Goal: Task Accomplishment & Management: Use online tool/utility

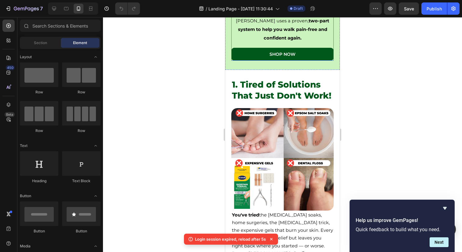
scroll to position [263, 0]
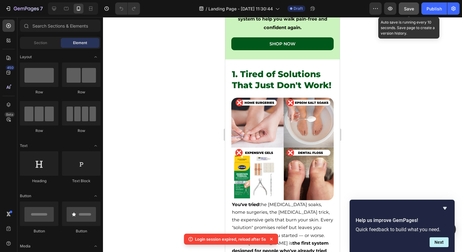
click at [408, 11] on span "Save" at bounding box center [409, 8] width 10 height 5
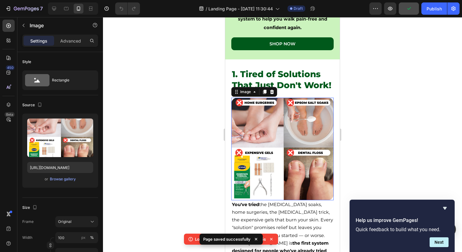
click at [323, 105] on img at bounding box center [282, 149] width 102 height 102
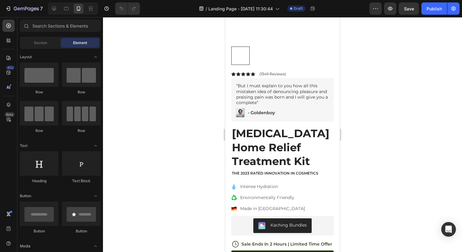
scroll to position [1608, 0]
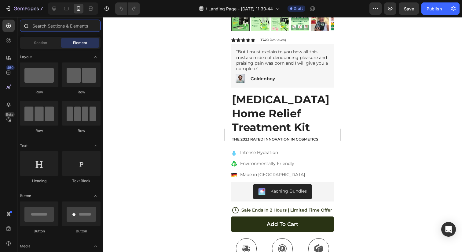
click at [55, 22] on input "text" at bounding box center [60, 26] width 81 height 12
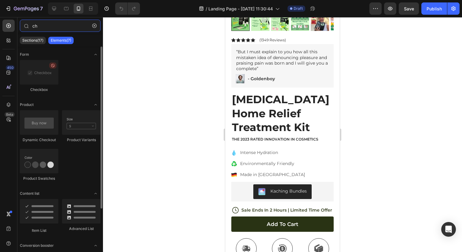
type input "c"
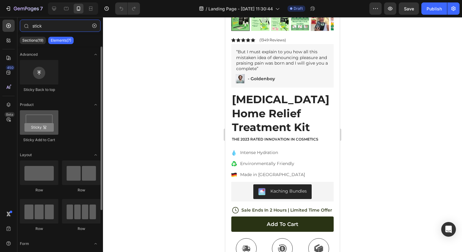
type input "stick"
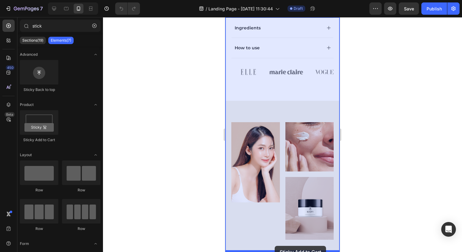
drag, startPoint x: 272, startPoint y: 138, endPoint x: 275, endPoint y: 245, distance: 107.9
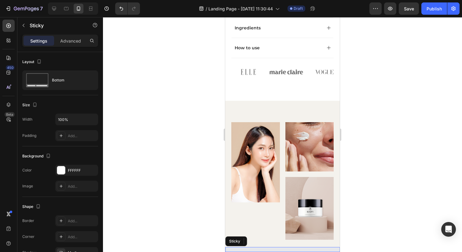
scroll to position [1991, 0]
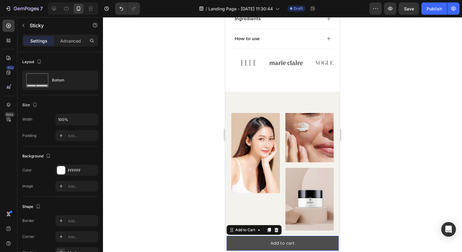
click at [311, 244] on button "Add to cart" at bounding box center [283, 242] width 112 height 15
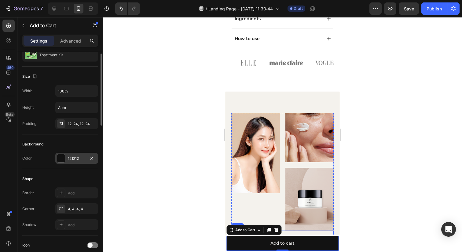
scroll to position [104, 0]
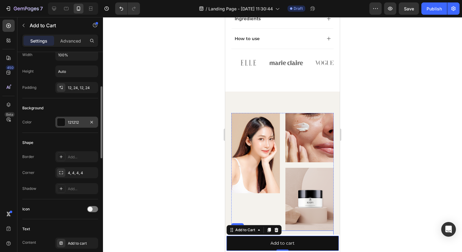
click at [73, 125] on div "121212" at bounding box center [77, 123] width 18 height 6
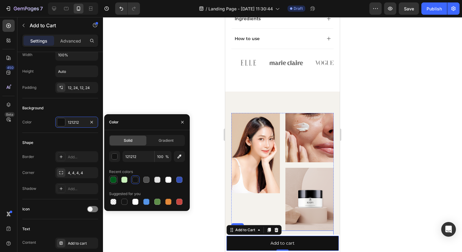
click at [116, 182] on div at bounding box center [113, 179] width 7 height 7
type input "00591B"
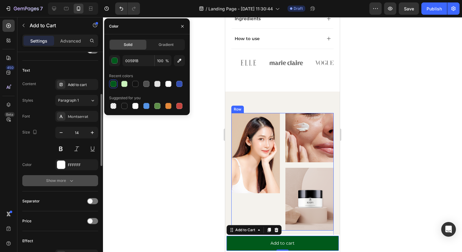
scroll to position [287, 0]
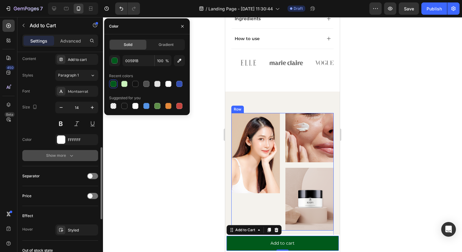
click at [65, 159] on button "Show more" at bounding box center [60, 155] width 76 height 11
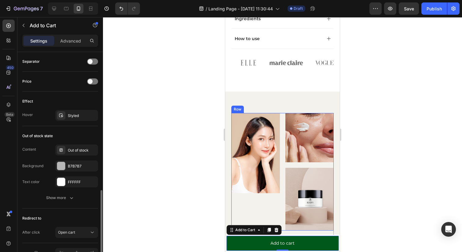
scroll to position [469, 0]
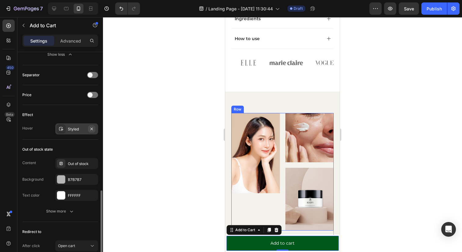
click at [94, 129] on button "button" at bounding box center [91, 128] width 7 height 7
click at [271, 245] on div "Add to cart" at bounding box center [283, 243] width 24 height 8
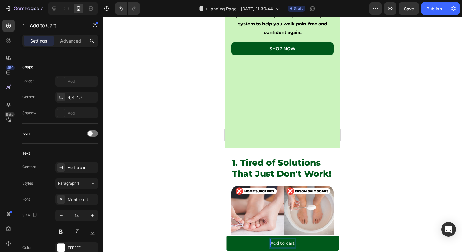
scroll to position [89, 0]
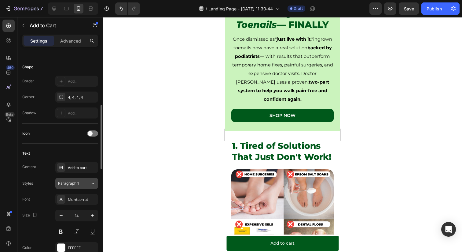
click at [82, 184] on div "Paragraph 1" at bounding box center [70, 183] width 25 height 6
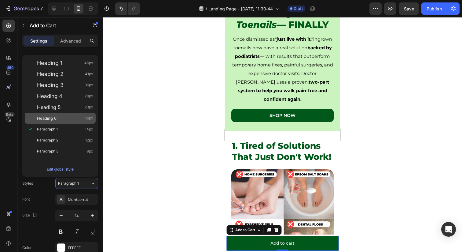
click at [87, 121] on div "Heading 6 16px" at bounding box center [60, 117] width 71 height 11
type input "16"
type input "130%"
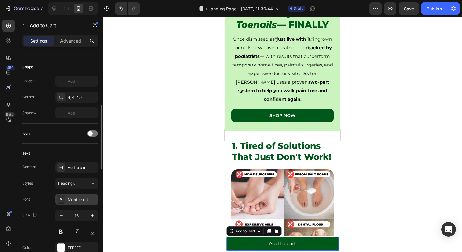
click at [81, 203] on div "Montserrat" at bounding box center [76, 199] width 43 height 11
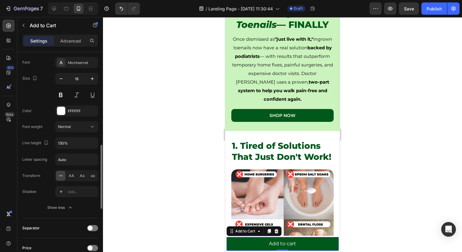
scroll to position [306, 0]
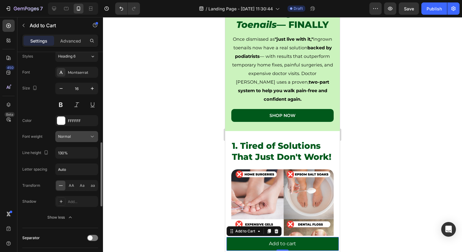
click at [92, 137] on icon at bounding box center [92, 137] width 3 height 2
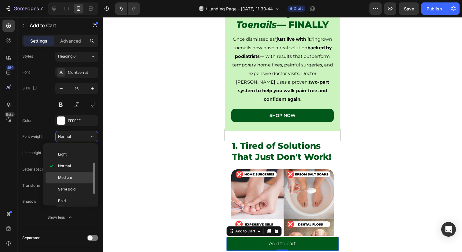
scroll to position [30, 0]
click at [81, 179] on p "Semi Bold" at bounding box center [74, 180] width 32 height 6
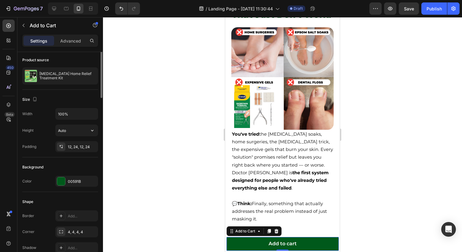
scroll to position [0, 0]
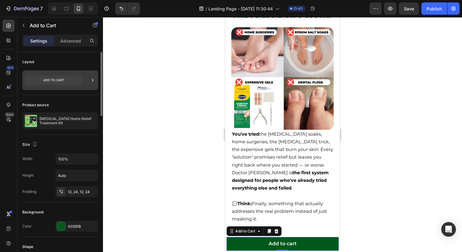
click at [69, 75] on icon at bounding box center [53, 80] width 57 height 14
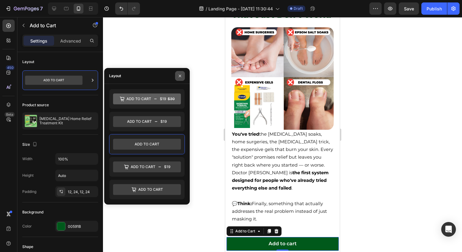
click at [182, 74] on icon "button" at bounding box center [180, 75] width 5 height 5
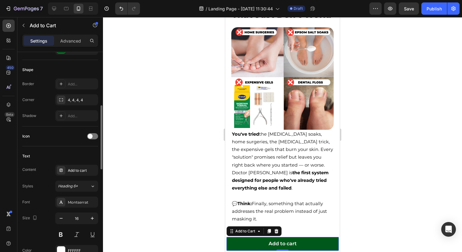
scroll to position [183, 0]
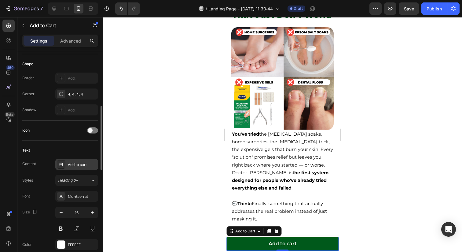
click at [70, 166] on div "Add to cart" at bounding box center [82, 165] width 29 height 6
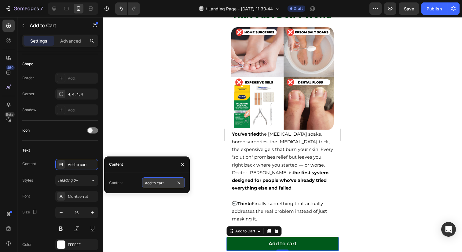
click at [153, 182] on input "Add to cart" at bounding box center [163, 182] width 43 height 11
click at [68, 144] on div "Text Content Add to cart Styles Heading 6* Font Montserrat Size 16 Color FFFFFF…" at bounding box center [60, 245] width 76 height 211
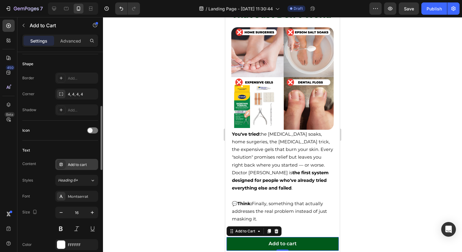
click at [71, 163] on div "Add to cart" at bounding box center [82, 165] width 29 height 6
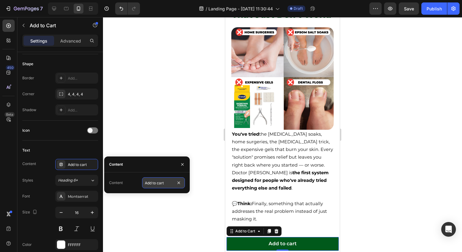
click at [148, 181] on input "Add to cart" at bounding box center [163, 182] width 43 height 11
type input "SHOP NOW"
click at [184, 163] on icon "button" at bounding box center [182, 164] width 5 height 5
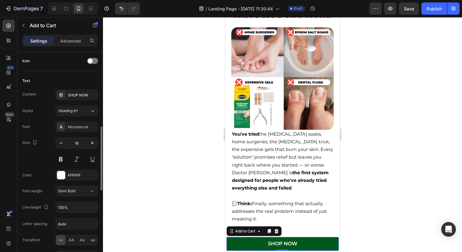
scroll to position [253, 0]
click at [60, 155] on button at bounding box center [60, 158] width 11 height 11
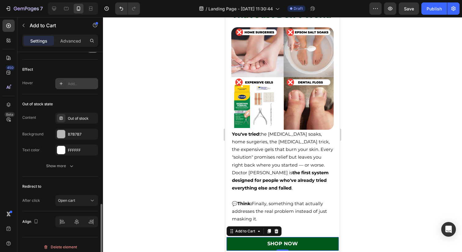
scroll to position [519, 0]
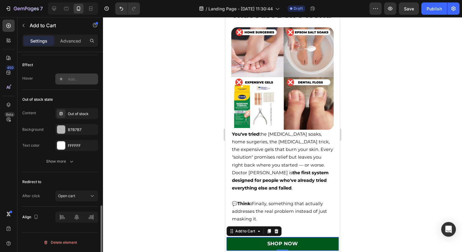
click at [79, 189] on div "Redirect to After click Open cart" at bounding box center [60, 189] width 76 height 35
click at [79, 193] on div "Open cart" at bounding box center [73, 196] width 31 height 6
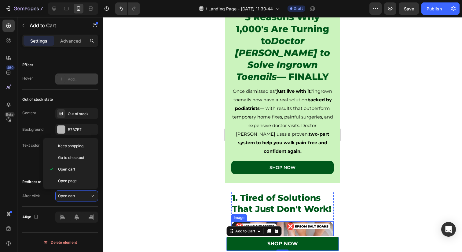
scroll to position [0, 0]
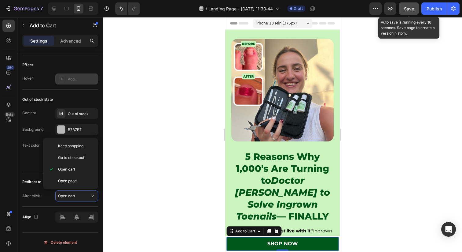
click at [412, 10] on span "Save" at bounding box center [409, 8] width 10 height 5
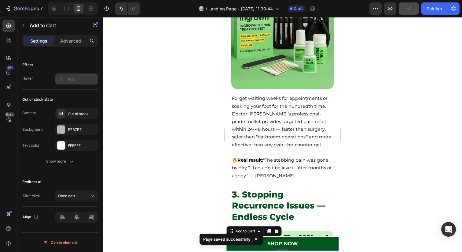
scroll to position [622, 0]
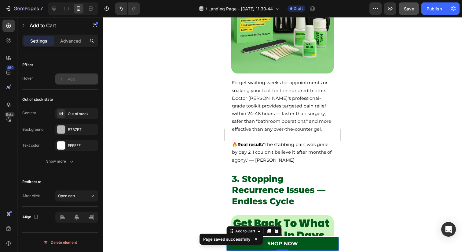
click at [396, 186] on div at bounding box center [282, 134] width 359 height 234
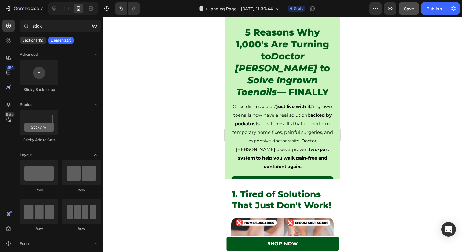
scroll to position [112, 0]
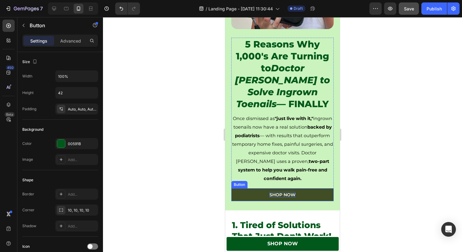
click at [291, 192] on p "SHOP NOW" at bounding box center [283, 195] width 26 height 6
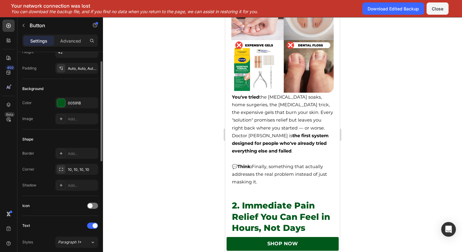
scroll to position [32, 0]
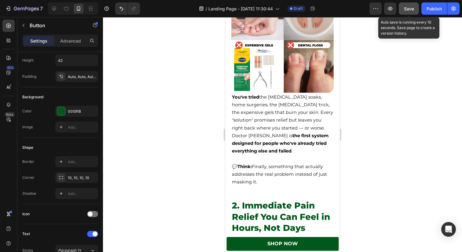
click at [406, 10] on span "Save" at bounding box center [409, 8] width 10 height 5
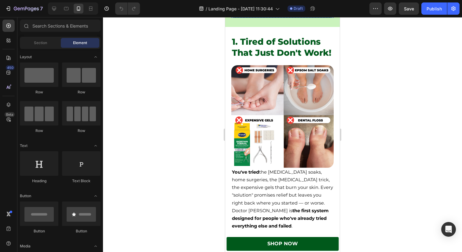
scroll to position [368, 0]
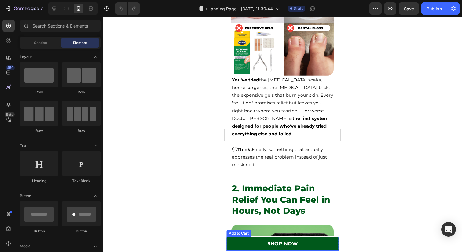
click at [304, 238] on button "SHOP NOW" at bounding box center [283, 244] width 112 height 14
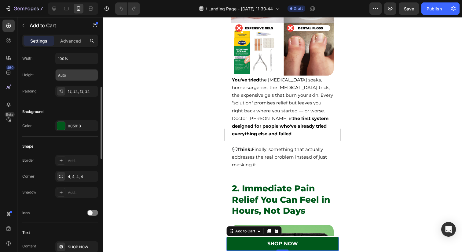
scroll to position [112, 0]
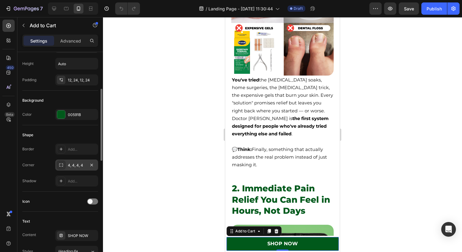
click at [83, 165] on div "4, 4, 4, 4" at bounding box center [77, 165] width 18 height 6
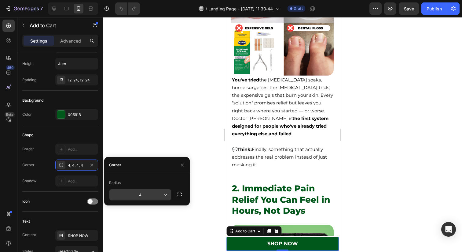
click at [131, 193] on input "4" at bounding box center [140, 194] width 62 height 11
click at [163, 194] on icon "button" at bounding box center [166, 194] width 6 height 6
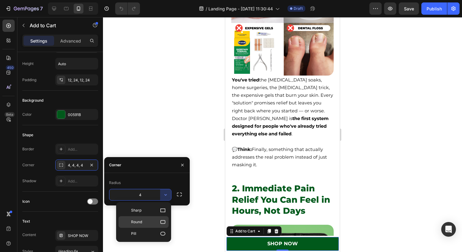
click at [155, 218] on div "Round" at bounding box center [144, 222] width 50 height 12
type input "8"
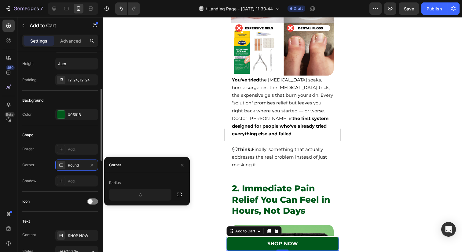
click at [81, 191] on div "Shape Border Add... Corner Round Shadow Add..." at bounding box center [60, 158] width 76 height 66
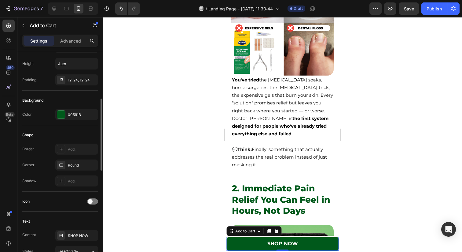
scroll to position [124, 0]
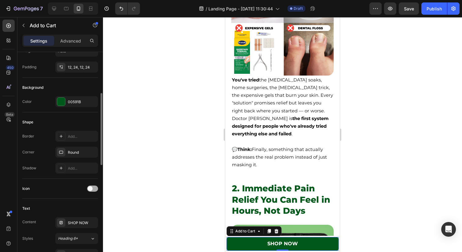
click at [96, 191] on div "Icon" at bounding box center [60, 188] width 76 height 10
click at [94, 188] on div at bounding box center [92, 188] width 11 height 6
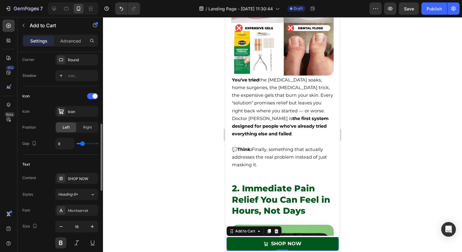
scroll to position [222, 0]
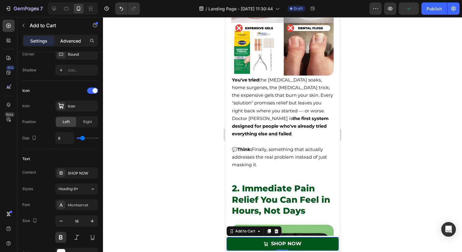
click at [75, 37] on div "Advanced" at bounding box center [70, 41] width 31 height 10
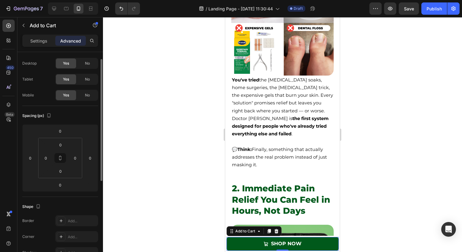
scroll to position [0, 0]
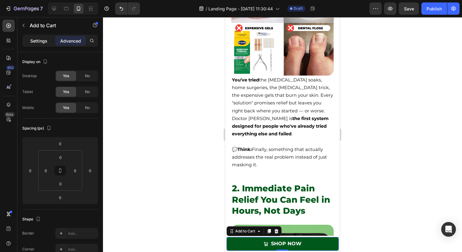
click at [44, 36] on div "Settings" at bounding box center [39, 41] width 31 height 10
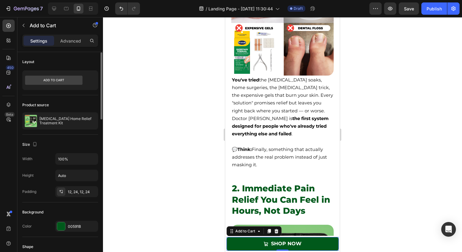
scroll to position [6, 0]
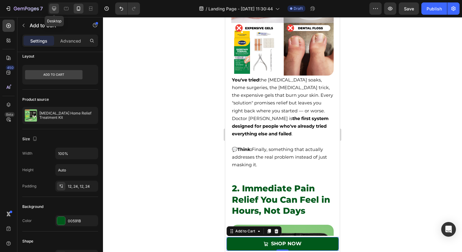
click at [55, 7] on icon at bounding box center [54, 9] width 6 height 6
type input "18"
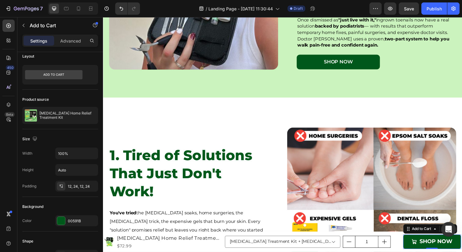
scroll to position [69, 0]
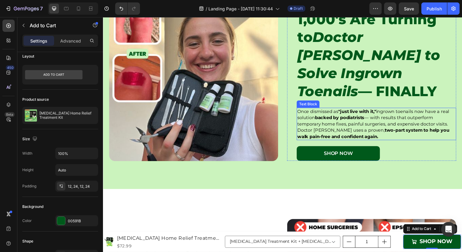
click at [316, 112] on span "Once dismissed as "just live with it," ingrown toenails now have a real solutio…" at bounding box center [378, 125] width 155 height 31
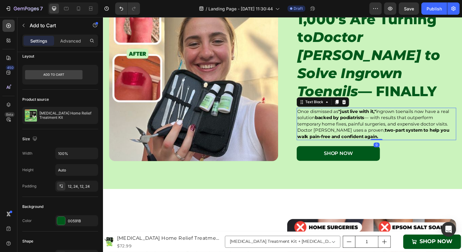
scroll to position [0, 0]
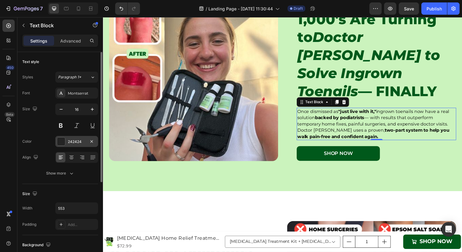
click at [71, 138] on div "242424" at bounding box center [76, 141] width 43 height 11
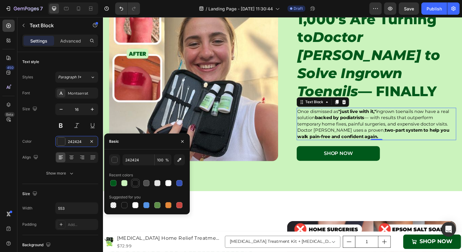
click at [134, 181] on div at bounding box center [135, 183] width 6 height 6
type input "121212"
click at [44, 133] on div "Font Montserrat Size 16 Color 121212 Align Show more" at bounding box center [60, 132] width 76 height 91
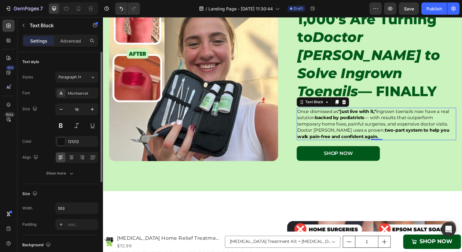
click at [46, 167] on div "Font Montserrat Size 16 Color 121212 Align Show more" at bounding box center [60, 132] width 76 height 91
click at [46, 171] on div "Show more" at bounding box center [60, 173] width 28 height 6
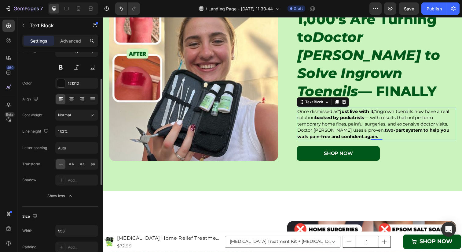
scroll to position [58, 0]
click at [76, 131] on input "130%" at bounding box center [77, 130] width 42 height 11
click at [89, 131] on button "button" at bounding box center [92, 130] width 11 height 11
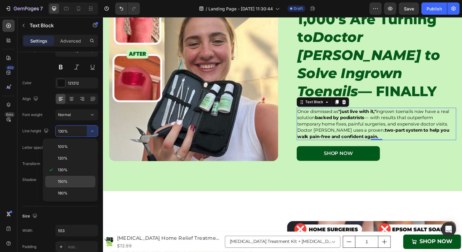
click at [72, 186] on div "150%" at bounding box center [70, 181] width 50 height 12
type input "150%"
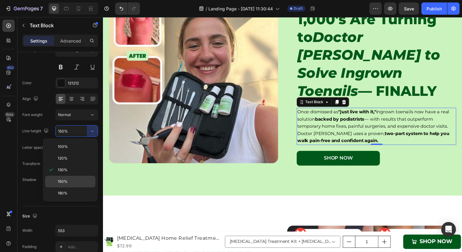
scroll to position [67, 0]
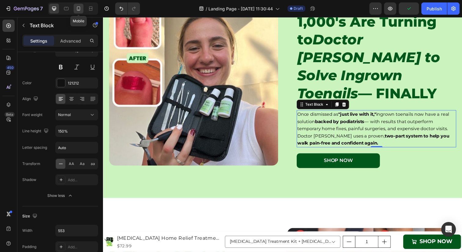
click at [80, 9] on icon at bounding box center [78, 8] width 3 height 4
type input "15"
type input "180%"
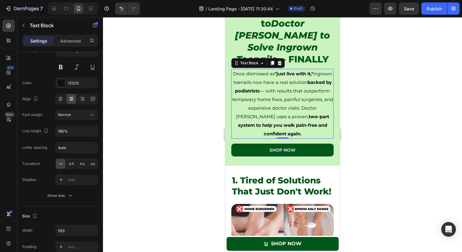
scroll to position [156, 0]
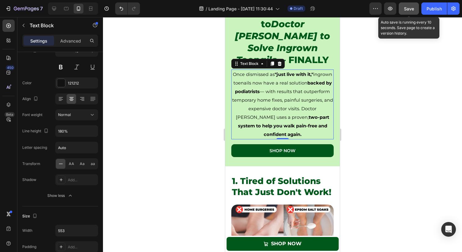
click at [415, 7] on button "Save" at bounding box center [409, 8] width 20 height 12
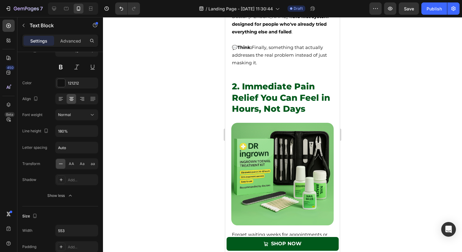
scroll to position [487, 0]
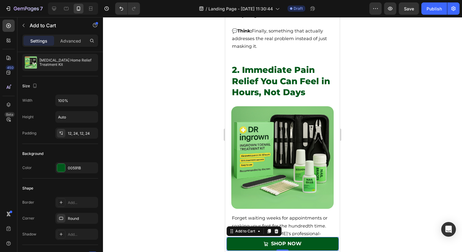
click at [273, 239] on button "SHOP NOW" at bounding box center [283, 244] width 112 height 14
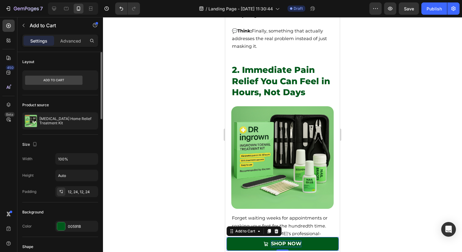
click at [274, 243] on div "SHOP NOW" at bounding box center [286, 243] width 31 height 6
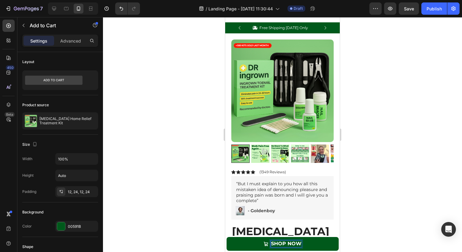
scroll to position [1474, 0]
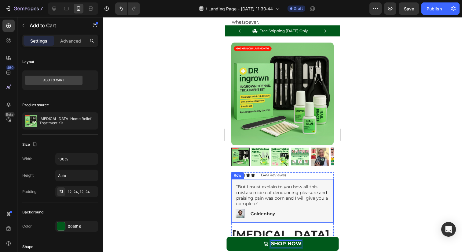
click at [306, 159] on img at bounding box center [300, 156] width 18 height 18
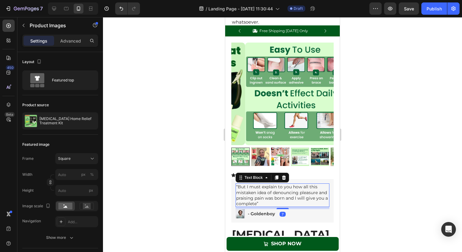
click at [304, 185] on p "“But I must explain to you how all this mistaken idea of denouncing pleasure an…" at bounding box center [282, 195] width 93 height 22
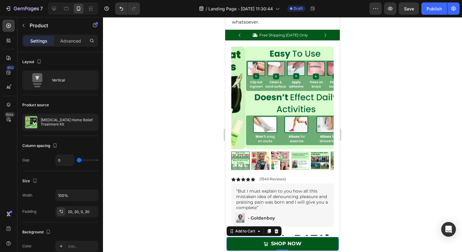
click at [284, 239] on button "SHOP NOW" at bounding box center [283, 244] width 112 height 14
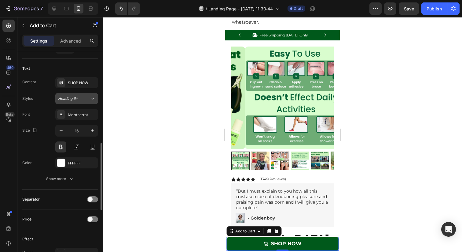
scroll to position [317, 0]
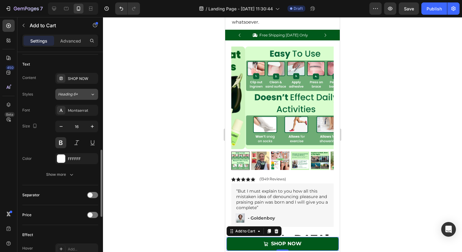
click at [84, 179] on button "Show more" at bounding box center [60, 174] width 76 height 11
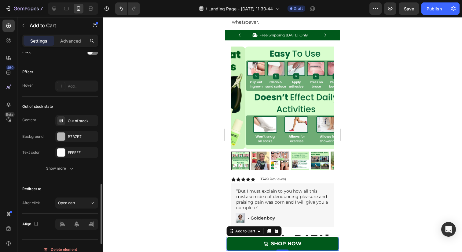
scroll to position [567, 0]
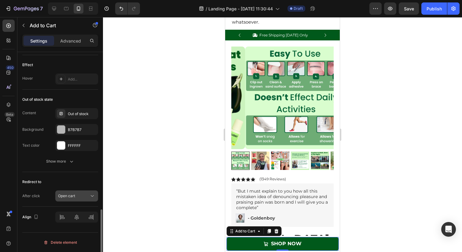
click at [83, 194] on div "Open cart" at bounding box center [73, 196] width 31 height 6
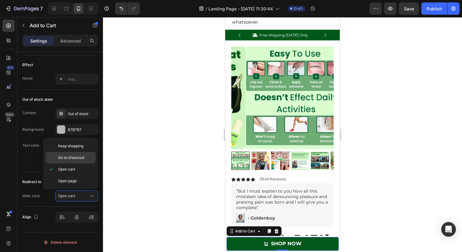
click at [84, 153] on div "Go to checkout" at bounding box center [71, 158] width 50 height 12
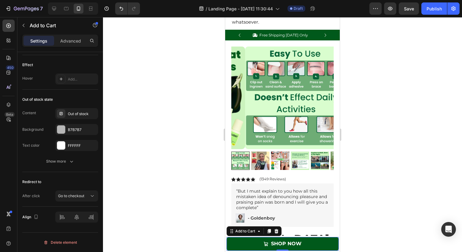
click at [257, 243] on button "SHOP NOW" at bounding box center [283, 244] width 112 height 14
click at [79, 119] on div "Out of stock" at bounding box center [76, 113] width 43 height 11
click at [72, 191] on button "Go to checkout" at bounding box center [76, 195] width 43 height 11
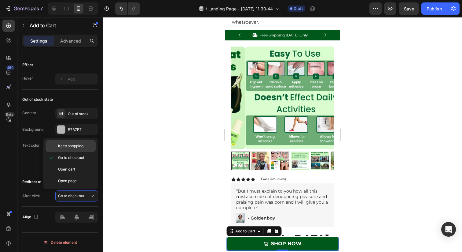
click at [75, 148] on span "Keep shopping" at bounding box center [70, 146] width 25 height 6
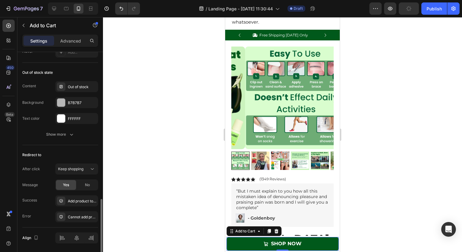
scroll to position [596, 0]
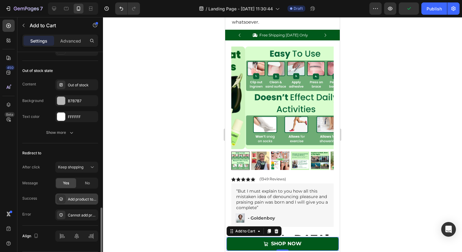
click at [76, 200] on div "Add product to cart successfully" at bounding box center [82, 199] width 29 height 6
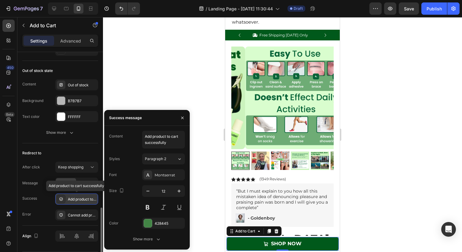
click at [76, 199] on div "Add product to cart successfully" at bounding box center [82, 199] width 29 height 6
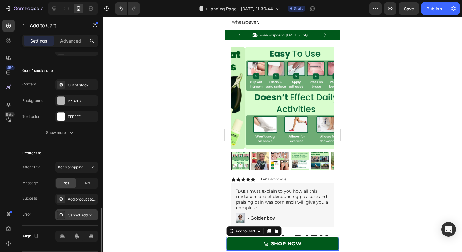
click at [75, 209] on div "Cannot add product to cart" at bounding box center [76, 214] width 43 height 11
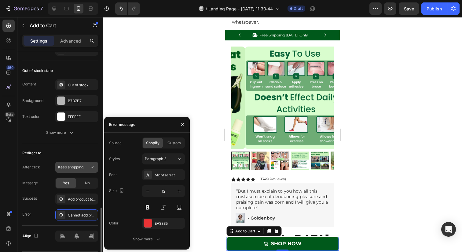
click at [75, 167] on span "Keep shopping" at bounding box center [70, 166] width 25 height 5
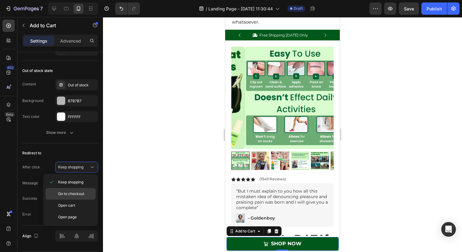
click at [70, 194] on span "Go to checkout" at bounding box center [71, 194] width 26 height 6
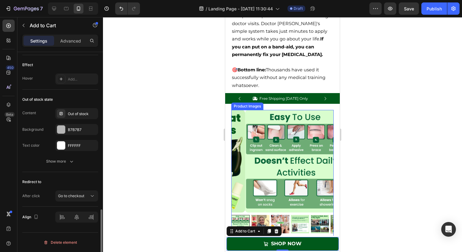
scroll to position [1373, 0]
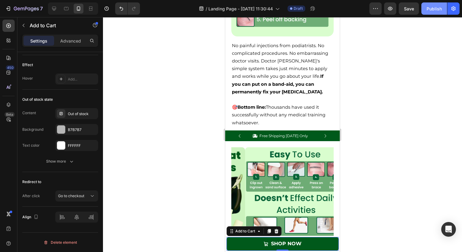
click at [439, 6] on div "Publish" at bounding box center [434, 9] width 15 height 6
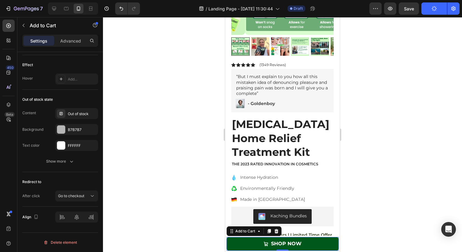
scroll to position [1593, 0]
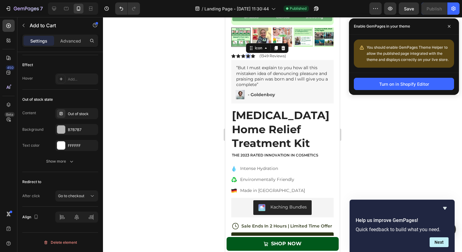
click at [248, 54] on icon at bounding box center [248, 56] width 4 height 4
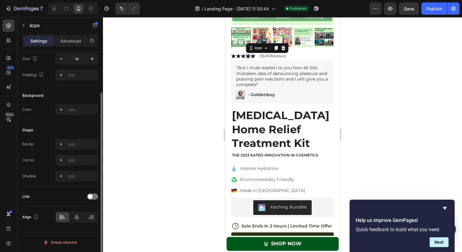
scroll to position [0, 0]
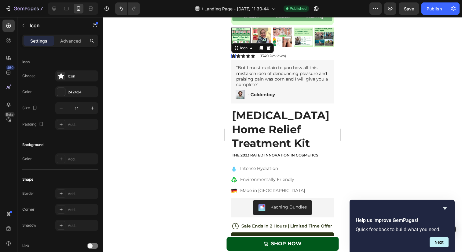
click at [231, 56] on div "Icon 0" at bounding box center [233, 56] width 4 height 4
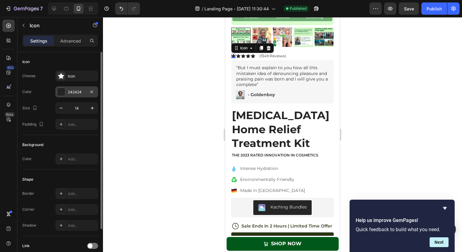
click at [64, 90] on div at bounding box center [61, 92] width 8 height 8
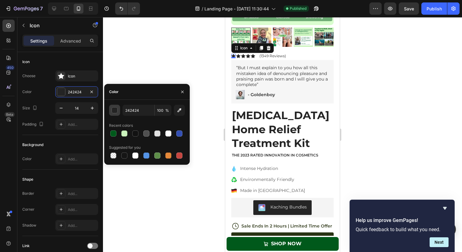
click at [114, 111] on div "button" at bounding box center [115, 110] width 6 height 6
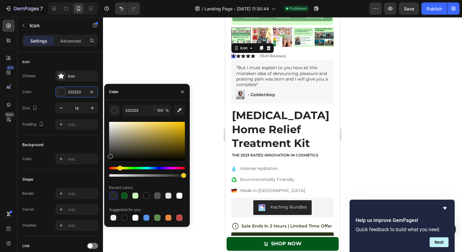
drag, startPoint x: 111, startPoint y: 167, endPoint x: 119, endPoint y: 168, distance: 8.6
click at [119, 168] on div "Hue" at bounding box center [120, 167] width 5 height 5
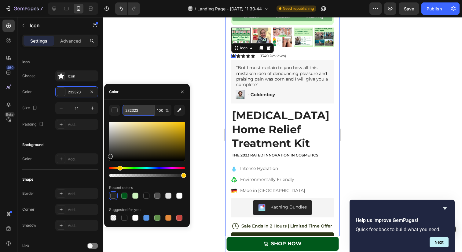
click at [135, 112] on input "232323" at bounding box center [139, 110] width 32 height 11
paste input "FFCC00"
type input "FFCC00"
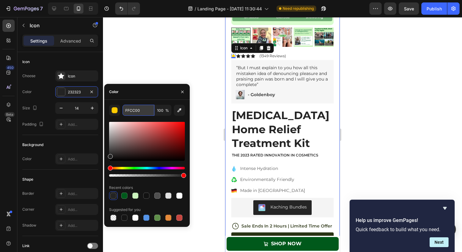
click at [126, 110] on input "FFCC00" at bounding box center [139, 110] width 32 height 11
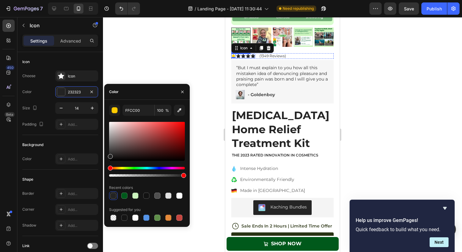
click at [239, 58] on icon at bounding box center [238, 56] width 4 height 4
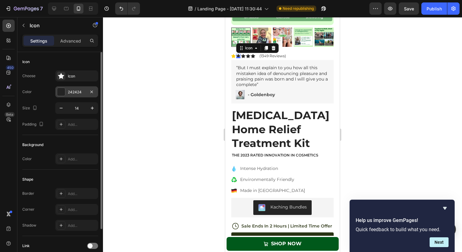
click at [79, 91] on div "242424" at bounding box center [77, 92] width 18 height 6
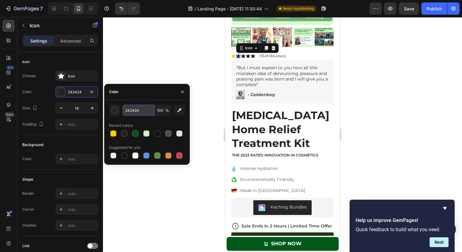
click at [127, 110] on input "242424" at bounding box center [139, 110] width 32 height 11
paste input "FFCC00"
type input "FFCC00"
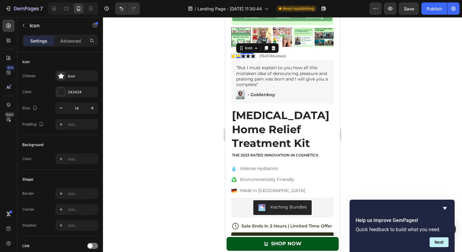
click at [244, 58] on div "Icon" at bounding box center [243, 56] width 4 height 4
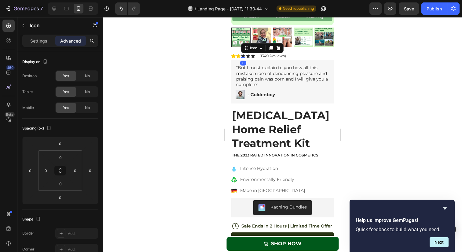
click at [243, 55] on icon at bounding box center [243, 56] width 4 height 4
click at [46, 42] on p "Settings" at bounding box center [38, 41] width 17 height 6
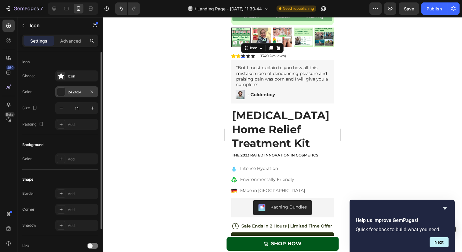
click at [72, 92] on div "242424" at bounding box center [77, 92] width 18 height 6
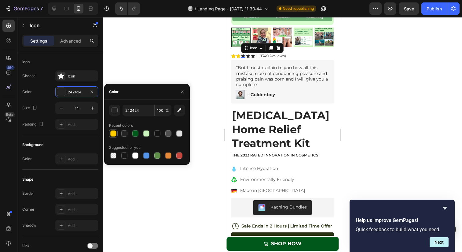
click at [115, 133] on div at bounding box center [113, 133] width 6 height 6
type input "FFCC00"
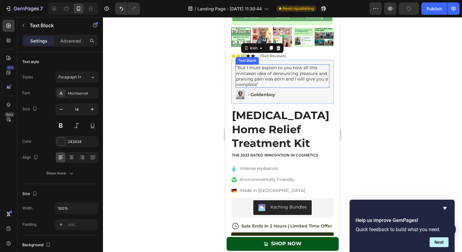
click at [248, 57] on div "Text Block" at bounding box center [247, 60] width 23 height 7
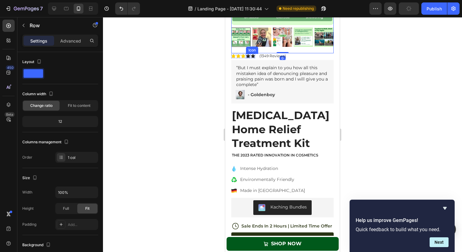
click at [248, 55] on icon at bounding box center [248, 56] width 4 height 4
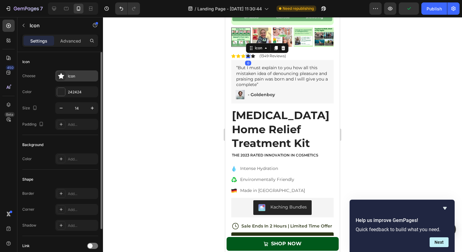
click at [67, 75] on div "Icon" at bounding box center [76, 75] width 43 height 11
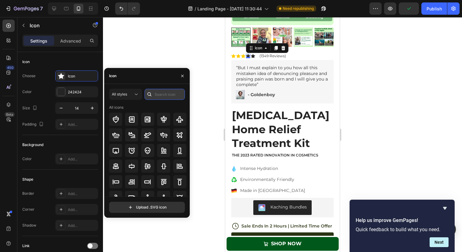
click at [160, 94] on input "text" at bounding box center [165, 94] width 40 height 11
paste input "FFCC00"
type input "FFCC00"
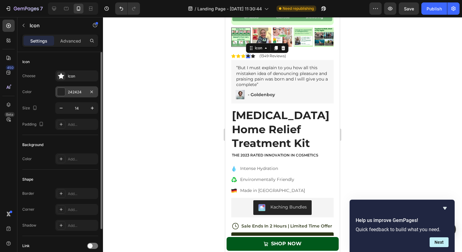
click at [79, 86] on div "Choose Icon Color 242424 Size 14 Padding Add..." at bounding box center [60, 99] width 76 height 59
click at [78, 91] on div "242424" at bounding box center [77, 92] width 18 height 6
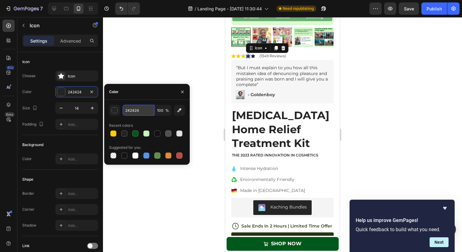
click at [137, 106] on input "242424" at bounding box center [139, 110] width 32 height 11
paste input "FFCC00"
type input "FFCC00"
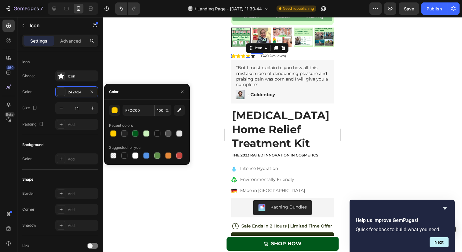
click at [253, 56] on icon at bounding box center [253, 56] width 4 height 4
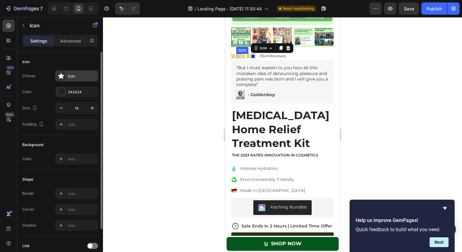
click at [61, 81] on div "Icon" at bounding box center [76, 75] width 43 height 11
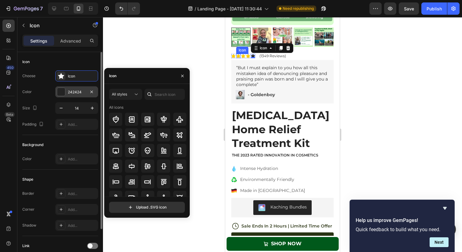
click at [70, 91] on div "242424" at bounding box center [77, 92] width 18 height 6
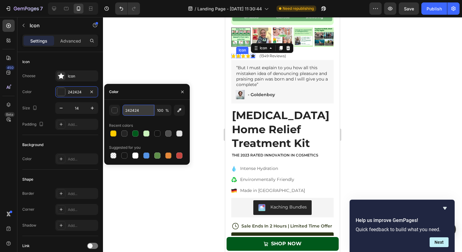
click at [133, 110] on input "242424" at bounding box center [139, 110] width 32 height 11
click at [136, 112] on input "242424" at bounding box center [139, 110] width 32 height 11
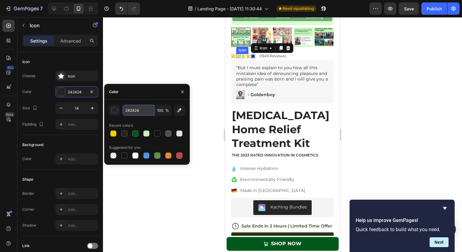
click at [136, 112] on input "242424" at bounding box center [139, 110] width 32 height 11
paste input "FFCC00"
type input "FFCC00"
click at [265, 56] on p "(1349 Reviews)" at bounding box center [273, 56] width 27 height 4
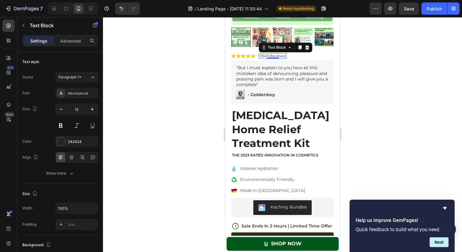
click at [273, 55] on p "(1349 Reviews)" at bounding box center [273, 56] width 27 height 4
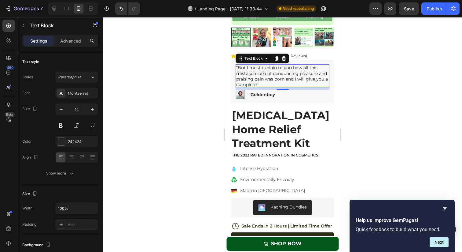
click at [275, 78] on p "“But I must explain to you how all this mistaken idea of denouncing pleasure an…" at bounding box center [282, 76] width 93 height 22
click at [382, 55] on div at bounding box center [282, 134] width 359 height 234
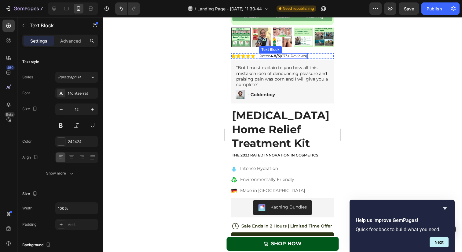
click at [267, 57] on p "Rated 4.8/5 (673+ Reviews)" at bounding box center [284, 56] width 48 height 4
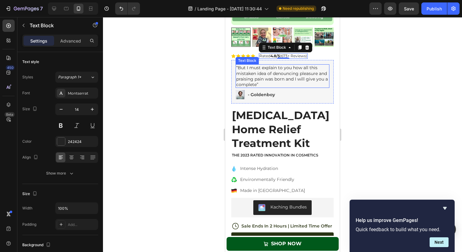
click at [253, 74] on p "“But I must explain to you how all this mistaken idea of denouncing pleasure an…" at bounding box center [282, 76] width 93 height 22
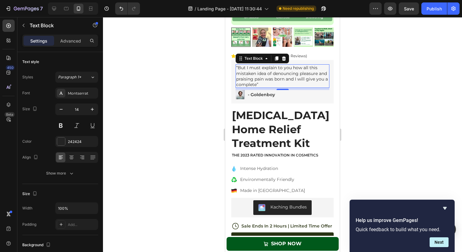
click at [261, 78] on p "“But I must explain to you how all this mistaken idea of denouncing pleasure an…" at bounding box center [282, 76] width 93 height 22
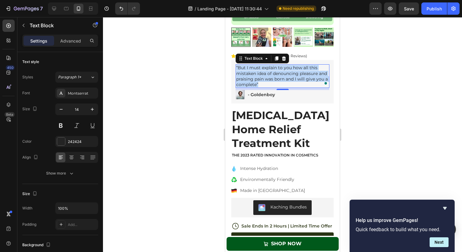
click at [261, 78] on p "“But I must explain to you how all this mistaken idea of denouncing pleasure an…" at bounding box center [282, 76] width 93 height 22
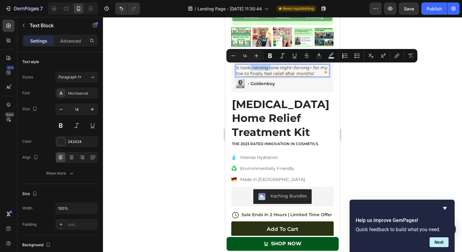
drag, startPoint x: 250, startPoint y: 68, endPoint x: 271, endPoint y: 68, distance: 20.2
click at [271, 68] on p "It took <strong>one night</strong> for my toe to finally feel relief after mont…" at bounding box center [282, 70] width 93 height 11
drag, startPoint x: 271, startPoint y: 68, endPoint x: 291, endPoint y: 68, distance: 19.9
click at [291, 68] on p "It took one night</strong> for my toe to finally feel relief after months!" at bounding box center [282, 70] width 93 height 11
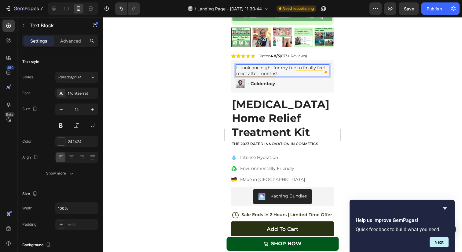
click at [349, 75] on div at bounding box center [282, 134] width 359 height 234
click at [278, 71] on p "It took one night for my toe to finally feel relief after months!" at bounding box center [282, 70] width 93 height 11
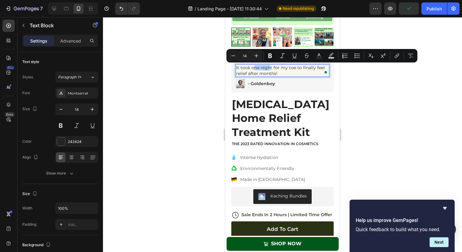
drag, startPoint x: 253, startPoint y: 68, endPoint x: 270, endPoint y: 68, distance: 17.4
click at [270, 68] on p "It took one night for my toe to finally feel relief after months!" at bounding box center [282, 70] width 93 height 11
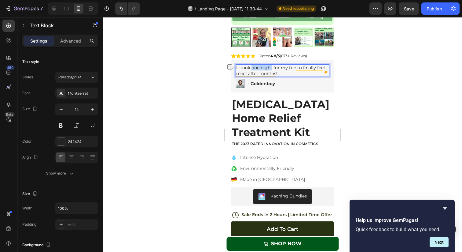
drag, startPoint x: 272, startPoint y: 68, endPoint x: 251, endPoint y: 68, distance: 20.5
click at [251, 68] on p "It took one night for my toe to finally feel relief after months!" at bounding box center [282, 70] width 93 height 11
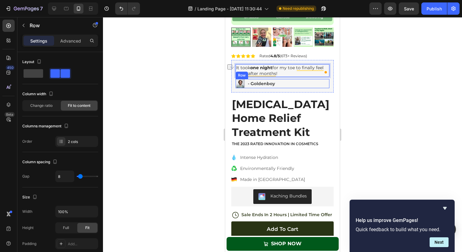
click at [283, 81] on div "Image - Goldenboy Text Block Row" at bounding box center [283, 83] width 94 height 9
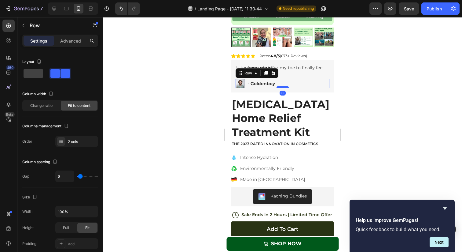
click at [280, 87] on div at bounding box center [283, 87] width 12 height 2
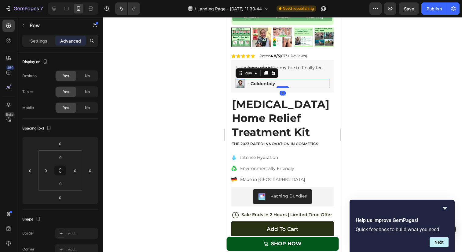
click at [280, 87] on div at bounding box center [283, 87] width 12 height 2
click at [260, 83] on p "- Goldenboy" at bounding box center [261, 84] width 27 height 6
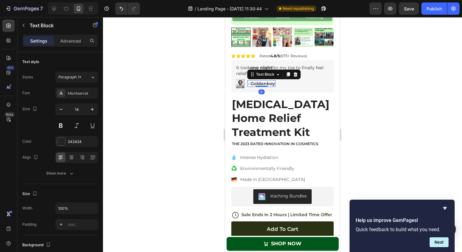
click at [260, 83] on p "- Goldenboy" at bounding box center [261, 84] width 27 height 6
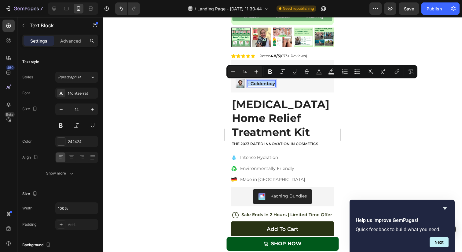
click at [257, 83] on p "- Goldenboy" at bounding box center [261, 84] width 27 height 6
click at [262, 83] on p "- Goldenboy" at bounding box center [261, 84] width 27 height 6
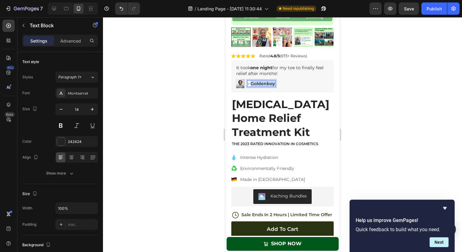
click at [262, 83] on p "- Goldenboy" at bounding box center [261, 84] width 27 height 6
click at [238, 81] on img at bounding box center [240, 83] width 9 height 9
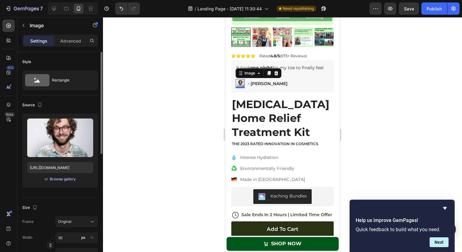
click at [63, 178] on div "Browse gallery" at bounding box center [63, 179] width 26 height 6
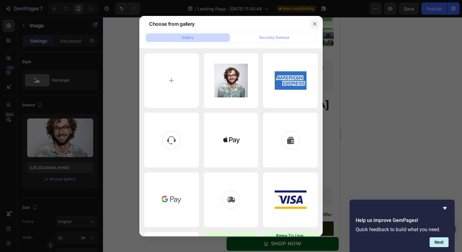
click at [318, 25] on button "button" at bounding box center [315, 24] width 10 height 10
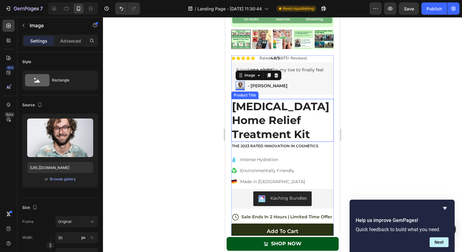
scroll to position [1582, 0]
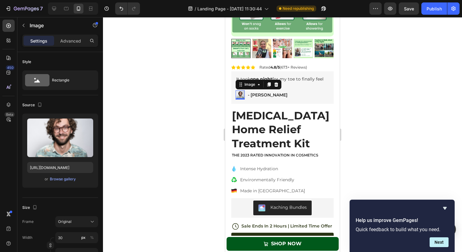
click at [364, 101] on div at bounding box center [282, 134] width 359 height 234
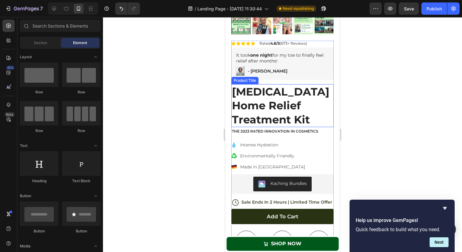
scroll to position [1611, 0]
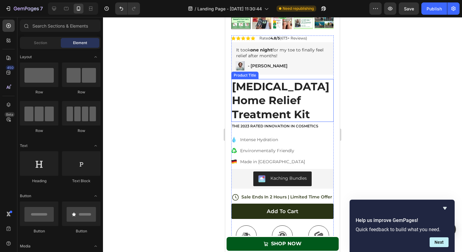
click at [250, 96] on h1 "[MEDICAL_DATA] Home Relief Treatment Kit" at bounding box center [282, 100] width 102 height 43
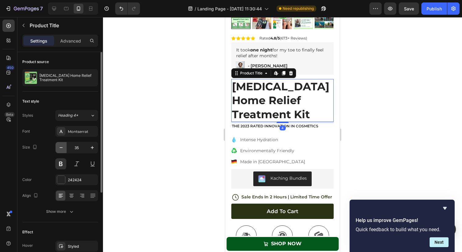
click at [58, 145] on icon "button" at bounding box center [61, 147] width 6 height 6
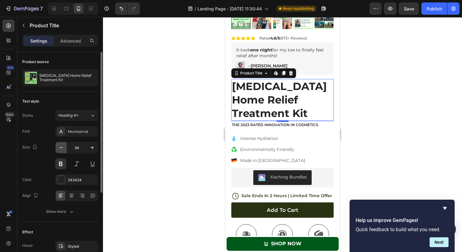
click at [59, 145] on icon "button" at bounding box center [61, 147] width 6 height 6
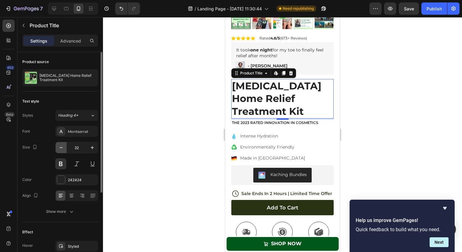
click at [59, 145] on icon "button" at bounding box center [61, 147] width 6 height 6
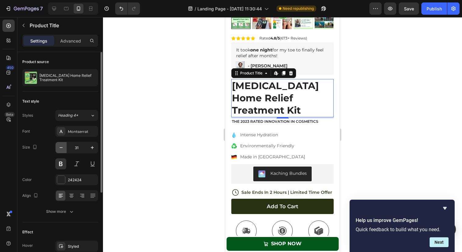
click at [59, 145] on icon "button" at bounding box center [61, 147] width 6 height 6
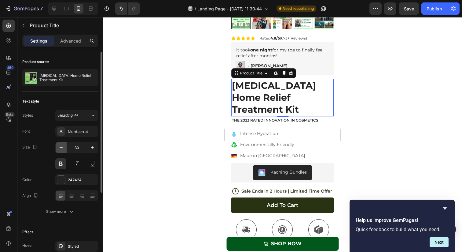
click at [59, 145] on icon "button" at bounding box center [61, 147] width 6 height 6
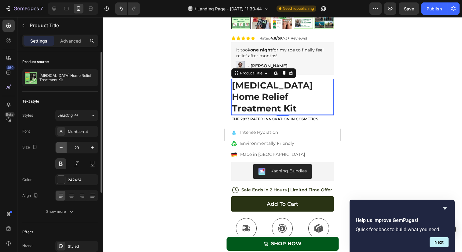
click at [59, 145] on icon "button" at bounding box center [61, 147] width 6 height 6
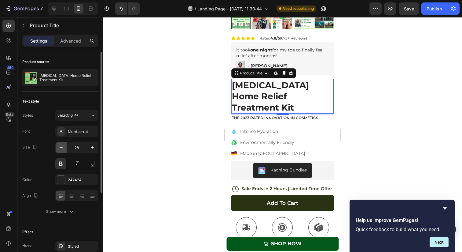
click at [59, 145] on icon "button" at bounding box center [61, 147] width 6 height 6
type input "27"
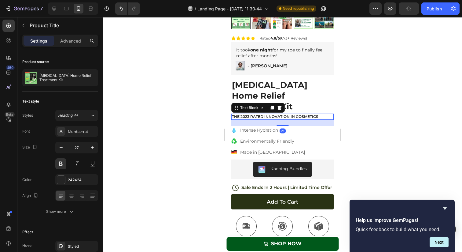
click at [259, 114] on p "The 2023 Rated Innovation in Cosmetics" at bounding box center [282, 116] width 101 height 5
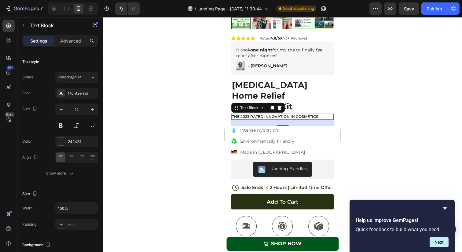
click at [273, 114] on p "The 2023 Rated Innovation in Cosmetics" at bounding box center [282, 116] width 101 height 5
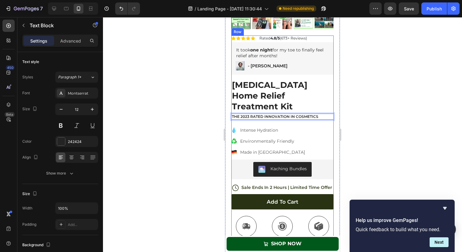
click at [276, 110] on div "Icon Icon Icon Icon Icon Icon List Rated 4.8/5 (673+ Reviews) Text Block Row It…" at bounding box center [282, 225] width 102 height 380
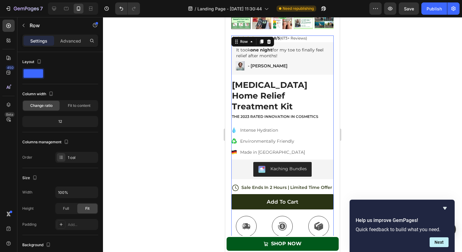
click at [276, 114] on p "The 2023 Rated Innovation in Cosmetics" at bounding box center [282, 116] width 101 height 5
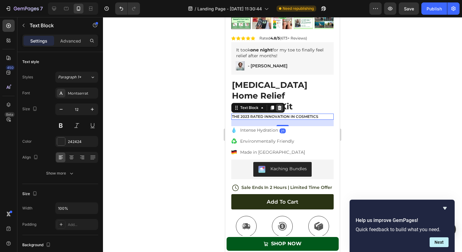
click at [281, 105] on icon at bounding box center [280, 107] width 4 height 4
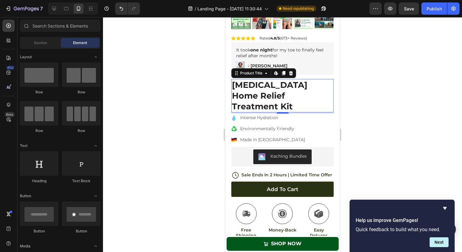
click at [269, 86] on h1 "[MEDICAL_DATA] Home Relief Treatment Kit" at bounding box center [282, 95] width 102 height 33
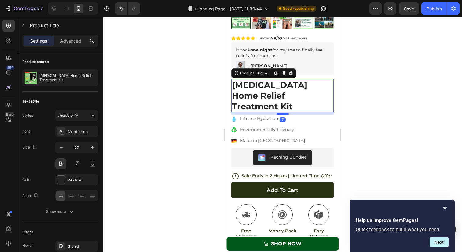
click at [279, 112] on div at bounding box center [283, 113] width 12 height 2
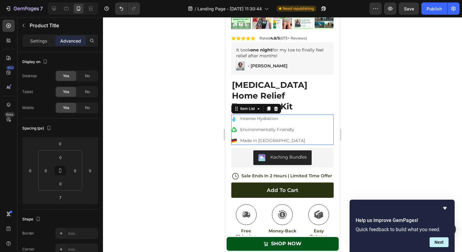
click at [247, 115] on p "Intense Hydration" at bounding box center [272, 118] width 65 height 6
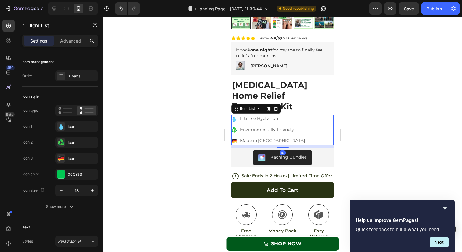
click at [234, 116] on icon at bounding box center [234, 119] width 3 height 6
click at [247, 115] on p "Intense Hydration" at bounding box center [272, 118] width 65 height 6
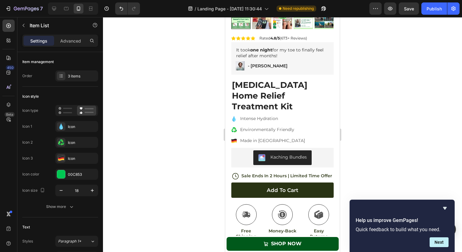
click at [235, 116] on icon at bounding box center [234, 119] width 3 height 6
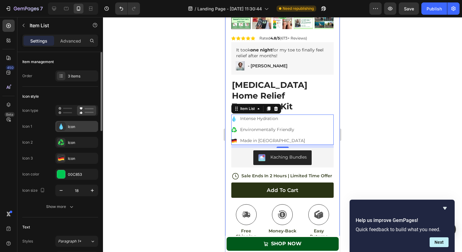
click at [60, 127] on icon at bounding box center [60, 126] width 3 height 6
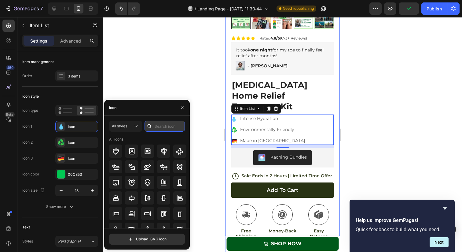
click at [160, 125] on input "text" at bounding box center [165, 125] width 40 height 11
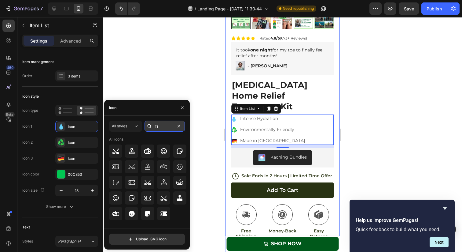
type input "T"
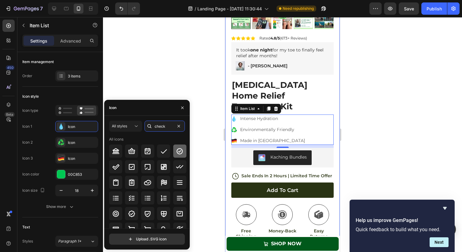
type input "check"
click at [174, 148] on div at bounding box center [179, 150] width 13 height 13
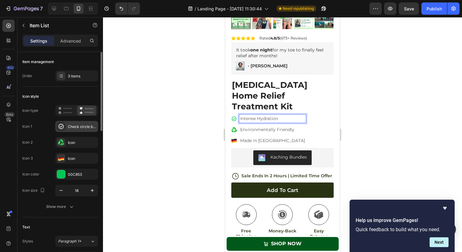
click at [74, 125] on div "Check circle bold" at bounding box center [82, 127] width 29 height 6
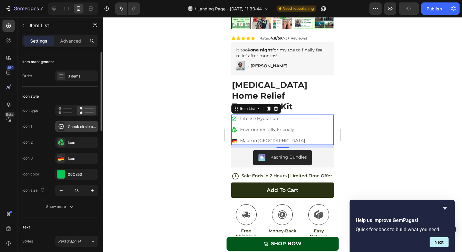
click at [74, 125] on div "Check circle bold" at bounding box center [82, 127] width 29 height 6
click at [258, 114] on div "Intense Hydration" at bounding box center [272, 118] width 67 height 8
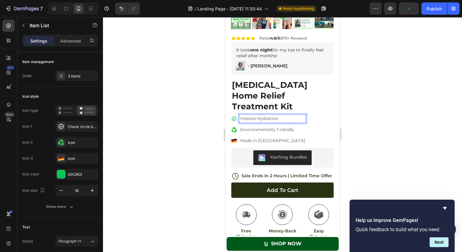
click at [258, 115] on p "Intense Hydration" at bounding box center [272, 118] width 65 height 6
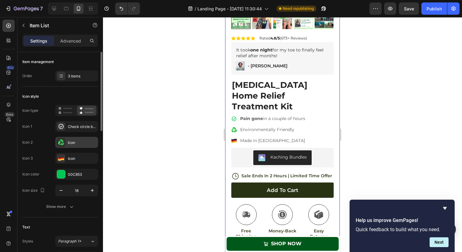
click at [60, 143] on icon at bounding box center [60, 143] width 2 height 1
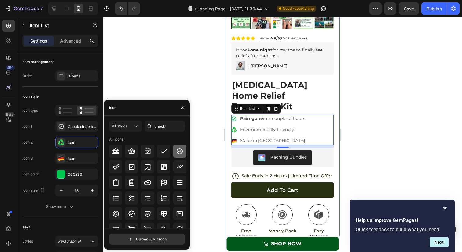
click at [174, 150] on div at bounding box center [179, 150] width 13 height 13
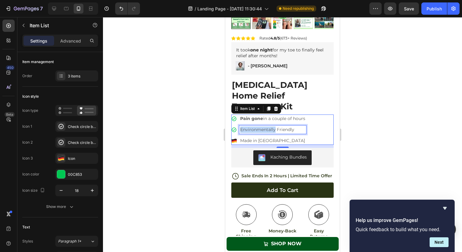
click at [253, 126] on p "Environmentally Friendly" at bounding box center [272, 129] width 65 height 6
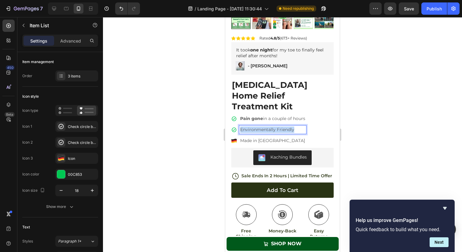
click at [253, 126] on p "Environmentally Friendly" at bounding box center [272, 129] width 65 height 6
click at [264, 115] on p "Pain gone in a couple of hours" at bounding box center [272, 118] width 65 height 6
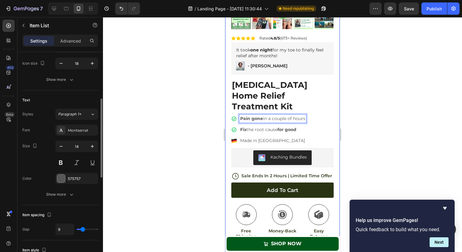
scroll to position [131, 0]
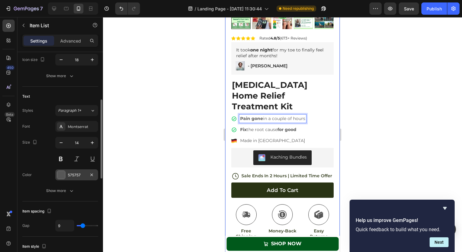
click at [74, 173] on div "575757" at bounding box center [77, 175] width 18 height 6
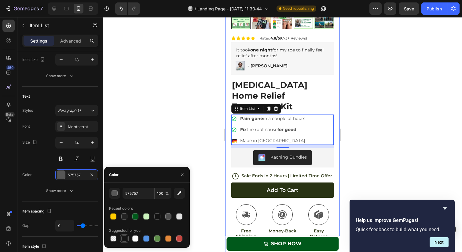
click at [124, 238] on div at bounding box center [124, 238] width 6 height 6
type input "151515"
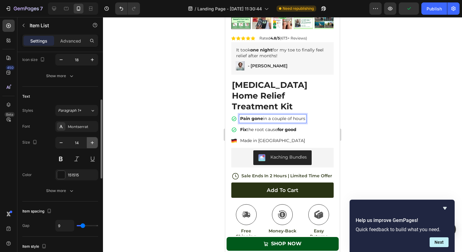
click at [90, 140] on icon "button" at bounding box center [92, 142] width 6 height 6
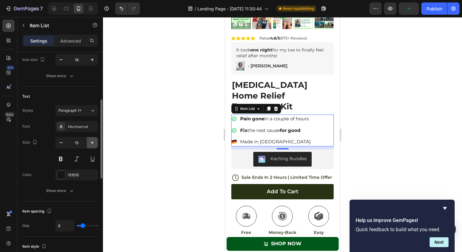
click at [90, 140] on icon "button" at bounding box center [92, 142] width 6 height 6
type input "16"
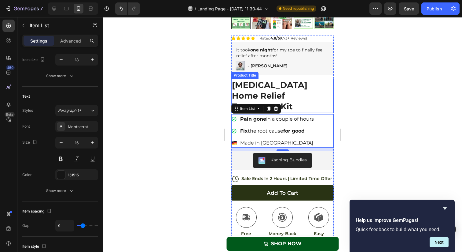
click at [293, 86] on h1 "[MEDICAL_DATA] Home Relief Treatment Kit" at bounding box center [282, 95] width 102 height 33
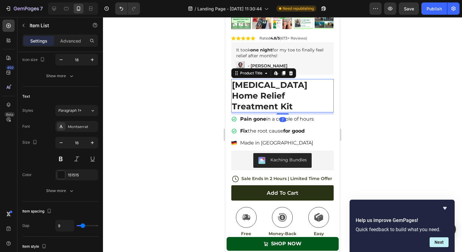
scroll to position [0, 0]
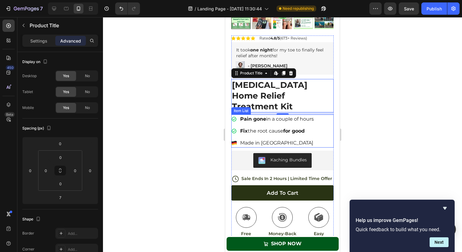
click at [252, 139] on p "Made in Germany" at bounding box center [277, 142] width 74 height 7
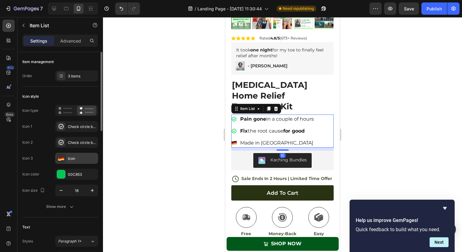
click at [70, 153] on div "Icon" at bounding box center [76, 158] width 43 height 11
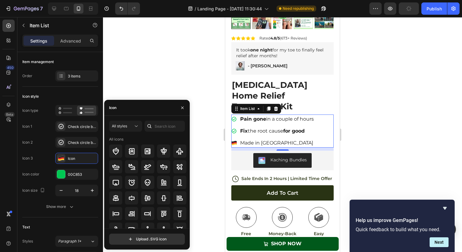
click at [153, 122] on div at bounding box center [150, 125] width 10 height 11
click at [154, 124] on div at bounding box center [150, 125] width 10 height 11
click at [156, 124] on input "text" at bounding box center [165, 125] width 40 height 11
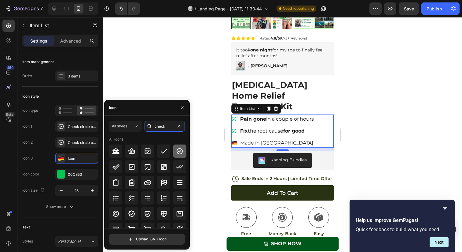
type input "check"
click at [179, 149] on icon at bounding box center [179, 150] width 7 height 7
click at [115, 169] on icon at bounding box center [115, 167] width 7 height 6
click at [180, 153] on icon at bounding box center [180, 151] width 6 height 6
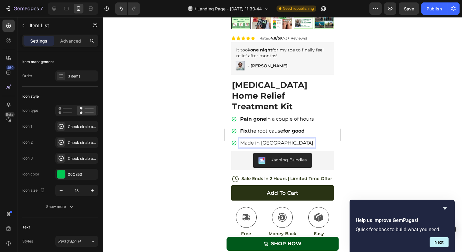
click at [244, 139] on p "Made in Germany" at bounding box center [277, 142] width 74 height 7
click at [369, 101] on div at bounding box center [282, 134] width 359 height 234
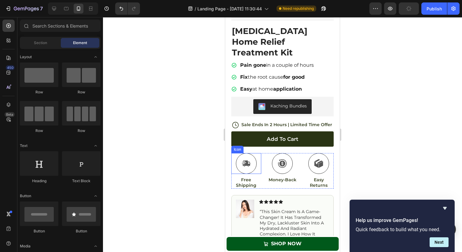
scroll to position [1658, 0]
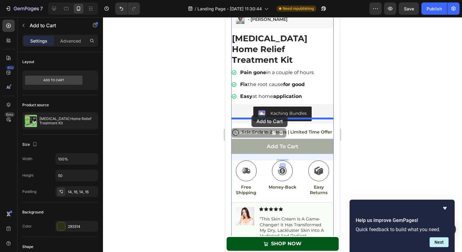
drag, startPoint x: 252, startPoint y: 135, endPoint x: 252, endPoint y: 115, distance: 19.9
click at [252, 115] on div "iPhone 13 Mini ( 375 px) iPhone 13 Mini iPhone 13 Pro iPhone 11 Pro Max iPhone …" at bounding box center [282, 103] width 115 height 3486
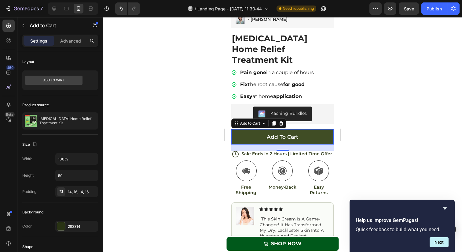
click at [257, 131] on button "Add to cart" at bounding box center [282, 136] width 102 height 15
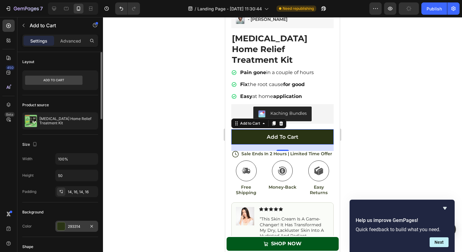
click at [72, 225] on div "293314" at bounding box center [77, 226] width 18 height 6
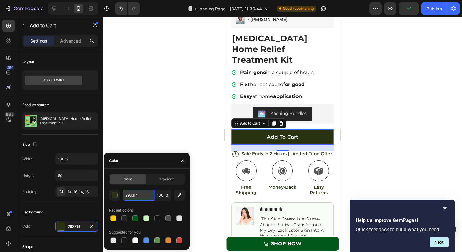
click at [132, 195] on input "293314" at bounding box center [139, 194] width 32 height 11
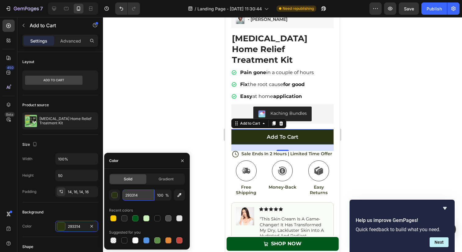
paste input "FF9400"
type input "FF9400"
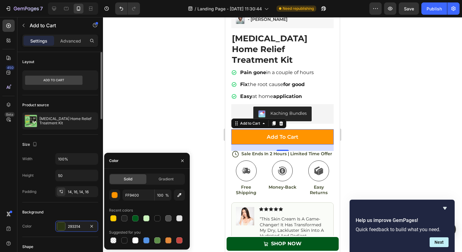
click at [80, 212] on div "Background" at bounding box center [60, 212] width 76 height 10
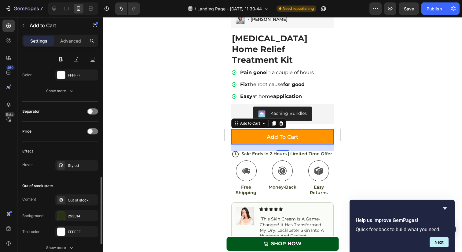
scroll to position [367, 0]
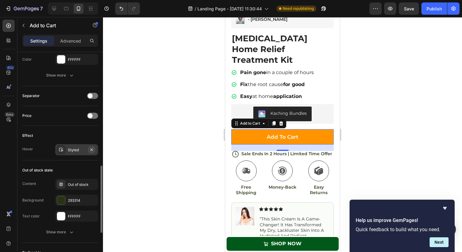
click at [91, 149] on icon "button" at bounding box center [91, 149] width 5 height 5
click at [274, 133] on div "Add to cart" at bounding box center [282, 136] width 31 height 7
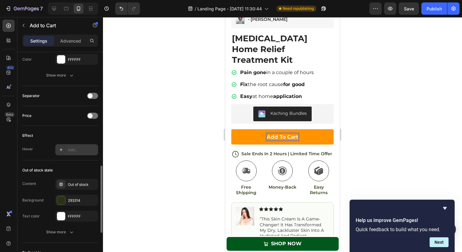
click at [259, 131] on button "Add to cart" at bounding box center [282, 136] width 102 height 15
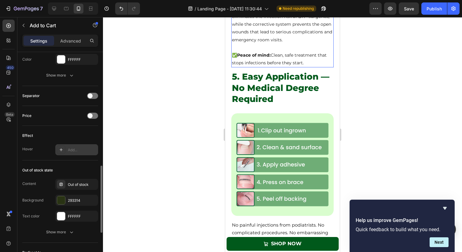
scroll to position [1204, 0]
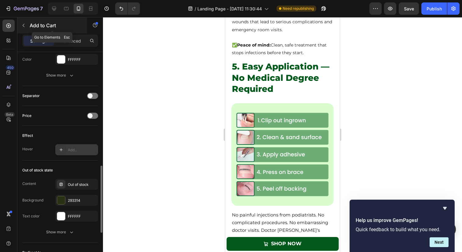
click at [25, 25] on icon "button" at bounding box center [23, 25] width 5 height 5
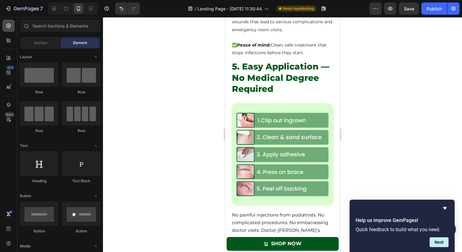
click at [6, 24] on icon at bounding box center [9, 26] width 6 height 6
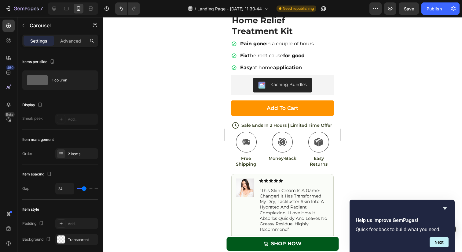
scroll to position [1489, 0]
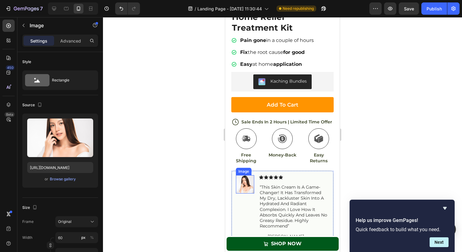
click at [244, 175] on img at bounding box center [245, 184] width 18 height 18
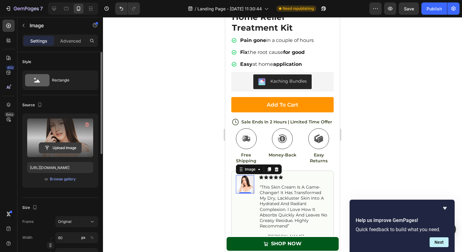
click at [57, 148] on input "file" at bounding box center [60, 147] width 42 height 10
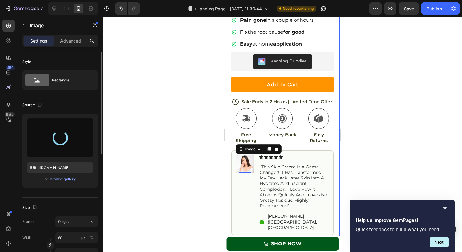
scroll to position [1510, 0]
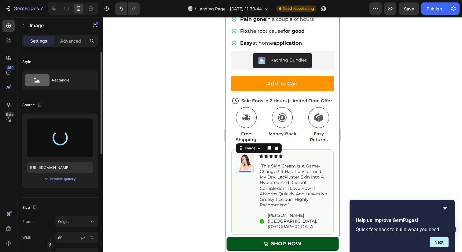
type input "[URL][DOMAIN_NAME]"
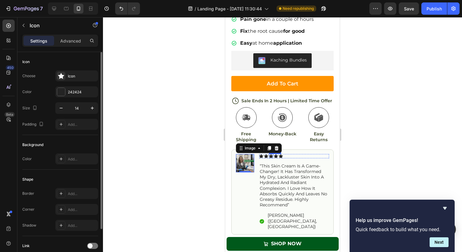
click at [271, 154] on div "Icon" at bounding box center [271, 156] width 4 height 4
click at [283, 154] on div "Icon 0" at bounding box center [281, 156] width 4 height 4
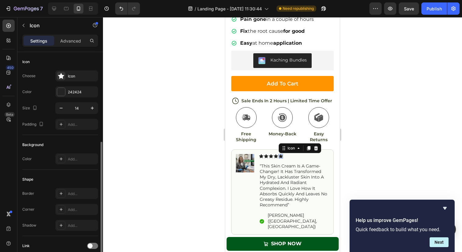
scroll to position [49, 0]
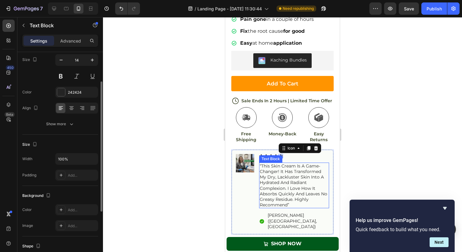
click at [275, 180] on p "“this skin cream is a game-changer! it has transformed my dry, lackluster skin …" at bounding box center [294, 185] width 69 height 45
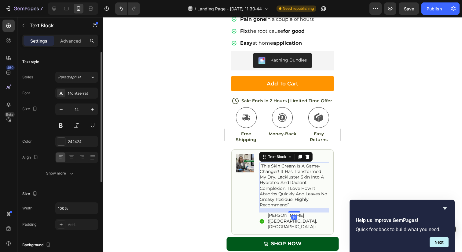
click at [268, 163] on p "“this skin cream is a game-changer! it has transformed my dry, lackluster skin …" at bounding box center [294, 185] width 69 height 45
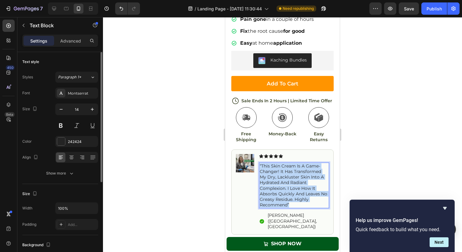
click at [268, 163] on p "“this skin cream is a game-changer! it has transformed my dry, lackluster skin …" at bounding box center [294, 185] width 69 height 45
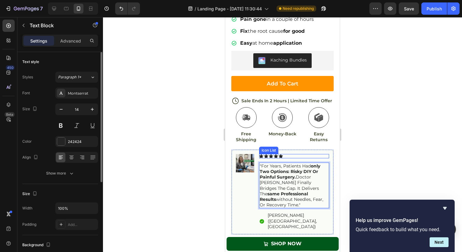
click at [289, 154] on div "Icon Icon Icon Icon Icon" at bounding box center [294, 156] width 70 height 4
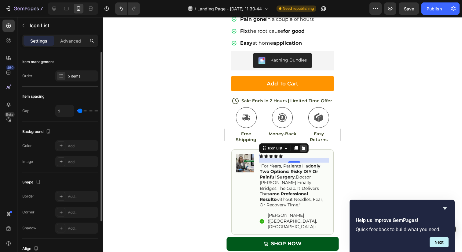
click at [304, 146] on icon at bounding box center [304, 148] width 4 height 4
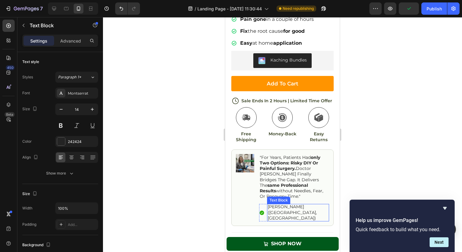
click at [271, 204] on p "[PERSON_NAME] ([GEOGRAPHIC_DATA], [GEOGRAPHIC_DATA])" at bounding box center [298, 212] width 61 height 17
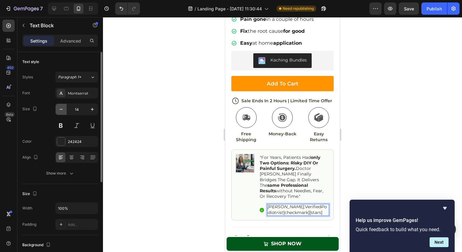
click at [64, 109] on icon "button" at bounding box center [61, 109] width 6 height 6
click at [63, 109] on icon "button" at bounding box center [61, 109] width 6 height 6
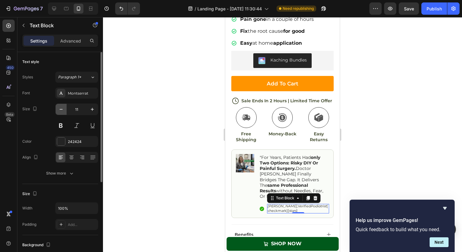
click at [63, 109] on icon "button" at bounding box center [61, 109] width 6 height 6
click at [90, 108] on icon "button" at bounding box center [92, 109] width 6 height 6
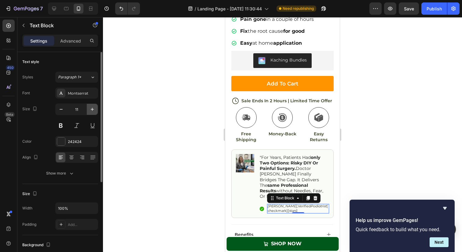
click at [90, 108] on icon "button" at bounding box center [92, 109] width 6 height 6
type input "13"
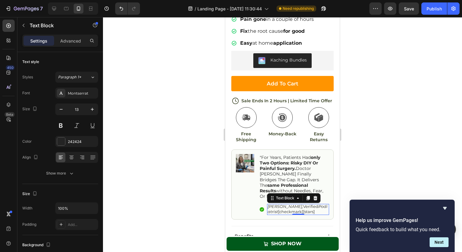
click at [306, 204] on p "Dr Sally J., Verified Podiatrist [checkmark][stars]" at bounding box center [298, 209] width 61 height 10
drag, startPoint x: 306, startPoint y: 201, endPoint x: 268, endPoint y: 200, distance: 37.9
click at [268, 204] on p "Dr Sally J., Verified Podiatrist [checkmark][stars]" at bounding box center [298, 209] width 61 height 10
click at [379, 162] on div at bounding box center [282, 134] width 359 height 234
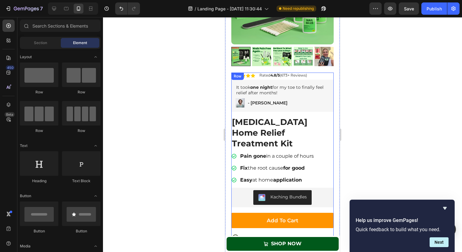
scroll to position [1359, 0]
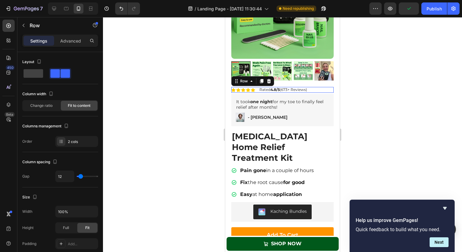
click at [256, 89] on div "Icon Icon Icon Icon Icon Icon List Rated 4.8/5 (673+ Reviews) Text Block Row 0" at bounding box center [282, 90] width 102 height 6
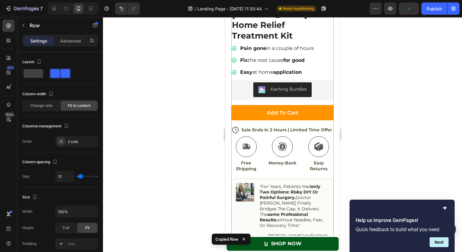
scroll to position [1521, 0]
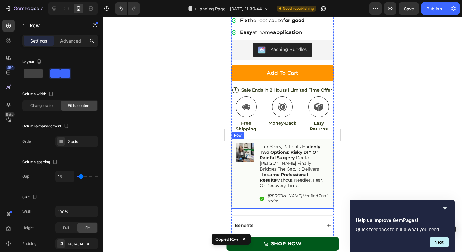
click at [286, 138] on div "Image "For years, patients had only two options: risky DIY or painful surgery. …" at bounding box center [282, 173] width 102 height 70
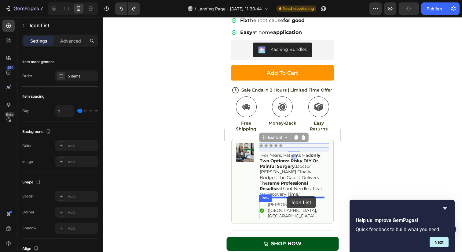
drag, startPoint x: 294, startPoint y: 135, endPoint x: 287, endPoint y: 196, distance: 61.9
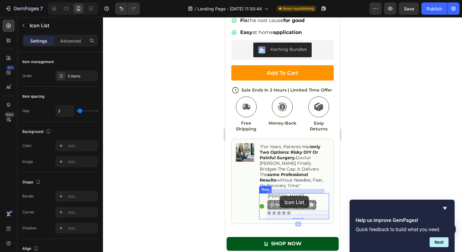
drag, startPoint x: 296, startPoint y: 190, endPoint x: 280, endPoint y: 196, distance: 17.1
click at [280, 196] on div "iPhone 13 Mini ( 375 px) iPhone 13 Mini iPhone 13 Pro iPhone 11 Pro Max iPhone …" at bounding box center [282, 147] width 115 height 3301
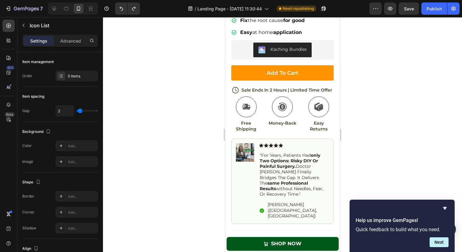
click at [288, 143] on div "Icon Icon Icon Icon Icon" at bounding box center [294, 145] width 70 height 4
click at [284, 143] on div "Icon Icon Icon Icon Icon" at bounding box center [294, 145] width 70 height 4
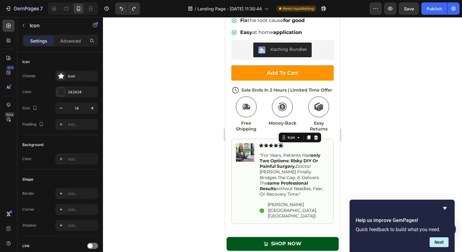
click at [279, 143] on div "Icon 0" at bounding box center [281, 145] width 4 height 4
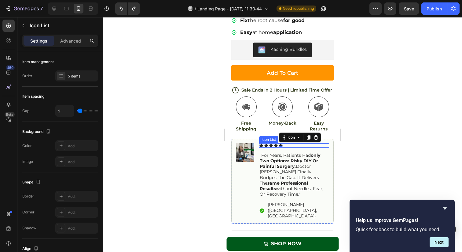
click at [290, 143] on div "Icon Icon Icon Icon Icon 0" at bounding box center [294, 145] width 70 height 4
click at [289, 143] on div "Icon Icon Icon Icon Icon" at bounding box center [294, 145] width 70 height 4
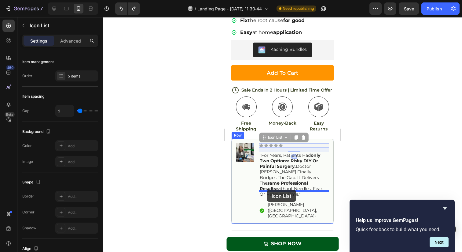
drag, startPoint x: 289, startPoint y: 134, endPoint x: 267, endPoint y: 190, distance: 60.0
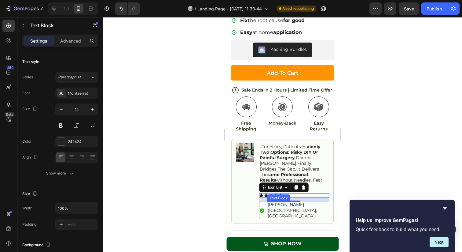
click at [285, 201] on p "[PERSON_NAME] ([GEOGRAPHIC_DATA], [GEOGRAPHIC_DATA])" at bounding box center [298, 209] width 61 height 17
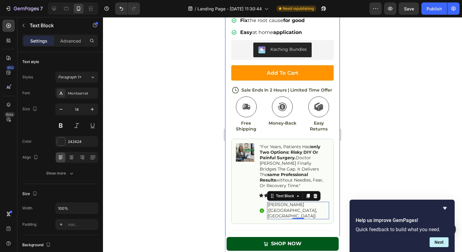
click at [358, 166] on div at bounding box center [282, 134] width 359 height 234
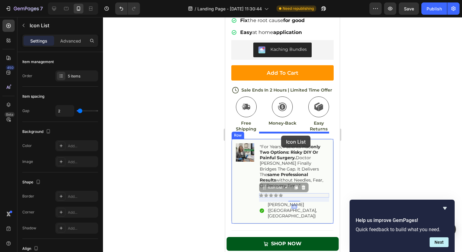
drag, startPoint x: 289, startPoint y: 185, endPoint x: 281, endPoint y: 135, distance: 49.8
click at [281, 135] on div "iPhone 13 Mini ( 375 px) iPhone 13 Mini iPhone 13 Pro iPhone 11 Pro Max iPhone …" at bounding box center [282, 147] width 115 height 3301
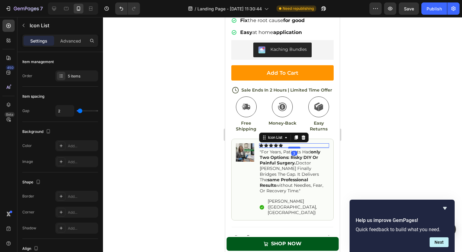
drag, startPoint x: 295, startPoint y: 140, endPoint x: 295, endPoint y: 137, distance: 3.4
click at [295, 146] on div at bounding box center [294, 147] width 12 height 2
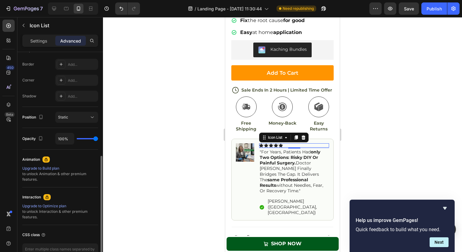
scroll to position [207, 0]
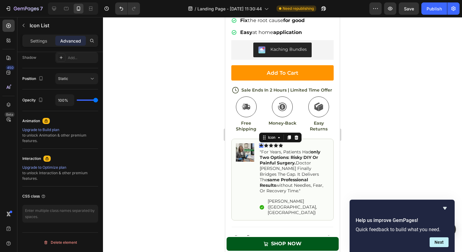
click at [260, 143] on div "Icon 0" at bounding box center [261, 145] width 4 height 4
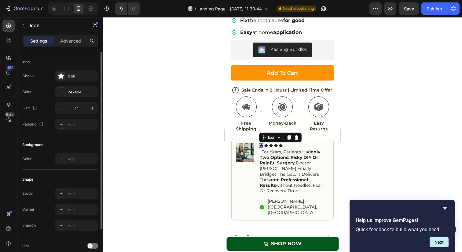
click at [68, 68] on div "Icon Choose Icon Color 242424 Size 14 Padding Add..." at bounding box center [60, 93] width 76 height 83
click at [72, 91] on div "242424" at bounding box center [77, 92] width 18 height 6
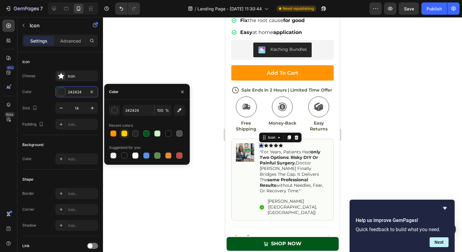
click at [123, 133] on div at bounding box center [124, 133] width 6 height 6
type input "FFCC00"
click at [267, 143] on div "Icon 0" at bounding box center [266, 145] width 4 height 4
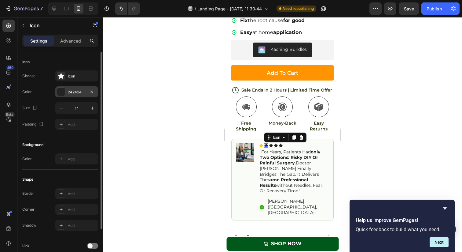
click at [75, 91] on div "242424" at bounding box center [77, 92] width 18 height 6
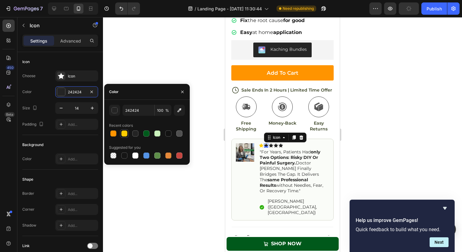
click at [127, 135] on div at bounding box center [124, 133] width 6 height 6
type input "FFCC00"
click at [290, 143] on div "Icon Icon Icon Icon Icon Icon List 3" at bounding box center [294, 145] width 70 height 4
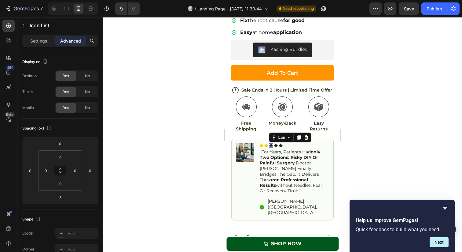
click at [271, 143] on div "Icon 0" at bounding box center [271, 145] width 4 height 4
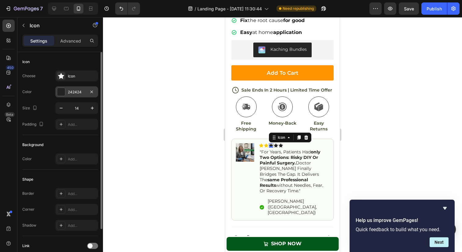
click at [76, 90] on div "242424" at bounding box center [77, 92] width 18 height 6
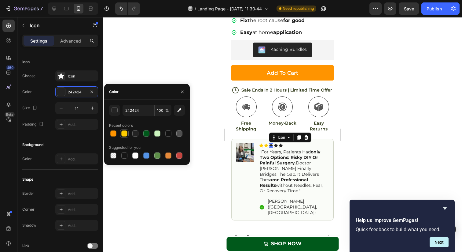
click at [125, 134] on div at bounding box center [124, 133] width 6 height 6
type input "FFCC00"
click at [276, 143] on div "Icon 0" at bounding box center [276, 145] width 4 height 4
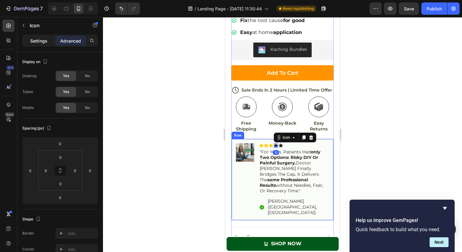
click at [39, 42] on p "Settings" at bounding box center [38, 41] width 17 height 6
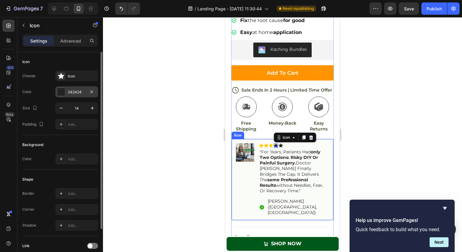
click at [76, 90] on div "242424" at bounding box center [77, 92] width 18 height 6
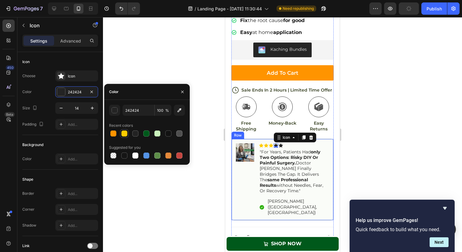
click at [125, 137] on div at bounding box center [124, 133] width 9 height 9
type input "FFCC00"
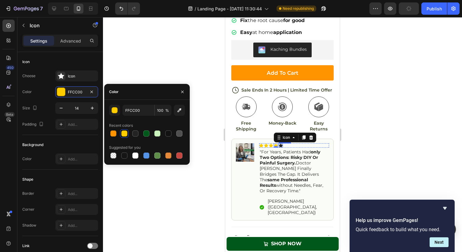
click at [282, 143] on div "Icon" at bounding box center [281, 145] width 4 height 4
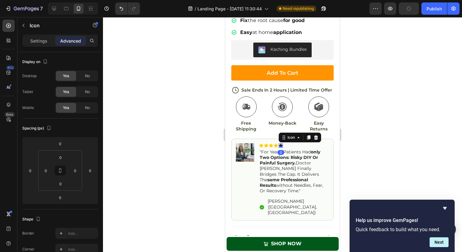
click at [45, 48] on div "Settings Advanced" at bounding box center [60, 43] width 86 height 17
click at [44, 44] on div "Settings" at bounding box center [39, 41] width 31 height 10
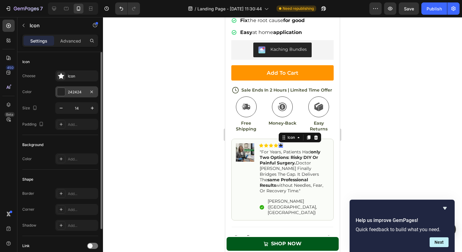
click at [77, 94] on div "242424" at bounding box center [77, 92] width 18 height 6
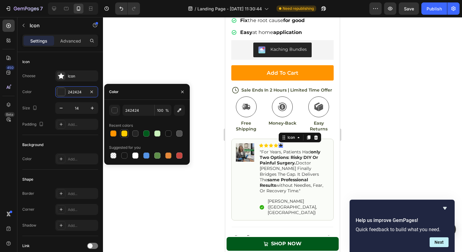
click at [121, 133] on div at bounding box center [124, 133] width 7 height 7
type input "FFCC00"
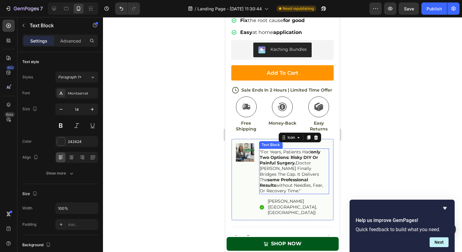
click at [273, 176] on p ""For years, patients had only two options: risky DIY or painful surgery. Doctor…" at bounding box center [294, 171] width 69 height 45
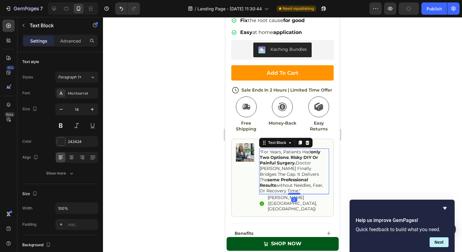
drag, startPoint x: 296, startPoint y: 187, endPoint x: 296, endPoint y: 183, distance: 3.7
click at [296, 193] on div at bounding box center [294, 194] width 12 height 2
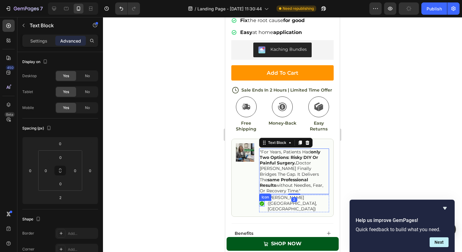
click at [263, 201] on icon at bounding box center [262, 203] width 5 height 5
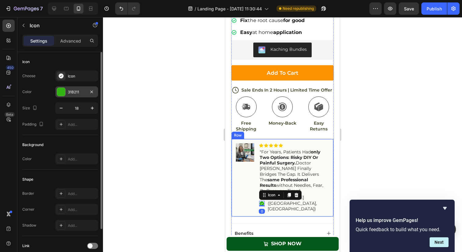
click at [69, 92] on div "31B211" at bounding box center [77, 92] width 18 height 6
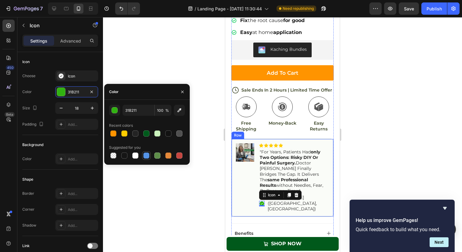
click at [146, 155] on div at bounding box center [146, 155] width 6 height 6
type input "5594E7"
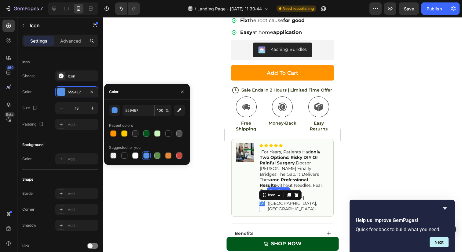
click at [275, 194] on p "[PERSON_NAME] ([GEOGRAPHIC_DATA], [GEOGRAPHIC_DATA])" at bounding box center [298, 202] width 61 height 17
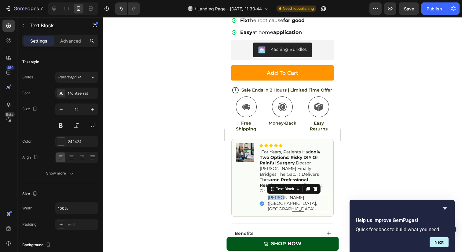
click at [275, 194] on p "[PERSON_NAME] ([GEOGRAPHIC_DATA], [GEOGRAPHIC_DATA])" at bounding box center [298, 202] width 61 height 17
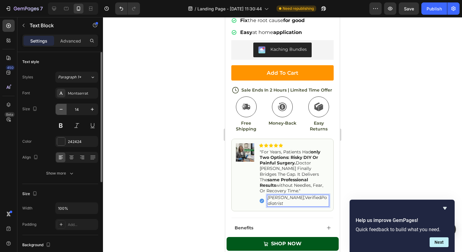
click at [62, 110] on icon "button" at bounding box center [61, 109] width 6 height 6
type input "12"
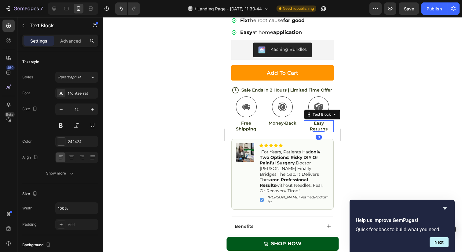
click at [330, 120] on p "Easy Returns" at bounding box center [318, 125] width 29 height 11
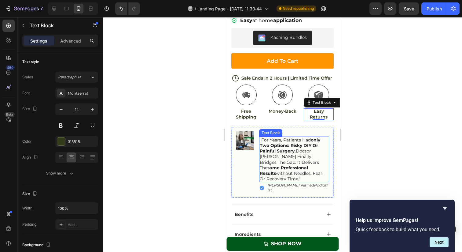
scroll to position [1536, 0]
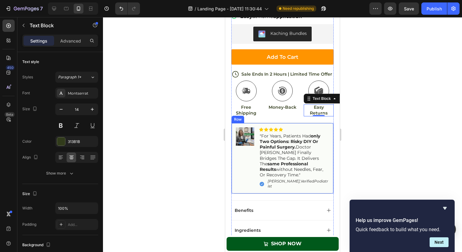
click at [247, 149] on div "Image" at bounding box center [245, 158] width 18 height 62
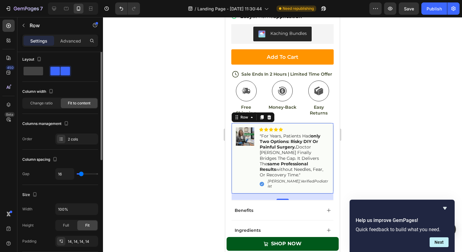
scroll to position [0, 0]
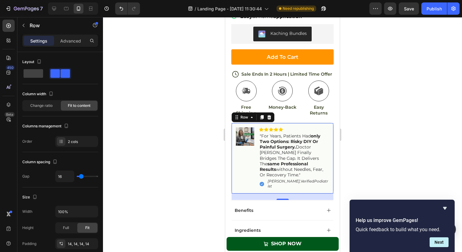
click at [237, 153] on div "Image" at bounding box center [245, 158] width 18 height 62
click at [241, 114] on div "Row" at bounding box center [244, 117] width 10 height 6
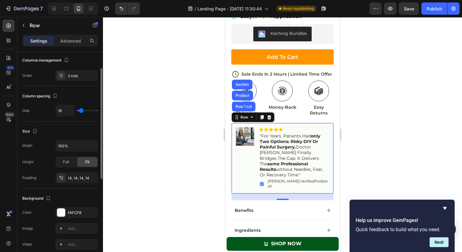
scroll to position [82, 0]
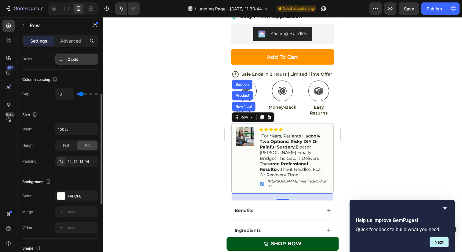
click at [79, 62] on div "2 cols" at bounding box center [82, 60] width 29 height 6
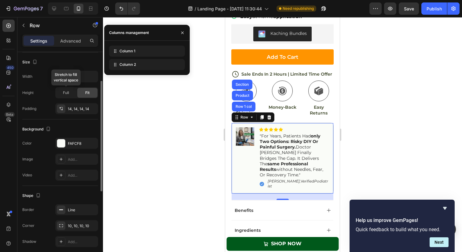
scroll to position [164, 0]
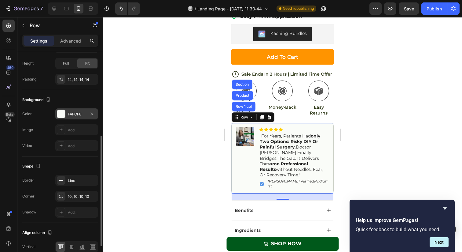
click at [79, 109] on div "FAFCF8" at bounding box center [76, 113] width 43 height 11
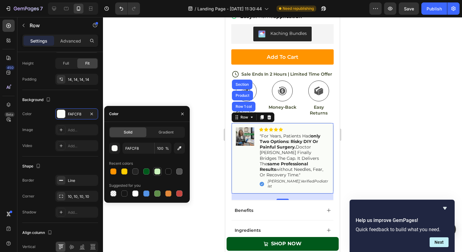
click at [156, 171] on div at bounding box center [157, 171] width 6 height 6
type input "CBF3BD"
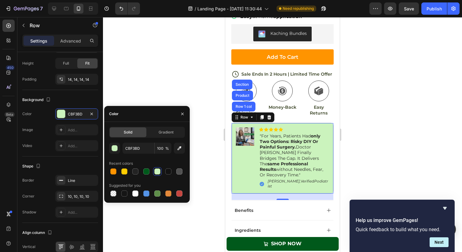
click at [178, 212] on div at bounding box center [282, 134] width 359 height 234
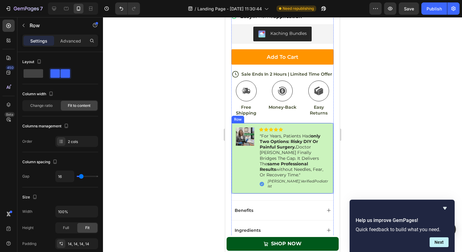
click at [242, 167] on div "Image" at bounding box center [245, 158] width 18 height 62
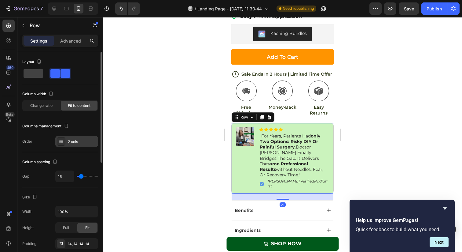
click at [78, 141] on div "2 cols" at bounding box center [82, 142] width 29 height 6
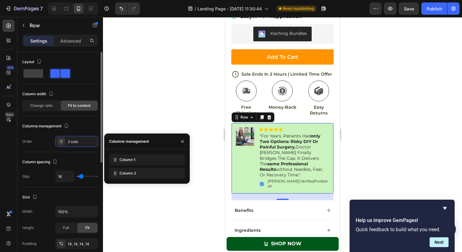
click at [83, 127] on div "Columns management" at bounding box center [60, 126] width 76 height 10
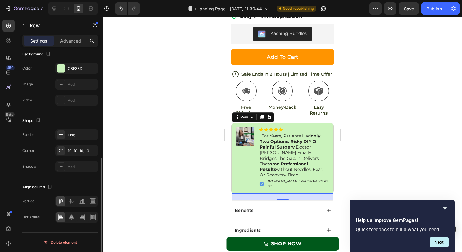
scroll to position [209, 0]
click at [75, 71] on div "CBF3BD" at bounding box center [77, 69] width 18 height 6
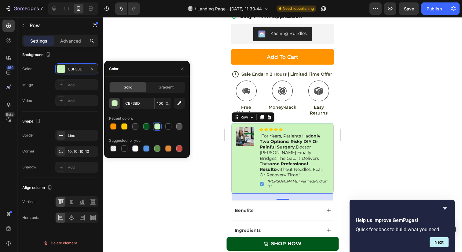
click at [117, 105] on div "button" at bounding box center [115, 103] width 6 height 6
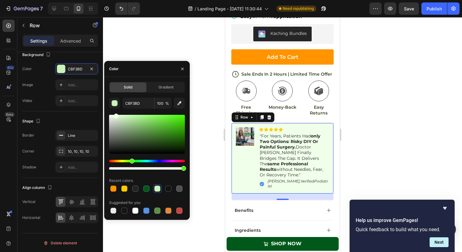
drag, startPoint x: 127, startPoint y: 117, endPoint x: 115, endPoint y: 112, distance: 12.7
click at [115, 113] on div "CBF3BD 100 % Recent colors Suggested for you" at bounding box center [147, 156] width 76 height 117
type input "F0FFEA"
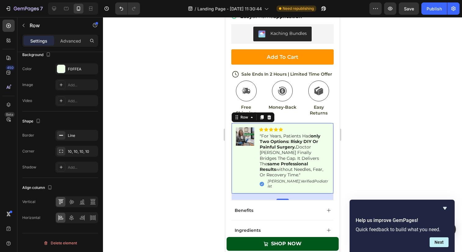
click at [218, 141] on div at bounding box center [282, 134] width 359 height 234
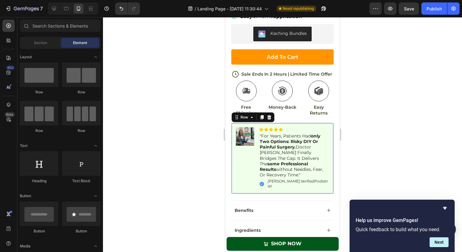
click at [300, 123] on div "Image Icon Icon Icon Icon Icon Icon List "For years, patients had only two opti…" at bounding box center [282, 158] width 102 height 71
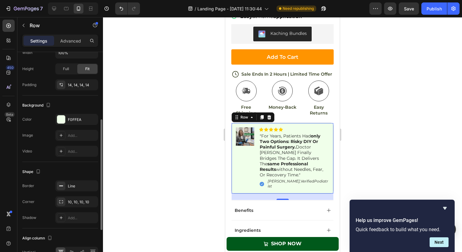
scroll to position [160, 0]
click at [93, 184] on icon "button" at bounding box center [91, 184] width 5 height 5
click at [176, 193] on div at bounding box center [282, 134] width 359 height 234
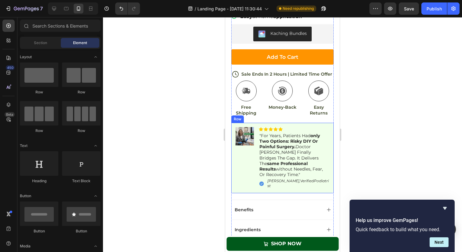
click at [247, 170] on div "Image" at bounding box center [245, 158] width 18 height 62
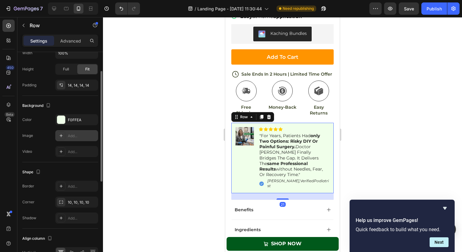
scroll to position [173, 0]
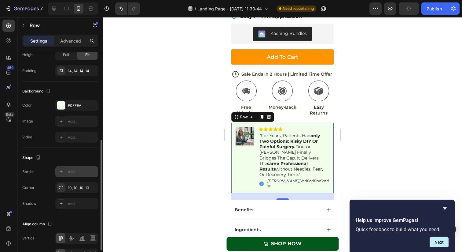
click at [65, 172] on div "Add..." at bounding box center [76, 171] width 43 height 11
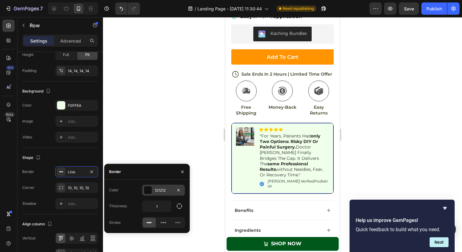
click at [149, 189] on div at bounding box center [148, 190] width 8 height 8
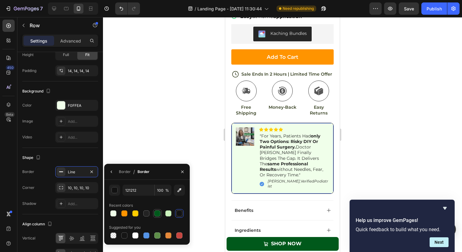
click at [155, 210] on div at bounding box center [157, 213] width 6 height 6
type input "00591B"
click at [145, 146] on div at bounding box center [282, 134] width 359 height 234
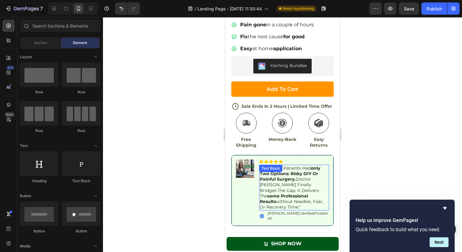
scroll to position [1503, 0]
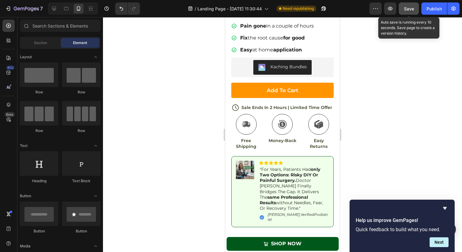
click at [412, 10] on span "Save" at bounding box center [409, 8] width 10 height 5
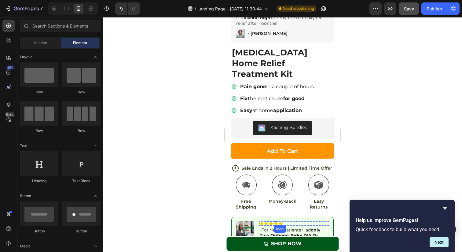
scroll to position [1440, 0]
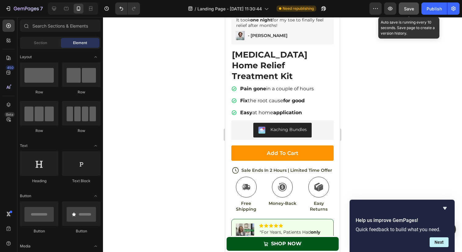
click at [404, 9] on span "Save" at bounding box center [409, 8] width 10 height 5
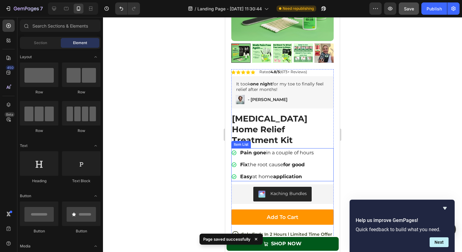
scroll to position [1373, 0]
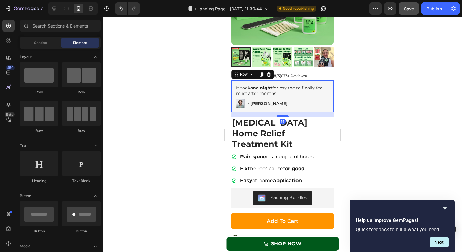
click at [315, 111] on div "It took one night for my toe to finally feel relief after months! Text Block Im…" at bounding box center [282, 96] width 102 height 32
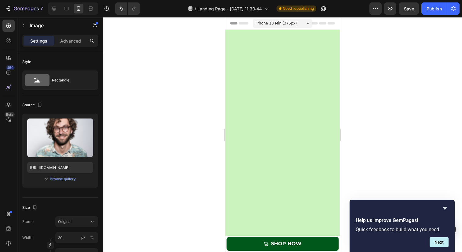
scroll to position [1373, 0]
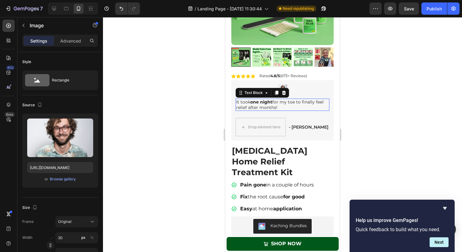
click at [251, 100] on strong "one night" at bounding box center [261, 102] width 22 height 6
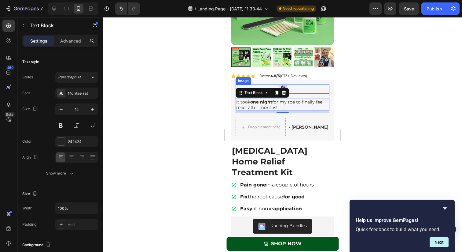
click at [301, 84] on div at bounding box center [283, 88] width 94 height 9
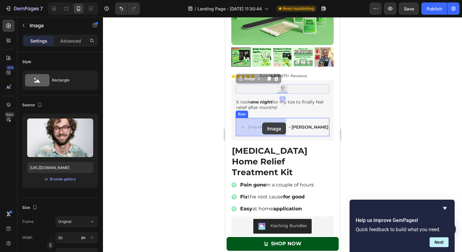
drag, startPoint x: 279, startPoint y: 87, endPoint x: 262, endPoint y: 122, distance: 39.0
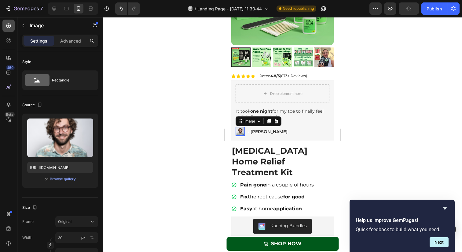
click at [9, 27] on icon at bounding box center [9, 26] width 6 height 6
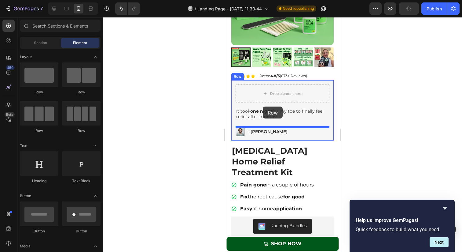
drag, startPoint x: 306, startPoint y: 95, endPoint x: 263, endPoint y: 106, distance: 44.6
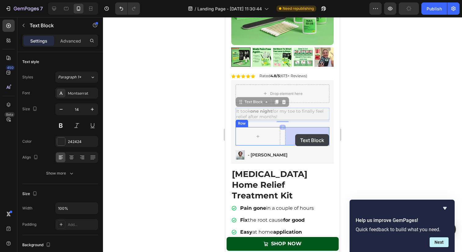
drag, startPoint x: 258, startPoint y: 111, endPoint x: 295, endPoint y: 134, distance: 43.5
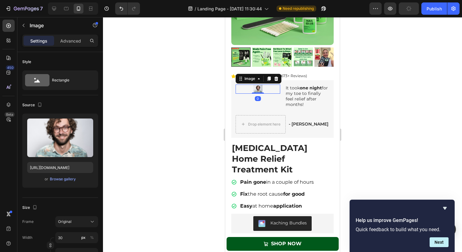
click at [271, 90] on div at bounding box center [258, 88] width 45 height 9
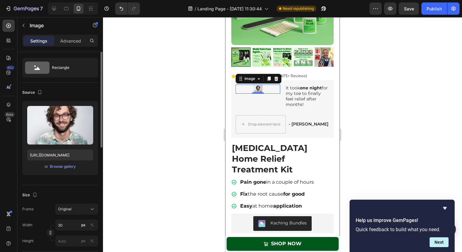
scroll to position [54, 0]
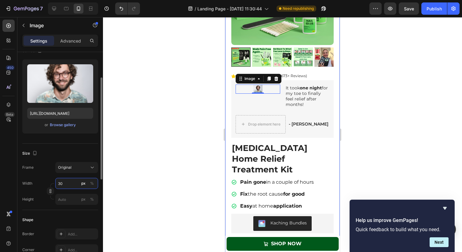
click at [67, 187] on input "30" at bounding box center [76, 183] width 43 height 11
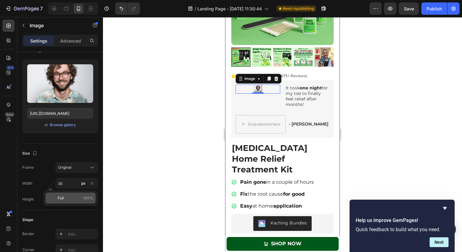
click at [66, 196] on p "Full 100%" at bounding box center [75, 198] width 35 height 6
type input "100"
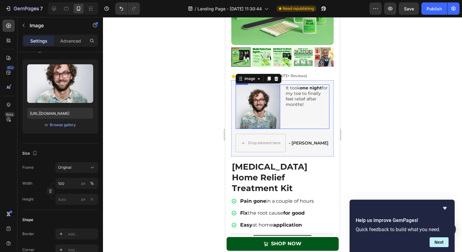
click at [280, 100] on img at bounding box center [258, 106] width 45 height 45
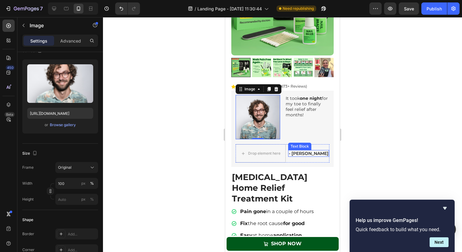
click at [297, 151] on p "- [PERSON_NAME]" at bounding box center [309, 153] width 40 height 6
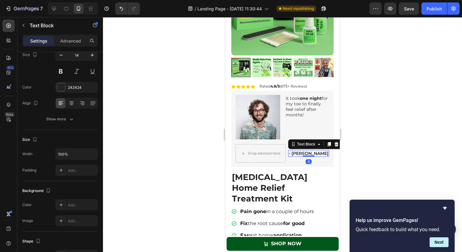
scroll to position [0, 0]
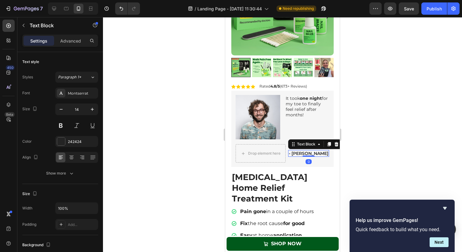
click at [297, 151] on p "- [PERSON_NAME]" at bounding box center [309, 153] width 40 height 6
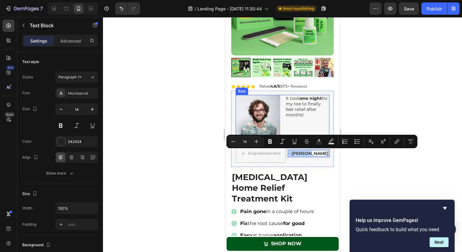
copy p "- [PERSON_NAME]"
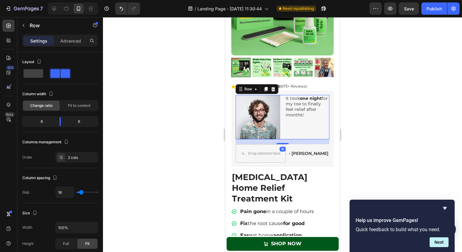
click at [307, 120] on div "It took one night for my toe to finally feel relief after months! Text Block" at bounding box center [307, 117] width 45 height 45
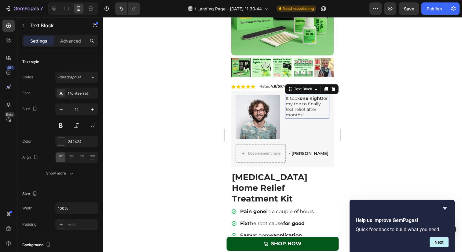
click at [306, 115] on p "It took one night for my toe to finally feel relief after months!" at bounding box center [307, 106] width 43 height 22
click at [305, 115] on p "It took one night for my toe to finally feel relief after months! - Susan C" at bounding box center [307, 109] width 43 height 28
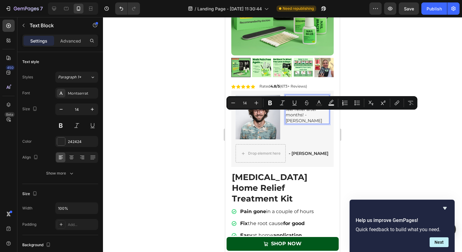
click at [306, 116] on p "It took one night for my toe to finally feel relief after months! - Susan C" at bounding box center [307, 109] width 43 height 28
drag, startPoint x: 305, startPoint y: 115, endPoint x: 324, endPoint y: 115, distance: 19.6
click at [324, 115] on p "It took one night for my toe to finally feel relief after months! - Susan C" at bounding box center [307, 109] width 43 height 28
click at [315, 133] on div "It took one night for my toe to finally feel relief after months! - Susan C Tex…" at bounding box center [307, 117] width 45 height 45
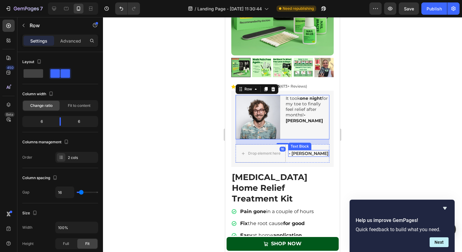
click at [308, 151] on p "- [PERSON_NAME]" at bounding box center [309, 153] width 40 height 6
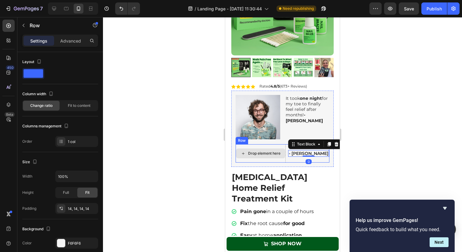
click at [278, 142] on div "Image It took one night for my toe to finally feel relief after months! - Susan…" at bounding box center [283, 129] width 94 height 68
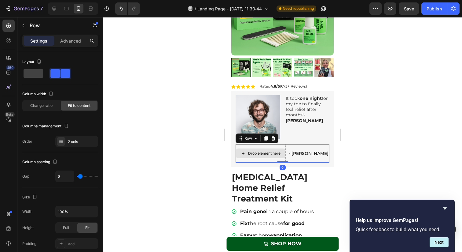
click at [285, 146] on div "Drop element here" at bounding box center [261, 153] width 50 height 18
click at [272, 140] on icon at bounding box center [273, 138] width 4 height 4
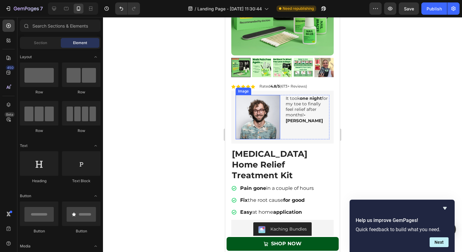
click at [276, 127] on img at bounding box center [258, 117] width 45 height 45
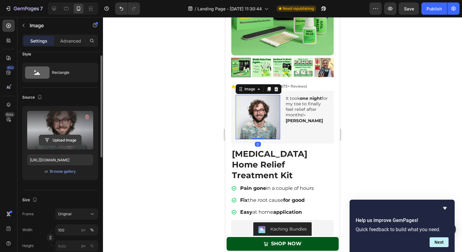
scroll to position [27, 0]
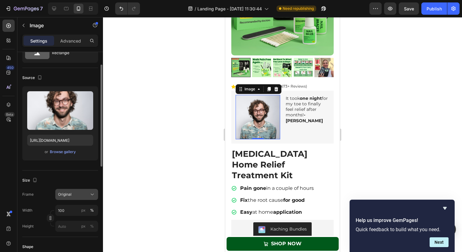
click at [68, 194] on span "Original" at bounding box center [64, 194] width 13 height 6
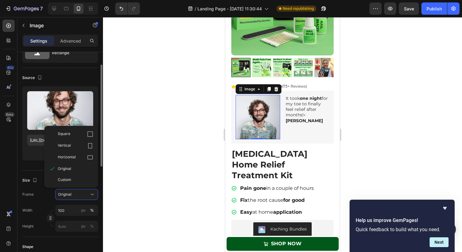
click at [47, 190] on div "Frame Original Square Vertical Horizontal Original Custom" at bounding box center [60, 194] width 76 height 11
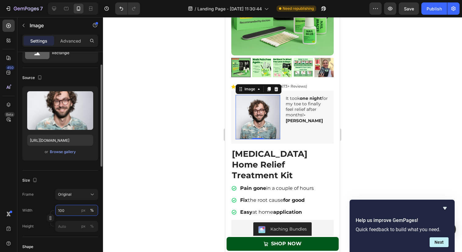
click at [63, 211] on input "100" at bounding box center [76, 210] width 43 height 11
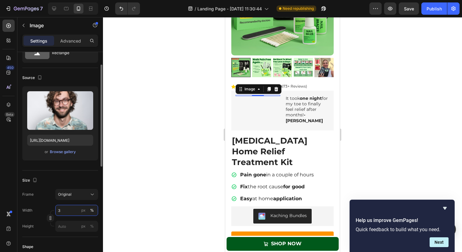
type input "30"
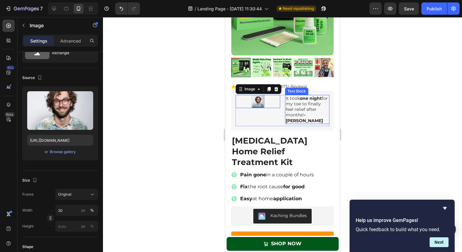
click at [286, 106] on p "It took one night for my toe to finally feel relief after months! - Susan C" at bounding box center [307, 109] width 43 height 28
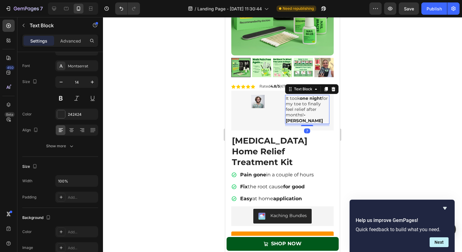
scroll to position [0, 0]
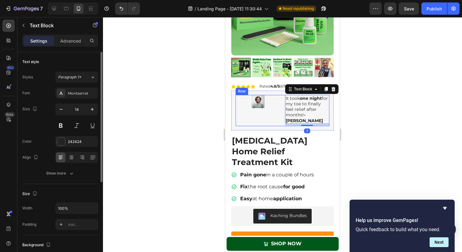
click at [281, 106] on div "Image It took one night for my toe to finally feel relief after months! - Susan…" at bounding box center [283, 110] width 94 height 31
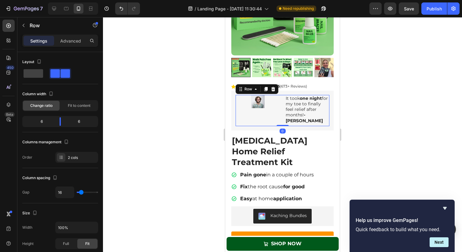
click at [282, 106] on div "Image It took one night for my toe to finally feel relief after months! - Susan…" at bounding box center [283, 110] width 94 height 31
click at [288, 105] on p "It took one night for my toe to finally feel relief after months! - Susan C" at bounding box center [307, 109] width 43 height 28
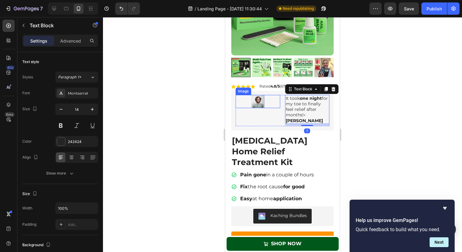
click at [278, 105] on div at bounding box center [258, 101] width 45 height 13
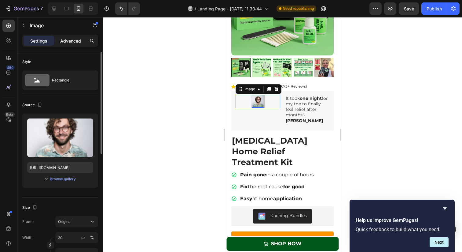
click at [70, 43] on p "Advanced" at bounding box center [70, 41] width 21 height 6
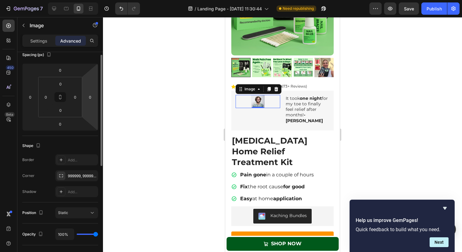
scroll to position [50, 0]
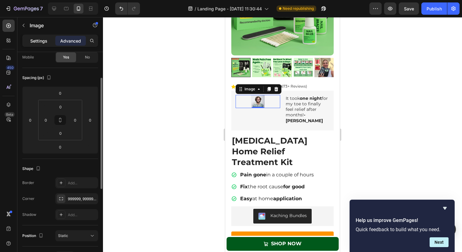
click at [42, 40] on p "Settings" at bounding box center [38, 41] width 17 height 6
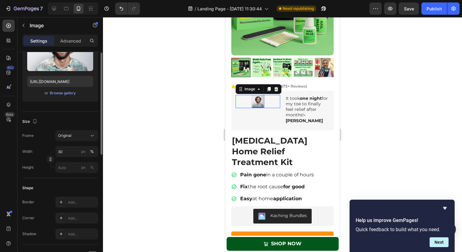
scroll to position [96, 0]
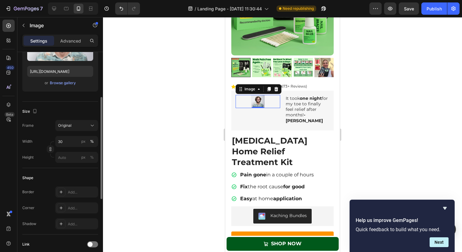
click at [85, 131] on div "Frame Original Width 30 px % Height px %" at bounding box center [60, 141] width 76 height 43
click at [85, 126] on div "Original" at bounding box center [73, 126] width 30 height 6
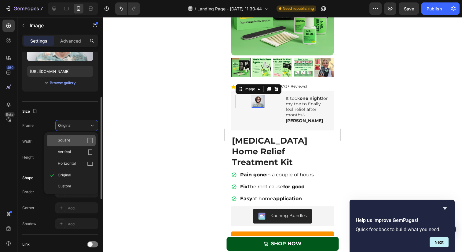
click at [79, 137] on div "Square" at bounding box center [71, 141] width 49 height 12
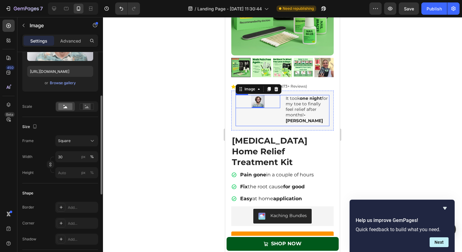
click at [283, 103] on div "Image 0 It took one night for my toe to finally feel relief after months! - Sus…" at bounding box center [283, 110] width 94 height 31
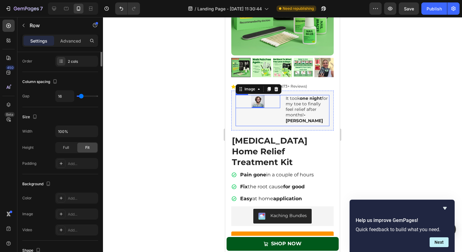
scroll to position [0, 0]
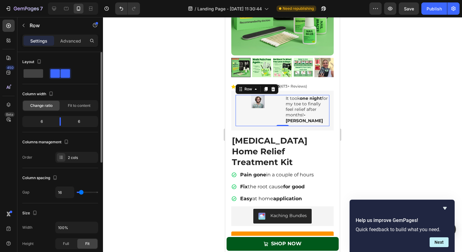
drag, startPoint x: 55, startPoint y: 74, endPoint x: 85, endPoint y: 66, distance: 31.0
click at [86, 66] on div "Layout" at bounding box center [60, 68] width 76 height 22
drag, startPoint x: 54, startPoint y: 74, endPoint x: 83, endPoint y: 71, distance: 28.6
click at [84, 72] on div at bounding box center [60, 73] width 76 height 11
drag, startPoint x: 60, startPoint y: 72, endPoint x: 68, endPoint y: 58, distance: 16.0
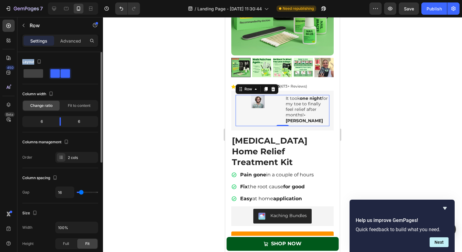
click at [68, 58] on div "Layout" at bounding box center [60, 68] width 76 height 22
click at [79, 61] on div "Layout" at bounding box center [60, 62] width 76 height 10
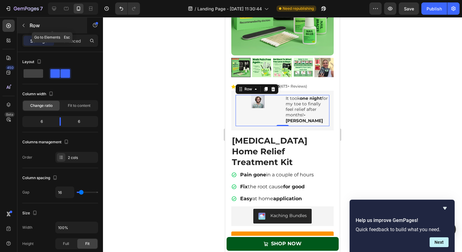
click at [22, 23] on icon "button" at bounding box center [23, 25] width 5 height 5
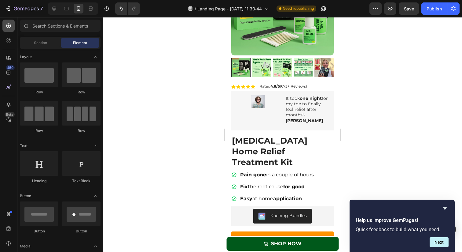
click at [13, 24] on div at bounding box center [8, 26] width 12 height 12
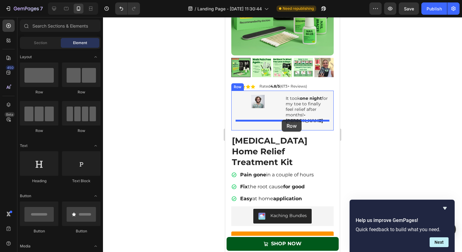
drag, startPoint x: 297, startPoint y: 90, endPoint x: 282, endPoint y: 120, distance: 33.2
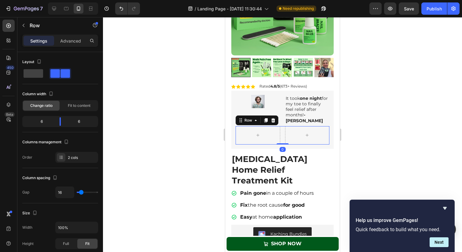
click at [280, 129] on div "Row 0" at bounding box center [283, 135] width 94 height 18
click at [267, 127] on div at bounding box center [258, 135] width 45 height 18
click at [282, 127] on div "Row 0" at bounding box center [283, 135] width 94 height 18
click at [280, 127] on div "Row 0" at bounding box center [283, 135] width 94 height 18
click at [283, 112] on div "Image It took one night for my toe to finally feel relief after months! - Susan…" at bounding box center [283, 110] width 94 height 31
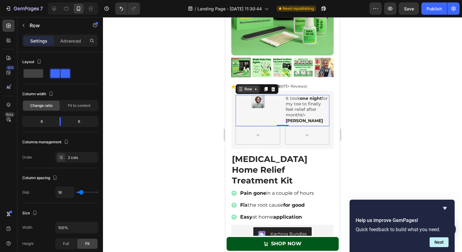
click at [244, 91] on div "Row" at bounding box center [248, 89] width 10 height 6
click at [243, 91] on div "Row" at bounding box center [248, 89] width 10 height 6
click at [243, 92] on div "Row" at bounding box center [248, 88] width 22 height 7
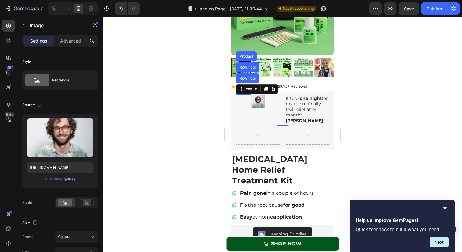
click at [246, 103] on div at bounding box center [258, 101] width 45 height 13
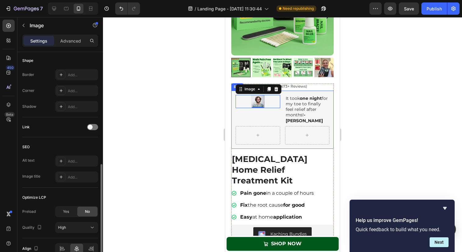
scroll to position [260, 0]
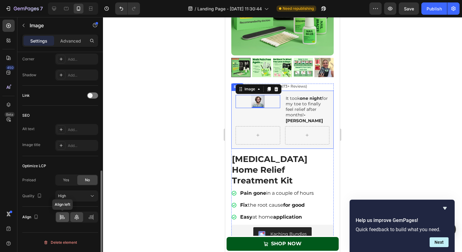
click at [63, 215] on icon at bounding box center [62, 217] width 6 height 6
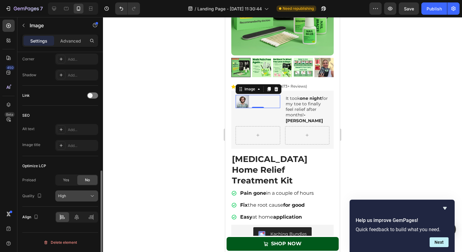
click at [80, 195] on div "High" at bounding box center [73, 196] width 31 height 6
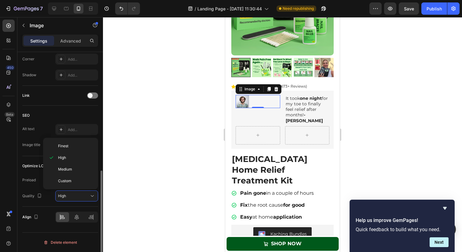
click at [46, 197] on div "Quality High" at bounding box center [60, 195] width 76 height 11
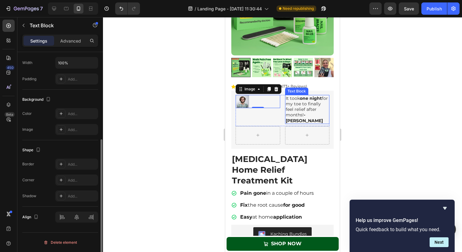
click at [290, 102] on p "It took one night for my toe to finally feel relief after months! - Susan C" at bounding box center [307, 109] width 43 height 28
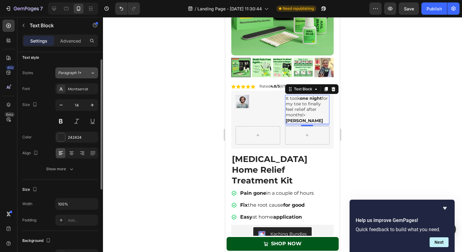
scroll to position [7, 0]
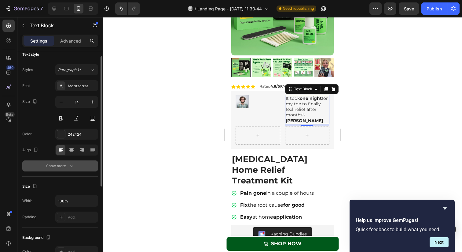
click at [62, 162] on button "Show more" at bounding box center [60, 165] width 76 height 11
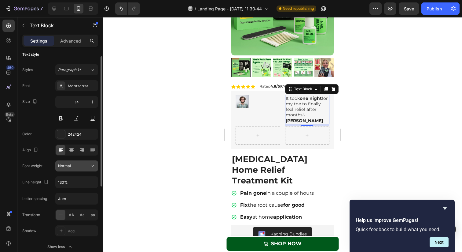
click at [81, 168] on div "Normal" at bounding box center [76, 166] width 37 height 6
click at [46, 164] on div "Font weight Normal" at bounding box center [60, 165] width 76 height 11
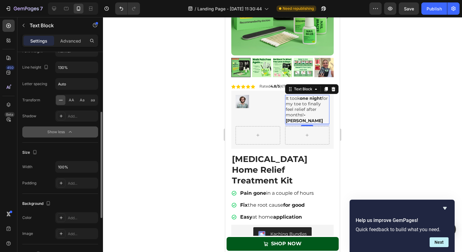
scroll to position [123, 0]
click at [73, 166] on input "100%" at bounding box center [77, 165] width 42 height 11
click at [76, 166] on input "100%" at bounding box center [77, 165] width 42 height 11
click at [92, 166] on icon "button" at bounding box center [92, 166] width 6 height 6
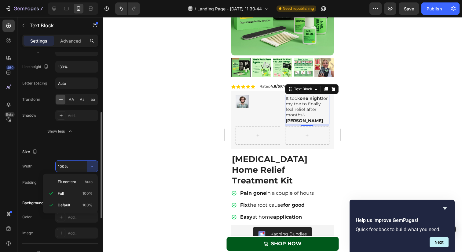
click at [59, 160] on input "100%" at bounding box center [77, 165] width 42 height 11
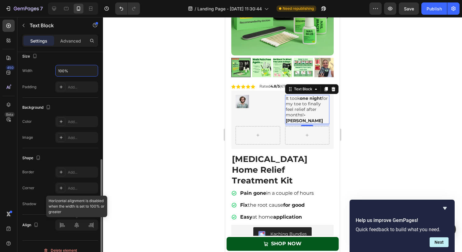
scroll to position [226, 0]
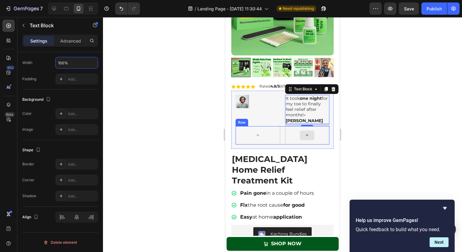
click at [293, 128] on div at bounding box center [307, 135] width 45 height 18
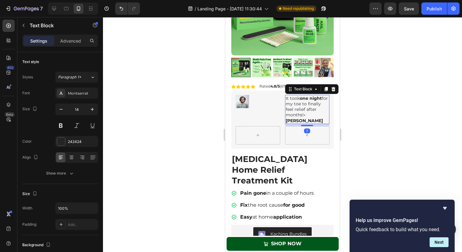
click at [288, 103] on p "It took one night for my toe to finally feel relief after months! - Susan C" at bounding box center [307, 109] width 43 height 28
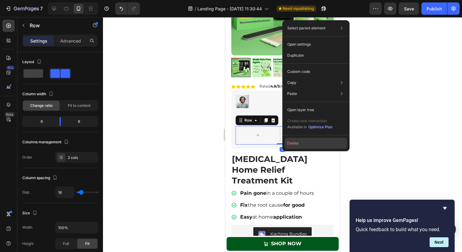
click at [294, 141] on button "Delete" at bounding box center [316, 143] width 62 height 11
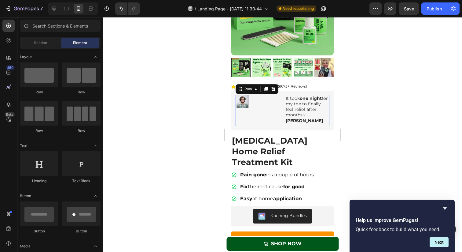
click at [279, 97] on div "Image" at bounding box center [258, 110] width 45 height 31
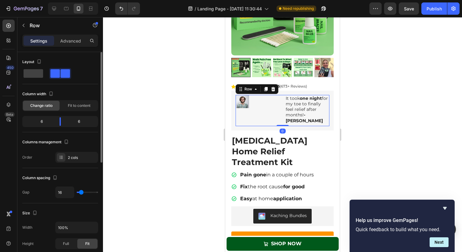
click at [45, 120] on div "6" at bounding box center [39, 121] width 31 height 9
click at [40, 120] on div "6" at bounding box center [39, 121] width 31 height 9
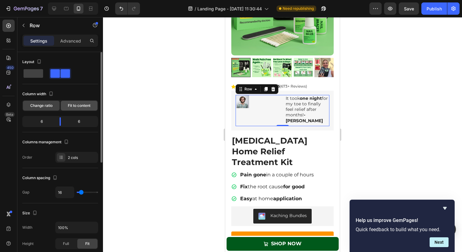
click at [71, 106] on span "Fit to content" at bounding box center [79, 106] width 23 height 6
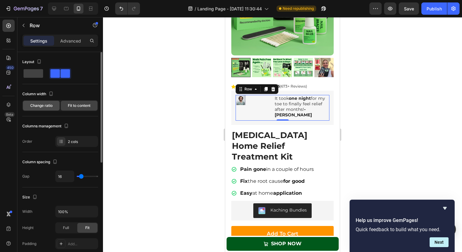
click at [50, 107] on span "Change ratio" at bounding box center [41, 106] width 22 height 6
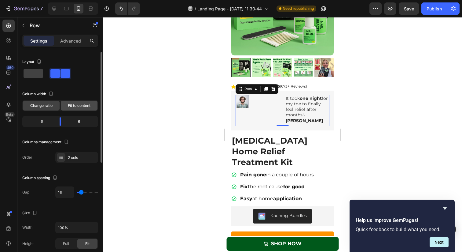
click at [79, 107] on span "Fit to content" at bounding box center [79, 106] width 23 height 6
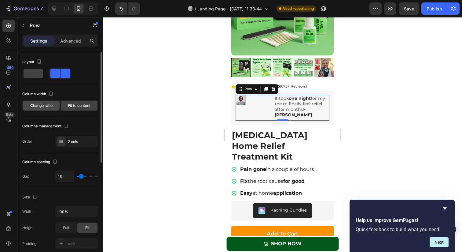
click at [49, 106] on span "Change ratio" at bounding box center [41, 106] width 22 height 6
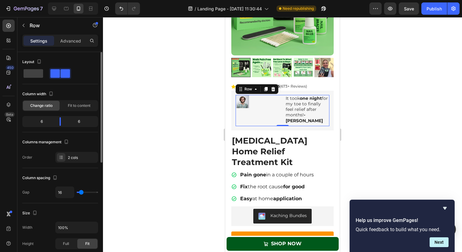
click at [40, 123] on div "6" at bounding box center [39, 121] width 31 height 9
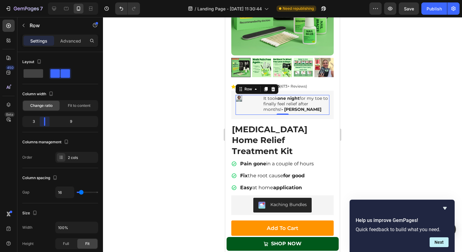
drag, startPoint x: 60, startPoint y: 123, endPoint x: 44, endPoint y: 121, distance: 16.0
click at [44, 46] on body "7 / Landing Page - Sep 24, 11:30:44 Need republishing Preview Save Publish 450 …" at bounding box center [231, 23] width 462 height 46
click at [242, 98] on div at bounding box center [247, 98] width 22 height 7
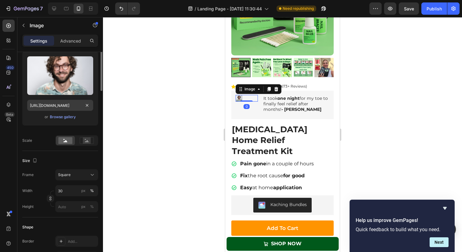
scroll to position [75, 0]
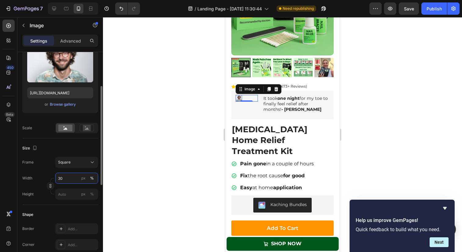
click at [69, 179] on input "30" at bounding box center [76, 177] width 43 height 11
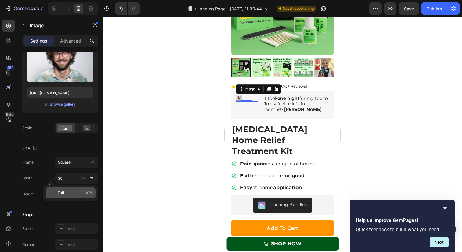
click at [68, 192] on p "Full 100%" at bounding box center [75, 193] width 35 height 6
type input "100"
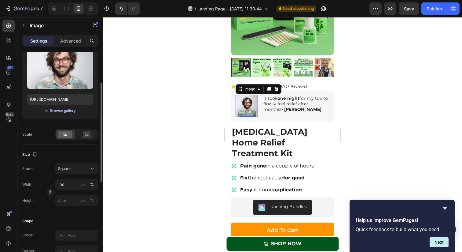
scroll to position [0, 0]
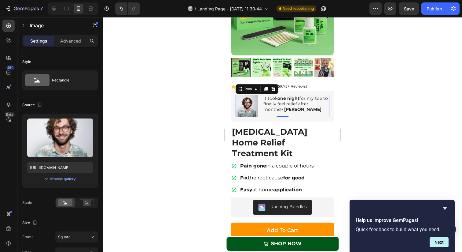
click at [290, 115] on div "It took one night for my toe to finally feel relief after months! - Susan C Tex…" at bounding box center [296, 106] width 67 height 22
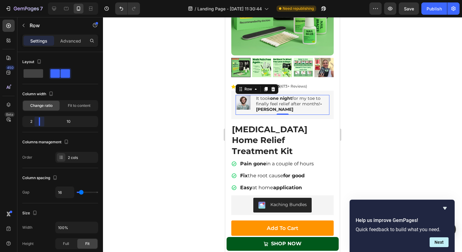
drag, startPoint x: 44, startPoint y: 123, endPoint x: 37, endPoint y: 123, distance: 7.3
click at [37, 46] on body "7 / Landing Page - Sep 24, 11:30:44 Need republishing Preview Save Publish 450 …" at bounding box center [231, 23] width 462 height 46
click at [321, 103] on strong "- [PERSON_NAME]" at bounding box center [289, 106] width 66 height 11
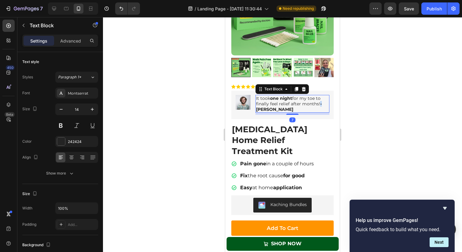
click at [320, 104] on p "It took one night for my toe to finally feel relief after months! - Susan C" at bounding box center [292, 103] width 73 height 17
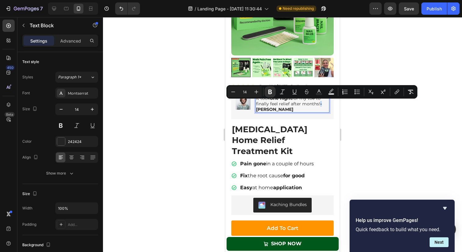
click at [320, 105] on strong "- [PERSON_NAME]" at bounding box center [289, 106] width 66 height 11
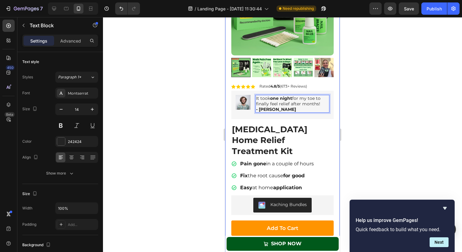
click at [402, 107] on div at bounding box center [282, 134] width 359 height 234
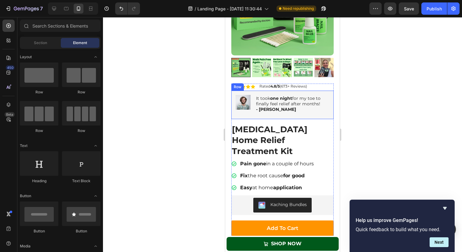
click at [277, 116] on div "Image It took one night for my toe to finally feel relief after months! ⁠⁠⁠⁠⁠⁠⁠…" at bounding box center [282, 104] width 102 height 29
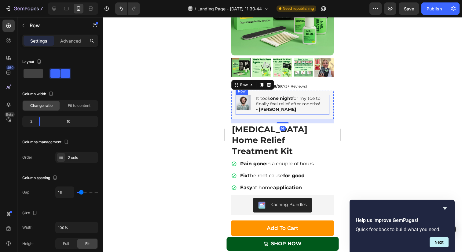
click at [276, 114] on div "It took one night for my toe to finally feel relief after months! ⁠⁠⁠⁠⁠⁠⁠ - Sus…" at bounding box center [293, 105] width 74 height 20
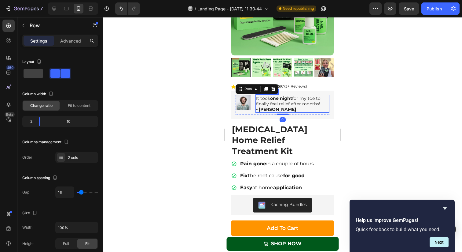
click at [271, 112] on div "It took one night for my toe to finally feel relief after months! ⁠⁠⁠⁠⁠⁠⁠ - Sus…" at bounding box center [293, 104] width 74 height 18
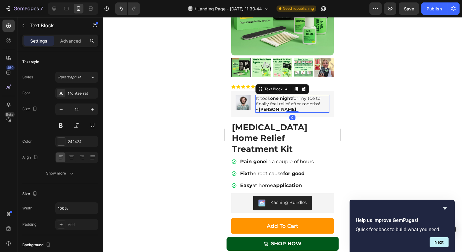
click at [290, 111] on div at bounding box center [292, 112] width 12 height 2
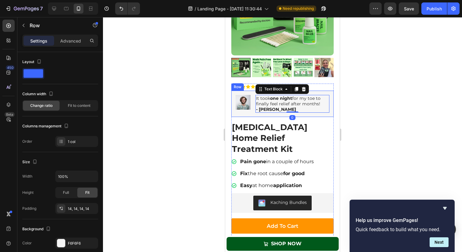
click at [268, 114] on div "Image It took one night for my toe to finally feel relief after months! ⁠⁠⁠⁠⁠⁠⁠…" at bounding box center [282, 103] width 102 height 27
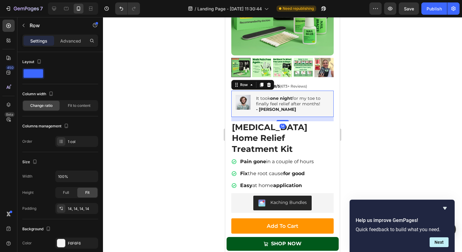
click at [368, 103] on div at bounding box center [282, 134] width 359 height 234
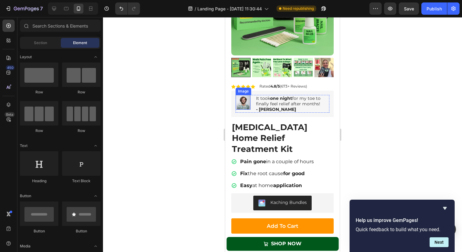
click at [248, 102] on img at bounding box center [243, 102] width 15 height 15
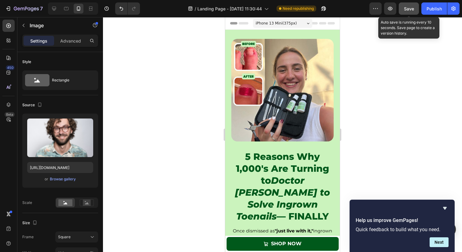
click at [406, 6] on span "Save" at bounding box center [409, 8] width 10 height 5
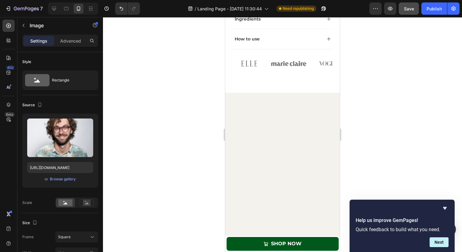
scroll to position [1451, 0]
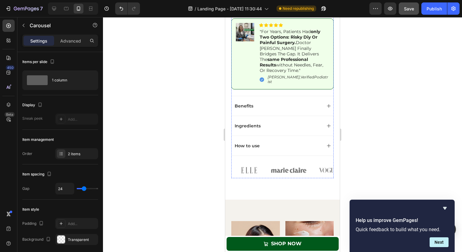
scroll to position [1831, 0]
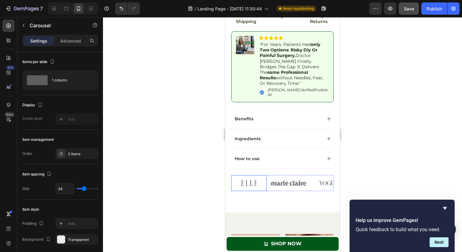
click at [245, 175] on img at bounding box center [248, 183] width 35 height 16
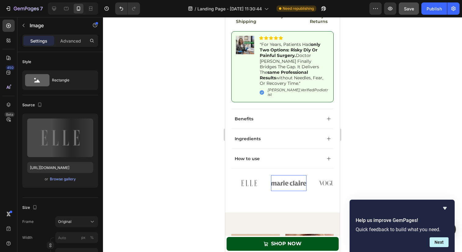
click at [280, 175] on img at bounding box center [288, 183] width 35 height 16
click at [306, 175] on img at bounding box center [288, 183] width 35 height 16
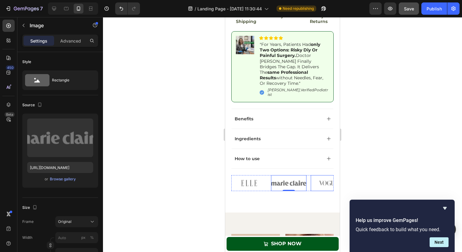
click at [312, 175] on img at bounding box center [328, 183] width 35 height 16
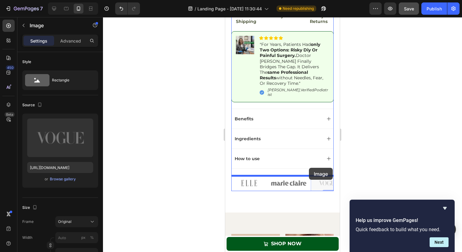
drag, startPoint x: 320, startPoint y: 167, endPoint x: 304, endPoint y: 168, distance: 15.9
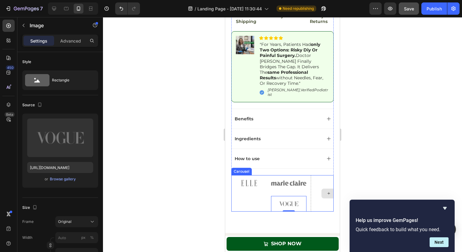
click at [311, 175] on div at bounding box center [328, 193] width 35 height 36
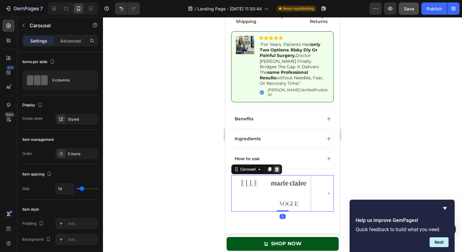
click at [276, 167] on icon at bounding box center [277, 169] width 5 height 5
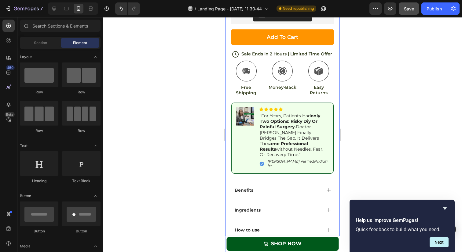
scroll to position [1757, 0]
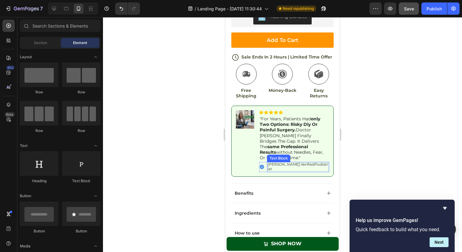
click at [285, 162] on icon "[PERSON_NAME]," at bounding box center [284, 164] width 33 height 5
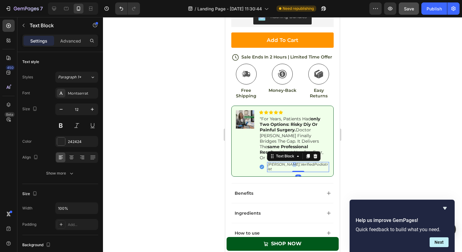
click at [285, 162] on icon "[PERSON_NAME]," at bounding box center [284, 164] width 33 height 5
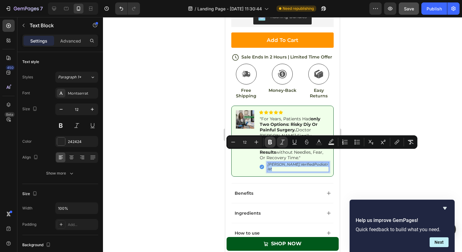
click at [271, 143] on icon "Editor contextual toolbar" at bounding box center [270, 142] width 4 height 5
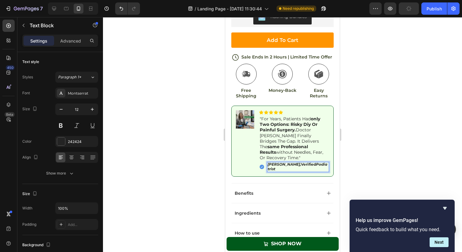
click at [362, 157] on div at bounding box center [282, 134] width 359 height 234
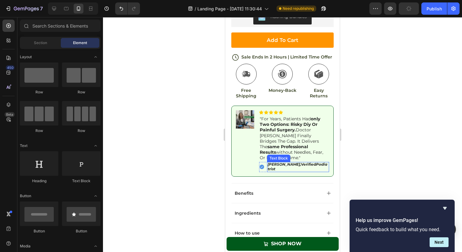
click at [317, 162] on strong "Podiatrist" at bounding box center [298, 166] width 60 height 9
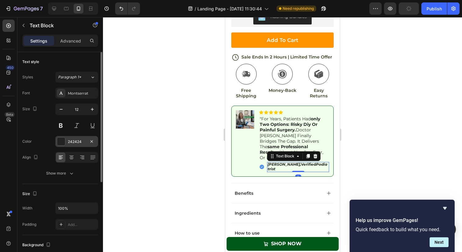
click at [76, 141] on div "242424" at bounding box center [77, 142] width 18 height 6
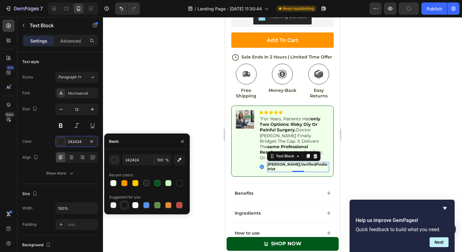
click at [126, 205] on div at bounding box center [124, 205] width 6 height 6
type input "151515"
click at [260, 164] on icon at bounding box center [262, 166] width 5 height 5
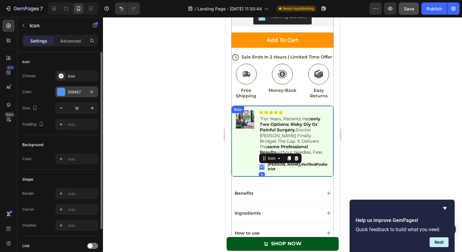
click at [72, 91] on div "5594E7" at bounding box center [77, 92] width 18 height 6
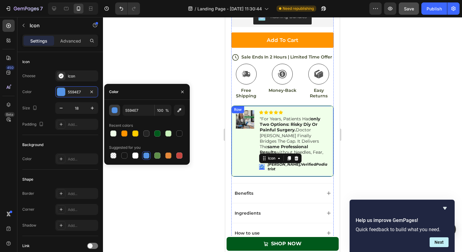
click at [117, 110] on div "button" at bounding box center [115, 110] width 6 height 6
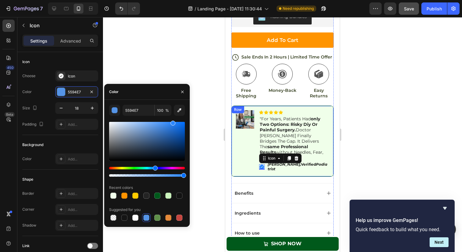
drag, startPoint x: 160, startPoint y: 126, endPoint x: 172, endPoint y: 113, distance: 17.7
click at [172, 113] on div "5594E7 100 % Recent colors Suggested for you" at bounding box center [147, 163] width 76 height 117
click at [221, 53] on div at bounding box center [282, 134] width 359 height 234
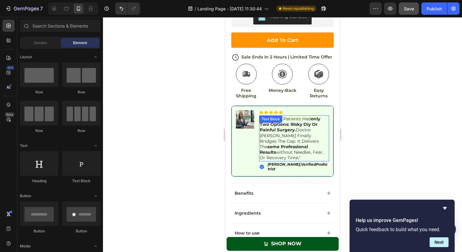
click at [315, 135] on p ""for years, patients had only two options: risky diy or painful surgery. doctor…" at bounding box center [294, 138] width 69 height 45
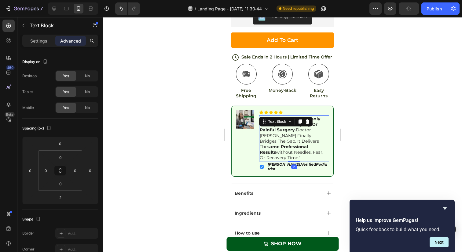
click at [366, 120] on div at bounding box center [282, 134] width 359 height 234
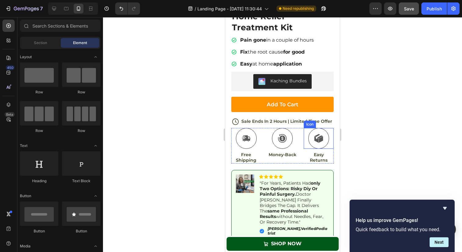
scroll to position [1708, 0]
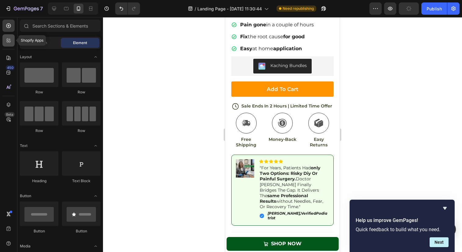
click at [9, 40] on icon at bounding box center [10, 40] width 2 height 2
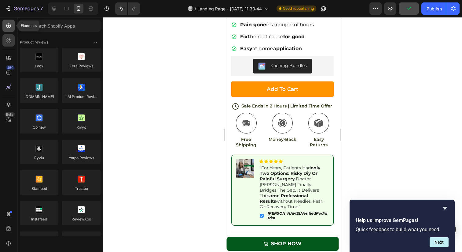
click at [10, 25] on icon at bounding box center [9, 26] width 6 height 6
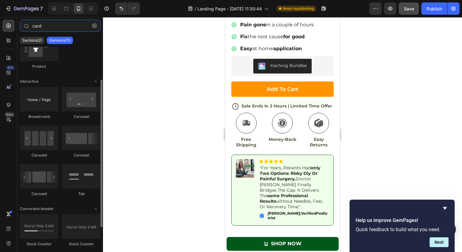
scroll to position [73, 0]
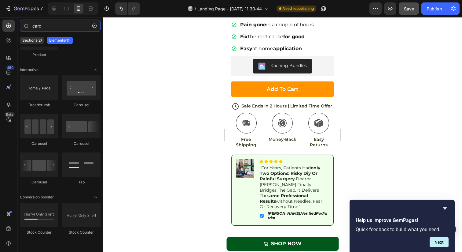
type input "card"
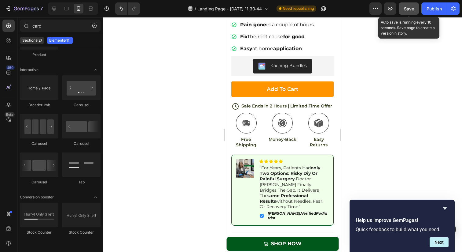
click at [402, 5] on button "Save" at bounding box center [409, 8] width 20 height 12
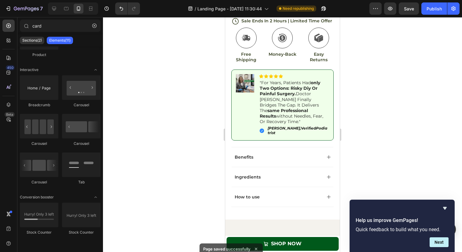
scroll to position [1786, 0]
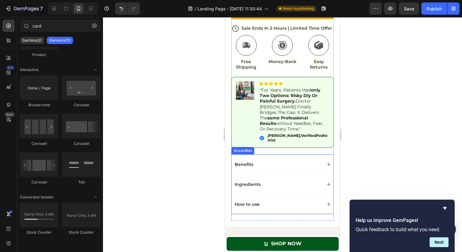
click at [301, 160] on div "Benefits" at bounding box center [278, 163] width 88 height 7
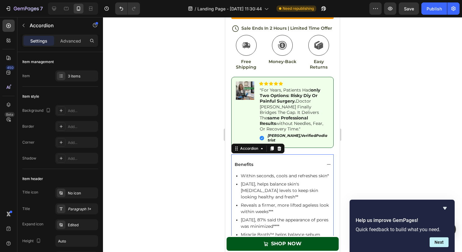
click at [301, 160] on div "Benefits" at bounding box center [278, 163] width 88 height 7
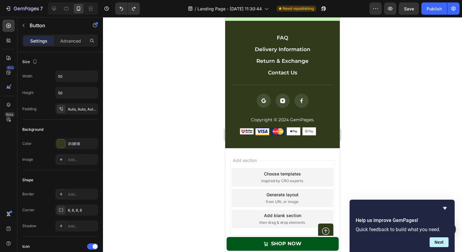
scroll to position [3323, 0]
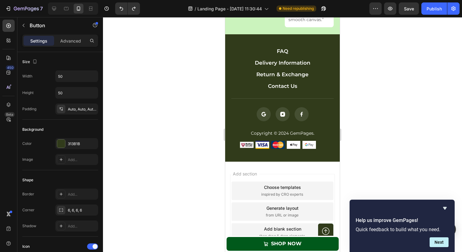
click at [329, 228] on icon at bounding box center [325, 230] width 7 height 7
click at [327, 224] on link at bounding box center [325, 230] width 15 height 15
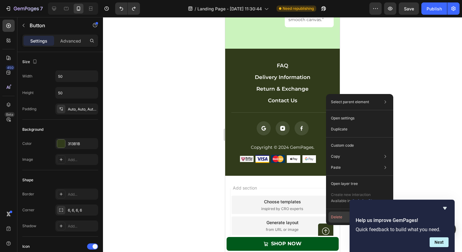
click at [334, 217] on button "Delete" at bounding box center [360, 216] width 62 height 11
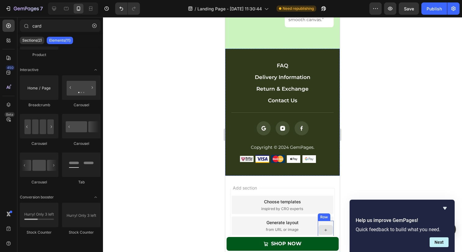
click at [331, 221] on div at bounding box center [326, 229] width 16 height 18
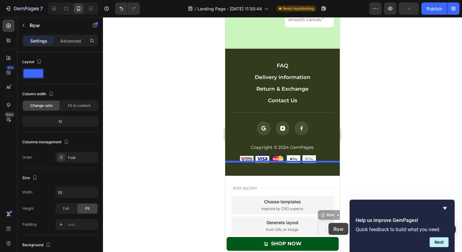
drag, startPoint x: 329, startPoint y: 217, endPoint x: 329, endPoint y: 223, distance: 5.8
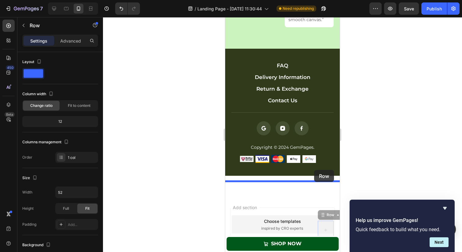
drag, startPoint x: 329, startPoint y: 216, endPoint x: 314, endPoint y: 171, distance: 48.0
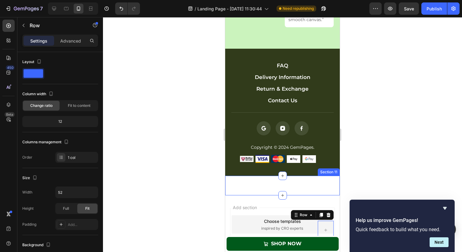
click at [323, 175] on div "Row 0 Section 11" at bounding box center [282, 185] width 115 height 20
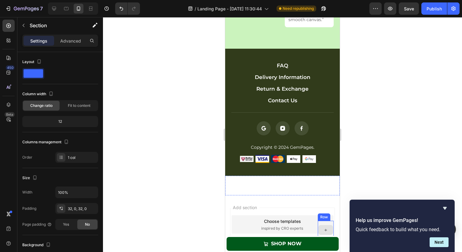
click at [329, 227] on div at bounding box center [326, 230] width 15 height 10
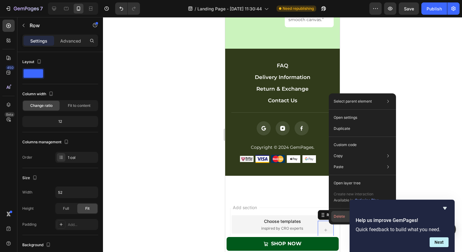
click at [337, 215] on button "Delete" at bounding box center [362, 216] width 62 height 11
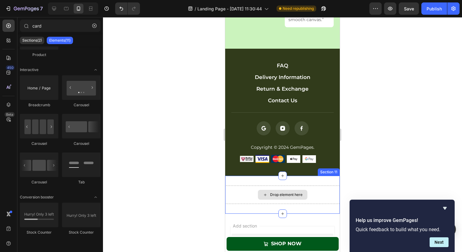
click at [300, 190] on div "Drop element here" at bounding box center [283, 195] width 50 height 10
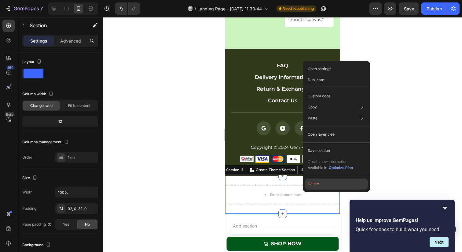
click at [313, 184] on button "Delete" at bounding box center [336, 183] width 62 height 11
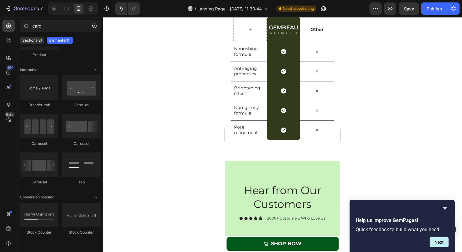
scroll to position [2773, 0]
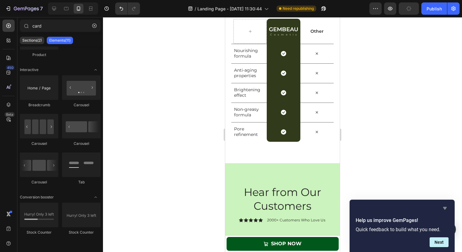
click at [445, 207] on icon "Hide survey" at bounding box center [445, 208] width 4 height 3
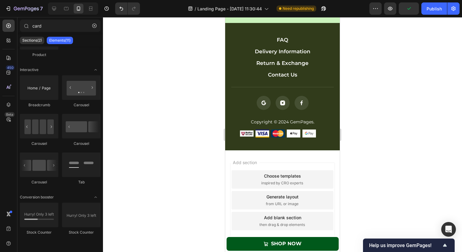
scroll to position [3303, 0]
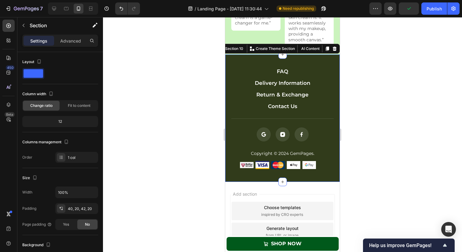
click at [314, 61] on div "FAQ Button Delivery Information Button Return & Exchange Button Contact Us Butt…" at bounding box center [282, 117] width 115 height 127
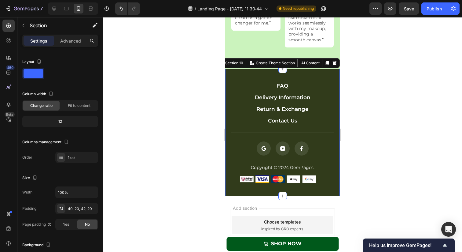
click at [321, 69] on div "FAQ Button Delivery Information Button Return & Exchange Button Contact Us Butt…" at bounding box center [282, 132] width 115 height 127
click at [233, 69] on div "FAQ Button Delivery Information Button Return & Exchange Button Contact Us Butt…" at bounding box center [282, 132] width 115 height 127
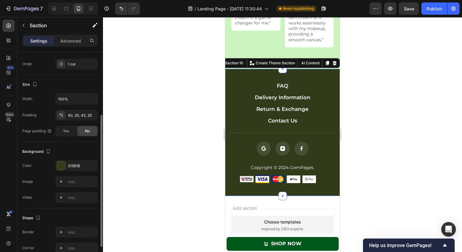
scroll to position [140, 0]
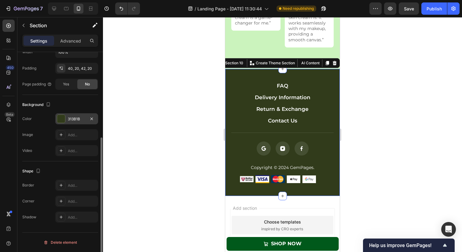
click at [73, 119] on div "313B1B" at bounding box center [77, 119] width 18 height 6
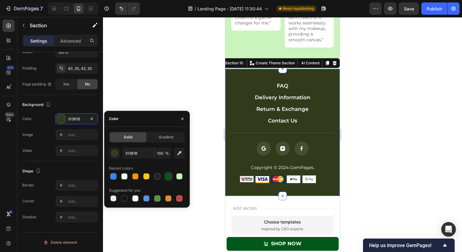
click at [167, 174] on div at bounding box center [168, 176] width 6 height 6
type input "00591B"
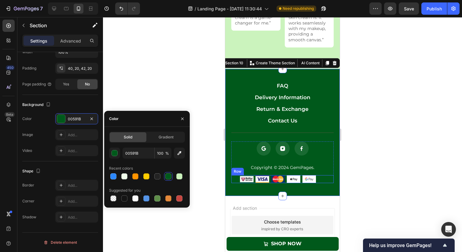
click at [319, 175] on div "Image Image Image Image Image Row" at bounding box center [282, 179] width 102 height 8
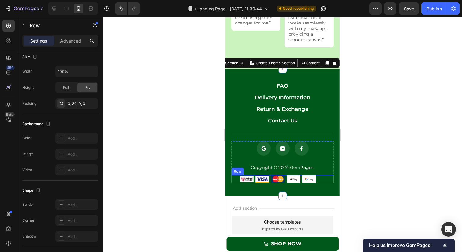
scroll to position [0, 0]
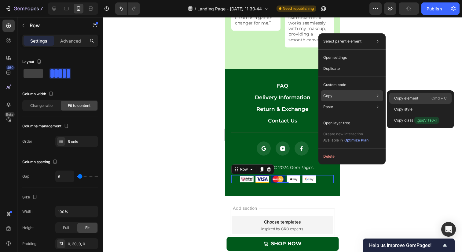
click at [396, 95] on p "Copy element" at bounding box center [406, 98] width 24 height 6
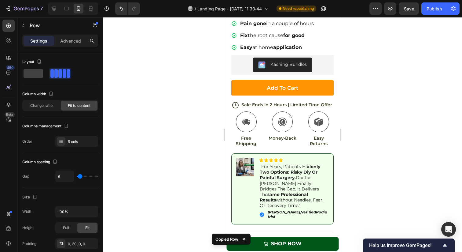
scroll to position [1733, 0]
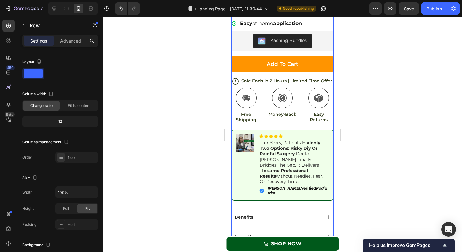
click at [274, 62] on div "Add to cart Add to Cart" at bounding box center [282, 67] width 102 height 22
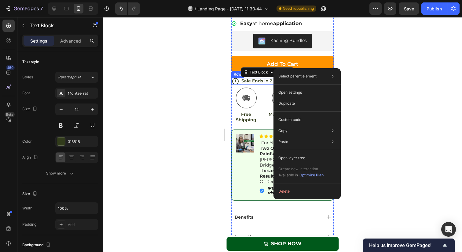
click at [259, 78] on p "Sale Ends In 2 Hours | Limited Time Offer" at bounding box center [287, 81] width 91 height 6
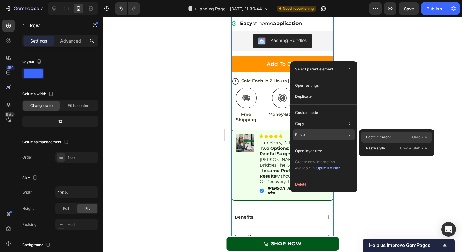
click at [372, 135] on p "Paste element" at bounding box center [378, 137] width 25 height 6
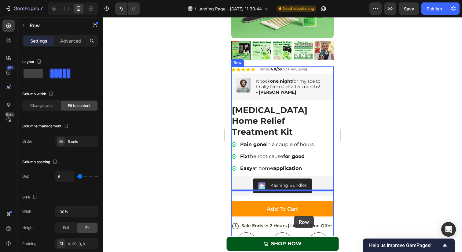
scroll to position [1595, 0]
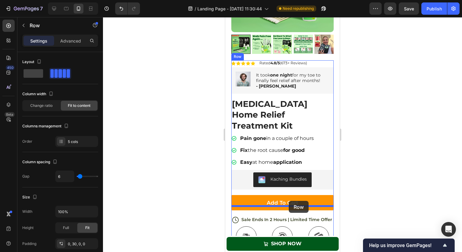
drag, startPoint x: 323, startPoint y: 127, endPoint x: 289, endPoint y: 201, distance: 81.4
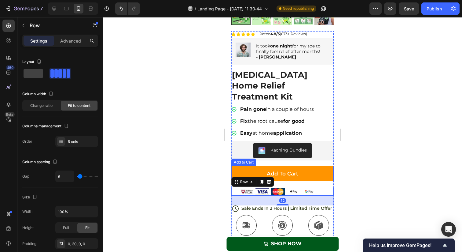
scroll to position [1627, 0]
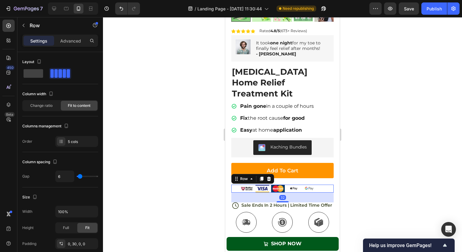
click at [352, 172] on div at bounding box center [282, 134] width 359 height 234
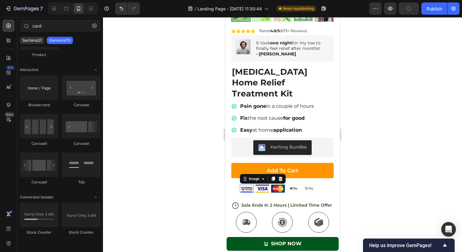
click at [248, 184] on img at bounding box center [247, 188] width 14 height 8
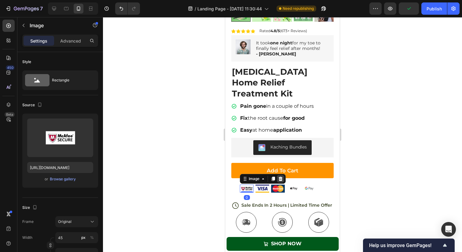
click at [279, 176] on icon at bounding box center [280, 178] width 5 height 5
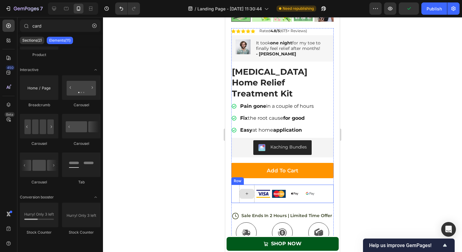
click at [249, 189] on div at bounding box center [247, 194] width 15 height 10
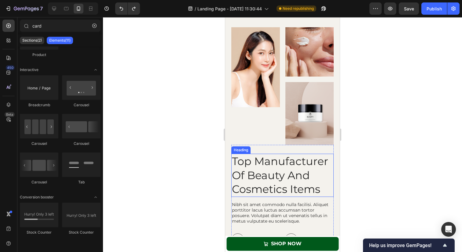
scroll to position [2008, 0]
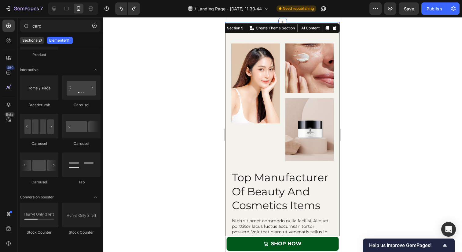
click at [228, 94] on div "Image Image Image Row Top Manufacturer Of Beauty And Cosmetics Items Heading Ni…" at bounding box center [282, 192] width 115 height 340
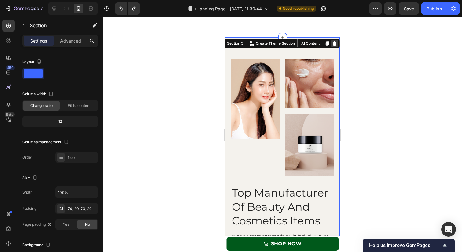
click at [333, 41] on icon at bounding box center [334, 43] width 5 height 5
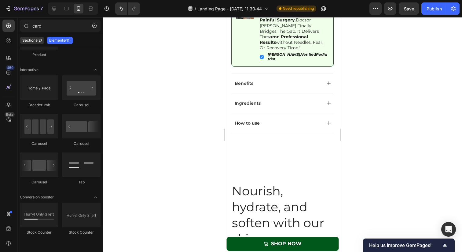
scroll to position [1858, 0]
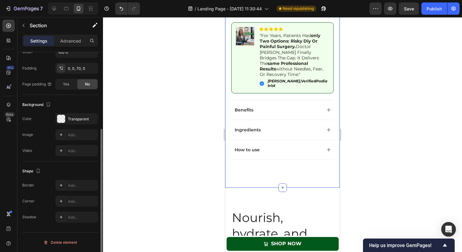
scroll to position [0, 0]
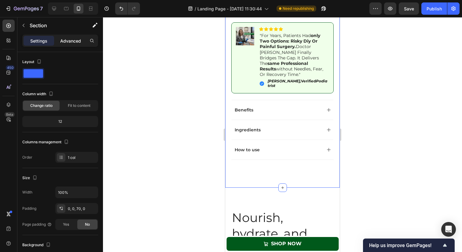
click at [67, 43] on p "Advanced" at bounding box center [70, 41] width 21 height 6
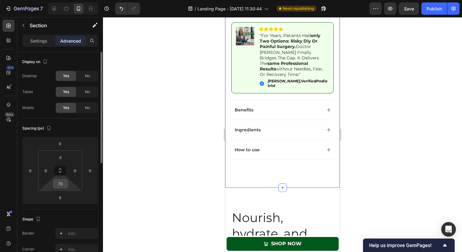
click at [59, 183] on input "70" at bounding box center [60, 183] width 12 height 9
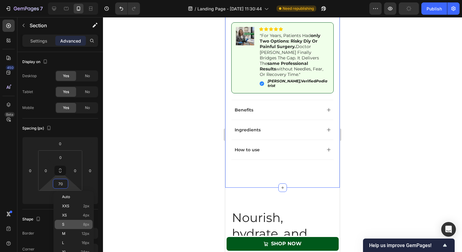
click at [67, 222] on div "S 8px" at bounding box center [74, 223] width 38 height 9
type input "8"
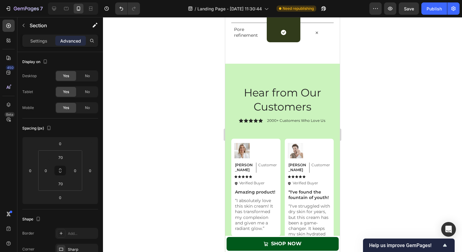
scroll to position [2252, 0]
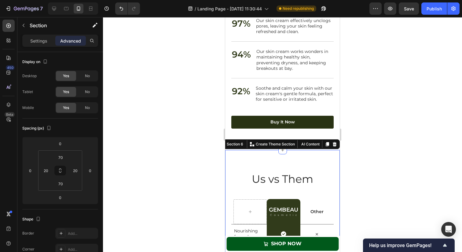
click at [245, 154] on div "Us vs Them Heading Row GEMBEAU Heading Cosmetic Text Block Row Other Text Block…" at bounding box center [282, 247] width 115 height 194
click at [334, 143] on icon at bounding box center [335, 144] width 4 height 4
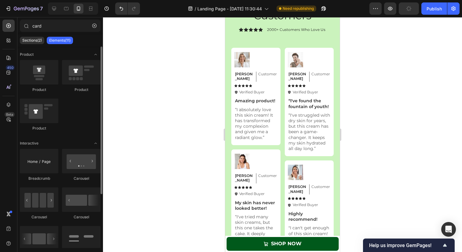
scroll to position [2426, 0]
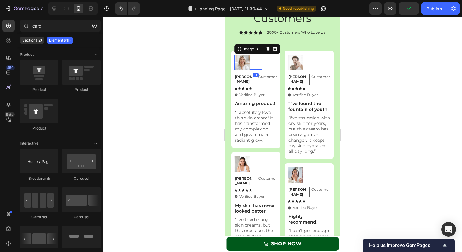
click at [242, 62] on img at bounding box center [241, 62] width 15 height 15
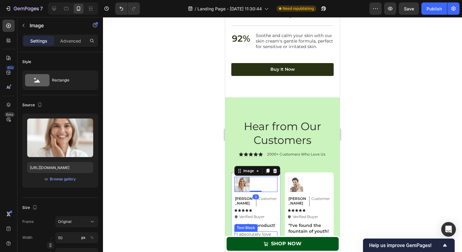
scroll to position [2287, 0]
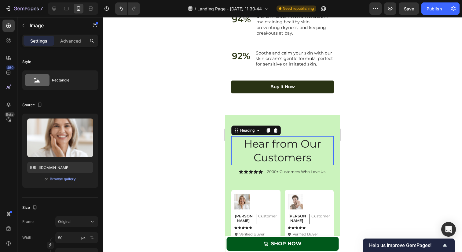
click at [275, 145] on h2 "Hear from Our Customers" at bounding box center [282, 150] width 102 height 29
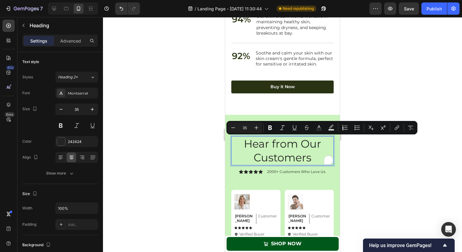
click at [294, 145] on p "Hear from Our Customers" at bounding box center [282, 151] width 101 height 28
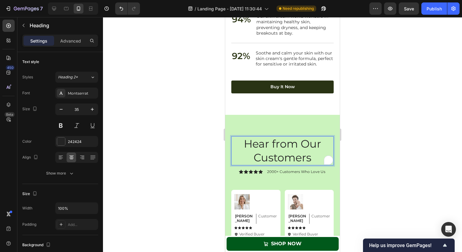
click at [302, 145] on p "Hear from Our Customers" at bounding box center [282, 151] width 101 height 28
click at [320, 145] on p "Hear from Our Customers" at bounding box center [282, 151] width 101 height 28
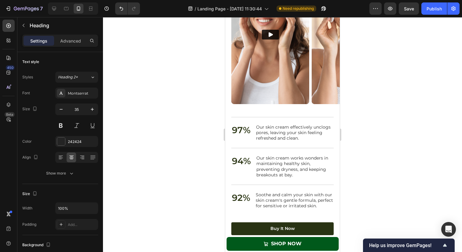
scroll to position [2306, 0]
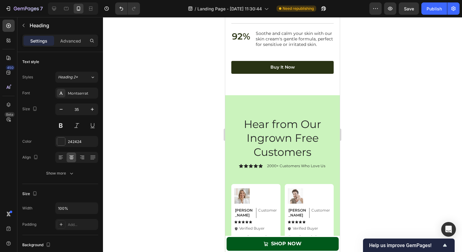
click at [308, 126] on h2 "Hear from Our Ingrown Free Customers" at bounding box center [282, 137] width 102 height 43
click at [297, 145] on p "Hear from Our Ingrown Free Customers" at bounding box center [282, 138] width 101 height 42
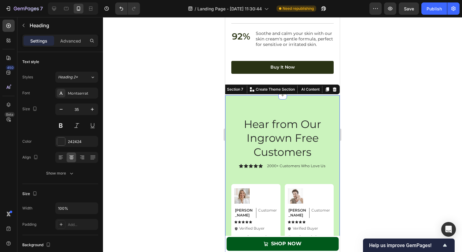
click at [308, 129] on p "Hear from Our Ingrown Free Customers" at bounding box center [282, 138] width 101 height 42
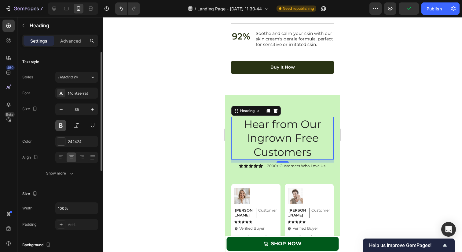
click at [62, 124] on button at bounding box center [60, 125] width 11 height 11
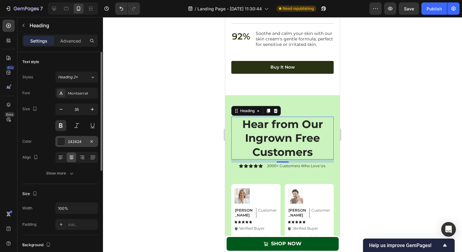
click at [77, 138] on div "242424" at bounding box center [76, 141] width 43 height 11
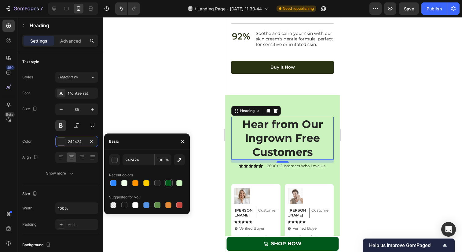
click at [167, 183] on div at bounding box center [168, 183] width 6 height 6
type input "00591B"
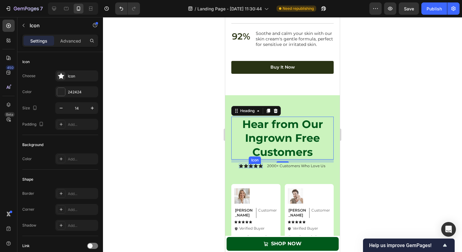
click at [250, 165] on icon at bounding box center [251, 166] width 4 height 4
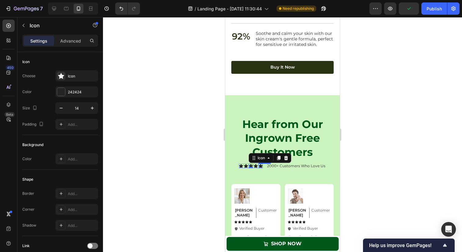
click at [263, 167] on div "Icon" at bounding box center [261, 166] width 4 height 4
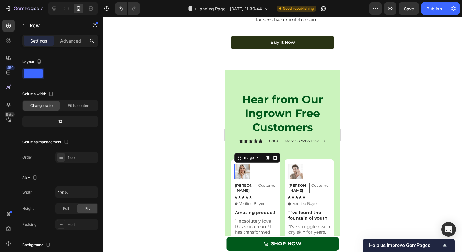
click at [264, 166] on div at bounding box center [255, 170] width 43 height 15
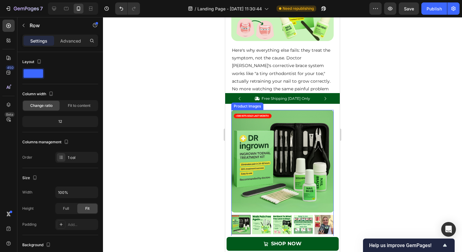
scroll to position [898, 0]
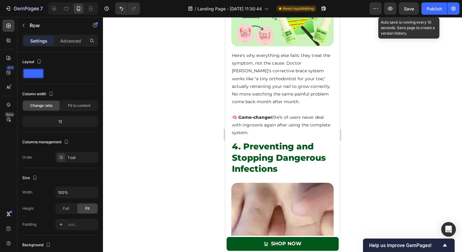
click at [407, 11] on div "Save" at bounding box center [409, 9] width 10 height 6
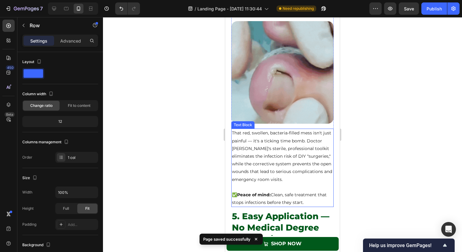
scroll to position [1071, 0]
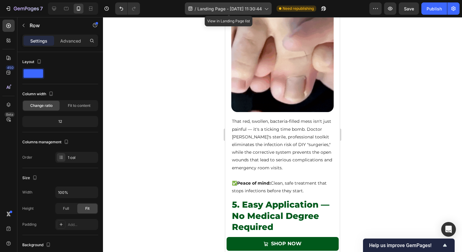
click at [264, 8] on icon at bounding box center [266, 9] width 6 height 6
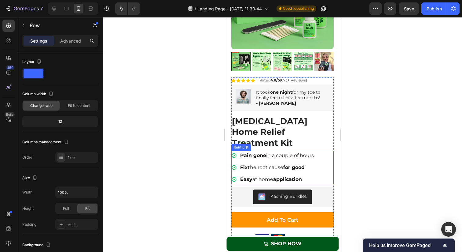
scroll to position [1383, 0]
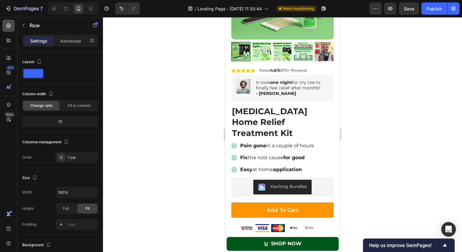
click at [9, 25] on icon at bounding box center [8, 25] width 2 height 2
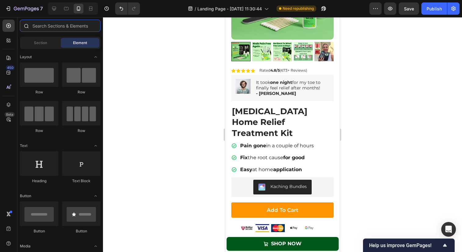
click at [47, 27] on input "text" at bounding box center [60, 26] width 81 height 12
click at [42, 45] on span "Section" at bounding box center [40, 43] width 13 height 6
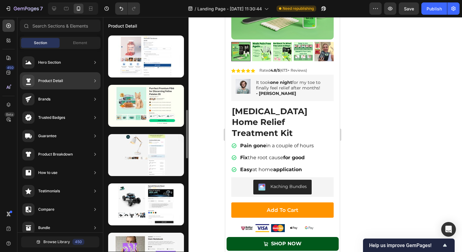
scroll to position [271, 0]
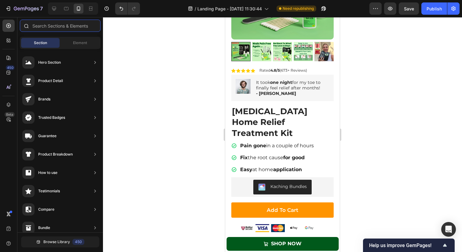
click at [41, 25] on input "text" at bounding box center [60, 26] width 81 height 12
click at [79, 37] on div "Section Element" at bounding box center [60, 43] width 81 height 12
click at [79, 39] on div "Element" at bounding box center [80, 43] width 39 height 10
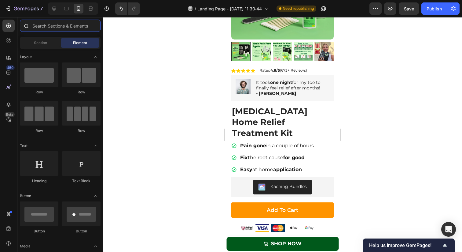
click at [63, 24] on input "text" at bounding box center [60, 26] width 81 height 12
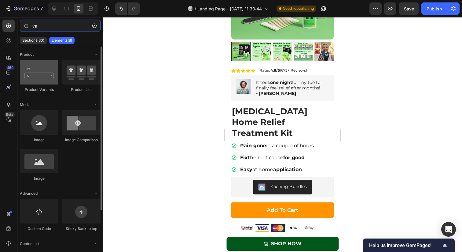
type input "va"
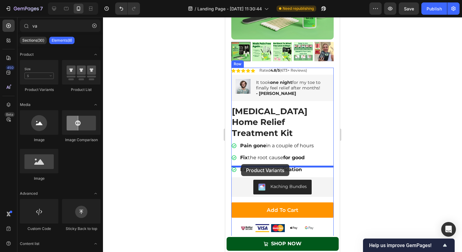
drag, startPoint x: 265, startPoint y: 82, endPoint x: 241, endPoint y: 164, distance: 84.9
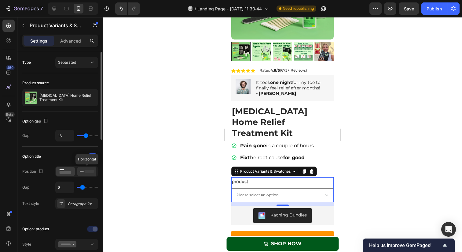
click at [83, 170] on icon at bounding box center [87, 171] width 14 height 7
select select "[MEDICAL_DATA] Treatment Kit + [MEDICAL_DATA] Clipper & Tool kit"
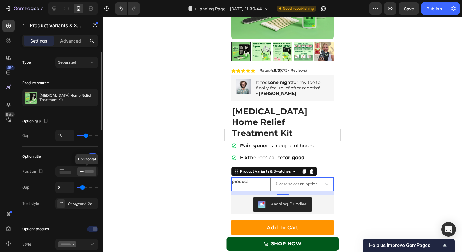
click at [83, 170] on icon at bounding box center [87, 171] width 14 height 7
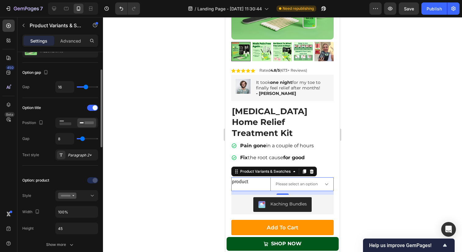
scroll to position [59, 0]
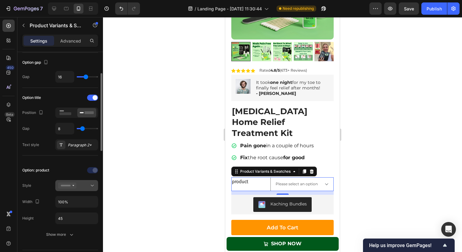
click at [73, 184] on icon at bounding box center [67, 185] width 18 height 6
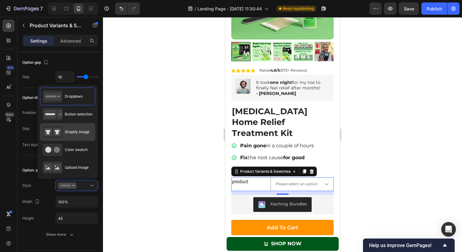
click at [81, 133] on span "Shopify image" at bounding box center [77, 132] width 25 height 6
type input "64"
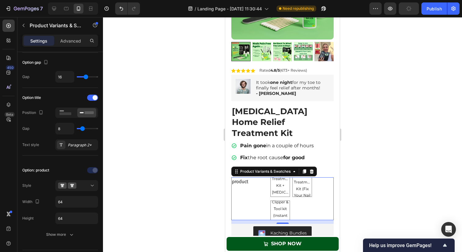
click at [317, 201] on div "Ingrown Toenail Treatment Kit + Ingrown Toenail Clipper & Tool kit Ingrown Toen…" at bounding box center [302, 198] width 63 height 43
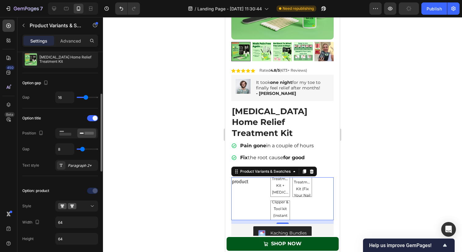
scroll to position [0, 0]
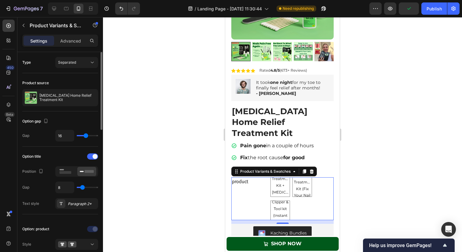
click at [73, 55] on div "Type Separated" at bounding box center [60, 62] width 76 height 21
click at [71, 58] on button "Separated" at bounding box center [76, 62] width 43 height 11
click at [45, 60] on div "Type Separated" at bounding box center [60, 62] width 76 height 11
click at [70, 35] on div "Settings Advanced" at bounding box center [60, 41] width 76 height 12
click at [254, 177] on legend "product" at bounding box center [249, 181] width 37 height 9
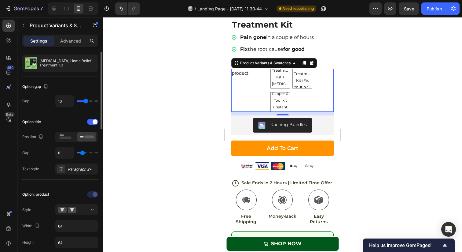
scroll to position [65, 0]
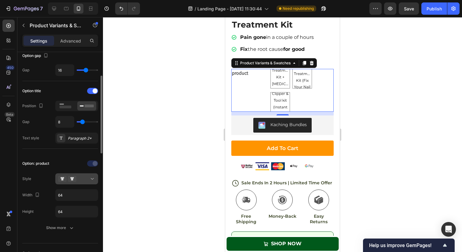
click at [79, 177] on div at bounding box center [76, 178] width 37 height 6
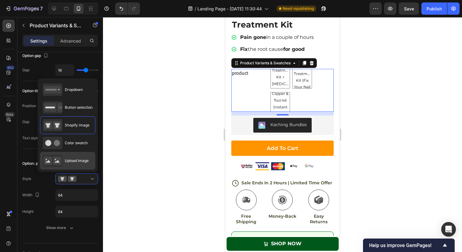
click at [74, 162] on span "Upload image" at bounding box center [77, 161] width 24 height 6
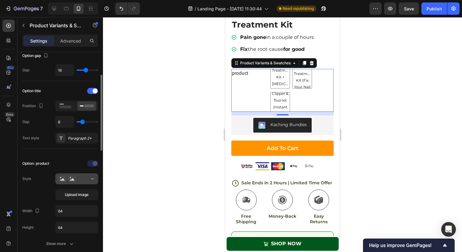
click at [80, 180] on div at bounding box center [76, 178] width 37 height 6
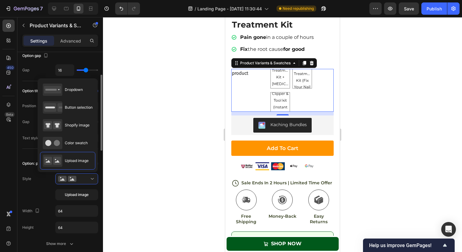
click at [48, 180] on div "Style Upload image" at bounding box center [60, 186] width 76 height 27
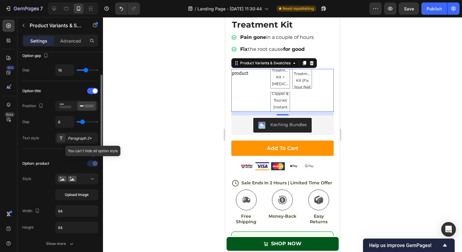
click at [94, 162] on div at bounding box center [93, 163] width 43 height 10
click at [86, 174] on button at bounding box center [76, 178] width 43 height 11
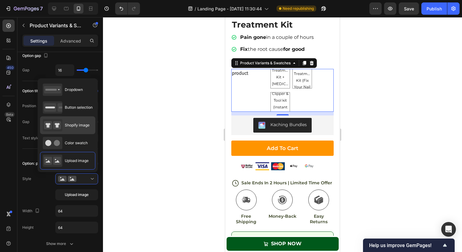
click at [78, 130] on div "Shopify image" at bounding box center [66, 125] width 47 height 12
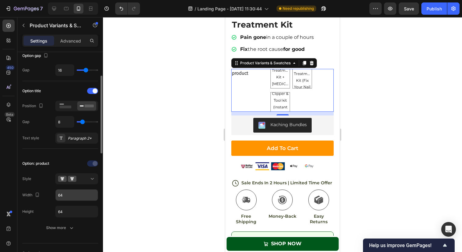
click at [74, 192] on input "64" at bounding box center [77, 194] width 42 height 11
click at [261, 75] on div "product Ingrown Toenail Treatment Kit + Ingrown Toenail Clipper & Tool kit Ingr…" at bounding box center [282, 90] width 102 height 43
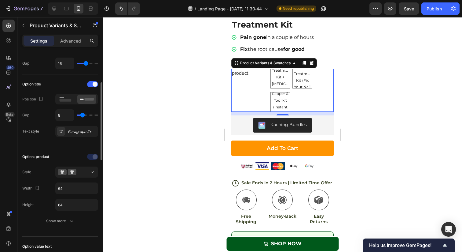
scroll to position [87, 0]
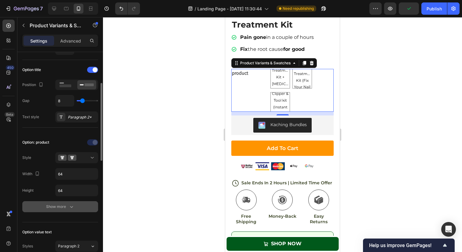
click at [63, 207] on div "Show more" at bounding box center [60, 206] width 28 height 6
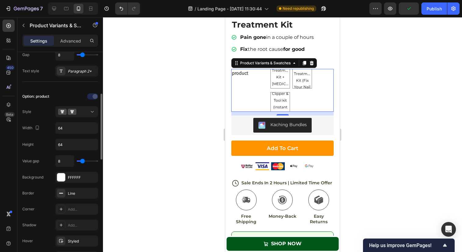
scroll to position [134, 0]
type input "9"
type input "12"
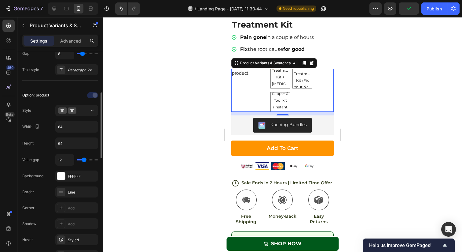
type input "14"
type input "15"
type input "16"
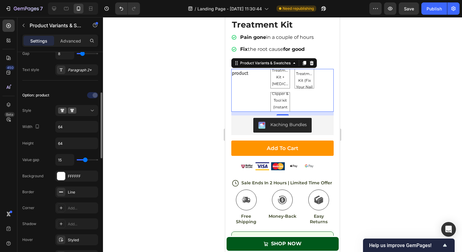
type input "16"
type input "17"
type input "18"
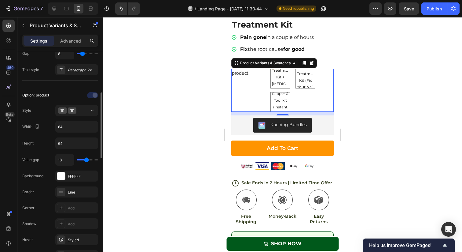
type input "19"
type input "20"
type input "19"
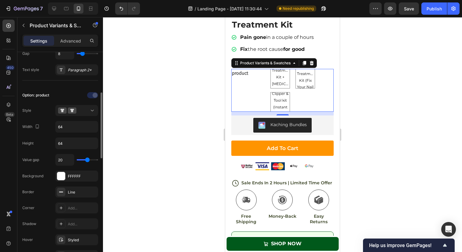
type input "19"
type input "17"
type input "16"
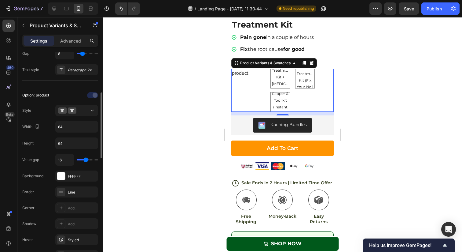
type input "14"
type input "13"
type input "12"
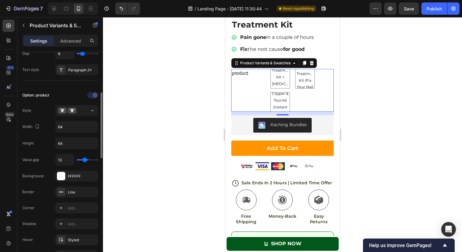
type input "12"
type input "11"
type input "10"
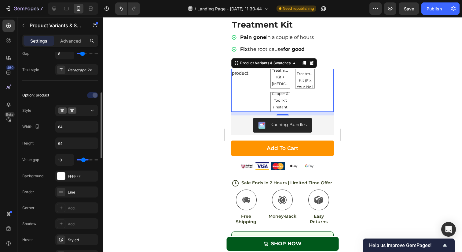
type input "9"
type input "8"
type input "7"
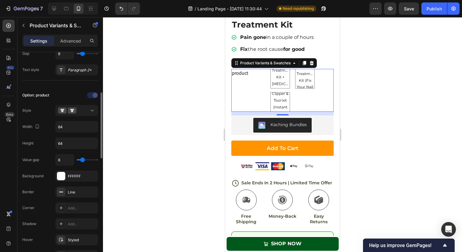
type input "7"
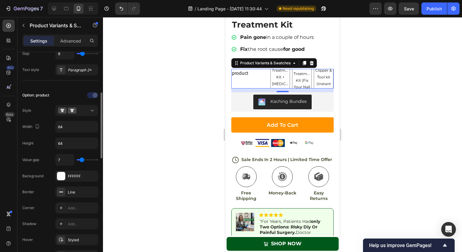
type input "8"
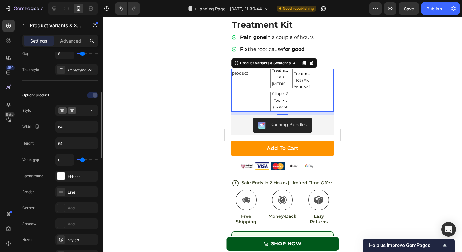
type input "7"
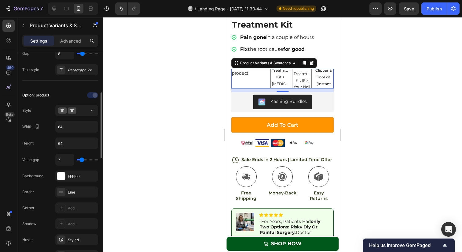
type input "6"
type input "7"
click at [82, 160] on input "range" at bounding box center [87, 159] width 21 height 1
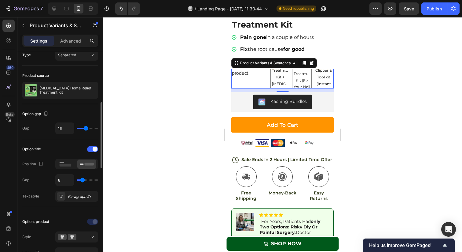
scroll to position [0, 0]
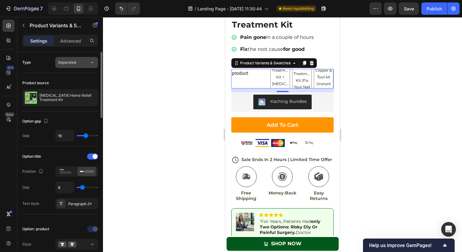
click at [83, 64] on div "Separated" at bounding box center [73, 63] width 31 height 6
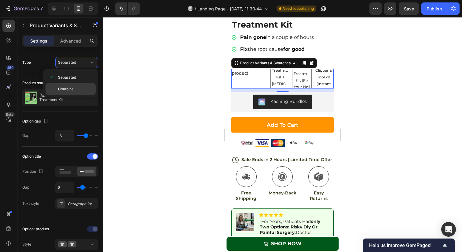
click at [72, 84] on div "Combine" at bounding box center [71, 89] width 50 height 12
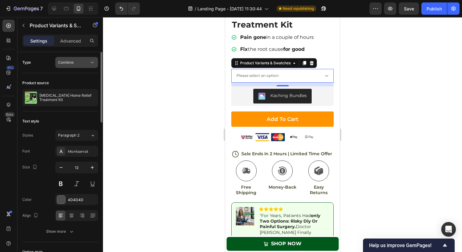
click at [77, 66] on button "Combine" at bounding box center [76, 62] width 43 height 11
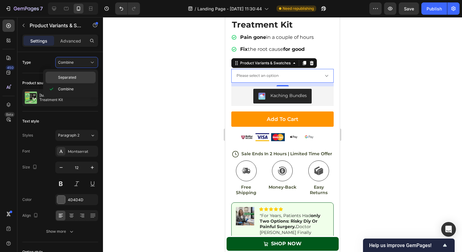
click at [72, 80] on div "Separated" at bounding box center [71, 78] width 50 height 12
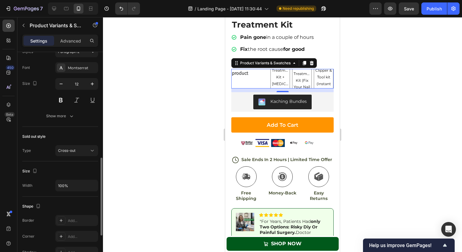
scroll to position [284, 0]
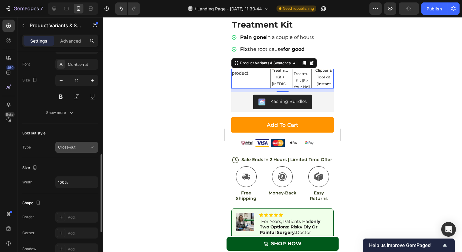
click at [72, 146] on span "Cross-out" at bounding box center [66, 147] width 17 height 5
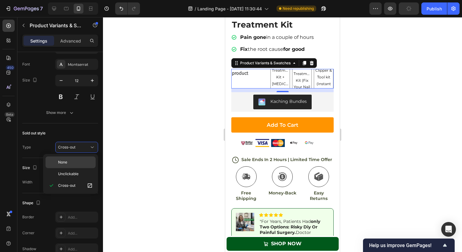
click at [71, 159] on p "None" at bounding box center [75, 162] width 35 height 6
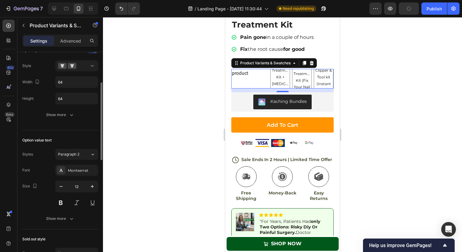
scroll to position [110, 0]
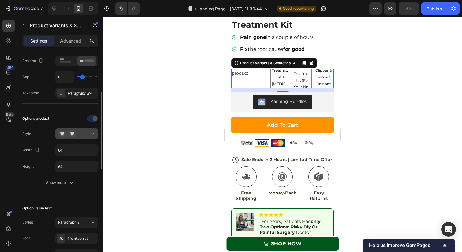
click at [79, 136] on div at bounding box center [76, 134] width 37 height 6
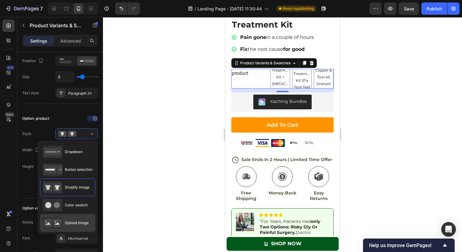
click at [70, 220] on span "Upload image" at bounding box center [77, 223] width 24 height 6
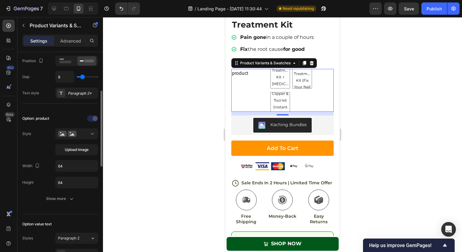
click at [74, 156] on div "Option: product Style Upload image Width 64 Height 64 Show more" at bounding box center [60, 158] width 76 height 90
click at [74, 152] on span "Upload image" at bounding box center [77, 150] width 24 height 6
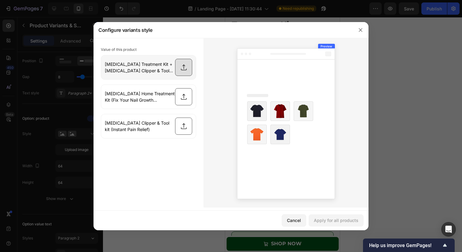
click at [179, 70] on input "file" at bounding box center [148, 67] width 95 height 24
click at [295, 220] on div "Cancel" at bounding box center [294, 220] width 14 height 6
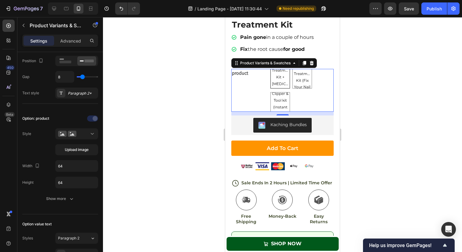
click at [279, 68] on span "[MEDICAL_DATA] Treatment Kit + [MEDICAL_DATA] Clipper & Tool kit" at bounding box center [280, 81] width 19 height 40
click at [271, 68] on input "Ingrown Toenail Treatment Kit + Ingrown Toenail Clipper & Tool kit Ingrown Toen…" at bounding box center [270, 68] width 0 height 0
radio input "true"
click at [298, 68] on span "[MEDICAL_DATA] Home Treatment Kit (Fix Your Nail Growth Permanently)" at bounding box center [302, 80] width 19 height 46
click at [293, 68] on input "Ingrown Toenail Home Treatment Kit (Fix Your Nail Growth Permanently) Ingrown T…" at bounding box center [292, 68] width 0 height 0
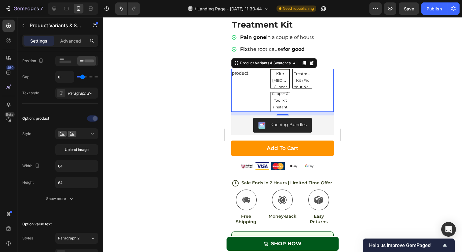
radio input "true"
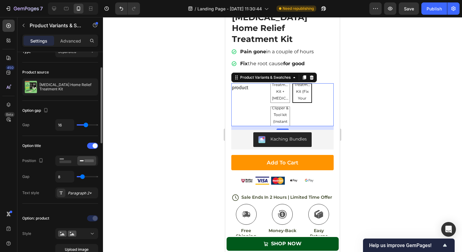
scroll to position [0, 0]
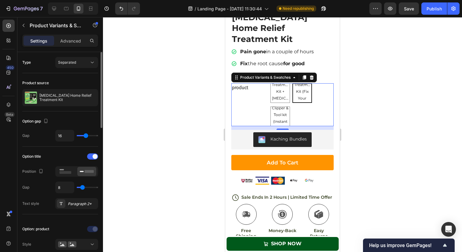
click at [75, 56] on div "Type Separated" at bounding box center [60, 62] width 76 height 21
click at [71, 37] on div "Advanced" at bounding box center [70, 41] width 31 height 10
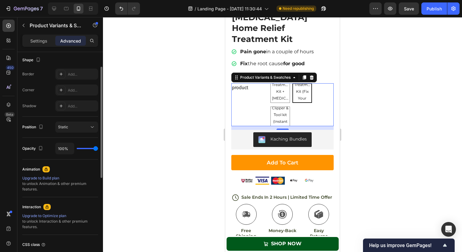
scroll to position [183, 0]
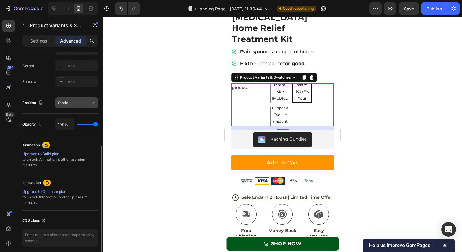
click at [80, 105] on div "Static" at bounding box center [73, 103] width 31 height 6
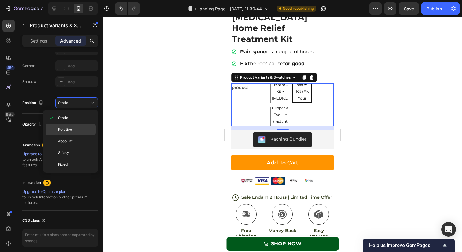
click at [72, 130] on span "Relative" at bounding box center [65, 130] width 14 height 6
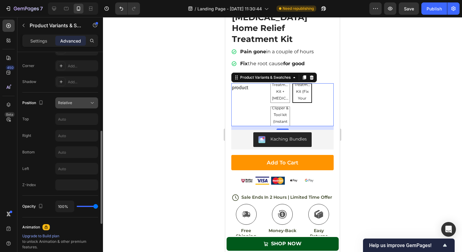
click at [75, 105] on div "Relative" at bounding box center [73, 103] width 31 height 6
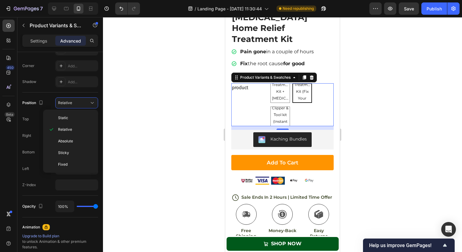
click at [72, 112] on div "Static Relative Absolute Sticky Fixed" at bounding box center [70, 140] width 55 height 63
click at [70, 116] on p "Static" at bounding box center [75, 118] width 35 height 6
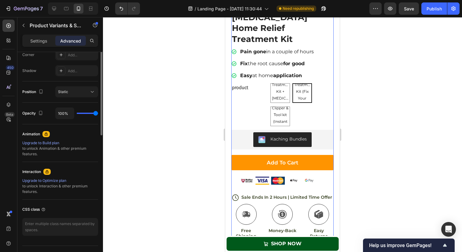
scroll to position [207, 0]
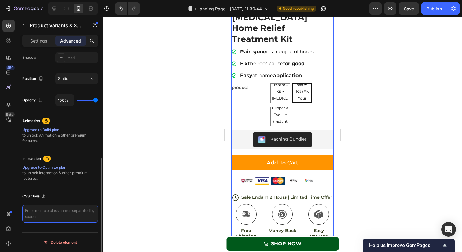
click at [59, 215] on textarea at bounding box center [60, 214] width 76 height 18
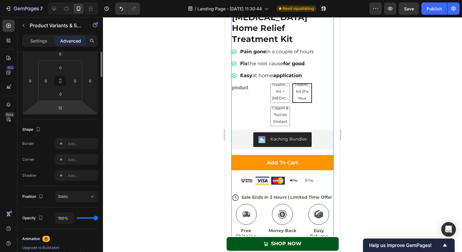
scroll to position [0, 0]
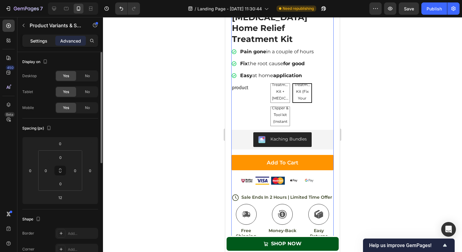
click at [38, 42] on p "Settings" at bounding box center [38, 41] width 17 height 6
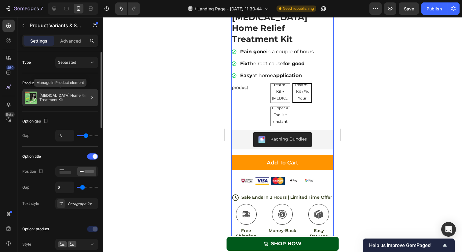
click at [56, 97] on p "[MEDICAL_DATA] Home Relief Treatment Kit" at bounding box center [67, 97] width 56 height 9
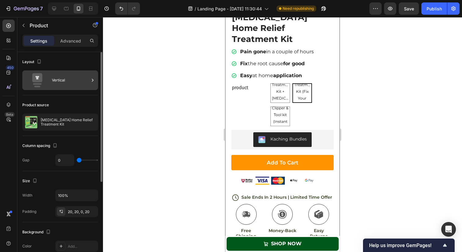
click at [54, 85] on div "Vertical" at bounding box center [70, 80] width 37 height 14
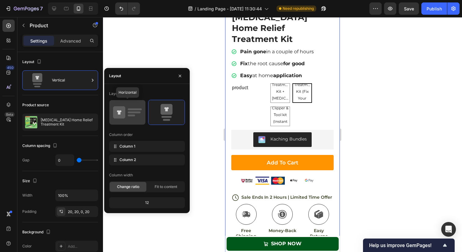
click at [130, 120] on icon at bounding box center [127, 112] width 29 height 17
type input "30"
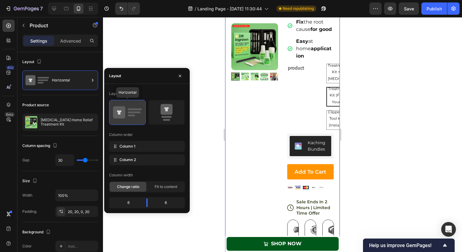
scroll to position [1381, 0]
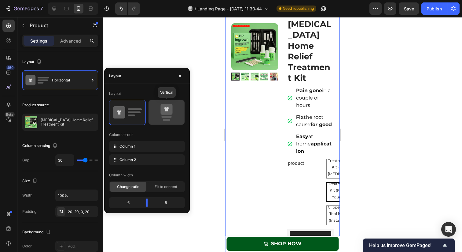
click at [164, 118] on icon at bounding box center [166, 112] width 29 height 17
type input "0"
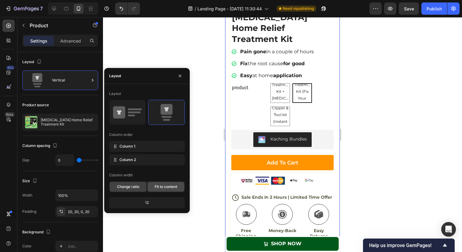
click at [155, 188] on span "Fit to content" at bounding box center [166, 187] width 23 height 6
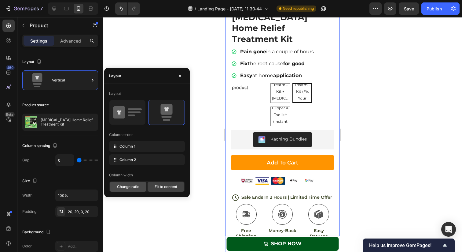
click at [134, 189] on span "Change ratio" at bounding box center [128, 187] width 22 height 6
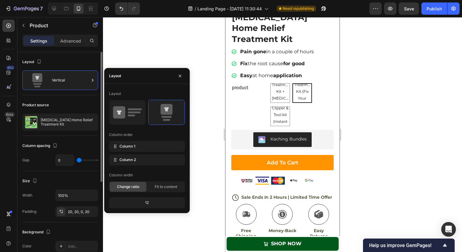
click at [79, 149] on div "Column spacing" at bounding box center [60, 146] width 76 height 10
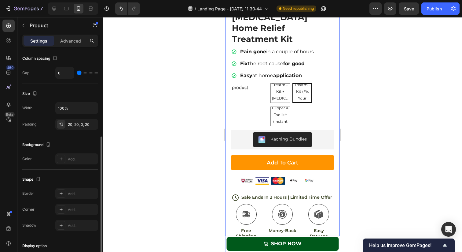
scroll to position [112, 0]
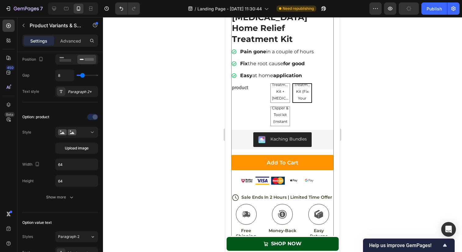
click at [244, 83] on legend "product" at bounding box center [249, 87] width 37 height 9
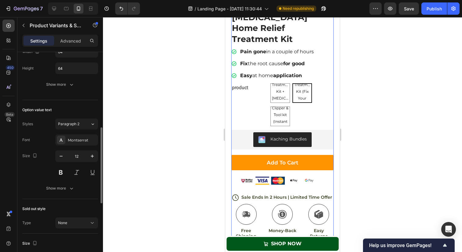
scroll to position [226, 0]
click at [244, 101] on div "product Ingrown Toenail Treatment Kit + Ingrown Toenail Clipper & Tool kit Ingr…" at bounding box center [282, 104] width 102 height 43
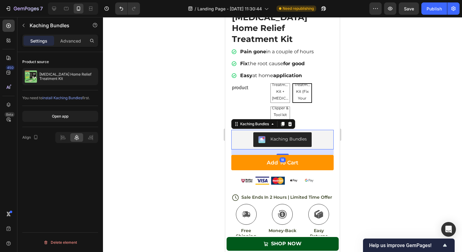
click at [244, 132] on div "Kaching Bundles" at bounding box center [283, 139] width 98 height 15
click at [11, 40] on icon at bounding box center [9, 40] width 6 height 6
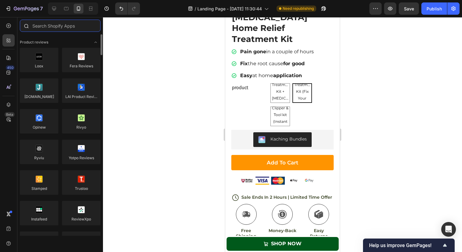
click at [68, 25] on input "text" at bounding box center [60, 26] width 81 height 12
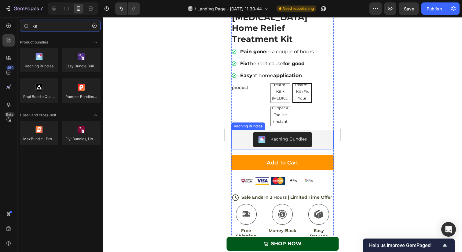
type input "ka"
click at [323, 132] on div "Kaching Bundles" at bounding box center [283, 139] width 98 height 15
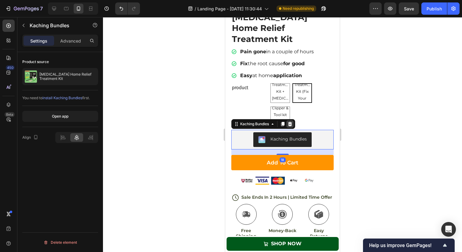
click at [289, 120] on div at bounding box center [289, 123] width 7 height 7
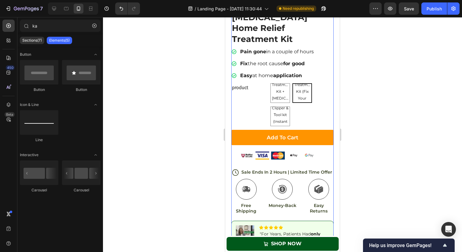
click at [260, 93] on div "product Ingrown Toenail Treatment Kit + Ingrown Toenail Clipper & Tool kit Ingr…" at bounding box center [282, 104] width 102 height 43
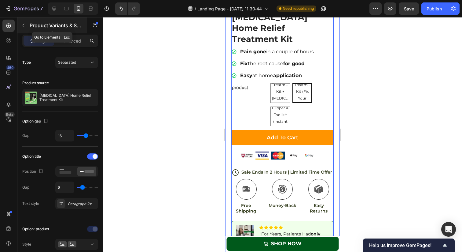
click at [53, 24] on p "Product Variants & Swatches" at bounding box center [56, 25] width 52 height 7
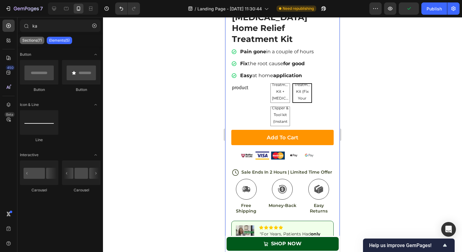
click at [36, 39] on p "Sections(7)" at bounding box center [32, 40] width 20 height 5
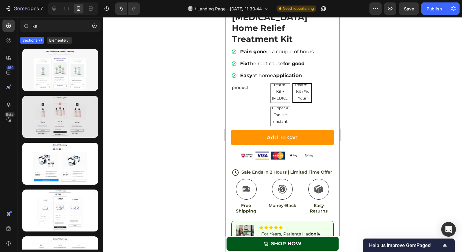
click at [67, 121] on div at bounding box center [60, 117] width 76 height 42
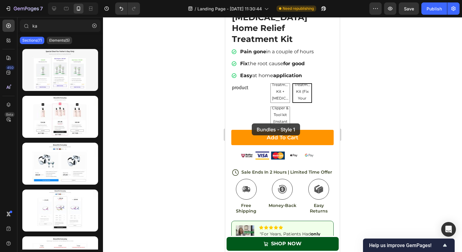
drag, startPoint x: 283, startPoint y: 105, endPoint x: 254, endPoint y: 119, distance: 32.1
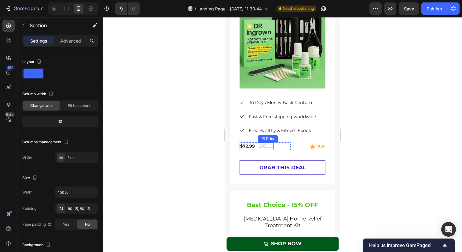
scroll to position [2129, 0]
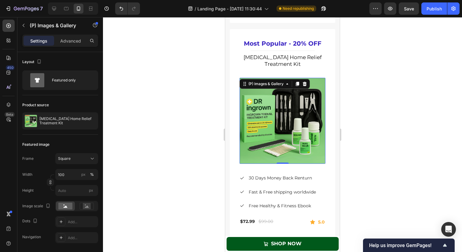
click at [278, 119] on img at bounding box center [283, 121] width 86 height 86
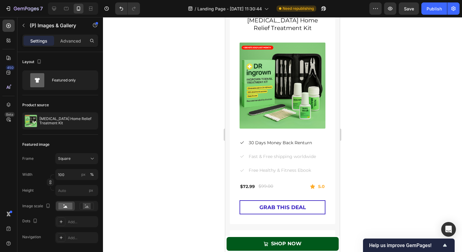
scroll to position [1904, 0]
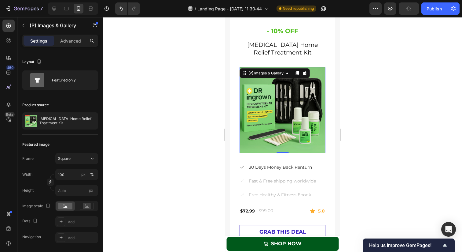
click at [281, 113] on img at bounding box center [283, 110] width 86 height 86
click at [279, 72] on div "(P) Images & Gallery" at bounding box center [266, 73] width 38 height 6
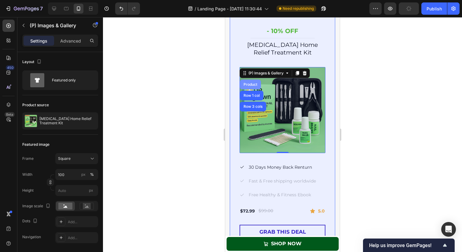
click at [255, 82] on div "Product" at bounding box center [250, 84] width 21 height 10
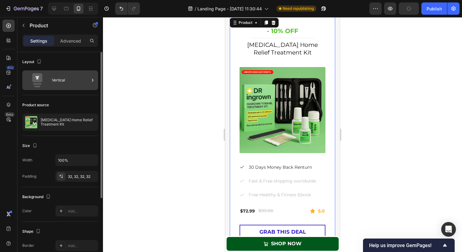
click at [67, 80] on div "Vertical" at bounding box center [70, 80] width 37 height 14
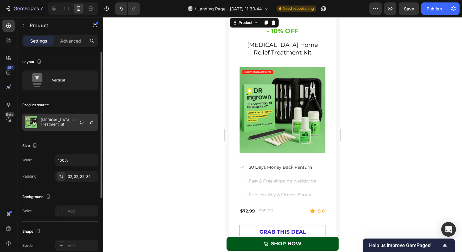
click at [67, 119] on p "[MEDICAL_DATA] Home Relief Treatment Kit" at bounding box center [68, 122] width 55 height 9
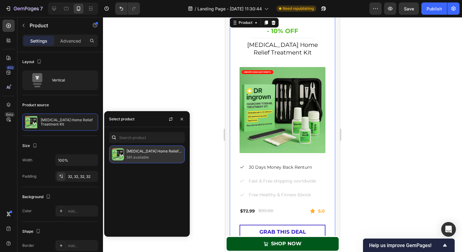
click at [128, 151] on p "[MEDICAL_DATA] Home Relief Treatment Kit" at bounding box center [155, 151] width 56 height 6
click at [140, 157] on p "561 available" at bounding box center [155, 157] width 56 height 6
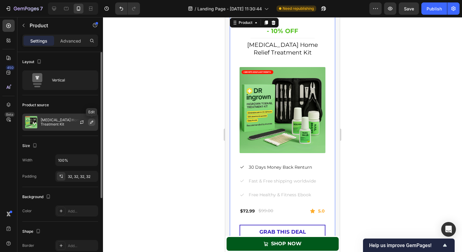
click at [92, 121] on icon "button" at bounding box center [91, 121] width 3 height 3
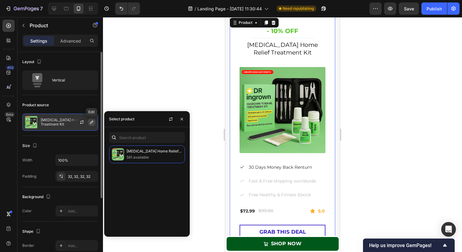
click at [92, 121] on icon "button" at bounding box center [91, 121] width 3 height 3
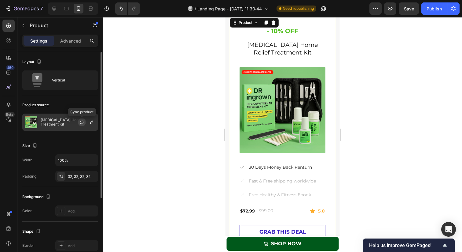
click at [83, 121] on icon "button" at bounding box center [81, 122] width 5 height 5
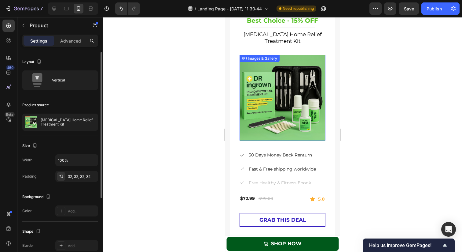
scroll to position [2352, 0]
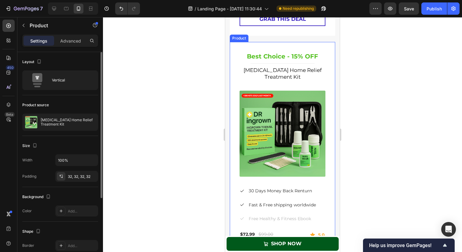
click at [233, 44] on div "Best Choice - 15% OFF Heading Title Line Ingrown Toenail Home Relief Treatment …" at bounding box center [282, 157] width 105 height 230
click at [271, 37] on icon at bounding box center [273, 36] width 5 height 5
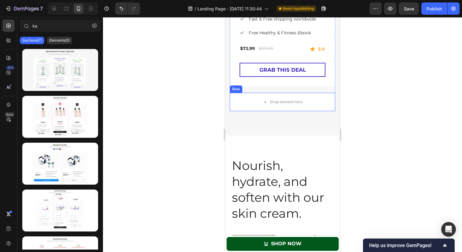
scroll to position [2250, 0]
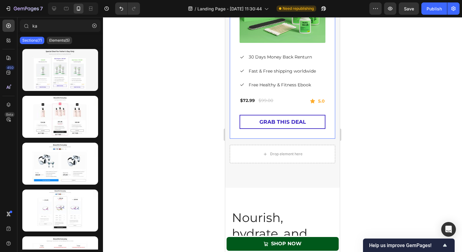
click at [232, 136] on div "Most Popular - 20% OFF Heading Title Line Ingrown Toenail Home Relief Treatment…" at bounding box center [282, 23] width 105 height 230
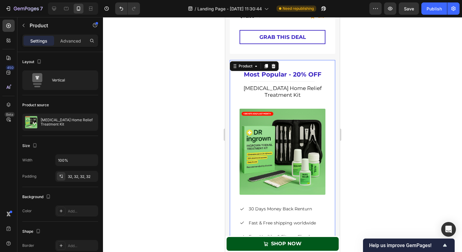
scroll to position [2078, 0]
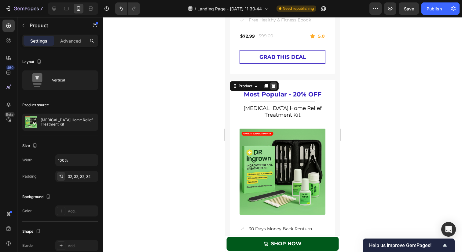
click at [272, 87] on icon at bounding box center [274, 86] width 4 height 4
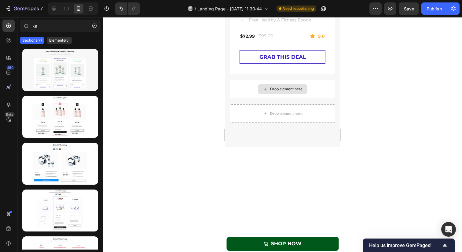
scroll to position [2013, 0]
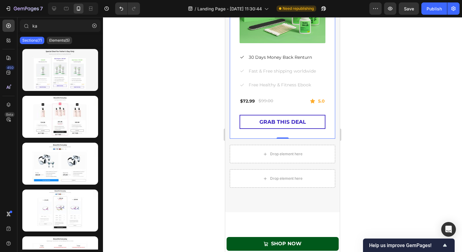
click at [235, 85] on div "- 10% OFF Heading Title Line Ingrown Toenail Home Relief Treatment Kit (P) Titl…" at bounding box center [282, 23] width 105 height 232
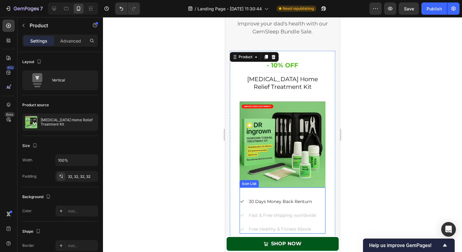
scroll to position [1821, 0]
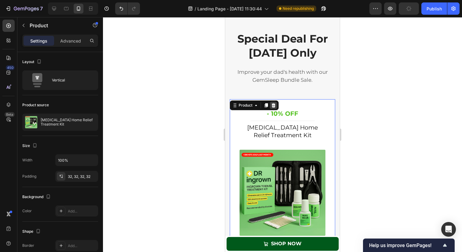
click at [274, 103] on icon at bounding box center [273, 105] width 5 height 5
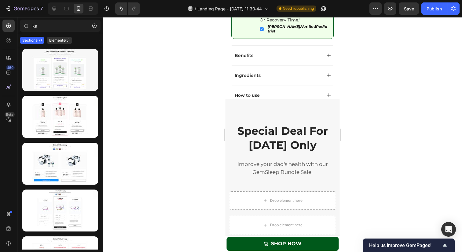
scroll to position [1743, 0]
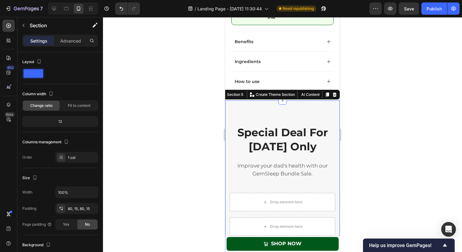
click at [250, 100] on div "Special Deal For Father's Day Only Heading Improve your dad's health with our G…" at bounding box center [282, 192] width 115 height 184
click at [334, 92] on icon at bounding box center [335, 94] width 4 height 4
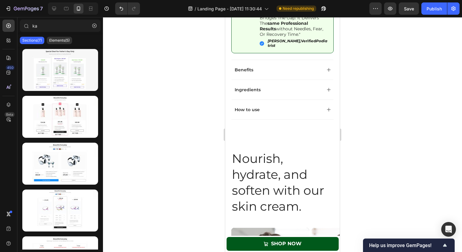
scroll to position [1721, 0]
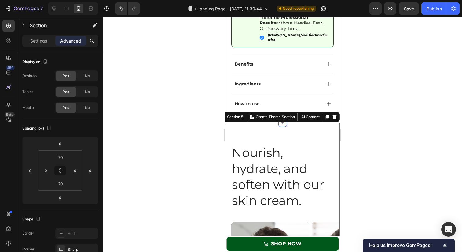
click at [62, 160] on input "70" at bounding box center [60, 157] width 12 height 9
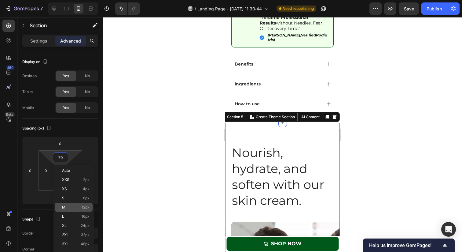
click at [69, 207] on p "M 12px" at bounding box center [76, 207] width 28 height 4
type input "12"
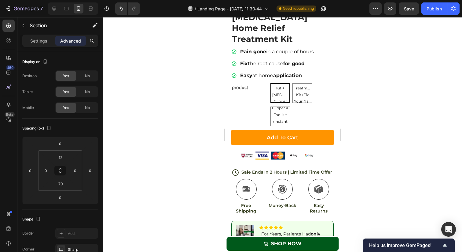
scroll to position [1473, 0]
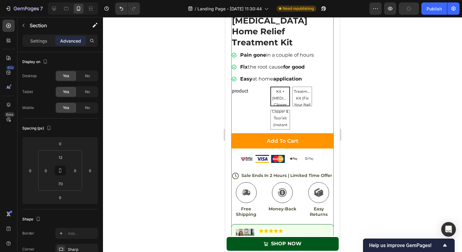
click at [299, 103] on div "Ingrown Toenail Treatment Kit + Ingrown Toenail Clipper & Tool kit Ingrown Toen…" at bounding box center [302, 108] width 63 height 43
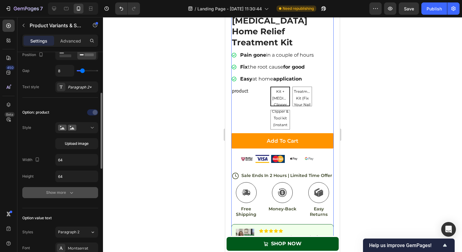
click at [54, 193] on div "Show more" at bounding box center [60, 192] width 28 height 6
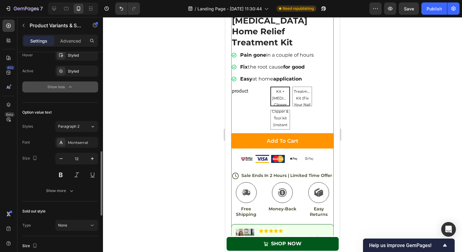
scroll to position [337, 0]
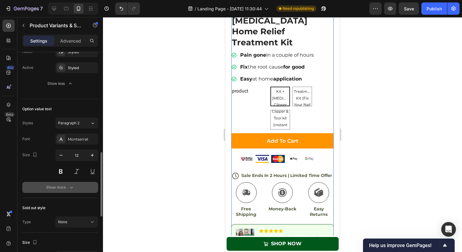
click at [52, 186] on div "Show more" at bounding box center [60, 187] width 28 height 6
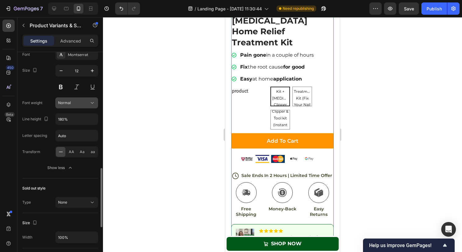
scroll to position [430, 0]
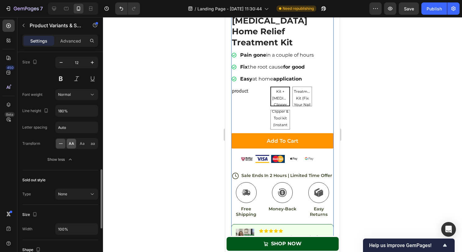
click at [70, 145] on span "AA" at bounding box center [72, 144] width 6 height 6
click at [72, 142] on span "AA" at bounding box center [72, 144] width 6 height 6
click at [64, 142] on icon at bounding box center [61, 143] width 6 height 6
click at [78, 144] on div "Aa" at bounding box center [81, 143] width 9 height 10
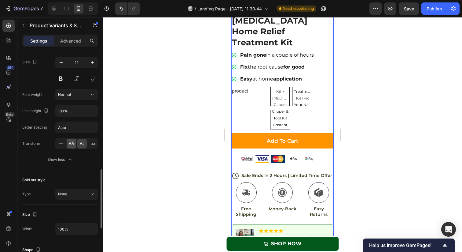
click at [67, 143] on div "AA" at bounding box center [71, 143] width 9 height 10
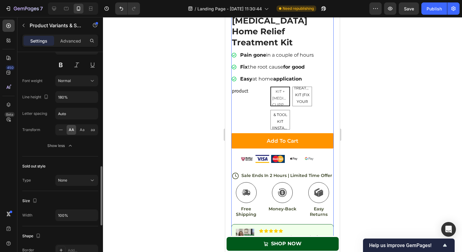
scroll to position [444, 0]
click at [70, 173] on div "Sold out style Type None" at bounding box center [60, 173] width 76 height 35
click at [70, 175] on button "None" at bounding box center [76, 179] width 43 height 11
click at [67, 162] on div "Sold out style" at bounding box center [60, 165] width 76 height 10
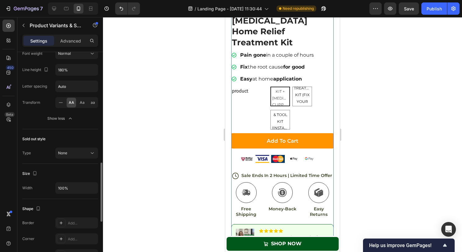
scroll to position [487, 0]
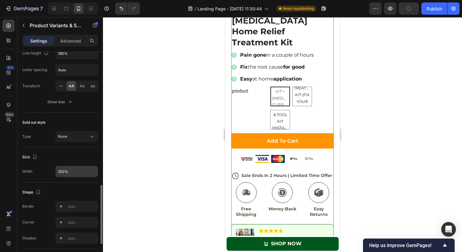
click at [68, 168] on input "100%" at bounding box center [77, 171] width 42 height 11
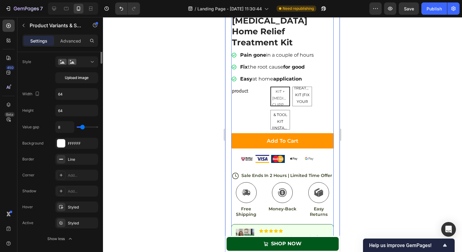
scroll to position [26, 0]
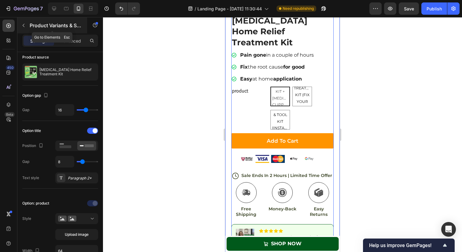
click at [25, 27] on icon "button" at bounding box center [23, 25] width 5 height 5
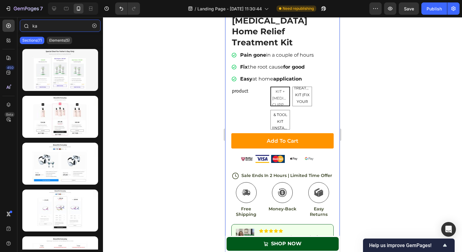
click at [53, 26] on input "ka" at bounding box center [60, 26] width 81 height 12
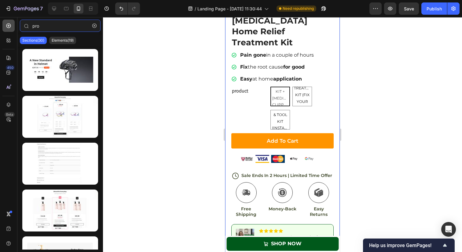
type input "pro"
click at [10, 26] on icon at bounding box center [8, 26] width 5 height 5
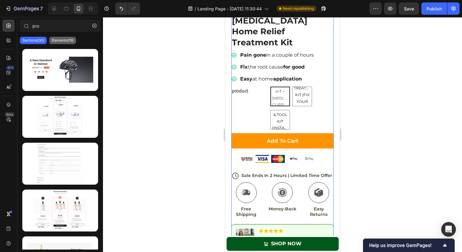
click at [57, 39] on p "Elements(19)" at bounding box center [63, 40] width 22 height 5
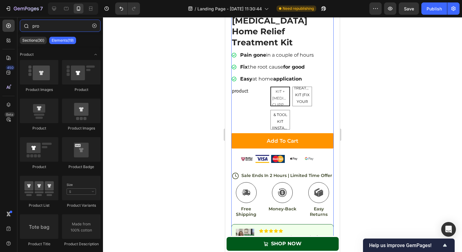
click at [51, 24] on input "pro" at bounding box center [60, 26] width 81 height 12
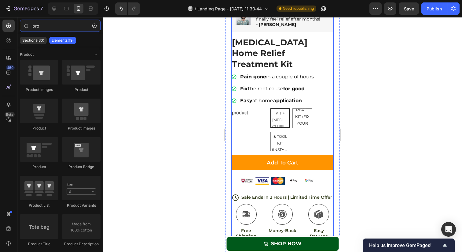
scroll to position [1455, 0]
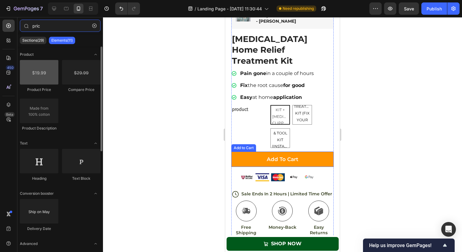
type input "pric"
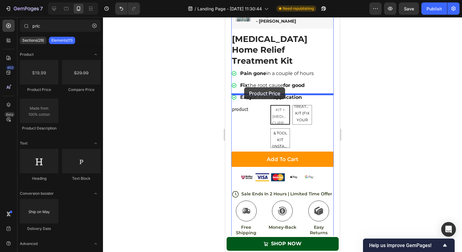
drag, startPoint x: 270, startPoint y: 96, endPoint x: 244, endPoint y: 87, distance: 27.4
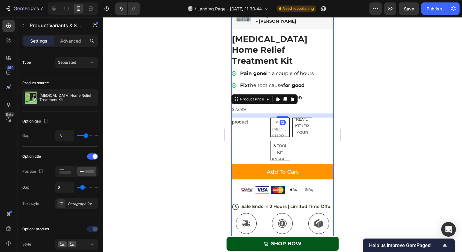
click at [301, 116] on span "[MEDICAL_DATA] Home Treatment Kit (Fix Your Nail Growth Permanently)" at bounding box center [302, 128] width 19 height 53
click at [293, 117] on input "Ingrown Toenail Home Treatment Kit (Fix Your Nail Growth Permanently) Ingrown T…" at bounding box center [292, 117] width 0 height 0
radio input "true"
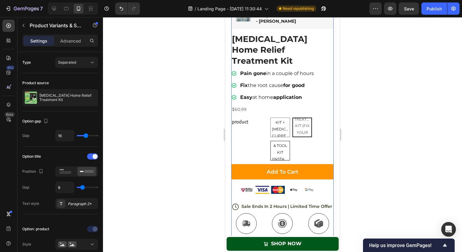
click at [282, 134] on span "[MEDICAL_DATA] Clipper & Tool kit (Instant Pain Relief)" at bounding box center [280, 152] width 19 height 46
click at [271, 140] on input "Ingrown Toenail Clipper & Tool kit (Instant Pain Relief) Ingrown Toenail Clippe…" at bounding box center [270, 140] width 0 height 0
radio input "true"
click at [307, 120] on span "[MEDICAL_DATA] Home Treatment Kit (Fix Your Nail Growth Permanently)" at bounding box center [302, 128] width 19 height 53
click at [293, 117] on input "Ingrown Toenail Home Treatment Kit (Fix Your Nail Growth Permanently) Ingrown T…" at bounding box center [292, 117] width 0 height 0
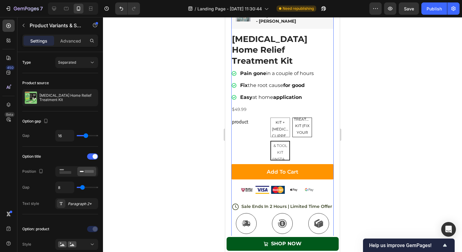
radio input "true"
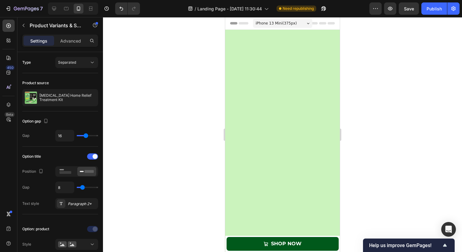
scroll to position [1455, 0]
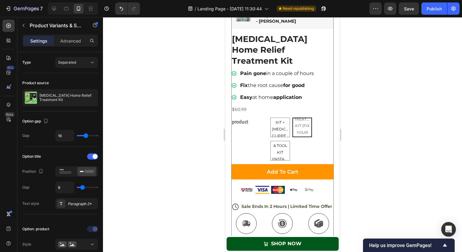
click at [244, 117] on legend "product" at bounding box center [249, 121] width 37 height 9
click at [255, 117] on div "product [MEDICAL_DATA] Treatment Kit + [MEDICAL_DATA] Clipper & Tool kit [MEDIC…" at bounding box center [282, 138] width 102 height 43
click at [268, 117] on div "product [MEDICAL_DATA] Treatment Kit + [MEDICAL_DATA] Clipper & Tool kit [MEDIC…" at bounding box center [282, 138] width 102 height 43
click at [249, 117] on legend "product" at bounding box center [249, 121] width 37 height 9
click at [238, 117] on legend "product" at bounding box center [249, 121] width 37 height 9
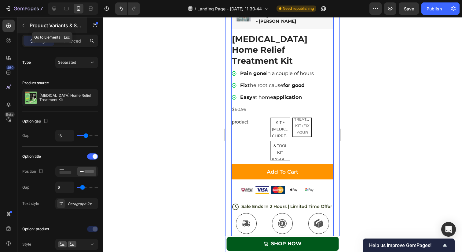
click at [26, 28] on button "button" at bounding box center [24, 25] width 10 height 10
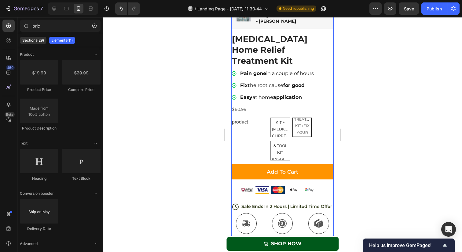
click at [250, 117] on legend "product" at bounding box center [249, 121] width 37 height 9
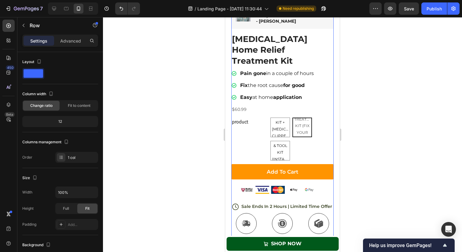
click at [258, 105] on div "Icon Icon Icon Icon Icon Icon List Rated 4.8/5 (673+ Reviews) Text Block Row Im…" at bounding box center [282, 196] width 102 height 403
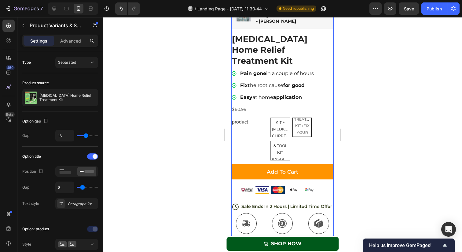
click at [308, 135] on div "[MEDICAL_DATA] Treatment Kit + [MEDICAL_DATA] Clipper & Tool kit [MEDICAL_DATA]…" at bounding box center [302, 138] width 63 height 43
click at [243, 105] on div "$60.99" at bounding box center [282, 109] width 102 height 9
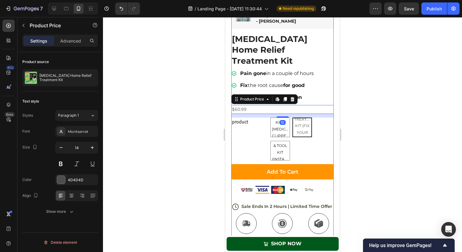
click at [243, 117] on legend "product" at bounding box center [249, 121] width 37 height 9
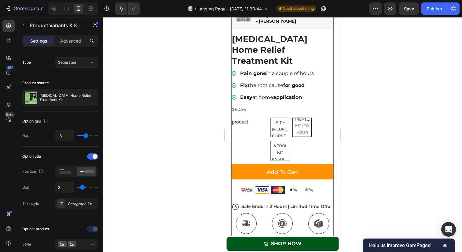
click at [242, 117] on legend "product" at bounding box center [249, 121] width 37 height 9
click at [72, 65] on span "Separated" at bounding box center [67, 63] width 18 height 6
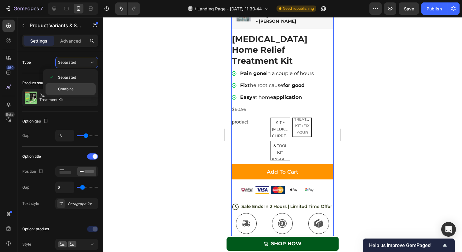
click at [57, 88] on div "Combine" at bounding box center [71, 89] width 50 height 12
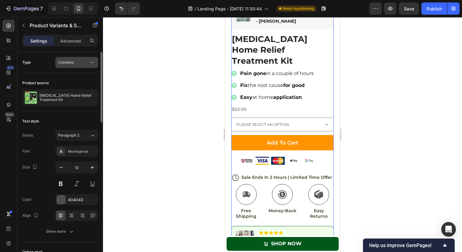
click at [64, 66] on button "Combine" at bounding box center [76, 62] width 43 height 11
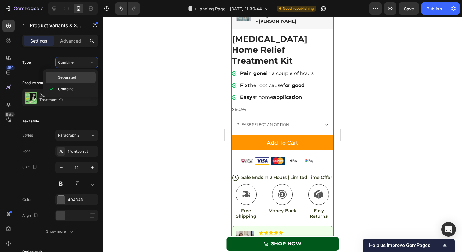
click at [63, 74] on div "Separated" at bounding box center [71, 78] width 50 height 12
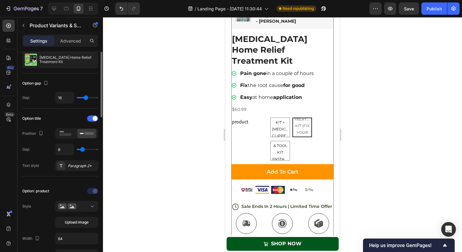
scroll to position [39, 0]
click at [74, 167] on div "Paragraph 2*" at bounding box center [82, 165] width 29 height 6
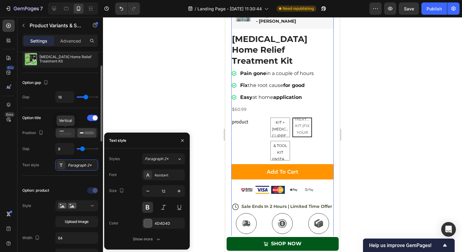
click at [68, 132] on rect at bounding box center [66, 133] width 12 height 3
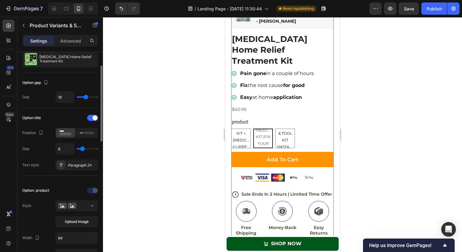
type input "7"
type input "8"
type input "9"
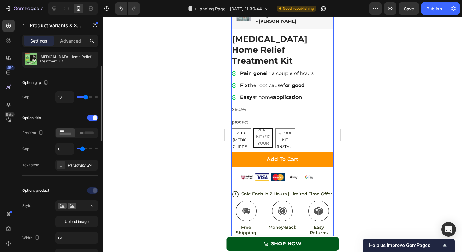
type input "9"
type input "10"
type input "11"
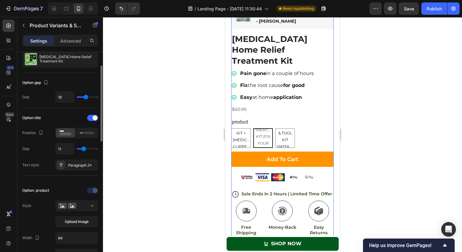
type input "12"
type input "13"
type input "14"
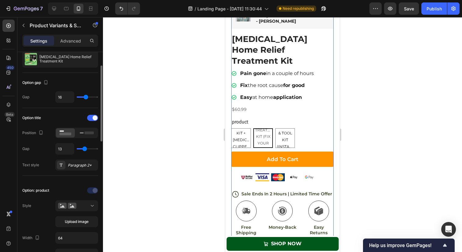
type input "14"
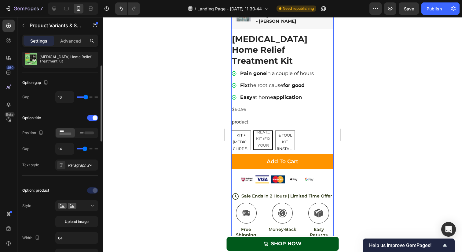
type input "15"
type input "16"
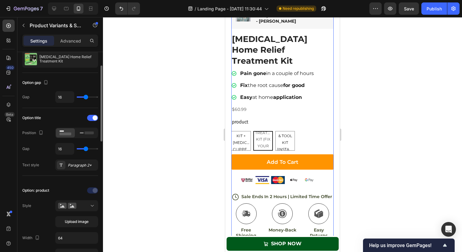
type input "17"
type input "16"
type input "15"
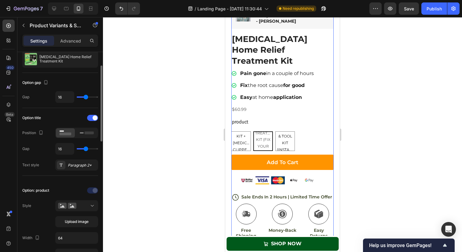
type input "15"
type input "14"
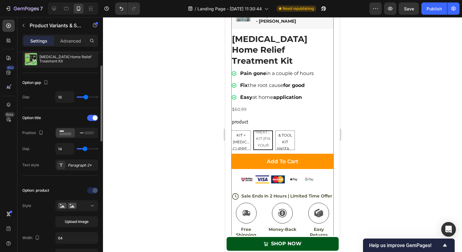
type input "13"
type input "12"
type input "11"
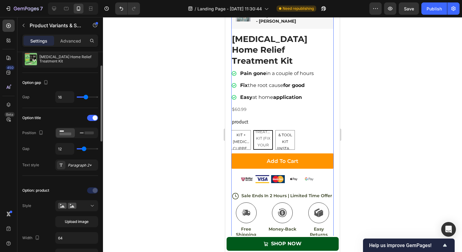
type input "11"
type input "10"
type input "9"
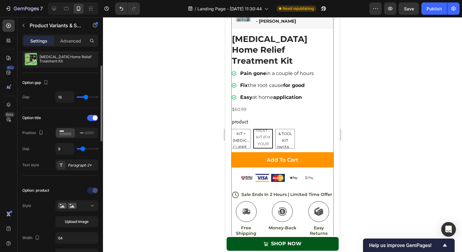
type input "8"
type input "7"
type input "6"
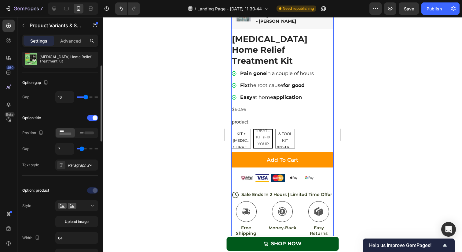
type input "6"
type input "5"
type input "4"
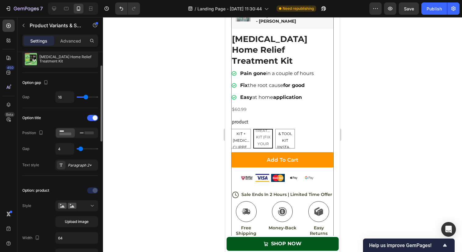
type input "3"
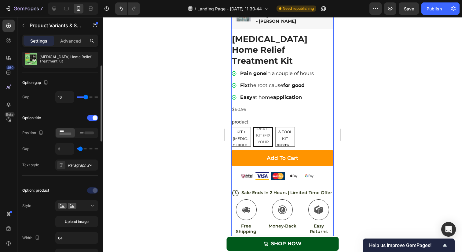
type input "10"
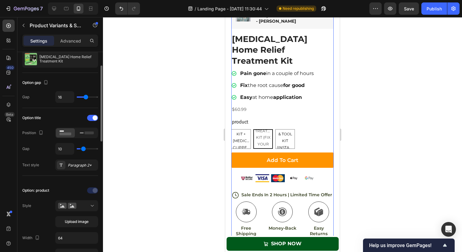
type input "11"
type input "12"
type input "13"
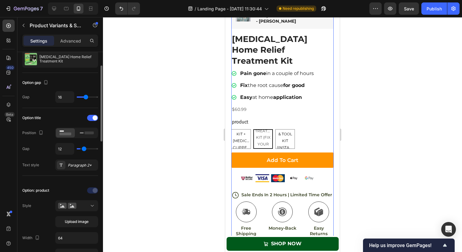
type input "13"
type input "14"
type input "15"
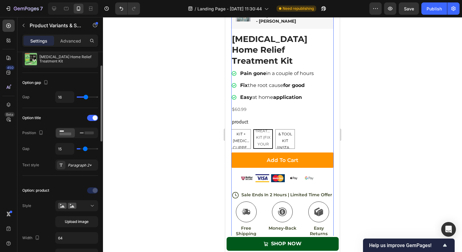
type input "16"
type input "17"
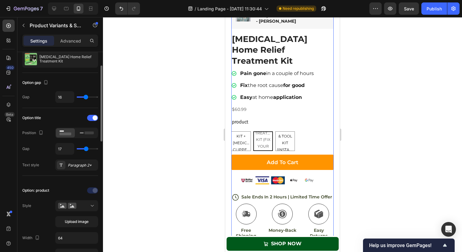
type input "18"
type input "17"
type input "16"
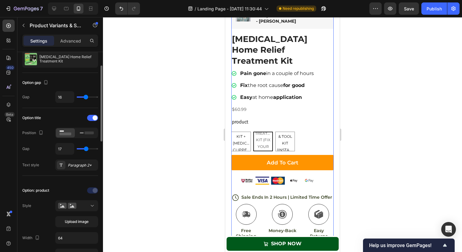
type input "16"
type input "15"
type input "14"
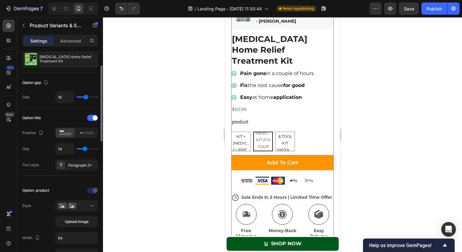
type input "13"
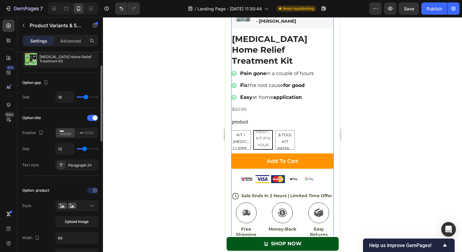
type input "12"
type input "11"
click at [83, 148] on input "range" at bounding box center [87, 148] width 21 height 1
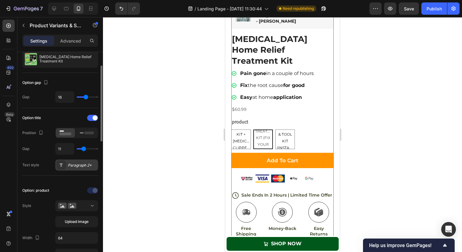
click at [76, 168] on div "Paragraph 2*" at bounding box center [76, 164] width 43 height 11
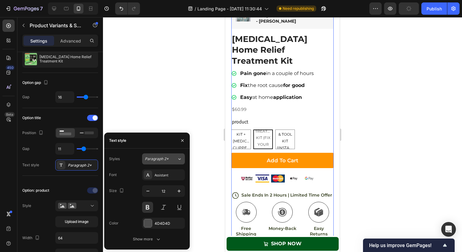
click at [154, 162] on button "Paragraph 2*" at bounding box center [163, 158] width 43 height 11
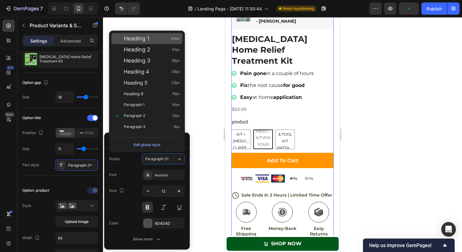
click at [147, 39] on span "Heading 1" at bounding box center [136, 38] width 25 height 6
type input "46"
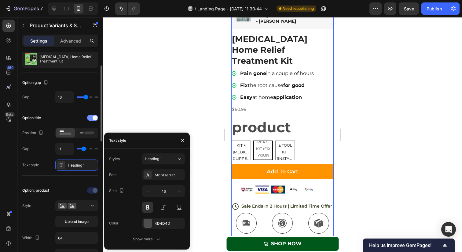
click at [94, 118] on span at bounding box center [95, 117] width 5 height 5
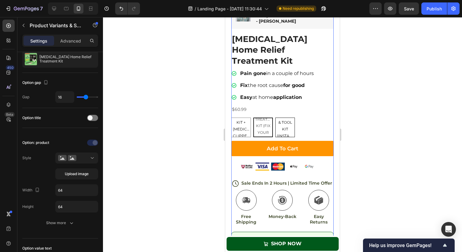
click at [279, 121] on span "[MEDICAL_DATA] Clipper & Tool kit (Instant Pain Relief)" at bounding box center [285, 129] width 19 height 46
click at [275, 117] on input "[MEDICAL_DATA] Clipper & Tool kit (Instant Pain Relief) [MEDICAL_DATA] Clipper …" at bounding box center [275, 117] width 0 height 0
radio input "true"
click at [246, 119] on span "[MEDICAL_DATA] Treatment Kit + [MEDICAL_DATA] Clipper & Tool kit" at bounding box center [241, 129] width 19 height 46
click at [231, 117] on input "[MEDICAL_DATA] Treatment Kit + [MEDICAL_DATA] Clipper & Tool kit [MEDICAL_DATA]…" at bounding box center [231, 117] width 0 height 0
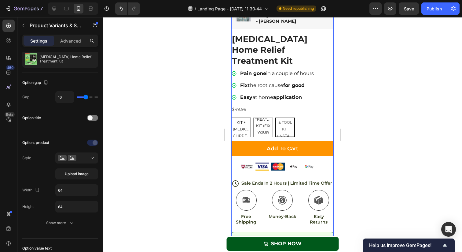
radio input "true"
click at [264, 120] on span "[MEDICAL_DATA] Home Treatment Kit (Fix Your Nail Growth Permanently)" at bounding box center [263, 128] width 19 height 53
click at [253, 117] on input "[MEDICAL_DATA] Home Treatment Kit (Fix Your Nail Growth Permanently) [MEDICAL_D…" at bounding box center [253, 117] width 0 height 0
radio input "true"
click at [280, 120] on span "[MEDICAL_DATA] Clipper & Tool kit (Instant Pain Relief)" at bounding box center [285, 129] width 19 height 46
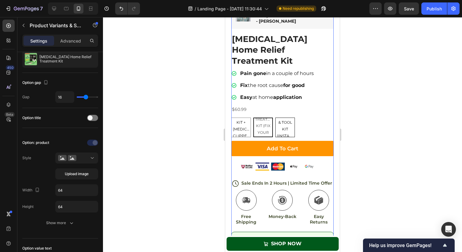
click at [275, 117] on input "[MEDICAL_DATA] Clipper & Tool kit (Instant Pain Relief) [MEDICAL_DATA] Clipper …" at bounding box center [275, 117] width 0 height 0
radio input "true"
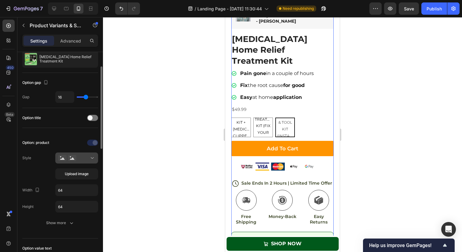
click at [89, 160] on icon at bounding box center [92, 158] width 6 height 6
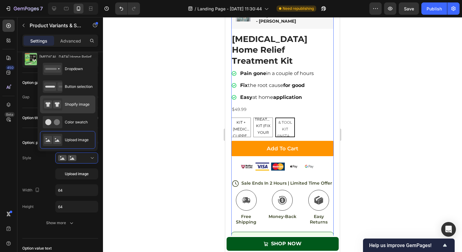
click at [75, 105] on span "Shopify image" at bounding box center [77, 104] width 25 height 6
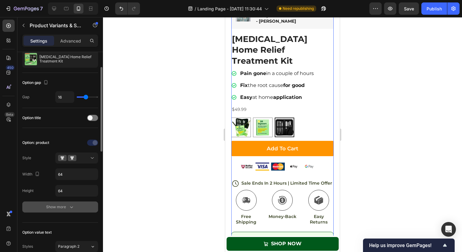
click at [65, 207] on div "Show more" at bounding box center [60, 207] width 28 height 6
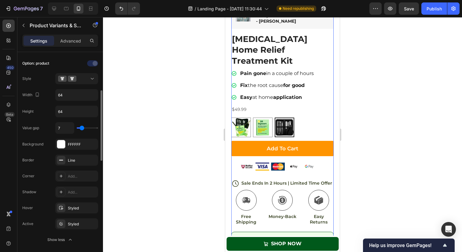
scroll to position [131, 0]
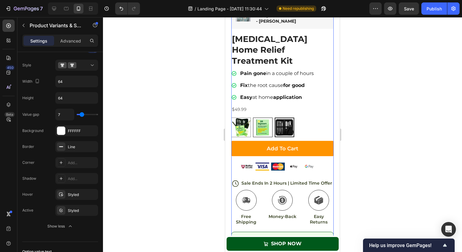
click at [264, 118] on img at bounding box center [262, 127] width 19 height 19
click at [253, 117] on input "[MEDICAL_DATA] Home Treatment Kit (Fix Your Nail Growth Permanently) [MEDICAL_D…" at bounding box center [253, 117] width 0 height 0
radio input "true"
click at [240, 118] on img at bounding box center [241, 127] width 19 height 19
click at [231, 117] on input "[MEDICAL_DATA] Treatment Kit + [MEDICAL_DATA] Clipper & Tool kit [MEDICAL_DATA]…" at bounding box center [231, 117] width 0 height 0
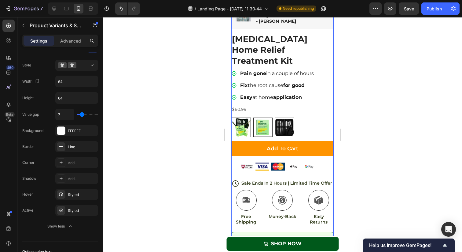
radio input "true"
click at [270, 118] on img at bounding box center [262, 127] width 19 height 19
click at [253, 117] on input "[MEDICAL_DATA] Home Treatment Kit (Fix Your Nail Growth Permanently) [MEDICAL_D…" at bounding box center [253, 117] width 0 height 0
radio input "true"
click at [285, 118] on img at bounding box center [284, 127] width 19 height 19
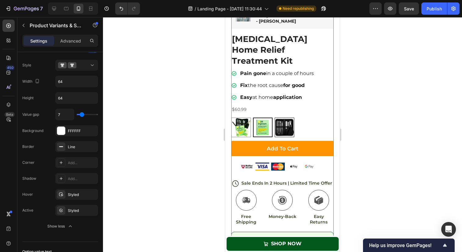
click at [275, 117] on input "[MEDICAL_DATA] Clipper & Tool kit (Instant Pain Relief) [MEDICAL_DATA] Clipper …" at bounding box center [275, 117] width 0 height 0
radio input "true"
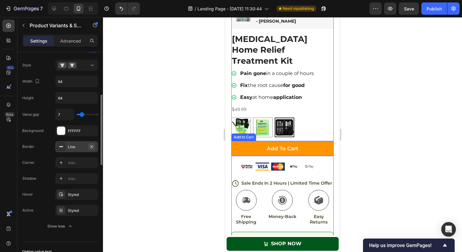
click at [91, 144] on icon "button" at bounding box center [91, 146] width 5 height 5
click at [246, 118] on img at bounding box center [241, 127] width 19 height 19
click at [231, 117] on input "[MEDICAL_DATA] Treatment Kit + [MEDICAL_DATA] Clipper & Tool kit [MEDICAL_DATA]…" at bounding box center [231, 117] width 0 height 0
radio input "true"
click at [271, 118] on img at bounding box center [262, 127] width 19 height 19
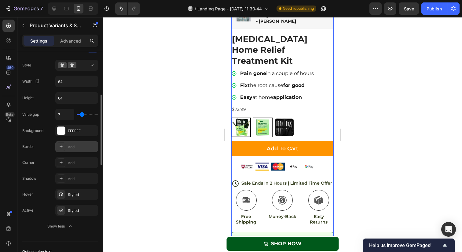
click at [253, 117] on input "[MEDICAL_DATA] Home Treatment Kit (Fix Your Nail Growth Permanently) [MEDICAL_D…" at bounding box center [253, 117] width 0 height 0
radio input "true"
click at [286, 118] on img at bounding box center [284, 127] width 19 height 19
click at [275, 117] on input "[MEDICAL_DATA] Clipper & Tool kit (Instant Pain Relief) [MEDICAL_DATA] Clipper …" at bounding box center [275, 117] width 0 height 0
radio input "true"
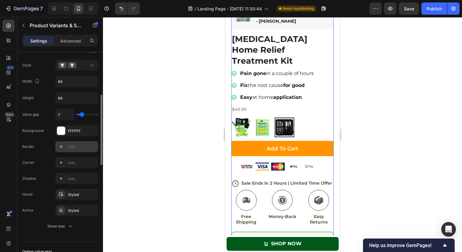
type input "8"
type input "9"
type input "10"
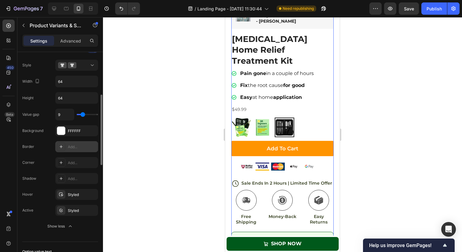
type input "10"
type input "11"
type input "12"
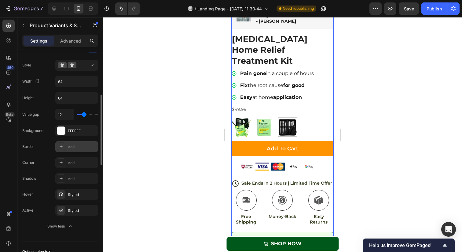
type input "13"
click at [84, 115] on input "range" at bounding box center [87, 114] width 21 height 1
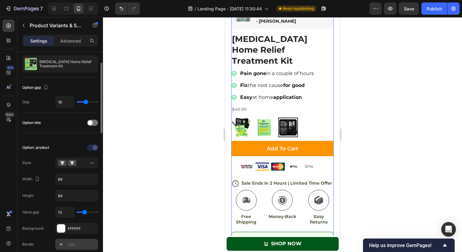
scroll to position [30, 0]
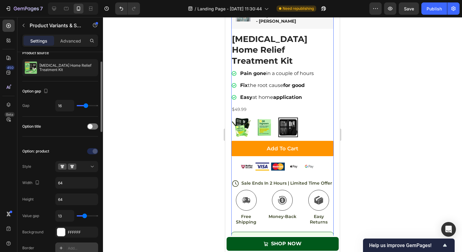
type input "15"
type input "16"
type input "17"
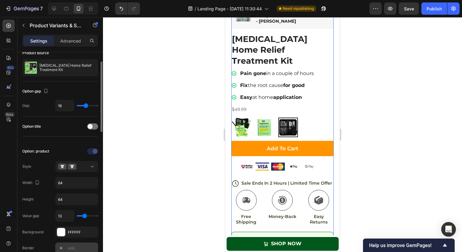
type input "17"
type input "18"
type input "19"
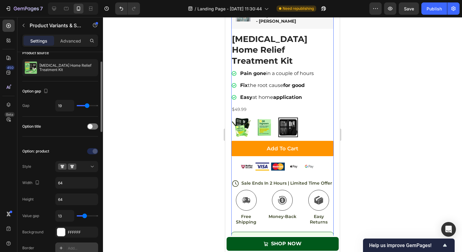
type input "20"
type input "21"
type input "20"
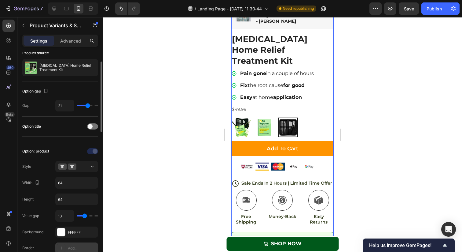
type input "20"
type input "19"
type input "18"
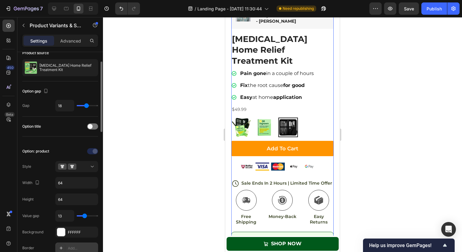
type input "17"
type input "16"
type input "15"
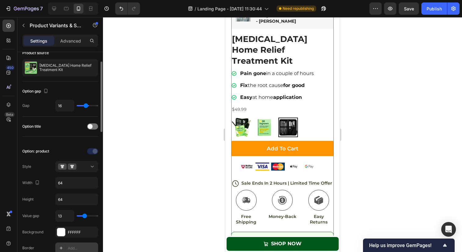
type input "15"
type input "14"
type input "13"
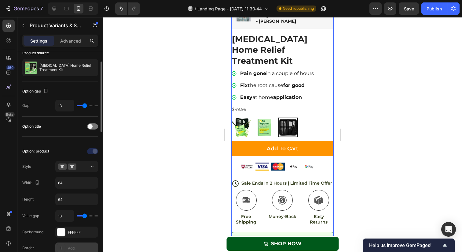
click at [84, 106] on input "range" at bounding box center [87, 105] width 21 height 1
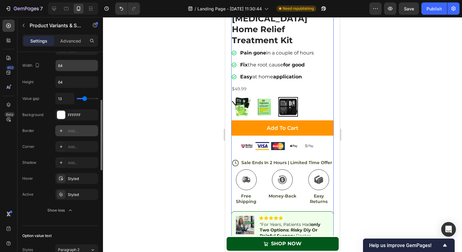
scroll to position [157, 0]
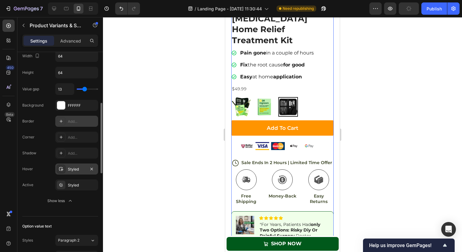
click at [76, 166] on div "Styled" at bounding box center [76, 168] width 43 height 11
click at [90, 184] on icon "button" at bounding box center [91, 184] width 5 height 5
click at [287, 97] on img at bounding box center [288, 107] width 20 height 20
click at [278, 97] on input "[MEDICAL_DATA] Clipper & Tool kit (Instant Pain Relief) [MEDICAL_DATA] Clipper …" at bounding box center [278, 97] width 0 height 0
click at [266, 97] on img at bounding box center [264, 106] width 19 height 19
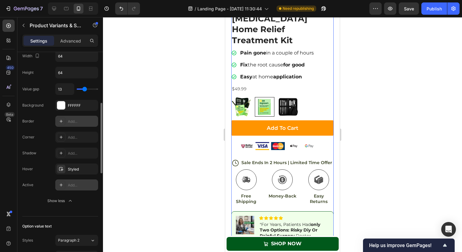
click at [255, 97] on input "[MEDICAL_DATA] Home Treatment Kit (Fix Your Nail Growth Permanently) [MEDICAL_D…" at bounding box center [255, 97] width 0 height 0
radio input "true"
click at [245, 97] on img at bounding box center [241, 106] width 19 height 19
click at [231, 97] on input "[MEDICAL_DATA] Treatment Kit + [MEDICAL_DATA] Clipper & Tool kit [MEDICAL_DATA]…" at bounding box center [231, 97] width 0 height 0
radio input "true"
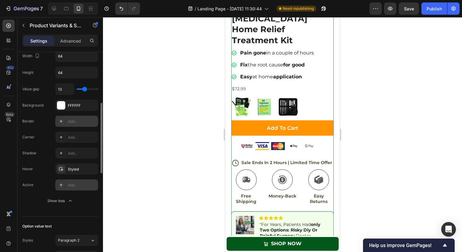
click at [243, 97] on img at bounding box center [241, 107] width 20 height 20
click at [231, 97] on input "[MEDICAL_DATA] Treatment Kit + [MEDICAL_DATA] Clipper & Tool kit [MEDICAL_DATA]…" at bounding box center [231, 97] width 0 height 0
click at [258, 97] on img at bounding box center [264, 106] width 19 height 19
click at [255, 97] on input "[MEDICAL_DATA] Home Treatment Kit (Fix Your Nail Growth Permanently) [MEDICAL_D…" at bounding box center [255, 97] width 0 height 0
radio input "true"
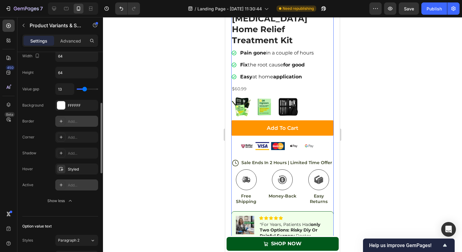
click at [274, 97] on img at bounding box center [265, 107] width 20 height 20
click at [255, 97] on input "[MEDICAL_DATA] Home Treatment Kit (Fix Your Nail Growth Permanently) [MEDICAL_D…" at bounding box center [255, 97] width 0 height 0
click at [282, 97] on img at bounding box center [288, 106] width 19 height 19
click at [278, 97] on input "[MEDICAL_DATA] Clipper & Tool kit (Instant Pain Relief) [MEDICAL_DATA] Clipper …" at bounding box center [278, 97] width 0 height 0
radio input "true"
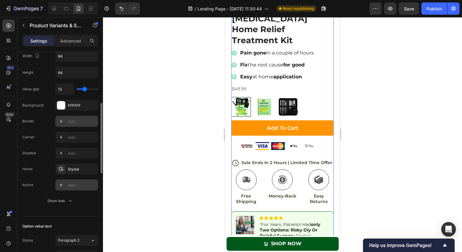
click at [239, 99] on img at bounding box center [241, 106] width 19 height 19
click at [231, 97] on input "[MEDICAL_DATA] Treatment Kit + [MEDICAL_DATA] Clipper & Tool kit [MEDICAL_DATA]…" at bounding box center [231, 97] width 0 height 0
radio input "true"
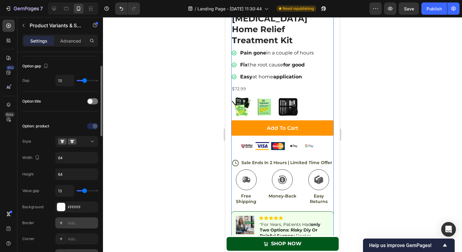
scroll to position [35, 0]
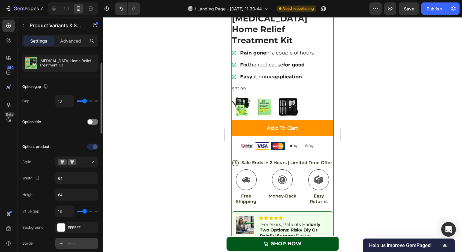
type input "14"
type input "15"
type input "16"
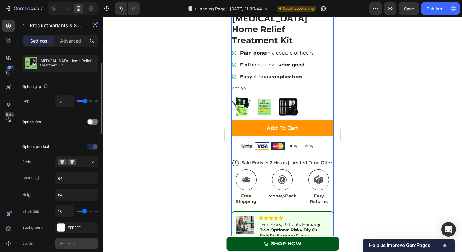
type input "16"
type input "17"
type input "18"
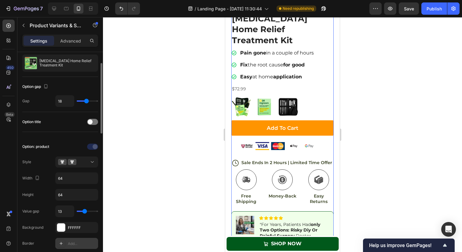
type input "19"
type input "20"
type input "19"
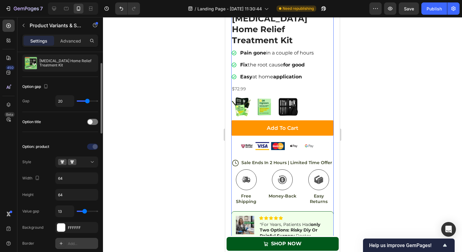
type input "19"
type input "18"
type input "17"
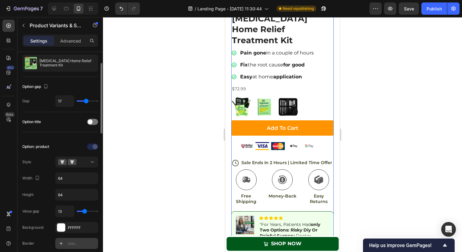
type input "16"
type input "15"
type input "14"
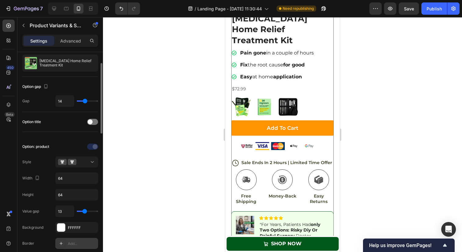
type input "14"
click at [85, 101] on input "range" at bounding box center [87, 100] width 21 height 1
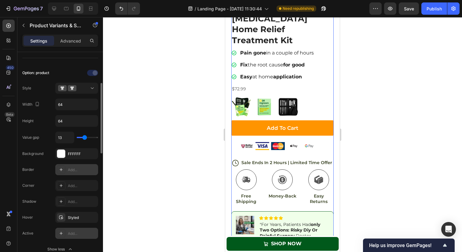
scroll to position [105, 0]
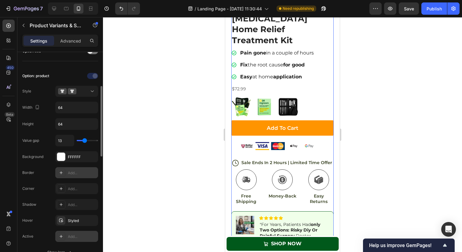
type input "11"
type input "12"
type input "13"
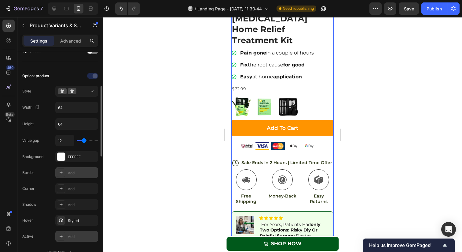
type input "13"
type input "14"
type input "15"
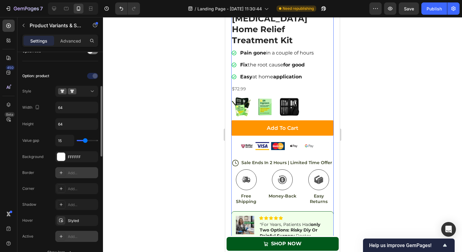
click at [85, 140] on input "range" at bounding box center [87, 140] width 21 height 1
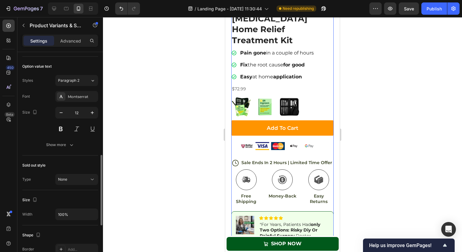
scroll to position [326, 0]
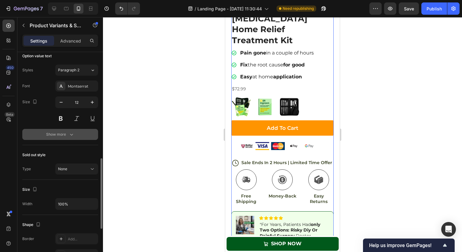
click at [83, 137] on button "Show more" at bounding box center [60, 134] width 76 height 11
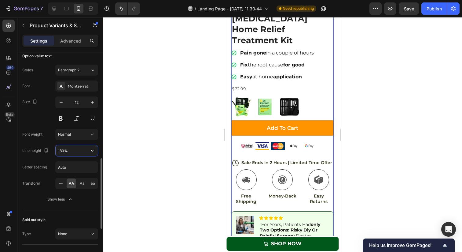
click at [80, 150] on input "180%" at bounding box center [77, 150] width 42 height 11
click at [88, 149] on button "button" at bounding box center [92, 150] width 11 height 11
click at [32, 181] on div "Transform" at bounding box center [31, 183] width 18 height 6
click at [79, 182] on div "Aa" at bounding box center [81, 183] width 9 height 10
click at [73, 183] on span "AA" at bounding box center [72, 183] width 6 height 6
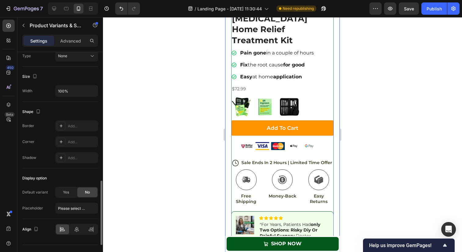
scroll to position [516, 0]
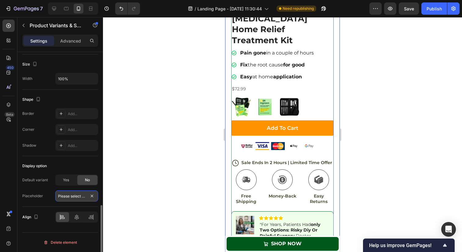
click at [68, 197] on input "Please select an option" at bounding box center [76, 195] width 43 height 11
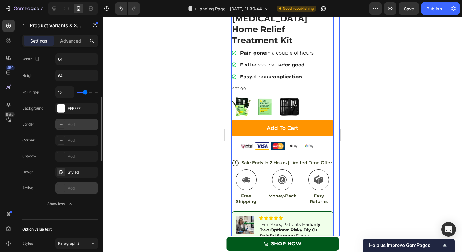
scroll to position [153, 0]
click at [91, 172] on icon "button" at bounding box center [91, 172] width 5 height 5
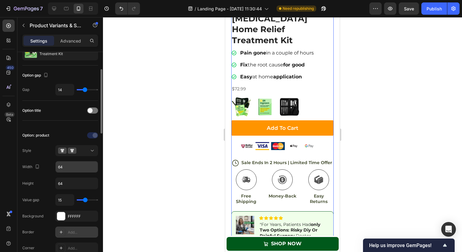
scroll to position [36, 0]
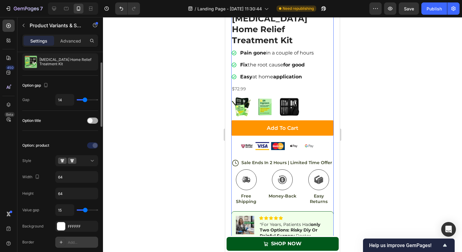
click at [90, 120] on span at bounding box center [90, 120] width 5 height 5
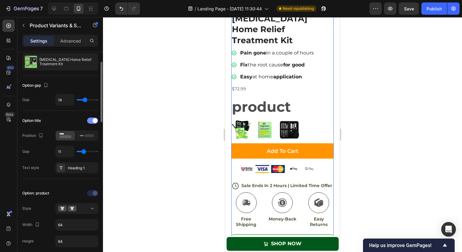
click at [90, 120] on div at bounding box center [92, 120] width 11 height 6
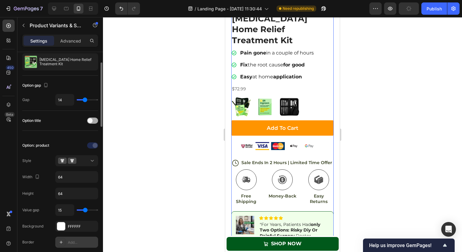
click at [90, 121] on span at bounding box center [90, 120] width 5 height 5
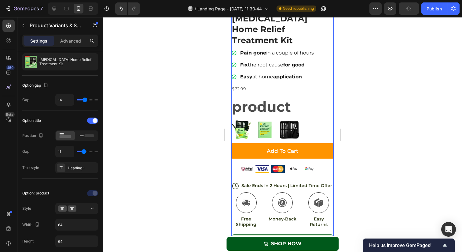
click at [244, 120] on img at bounding box center [241, 130] width 20 height 20
click at [231, 120] on input "[MEDICAL_DATA] Treatment Kit + [MEDICAL_DATA] Clipper & Tool kit [MEDICAL_DATA]…" at bounding box center [231, 120] width 0 height 0
click at [262, 120] on img at bounding box center [266, 130] width 20 height 20
click at [256, 120] on input "[MEDICAL_DATA] Home Treatment Kit (Fix Your Nail Growth Permanently) [MEDICAL_D…" at bounding box center [255, 120] width 0 height 0
radio input "true"
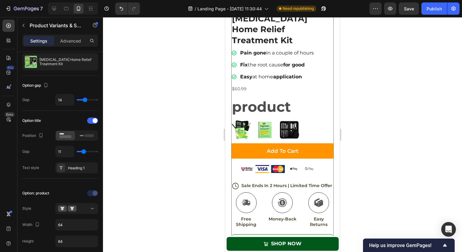
click at [289, 120] on img at bounding box center [290, 130] width 20 height 20
click at [280, 120] on input "[MEDICAL_DATA] Clipper & Tool kit (Instant Pain Relief) [MEDICAL_DATA] Clipper …" at bounding box center [279, 120] width 0 height 0
radio input "true"
click at [93, 122] on span at bounding box center [95, 120] width 5 height 5
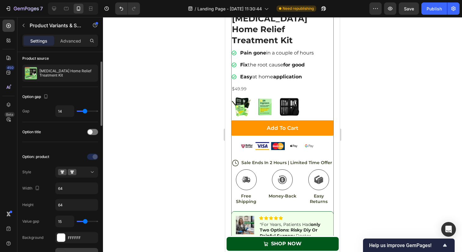
scroll to position [20, 0]
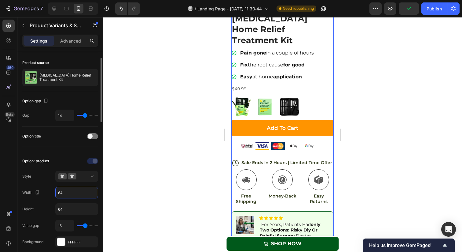
click at [74, 190] on input "64" at bounding box center [77, 192] width 42 height 11
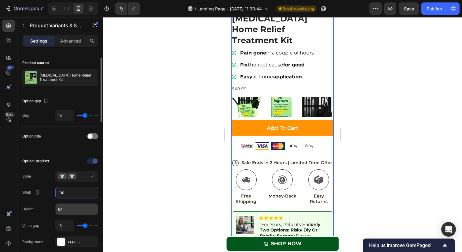
type input "100"
click at [66, 205] on input "64" at bounding box center [77, 208] width 42 height 11
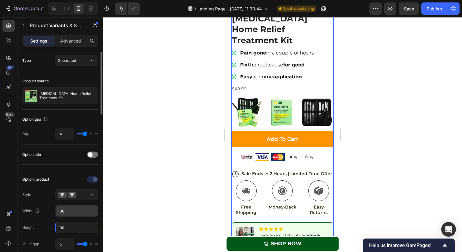
scroll to position [0, 0]
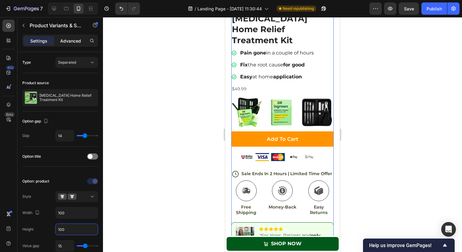
type input "100"
click at [73, 40] on p "Advanced" at bounding box center [70, 41] width 21 height 6
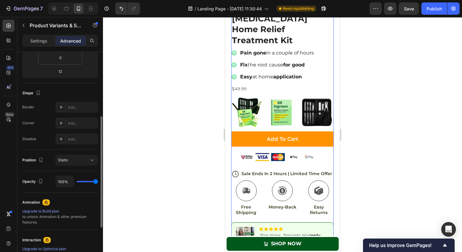
scroll to position [140, 0]
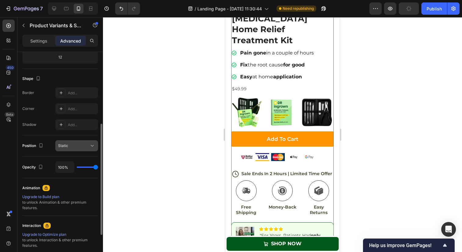
click at [72, 147] on div "Static" at bounding box center [73, 146] width 31 height 6
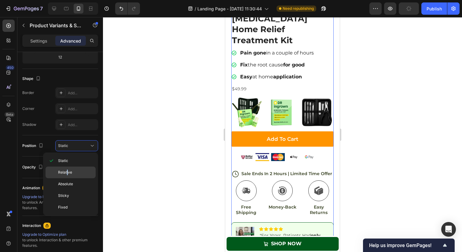
click at [67, 170] on span "Relative" at bounding box center [65, 172] width 14 height 6
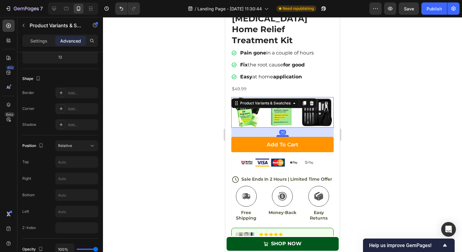
drag, startPoint x: 285, startPoint y: 119, endPoint x: 284, endPoint y: 125, distance: 5.5
click at [284, 135] on div at bounding box center [283, 136] width 12 height 2
type input "30"
click at [39, 41] on p "Settings" at bounding box center [38, 41] width 17 height 6
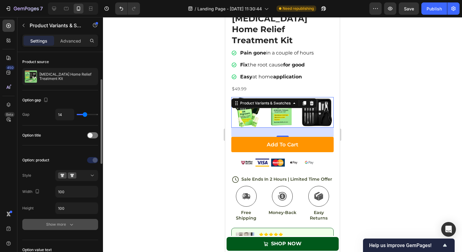
scroll to position [0, 0]
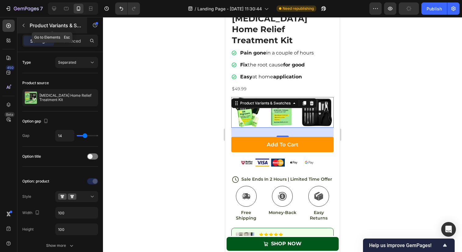
drag, startPoint x: 30, startPoint y: 25, endPoint x: 76, endPoint y: 30, distance: 46.1
click at [76, 30] on div "Product Variants & Swatches" at bounding box center [52, 25] width 70 height 16
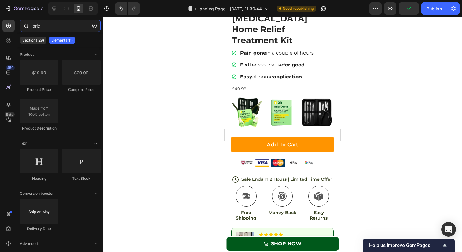
click at [64, 25] on input "pric" at bounding box center [60, 26] width 81 height 12
type input "c"
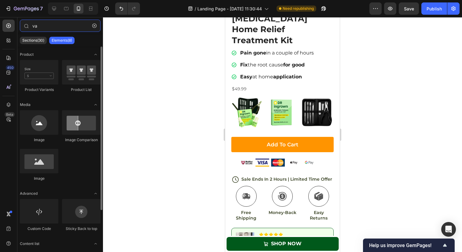
type input "va"
drag, startPoint x: 25, startPoint y: 92, endPoint x: 53, endPoint y: 93, distance: 27.2
click at [53, 93] on div "Product Variants Product List" at bounding box center [60, 79] width 81 height 38
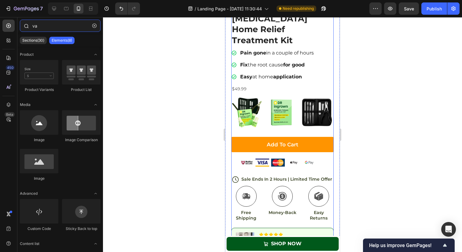
click at [48, 27] on input "va" at bounding box center [60, 26] width 81 height 12
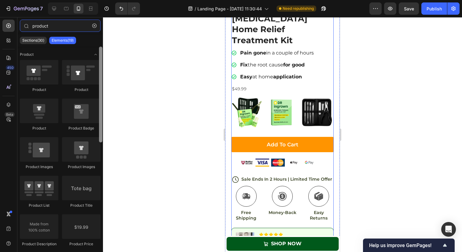
scroll to position [12, 0]
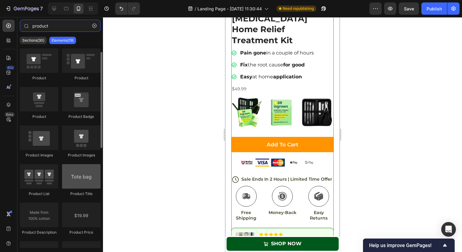
type input "product"
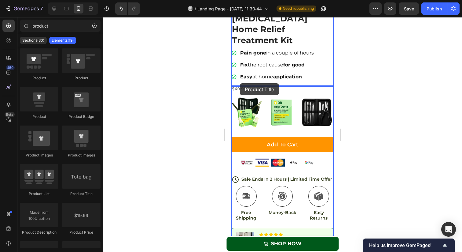
drag, startPoint x: 305, startPoint y: 196, endPoint x: 240, endPoint y: 83, distance: 129.9
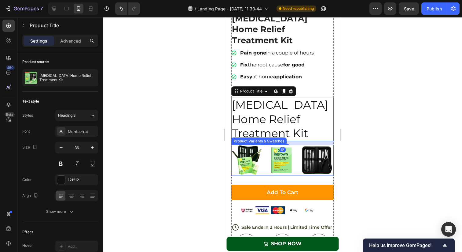
click at [253, 145] on img at bounding box center [246, 160] width 31 height 31
click at [231, 144] on input "[MEDICAL_DATA] Treatment Kit + [MEDICAL_DATA] Clipper & Tool kit [MEDICAL_DATA]…" at bounding box center [231, 144] width 0 height 0
radio input "true"
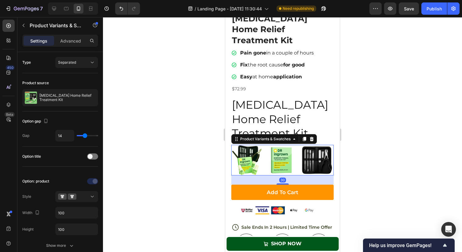
click at [280, 145] on img at bounding box center [282, 160] width 31 height 31
click at [267, 144] on input "[MEDICAL_DATA] Home Treatment Kit (Fix Your Nail Growth Permanently) [MEDICAL_D…" at bounding box center [266, 144] width 0 height 0
radio input "true"
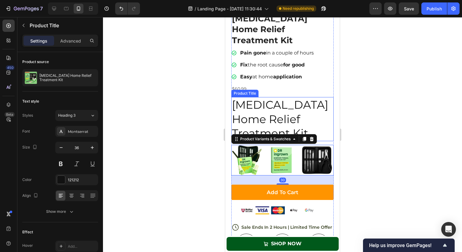
click at [289, 97] on h2 "[MEDICAL_DATA] Home Relief Treatment Kit" at bounding box center [282, 119] width 102 height 44
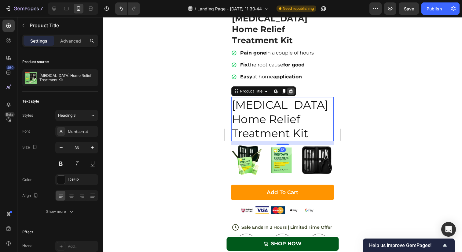
click at [290, 89] on icon at bounding box center [291, 91] width 4 height 4
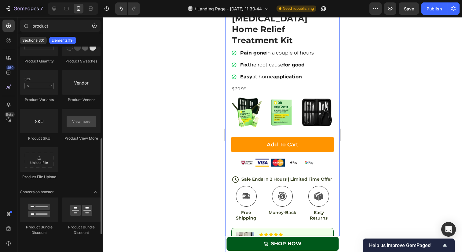
scroll to position [221, 0]
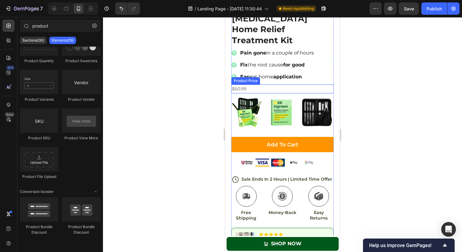
click at [254, 84] on div "$60.99" at bounding box center [282, 88] width 102 height 9
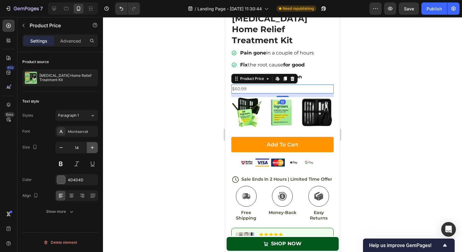
click at [90, 146] on icon "button" at bounding box center [92, 147] width 6 height 6
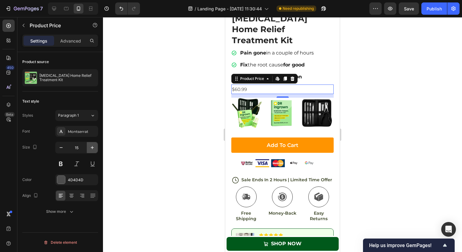
click at [90, 146] on icon "button" at bounding box center [92, 147] width 6 height 6
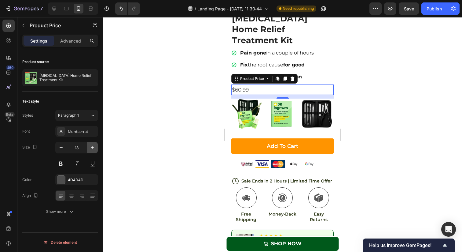
click at [90, 146] on icon "button" at bounding box center [92, 147] width 6 height 6
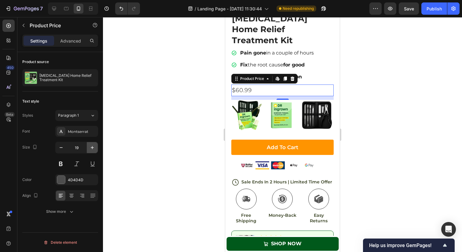
click at [90, 146] on icon "button" at bounding box center [92, 147] width 6 height 6
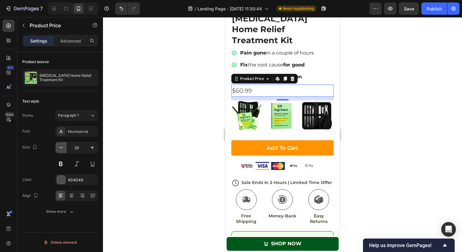
click at [64, 147] on icon "button" at bounding box center [61, 147] width 6 height 6
type input "19"
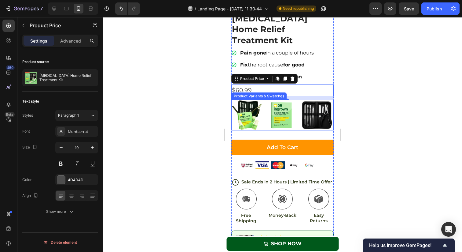
click at [251, 106] on img at bounding box center [246, 115] width 31 height 31
click at [231, 100] on input "[MEDICAL_DATA] Treatment Kit + [MEDICAL_DATA] Clipper & Tool kit [MEDICAL_DATA]…" at bounding box center [231, 99] width 0 height 0
radio input "true"
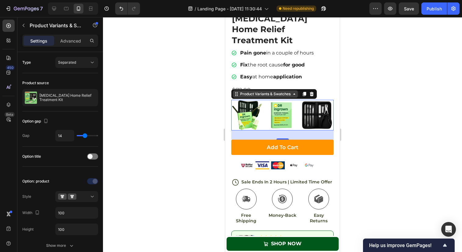
click at [293, 91] on icon at bounding box center [294, 93] width 5 height 5
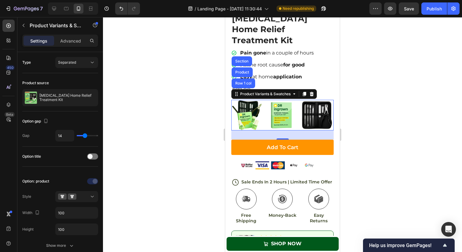
click at [371, 68] on div at bounding box center [282, 134] width 359 height 234
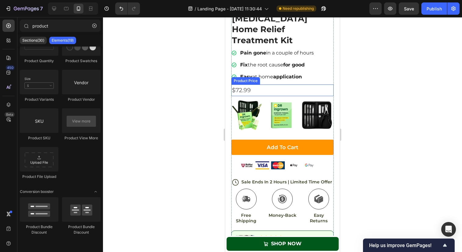
click at [255, 84] on div "$72.99" at bounding box center [282, 90] width 102 height 12
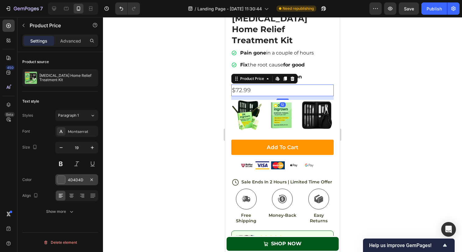
click at [69, 177] on div "4D4D4D" at bounding box center [77, 180] width 18 height 6
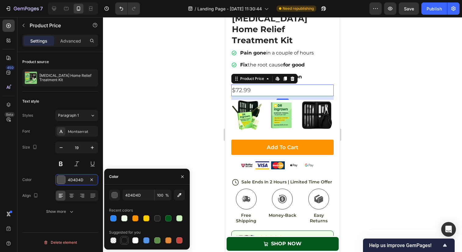
click at [125, 240] on div at bounding box center [124, 240] width 6 height 6
type input "151515"
click at [62, 162] on button at bounding box center [60, 163] width 11 height 11
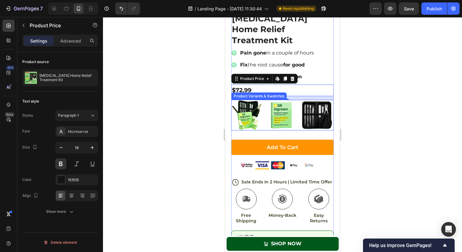
click at [308, 112] on img at bounding box center [317, 115] width 31 height 31
click at [302, 100] on input "[MEDICAL_DATA] Clipper & Tool kit (Instant Pain Relief) [MEDICAL_DATA] Clipper …" at bounding box center [301, 99] width 0 height 0
radio input "true"
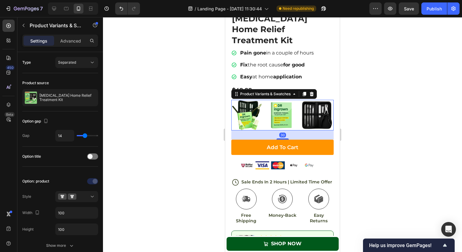
click at [385, 69] on div at bounding box center [282, 134] width 359 height 234
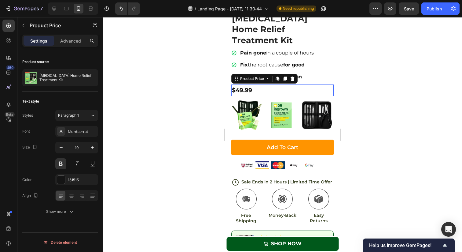
click at [299, 84] on div "$49.99" at bounding box center [282, 90] width 102 height 12
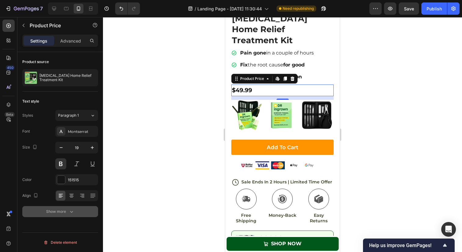
click at [69, 208] on icon "button" at bounding box center [71, 211] width 6 height 6
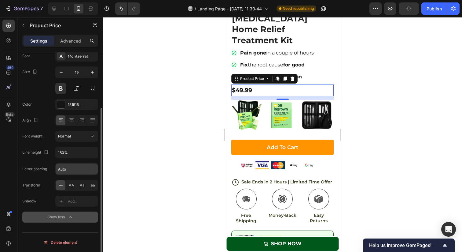
scroll to position [0, 0]
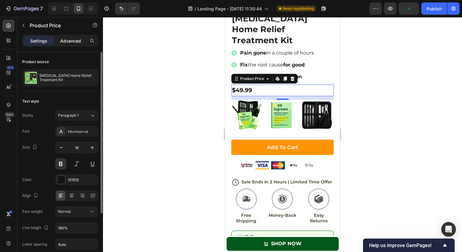
click at [74, 45] on div "Advanced" at bounding box center [70, 41] width 31 height 10
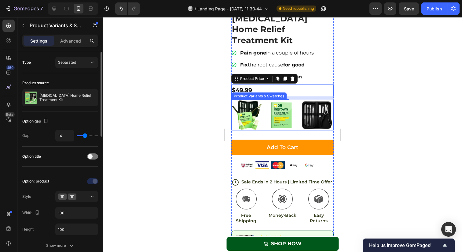
click at [258, 106] on img at bounding box center [246, 115] width 31 height 31
click at [231, 100] on input "[MEDICAL_DATA] Treatment Kit + [MEDICAL_DATA] Clipper & Tool kit [MEDICAL_DATA]…" at bounding box center [231, 99] width 0 height 0
radio input "true"
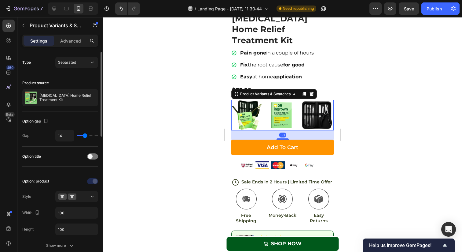
click at [287, 106] on img at bounding box center [282, 115] width 31 height 31
click at [267, 100] on input "[MEDICAL_DATA] Home Treatment Kit (Fix Your Nail Growth Permanently) [MEDICAL_D…" at bounding box center [266, 99] width 0 height 0
radio input "true"
click at [315, 106] on img at bounding box center [317, 115] width 31 height 31
click at [302, 100] on input "[MEDICAL_DATA] Clipper & Tool kit (Instant Pain Relief) [MEDICAL_DATA] Clipper …" at bounding box center [301, 99] width 0 height 0
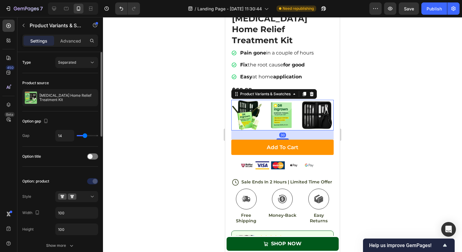
radio input "true"
click at [389, 58] on div at bounding box center [282, 134] width 359 height 234
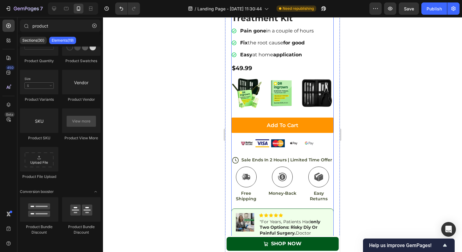
scroll to position [1499, 0]
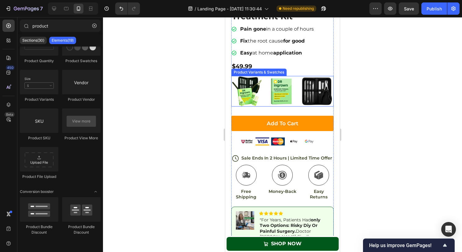
click at [267, 88] on img at bounding box center [282, 91] width 31 height 31
click at [267, 76] on input "[MEDICAL_DATA] Home Treatment Kit (Fix Your Nail Growth Permanently) [MEDICAL_D…" at bounding box center [266, 76] width 0 height 0
radio input "true"
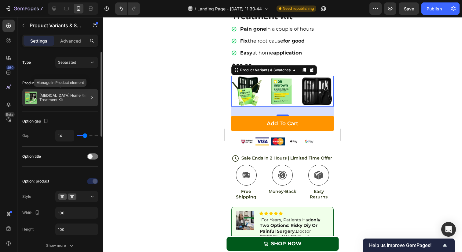
click at [65, 94] on p "[MEDICAL_DATA] Home Relief Treatment Kit" at bounding box center [67, 97] width 56 height 9
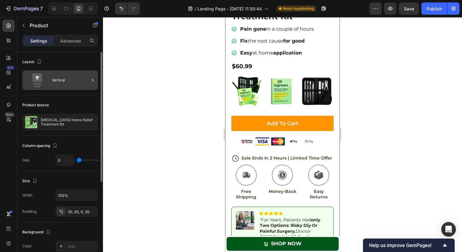
click at [62, 85] on div "Vertical" at bounding box center [70, 80] width 37 height 14
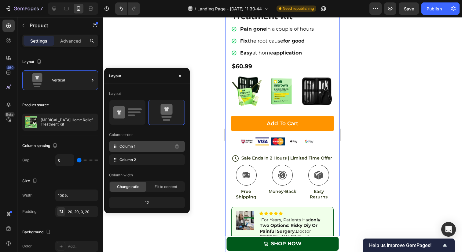
click at [131, 143] on div "Column 1" at bounding box center [147, 146] width 76 height 11
click at [131, 146] on span "Column 1" at bounding box center [128, 146] width 16 height 6
click at [130, 159] on span "Column 2" at bounding box center [128, 160] width 17 height 6
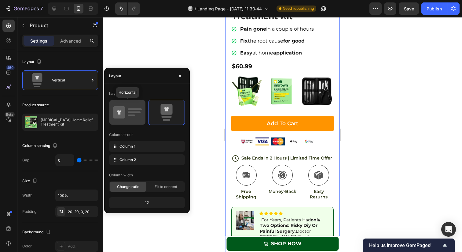
click at [127, 121] on div at bounding box center [127, 112] width 36 height 24
type input "30"
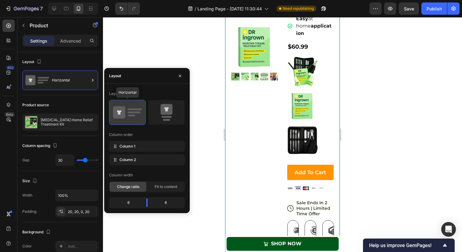
scroll to position [1454, 0]
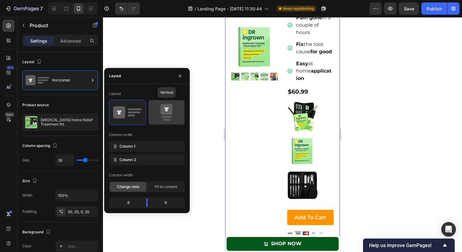
click at [161, 117] on icon at bounding box center [166, 112] width 29 height 17
type input "0"
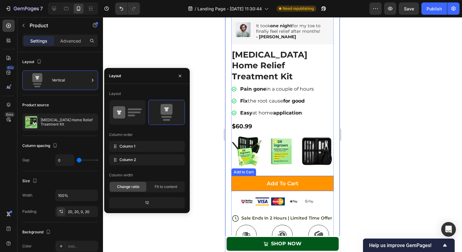
scroll to position [1449, 0]
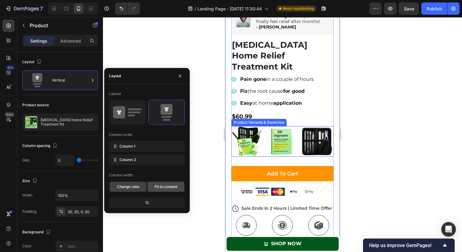
click at [159, 185] on span "Fit to content" at bounding box center [166, 187] width 23 height 6
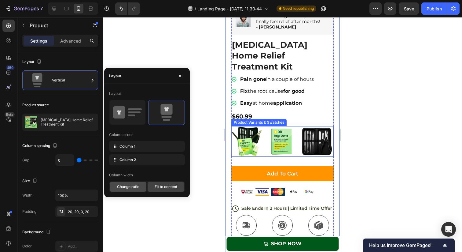
click at [135, 189] on span "Change ratio" at bounding box center [128, 187] width 22 height 6
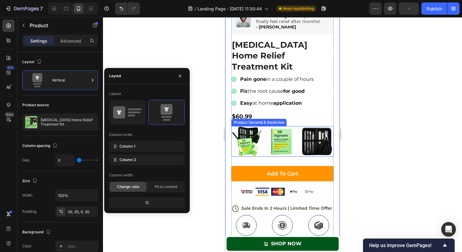
click at [142, 200] on div "12" at bounding box center [146, 202] width 73 height 9
drag, startPoint x: 146, startPoint y: 201, endPoint x: 149, endPoint y: 202, distance: 3.4
click at [149, 202] on div "12" at bounding box center [146, 202] width 73 height 9
click at [85, 144] on div "Column spacing" at bounding box center [60, 146] width 76 height 10
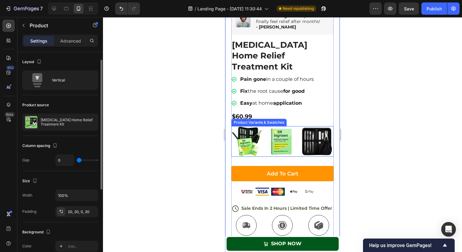
scroll to position [9, 0]
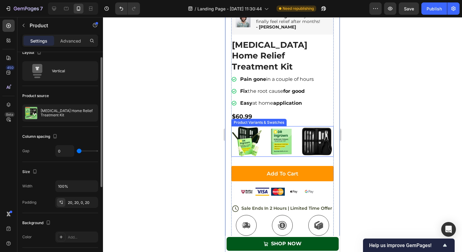
type input "11"
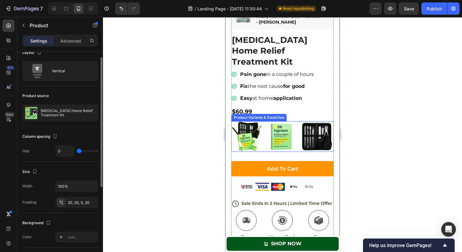
scroll to position [1449, 0]
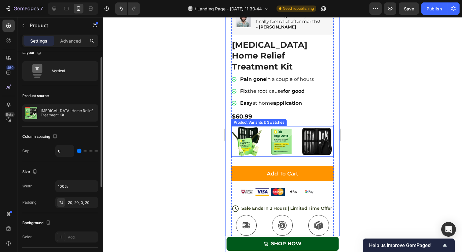
click at [77, 150] on input "range" at bounding box center [87, 150] width 21 height 1
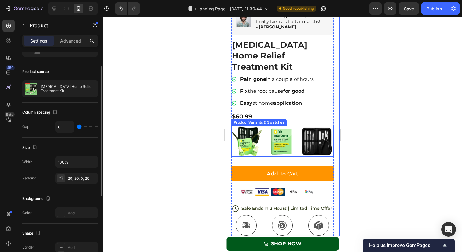
scroll to position [39, 0]
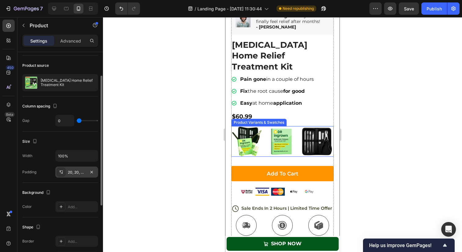
click at [78, 172] on div "20, 20, 0, 20" at bounding box center [77, 172] width 18 height 6
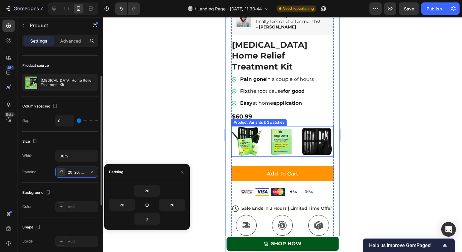
click at [67, 183] on div "Background The changes might be hidden by the video. Color Add..." at bounding box center [60, 200] width 76 height 35
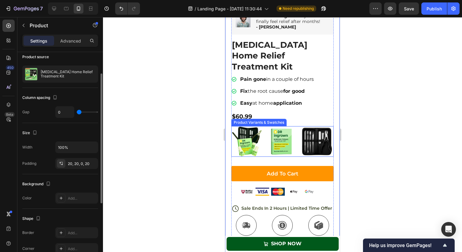
scroll to position [58, 0]
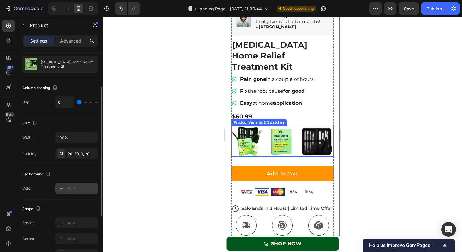
click at [68, 189] on div "Add..." at bounding box center [82, 189] width 29 height 6
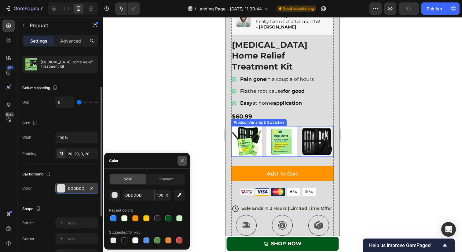
click at [184, 159] on icon "button" at bounding box center [182, 160] width 5 height 5
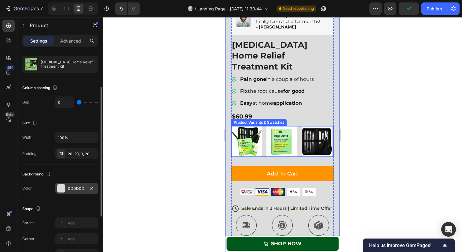
click at [78, 184] on div "DDDDDD" at bounding box center [76, 188] width 43 height 11
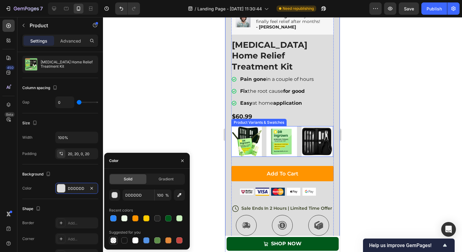
click at [112, 239] on div at bounding box center [113, 240] width 6 height 6
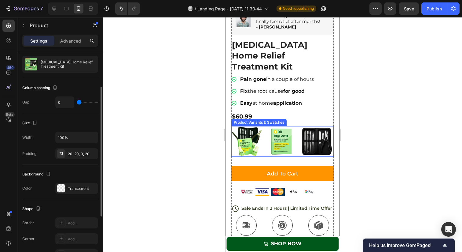
click at [76, 204] on div "Shape" at bounding box center [60, 209] width 76 height 10
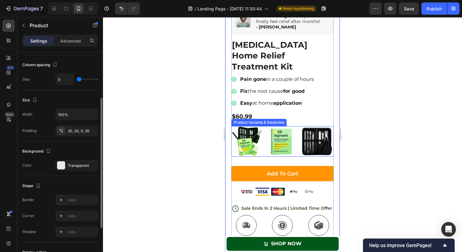
scroll to position [84, 0]
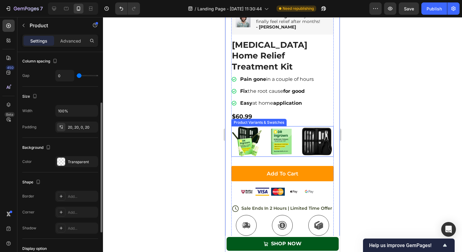
click at [273, 129] on img at bounding box center [282, 141] width 31 height 31
click at [267, 126] on input "[MEDICAL_DATA] Home Treatment Kit (Fix Your Nail Growth Permanently) [MEDICAL_D…" at bounding box center [266, 126] width 0 height 0
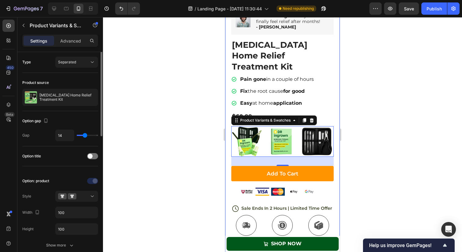
scroll to position [0, 0]
click at [93, 157] on div at bounding box center [92, 156] width 11 height 6
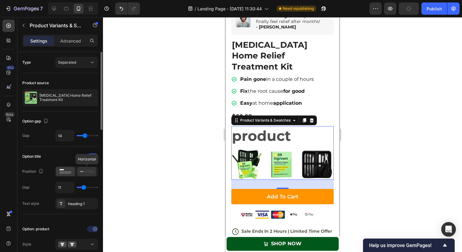
click at [86, 171] on rect at bounding box center [89, 171] width 9 height 3
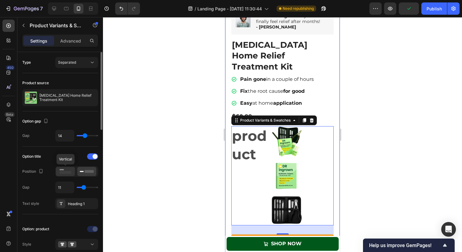
click at [65, 170] on icon at bounding box center [65, 171] width 14 height 7
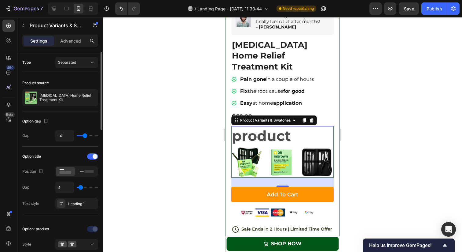
click at [81, 186] on input "range" at bounding box center [87, 186] width 21 height 1
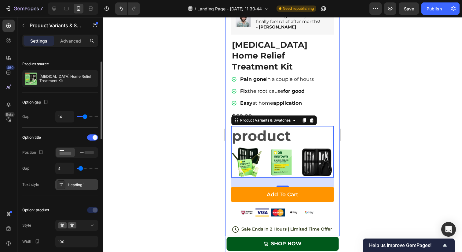
scroll to position [21, 0]
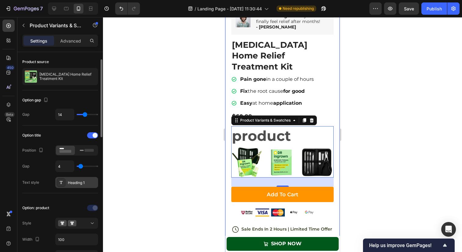
click at [79, 184] on div "Heading 1" at bounding box center [82, 183] width 29 height 6
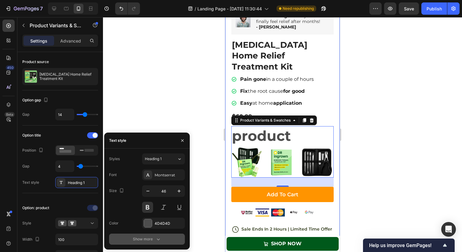
click at [137, 236] on div "Show more" at bounding box center [147, 239] width 28 height 6
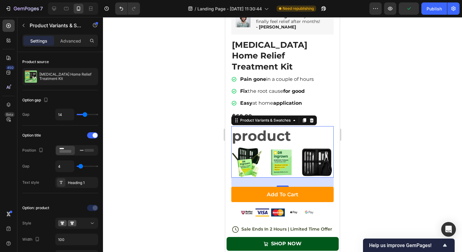
click at [253, 148] on img at bounding box center [246, 162] width 31 height 31
click at [231, 147] on input "[MEDICAL_DATA] Treatment Kit + [MEDICAL_DATA] Clipper & Tool kit [MEDICAL_DATA]…" at bounding box center [231, 146] width 0 height 0
click at [279, 147] on img at bounding box center [282, 162] width 31 height 31
click at [267, 147] on input "[MEDICAL_DATA] Home Treatment Kit (Fix Your Nail Growth Permanently) [MEDICAL_D…" at bounding box center [266, 146] width 0 height 0
click at [302, 147] on img at bounding box center [317, 162] width 31 height 31
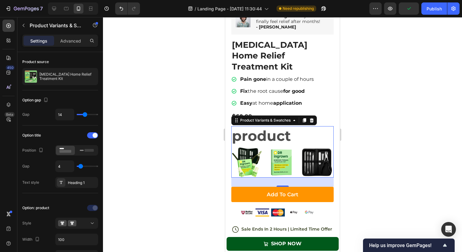
click at [302, 147] on input "[MEDICAL_DATA] Clipper & Tool kit (Instant Pain Relief) [MEDICAL_DATA] Clipper …" at bounding box center [301, 146] width 0 height 0
click at [262, 147] on img at bounding box center [246, 162] width 31 height 31
click at [231, 147] on input "[MEDICAL_DATA] Treatment Kit + [MEDICAL_DATA] Clipper & Tool kit [MEDICAL_DATA]…" at bounding box center [231, 146] width 0 height 0
click at [93, 135] on span at bounding box center [95, 135] width 5 height 5
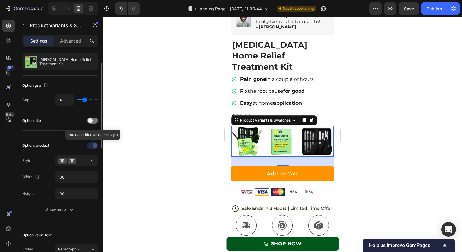
scroll to position [39, 0]
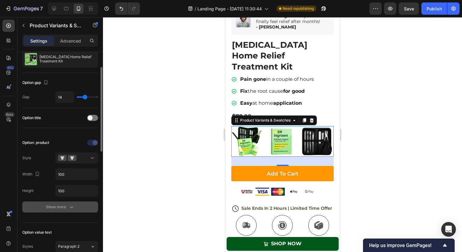
click at [64, 202] on button "Show more" at bounding box center [60, 206] width 76 height 11
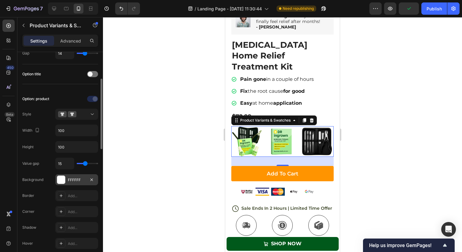
scroll to position [66, 0]
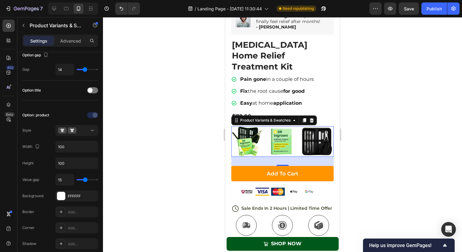
click at [248, 126] on img at bounding box center [246, 141] width 31 height 31
click at [231, 126] on input "[MEDICAL_DATA] Treatment Kit + [MEDICAL_DATA] Clipper & Tool kit [MEDICAL_DATA]…" at bounding box center [231, 126] width 0 height 0
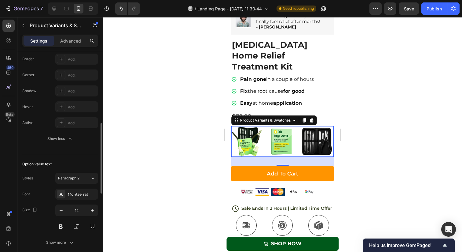
scroll to position [234, 0]
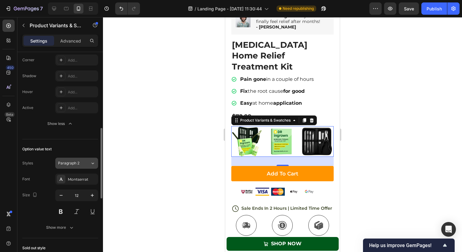
click at [91, 162] on icon at bounding box center [92, 163] width 5 height 6
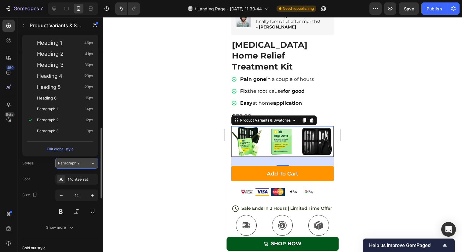
click at [91, 161] on icon at bounding box center [92, 163] width 5 height 6
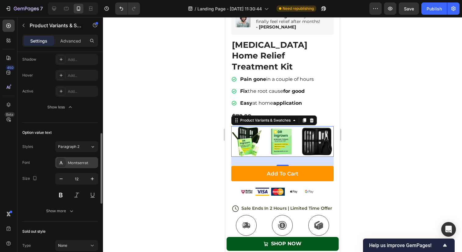
scroll to position [265, 0]
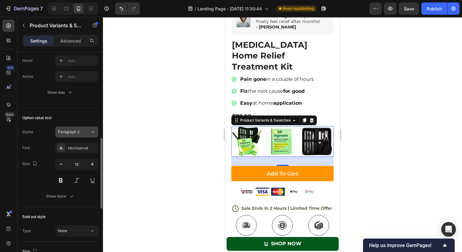
click at [86, 133] on div "Paragraph 2" at bounding box center [74, 132] width 32 height 6
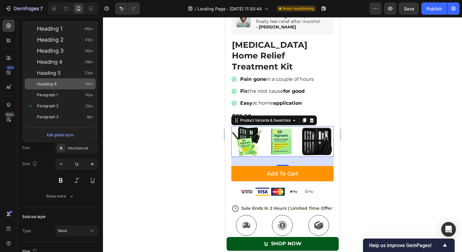
click at [71, 81] on div "Heading 6 16px" at bounding box center [65, 84] width 56 height 6
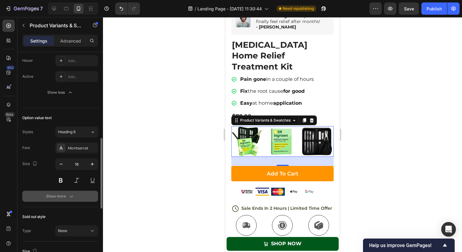
click at [63, 197] on div "Show more" at bounding box center [60, 196] width 28 height 6
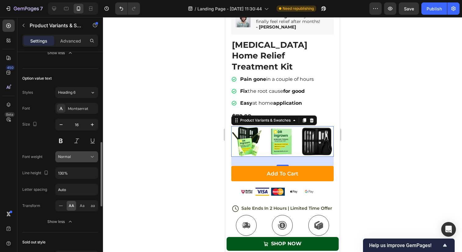
scroll to position [305, 0]
click at [78, 93] on div "Heading 6" at bounding box center [70, 92] width 25 height 6
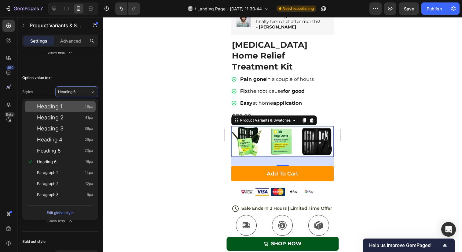
click at [71, 101] on div "Heading 1 46px" at bounding box center [60, 106] width 71 height 11
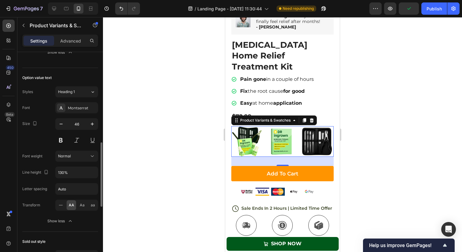
click at [48, 86] on div "Styles Heading 1" at bounding box center [60, 91] width 76 height 11
click at [61, 123] on icon "button" at bounding box center [61, 124] width 6 height 6
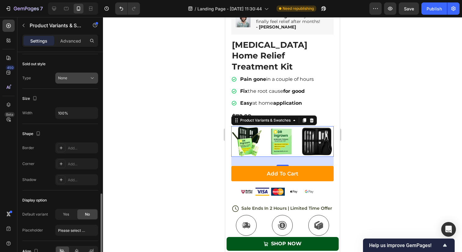
scroll to position [489, 0]
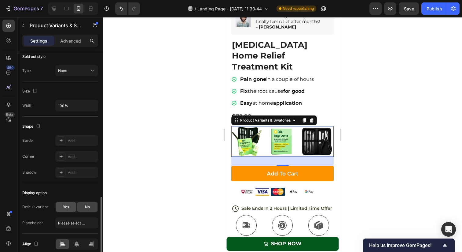
click at [66, 206] on span "Yes" at bounding box center [66, 207] width 6 height 6
click at [74, 222] on span "[MEDICAL_DATA] Treatment Kit + [MEDICAL_DATA] Clipper & Tool kit" at bounding box center [73, 223] width 30 height 6
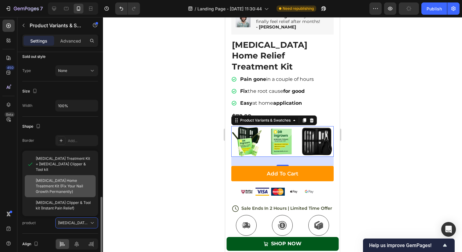
click at [63, 189] on span "[MEDICAL_DATA] Home Treatment Kit (Fix Your Nail Growth Permanently)" at bounding box center [64, 186] width 57 height 17
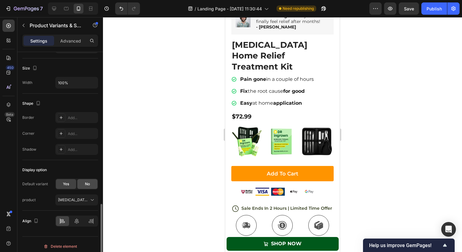
scroll to position [513, 0]
click at [84, 183] on div "No" at bounding box center [87, 183] width 20 height 10
click at [71, 184] on div "Yes" at bounding box center [66, 183] width 20 height 10
click at [246, 131] on img at bounding box center [246, 141] width 31 height 31
click at [231, 126] on input "[MEDICAL_DATA] Treatment Kit + [MEDICAL_DATA] Clipper & Tool kit [MEDICAL_DATA]…" at bounding box center [231, 126] width 0 height 0
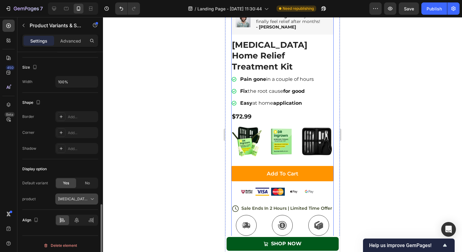
click at [90, 197] on icon at bounding box center [92, 199] width 6 height 6
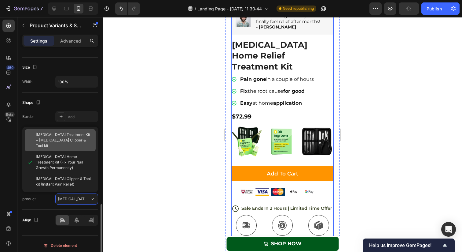
click at [82, 144] on span "[MEDICAL_DATA] Treatment Kit + [MEDICAL_DATA] Clipper & Tool kit" at bounding box center [64, 140] width 57 height 17
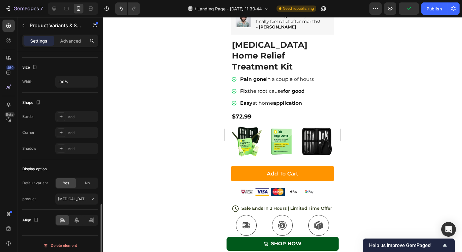
scroll to position [516, 0]
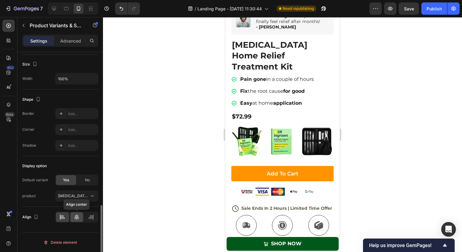
click at [75, 216] on icon at bounding box center [77, 217] width 6 height 6
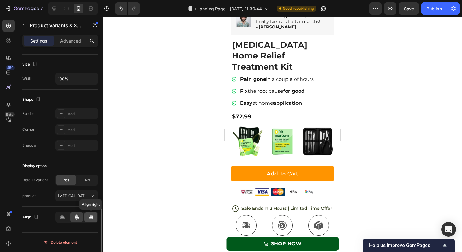
click at [88, 217] on icon at bounding box center [91, 217] width 6 height 6
click at [75, 217] on icon at bounding box center [77, 217] width 4 height 6
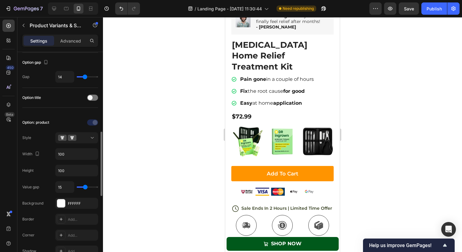
scroll to position [28, 0]
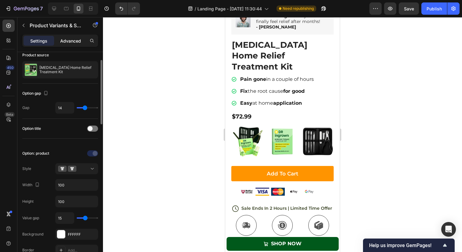
click at [72, 39] on p "Advanced" at bounding box center [70, 41] width 21 height 6
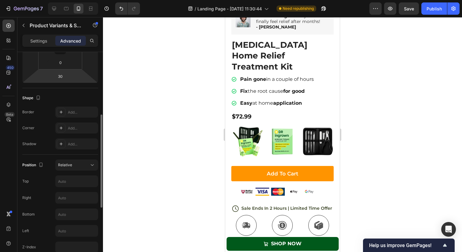
scroll to position [137, 0]
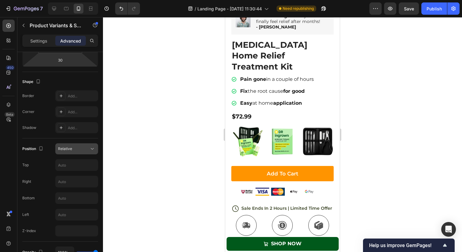
click at [70, 148] on span "Relative" at bounding box center [65, 148] width 14 height 5
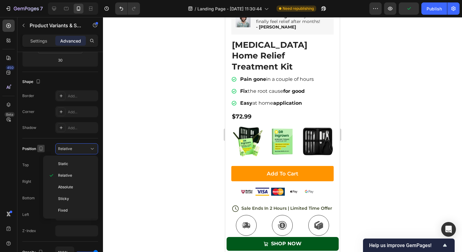
click at [43, 145] on button "button" at bounding box center [40, 148] width 7 height 7
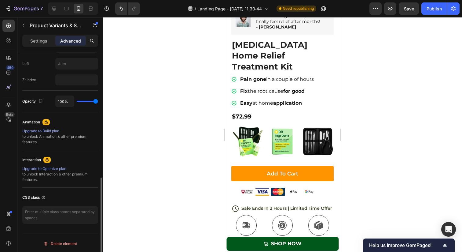
scroll to position [289, 0]
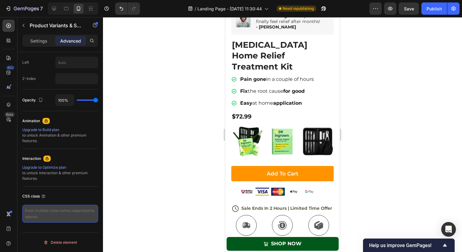
click at [64, 209] on textarea at bounding box center [60, 214] width 76 height 18
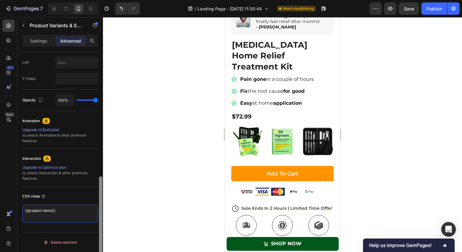
click at [101, 210] on div at bounding box center [100, 222] width 3 height 93
click at [76, 197] on div "CSS class" at bounding box center [60, 196] width 76 height 10
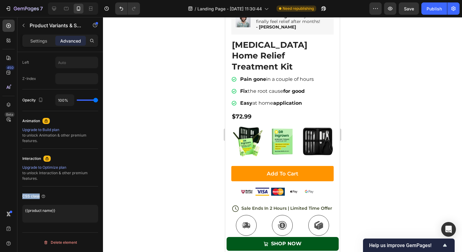
drag, startPoint x: 23, startPoint y: 196, endPoint x: 40, endPoint y: 196, distance: 17.4
click at [40, 196] on div "CSS class" at bounding box center [34, 196] width 24 height 6
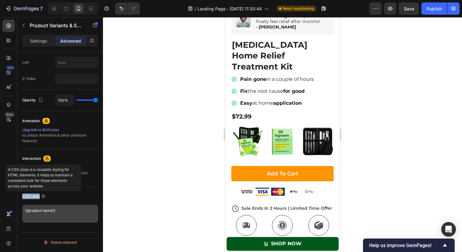
copy div "CSS class"
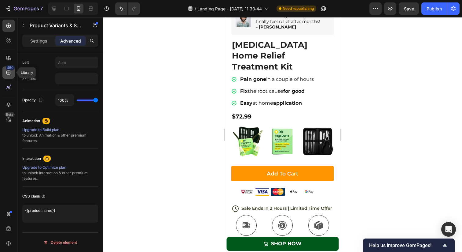
click at [9, 72] on icon at bounding box center [9, 72] width 6 height 6
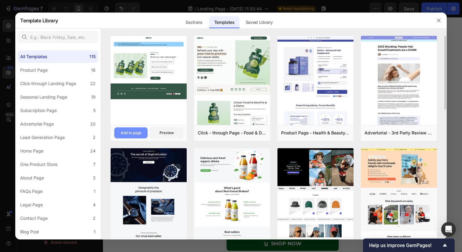
scroll to position [111, 0]
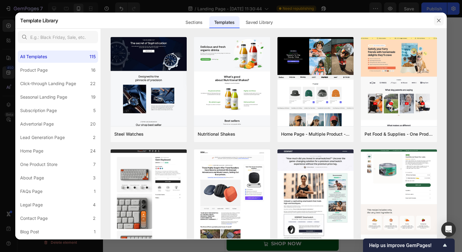
click at [439, 19] on icon "button" at bounding box center [439, 20] width 5 height 5
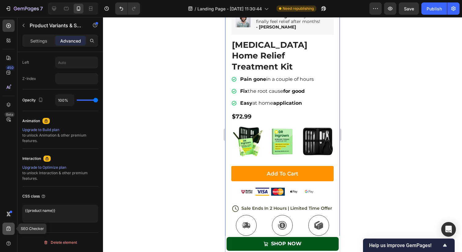
click at [9, 228] on icon at bounding box center [9, 228] width 6 height 6
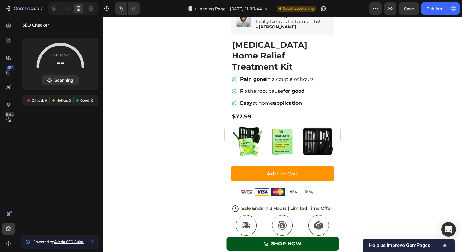
click at [260, 126] on img at bounding box center [247, 141] width 31 height 31
click at [248, 126] on input "[MEDICAL_DATA] Treatment Kit + [MEDICAL_DATA] Clipper & Tool kit [MEDICAL_DATA]…" at bounding box center [247, 126] width 0 height 0
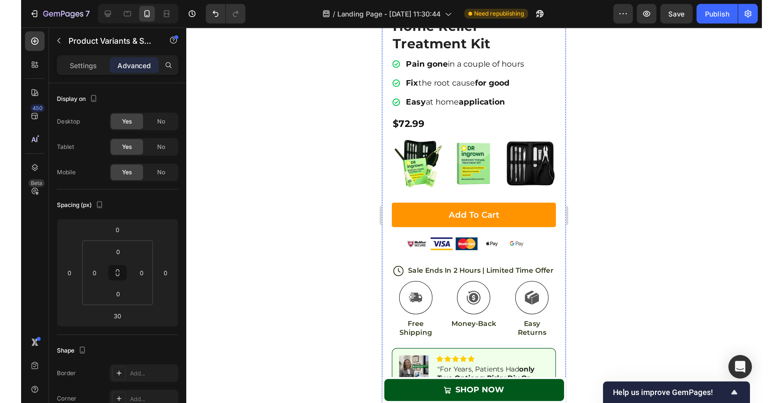
scroll to position [1386, 0]
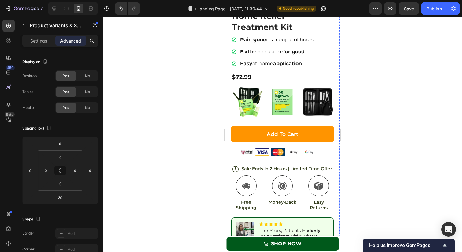
click at [291, 131] on div "Add to cart" at bounding box center [282, 134] width 31 height 7
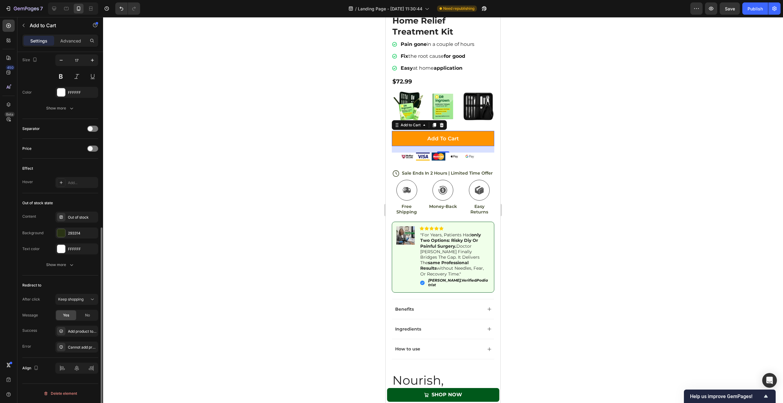
scroll to position [0, 0]
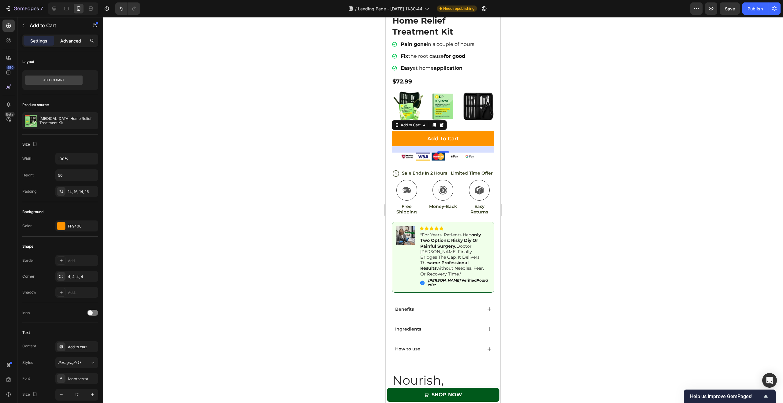
click at [76, 40] on p "Advanced" at bounding box center [70, 41] width 21 height 6
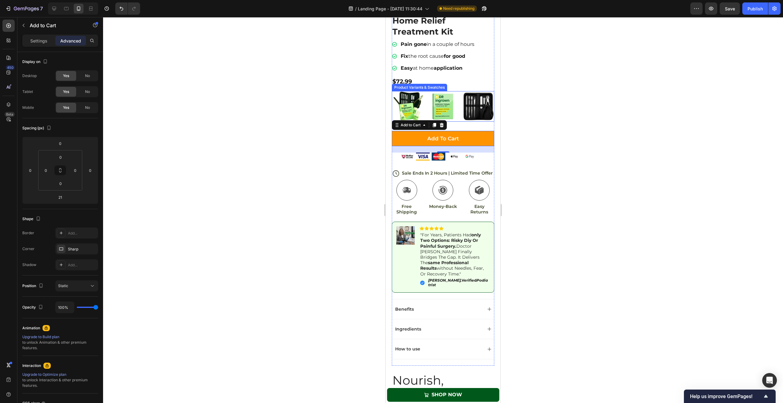
click at [420, 122] on div "[MEDICAL_DATA] Treatment Kit + [MEDICAL_DATA] Clipper & Tool kit [MEDICAL_DATA]…" at bounding box center [443, 106] width 102 height 31
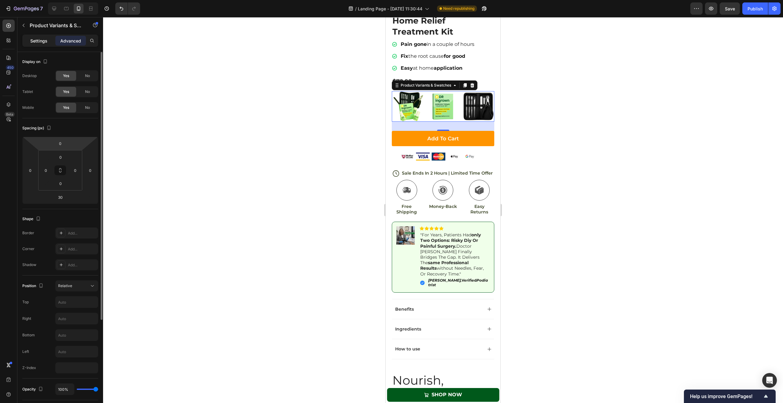
click at [42, 42] on p "Settings" at bounding box center [38, 41] width 17 height 6
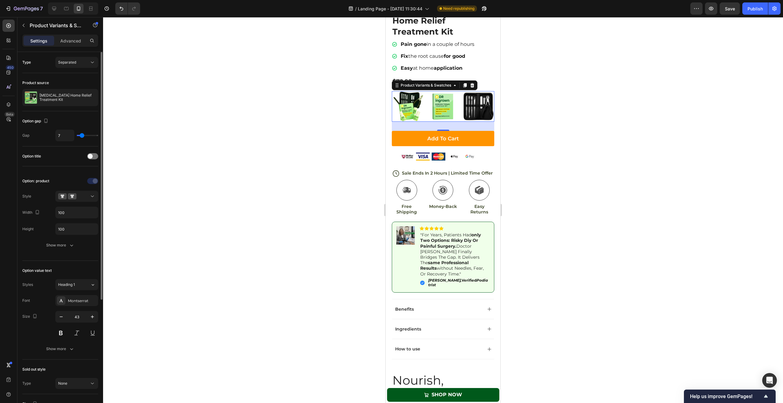
drag, startPoint x: 83, startPoint y: 135, endPoint x: 78, endPoint y: 138, distance: 6.4
click at [82, 135] on input "range" at bounding box center [87, 135] width 21 height 1
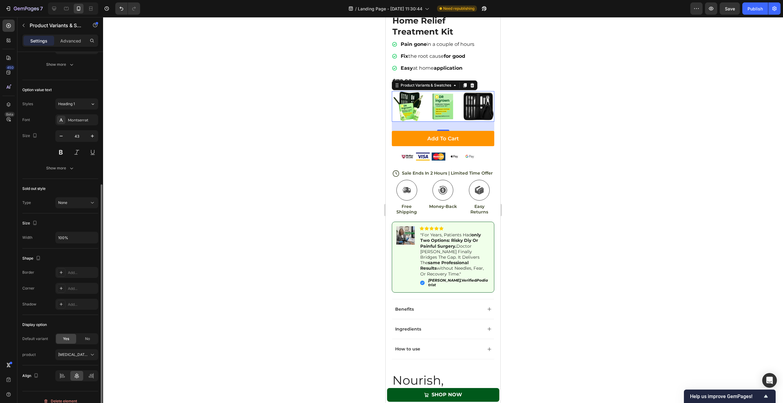
scroll to position [188, 0]
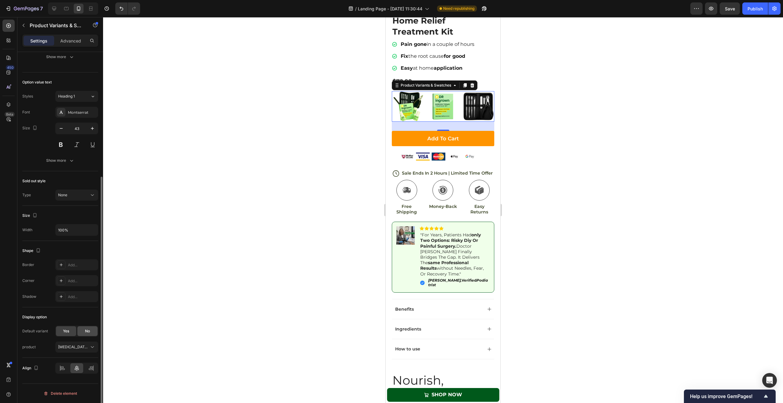
click at [89, 251] on span "No" at bounding box center [87, 331] width 5 height 6
click at [70, 251] on div "Yes" at bounding box center [66, 331] width 20 height 10
click at [63, 251] on div at bounding box center [62, 368] width 13 height 10
click at [74, 251] on icon at bounding box center [77, 368] width 6 height 6
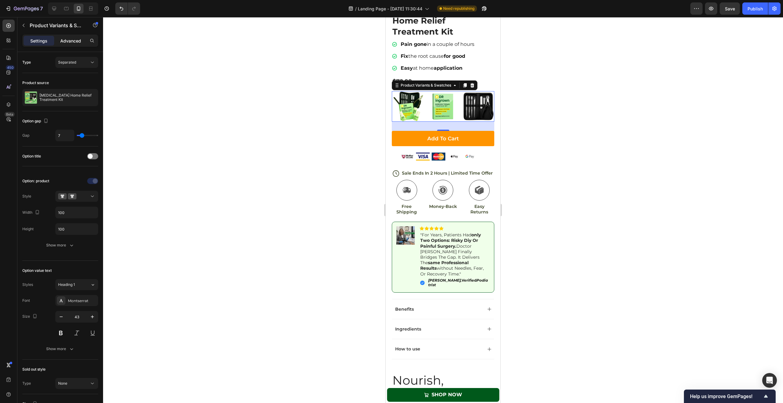
click at [66, 44] on div "Advanced" at bounding box center [70, 41] width 31 height 10
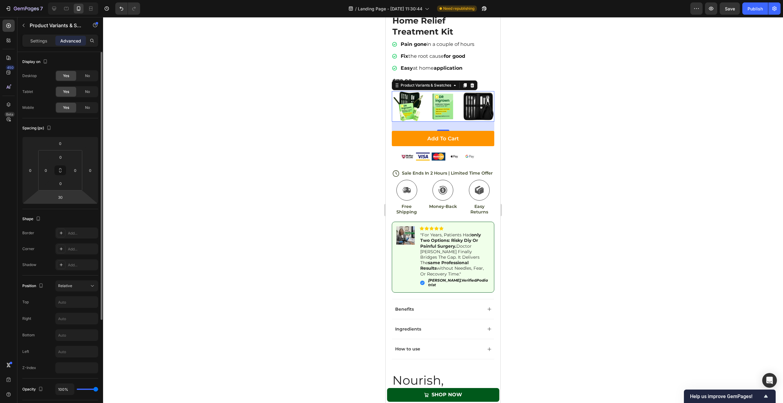
scroll to position [138, 0]
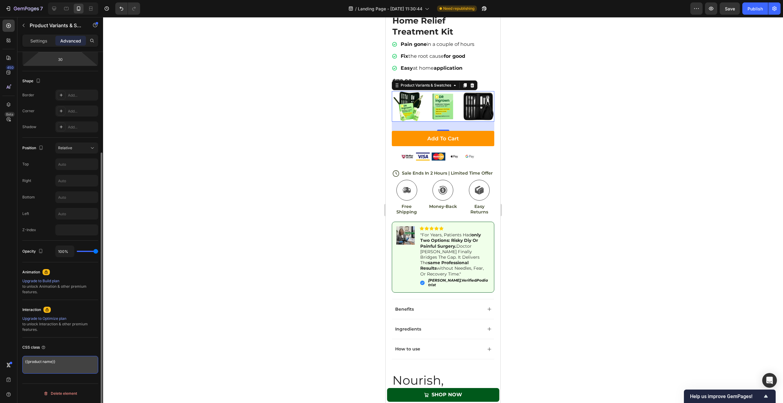
click at [53, 251] on textarea "{{product name}}" at bounding box center [60, 365] width 76 height 18
paste textarea "/* Ensure product variant titles (like Size, Colour) are visible */ .gp-product…"
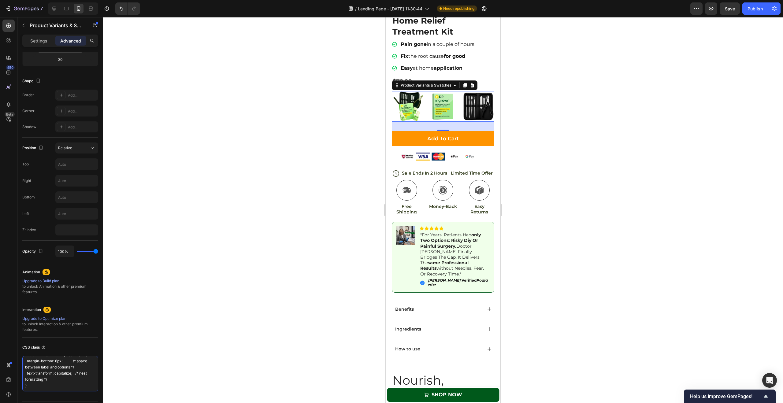
scroll to position [74, 0]
click at [78, 251] on div "Upgrade to Optimize plan to unlock Interaction & other premium features." at bounding box center [60, 324] width 76 height 17
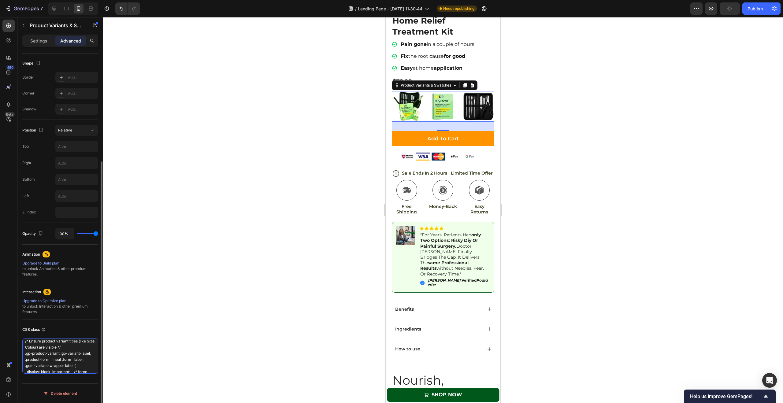
scroll to position [0, 0]
drag, startPoint x: 38, startPoint y: 368, endPoint x: 32, endPoint y: 335, distance: 33.0
click at [32, 251] on div "CSS class /* Ensure product variant titles (like Size, Colour) are visible */ .…" at bounding box center [60, 349] width 76 height 59
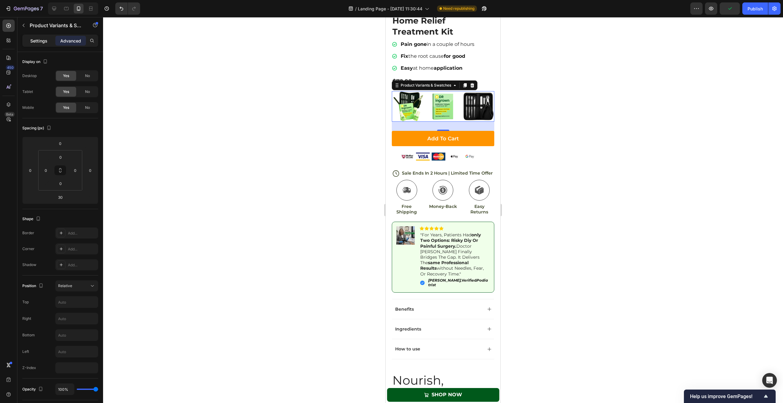
click at [45, 42] on p "Settings" at bounding box center [38, 41] width 17 height 6
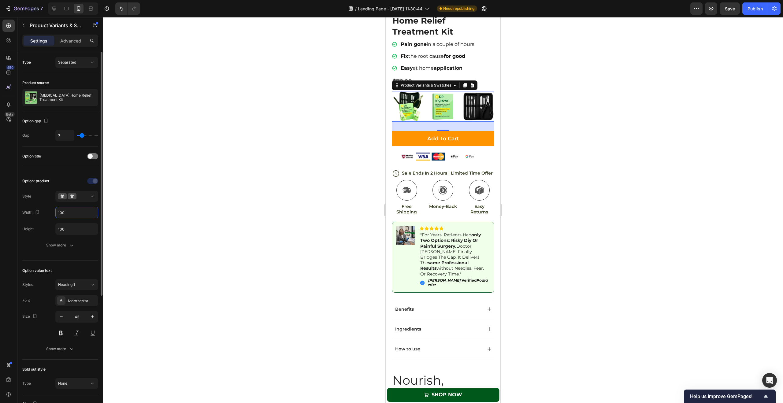
click at [76, 213] on input "100" at bounding box center [77, 212] width 42 height 11
click at [77, 213] on input "100" at bounding box center [77, 212] width 42 height 11
click at [74, 227] on input "100" at bounding box center [77, 228] width 42 height 11
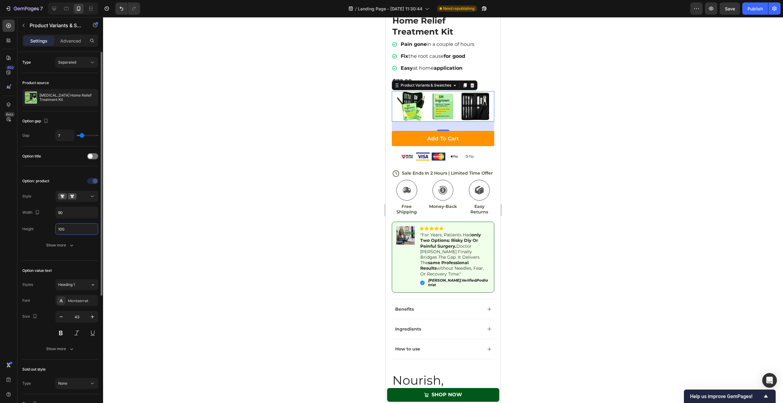
click at [74, 227] on input "100" at bounding box center [77, 228] width 42 height 11
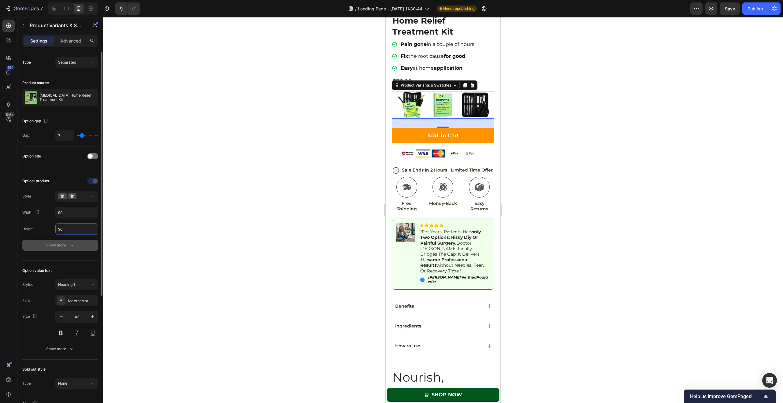
click at [62, 243] on div "Show more" at bounding box center [60, 245] width 28 height 6
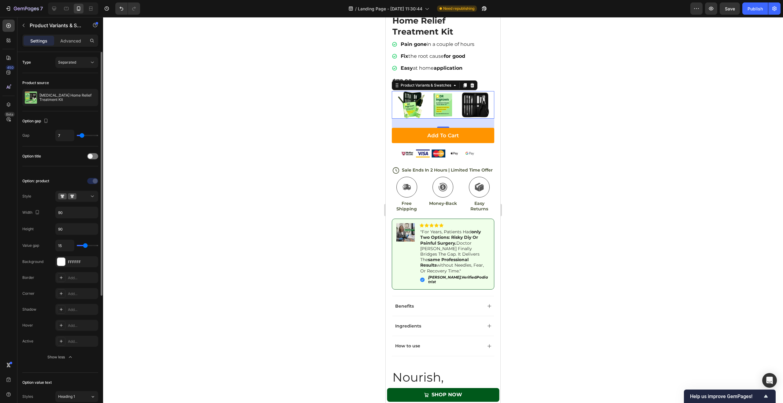
scroll to position [12, 0]
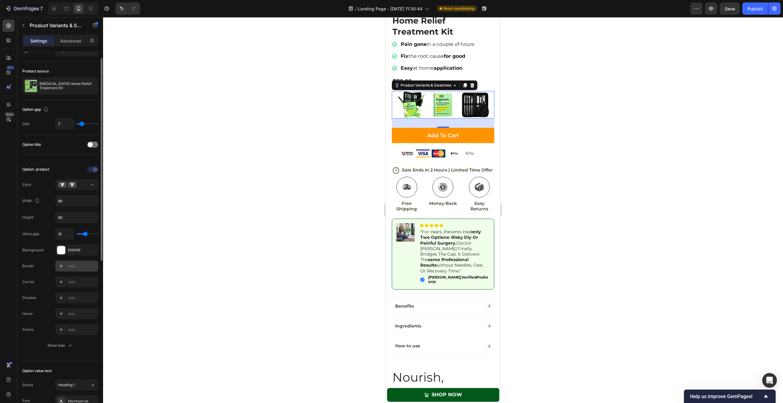
click at [83, 251] on div "Add..." at bounding box center [82, 267] width 29 height 6
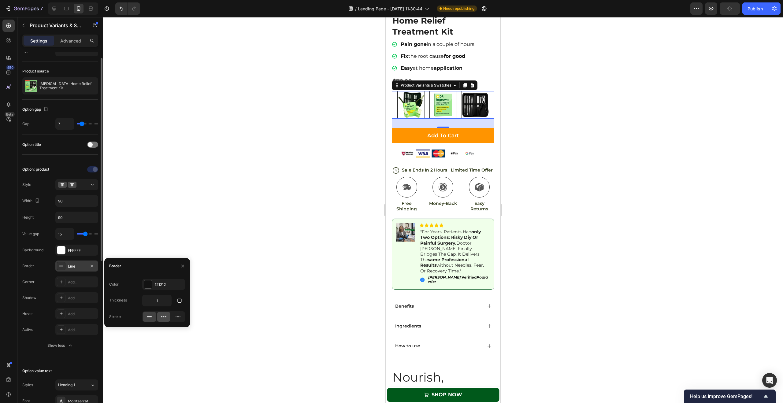
click at [168, 251] on div at bounding box center [163, 317] width 13 height 10
click at [160, 251] on div "121212" at bounding box center [163, 284] width 43 height 11
click at [169, 251] on div at bounding box center [168, 307] width 6 height 6
click at [85, 251] on div "Dash" at bounding box center [77, 267] width 18 height 6
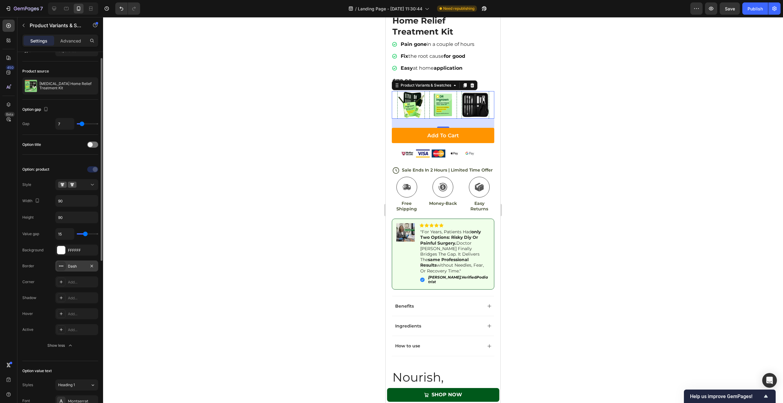
click at [85, 251] on div "Dash" at bounding box center [77, 267] width 18 height 6
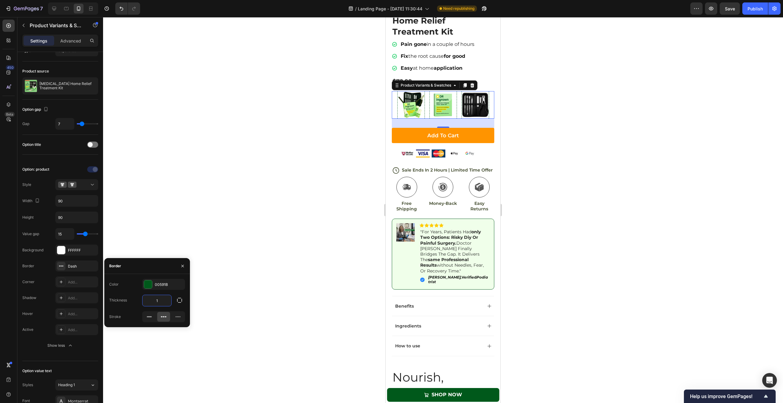
click at [162, 251] on input "1" at bounding box center [156, 300] width 29 height 11
click at [270, 210] on div at bounding box center [443, 210] width 680 height 386
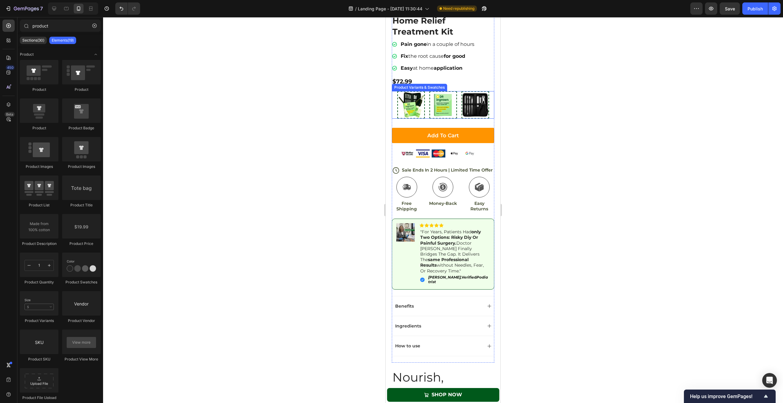
click at [405, 104] on img at bounding box center [411, 105] width 26 height 26
click at [411, 91] on input "[MEDICAL_DATA] Treatment Kit + [MEDICAL_DATA] Clipper & Tool kit [MEDICAL_DATA]…" at bounding box center [411, 91] width 0 height 0
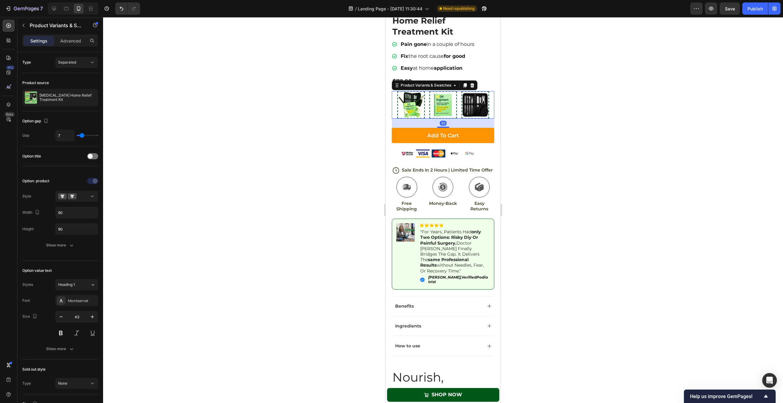
click at [436, 105] on img at bounding box center [443, 105] width 26 height 26
click at [443, 91] on input "[MEDICAL_DATA] Home Treatment Kit (Fix Your Nail Growth Permanently) [MEDICAL_D…" at bounding box center [443, 91] width 0 height 0
click at [462, 104] on img at bounding box center [475, 105] width 26 height 26
click at [462, 91] on input "[MEDICAL_DATA] Clipper & Tool kit (Instant Pain Relief) [MEDICAL_DATA] Clipper …" at bounding box center [475, 91] width 0 height 0
click at [14, 28] on div at bounding box center [8, 26] width 12 height 12
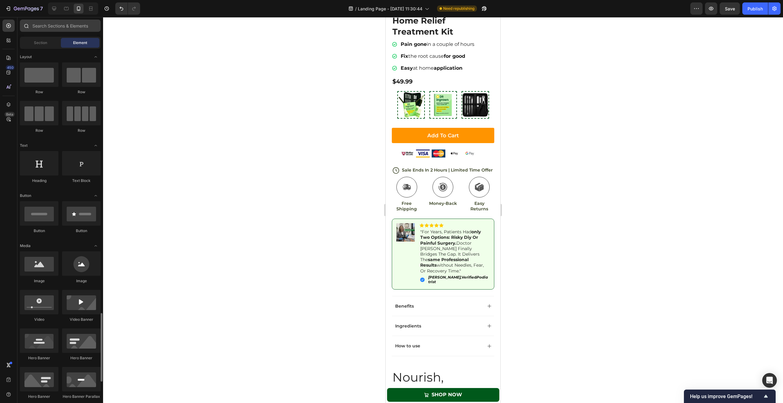
scroll to position [221, 0]
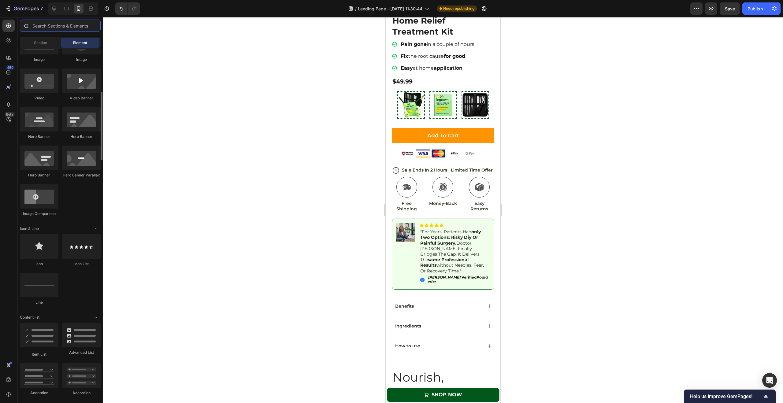
click at [47, 27] on input "text" at bounding box center [60, 26] width 81 height 12
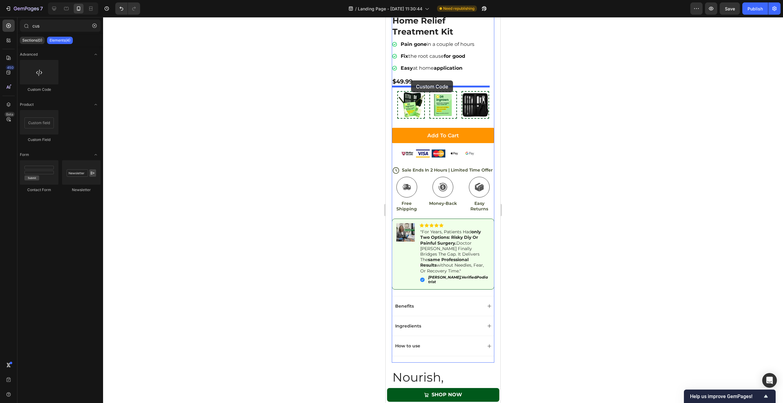
drag, startPoint x: 419, startPoint y: 91, endPoint x: 411, endPoint y: 81, distance: 12.2
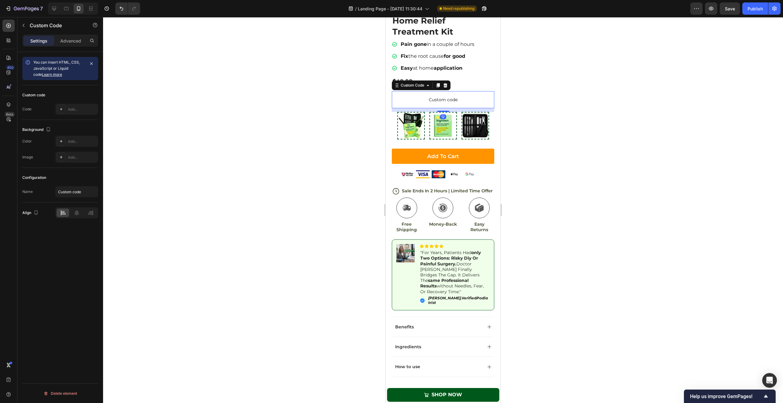
click at [453, 97] on span "Custom code" at bounding box center [443, 99] width 102 height 7
click at [55, 78] on div "You can insert HTML, CSS, JavaScript or Liquid code Learn more" at bounding box center [60, 68] width 76 height 23
click at [60, 107] on icon at bounding box center [61, 109] width 5 height 5
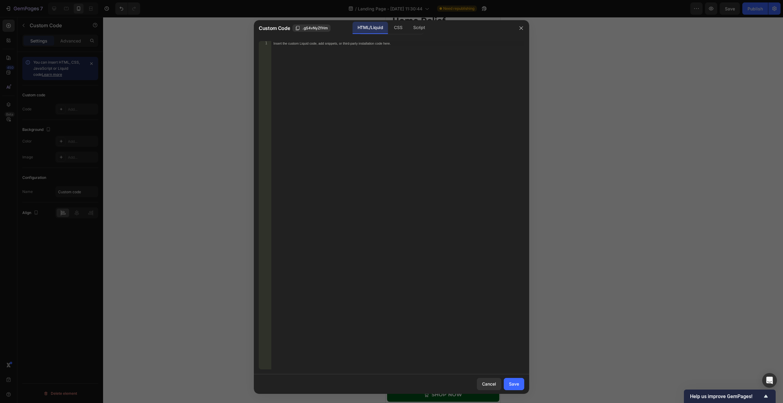
click at [462, 33] on div at bounding box center [521, 28] width 16 height 16
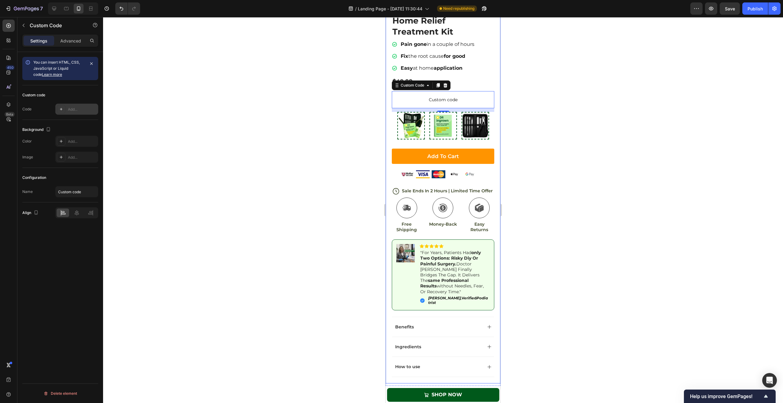
click at [75, 105] on div "Add..." at bounding box center [76, 109] width 43 height 11
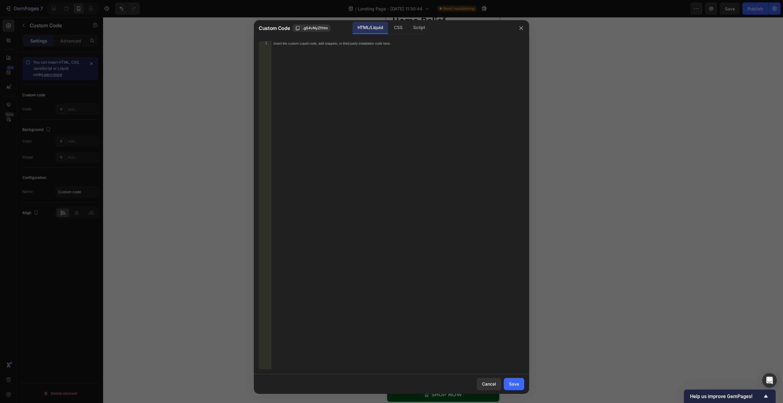
click at [328, 56] on div "Insert the custom Liquid code, add snippets, or third-party installation code h…" at bounding box center [397, 210] width 253 height 338
paste textarea "</div>"
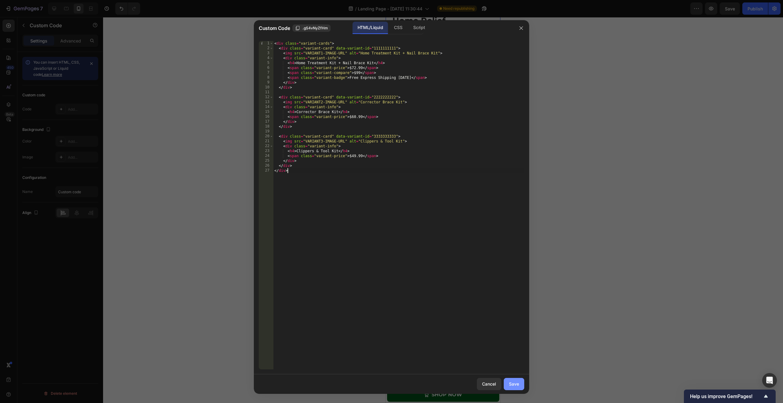
click at [462, 251] on button "Save" at bounding box center [513, 384] width 20 height 12
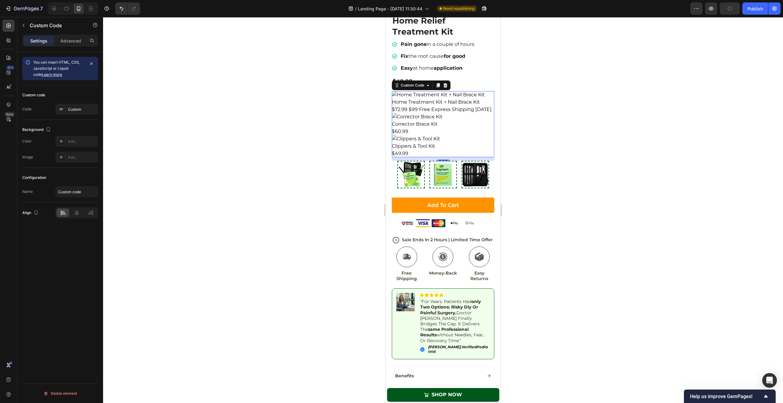
click at [440, 129] on div "Corrector Brace Kit $60.99" at bounding box center [443, 127] width 102 height 15
click at [462, 91] on img at bounding box center [443, 94] width 102 height 7
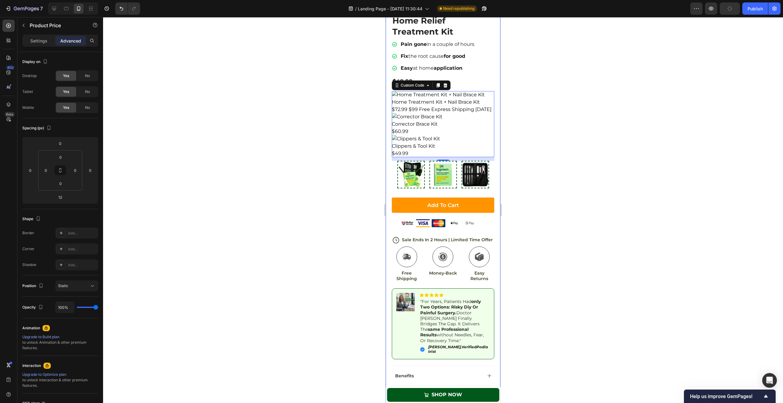
click at [462, 81] on div "$49.99" at bounding box center [443, 82] width 102 height 12
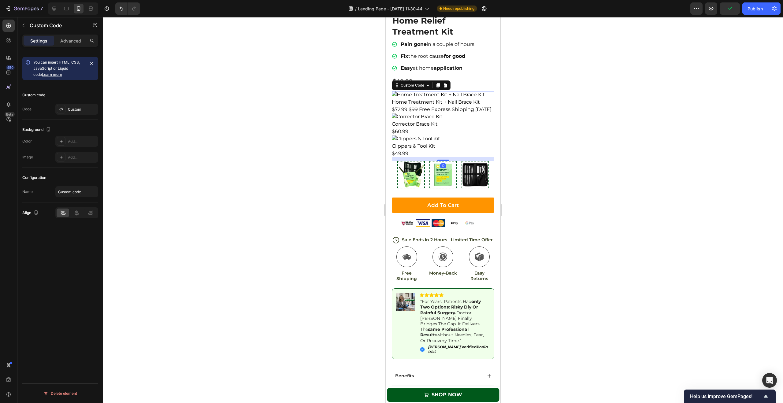
click at [462, 99] on h4 "Home Treatment Kit + Nail Brace Kit" at bounding box center [443, 101] width 102 height 7
click at [462, 97] on div at bounding box center [443, 210] width 680 height 386
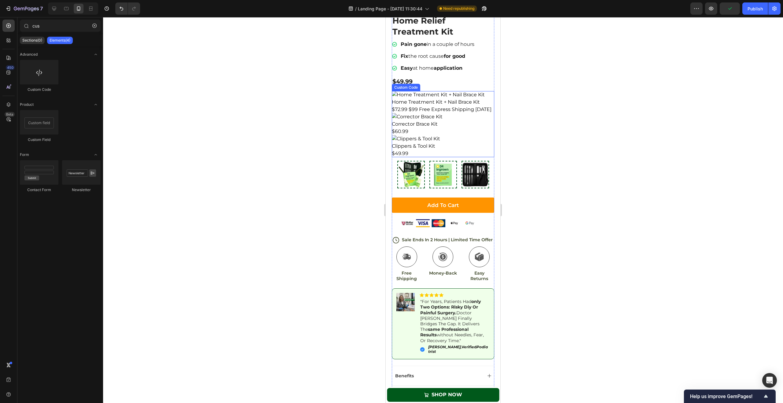
click at [462, 101] on h4 "Home Treatment Kit + Nail Brace Kit" at bounding box center [443, 101] width 102 height 7
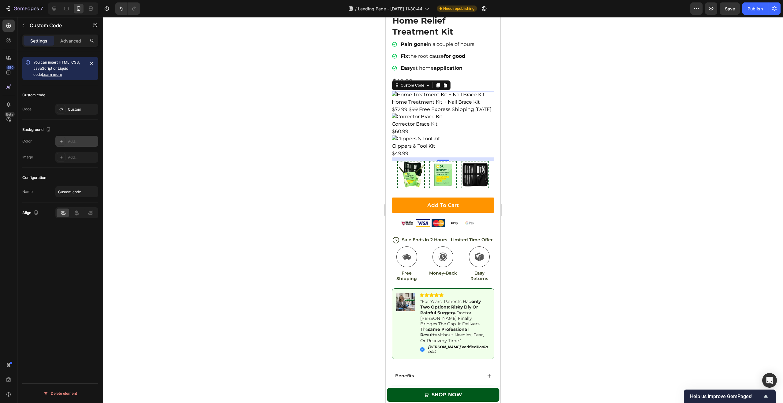
click at [67, 142] on div "Add..." at bounding box center [76, 141] width 43 height 11
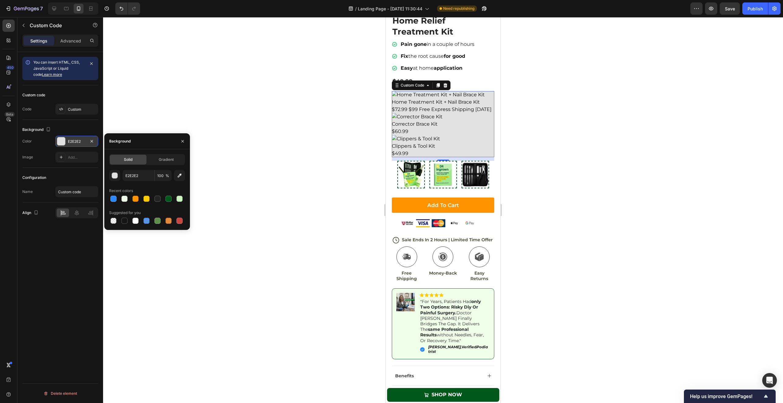
click at [79, 142] on div "E2E2E2" at bounding box center [77, 142] width 18 height 6
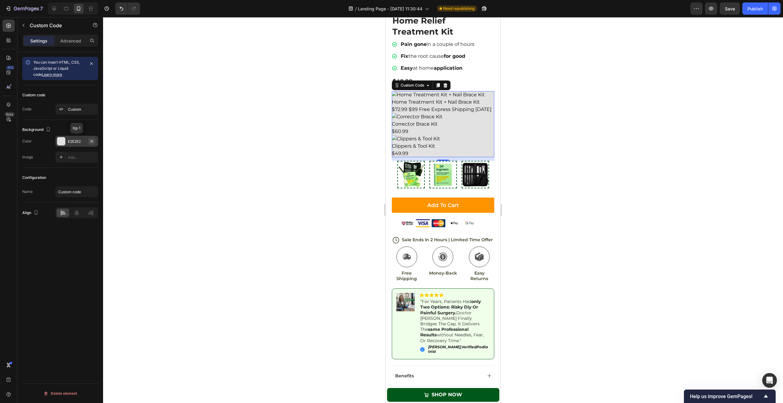
click at [89, 140] on icon "button" at bounding box center [91, 141] width 5 height 5
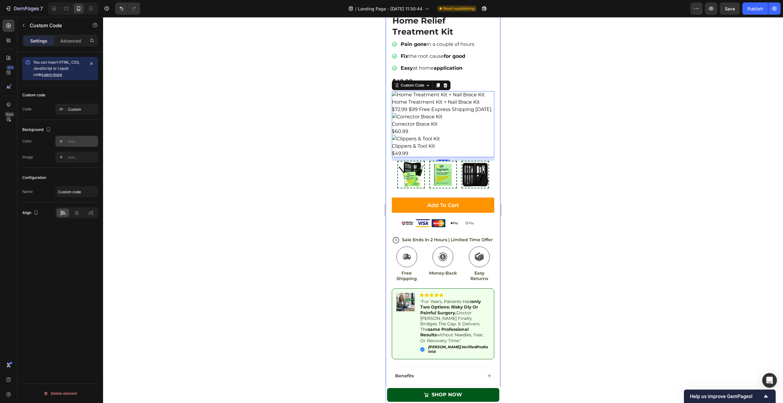
click at [462, 106] on div at bounding box center [443, 210] width 680 height 386
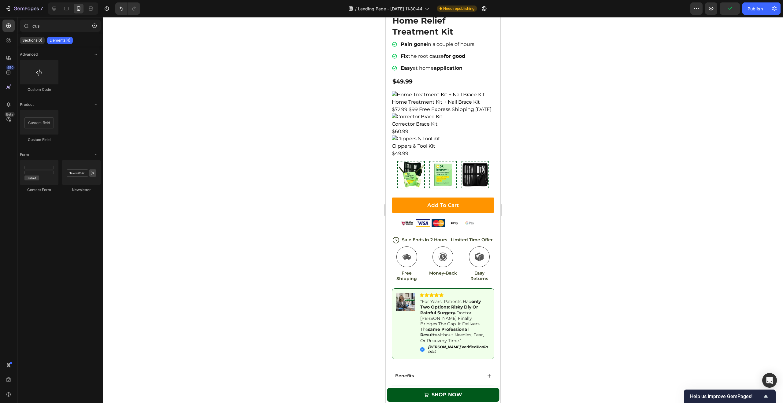
click at [376, 74] on div at bounding box center [443, 210] width 680 height 386
click at [417, 98] on h4 "Home Treatment Kit + Nail Brace Kit" at bounding box center [443, 101] width 102 height 7
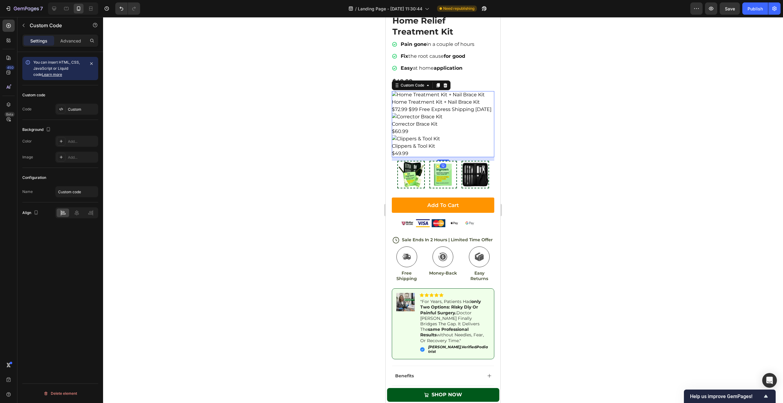
click at [413, 107] on span "$99" at bounding box center [412, 109] width 9 height 6
click at [413, 113] on img at bounding box center [443, 116] width 102 height 7
click at [435, 137] on img at bounding box center [443, 138] width 102 height 7
click at [417, 83] on div "Custom Code" at bounding box center [412, 86] width 26 height 6
click at [416, 83] on div "Custom Code" at bounding box center [412, 86] width 26 height 6
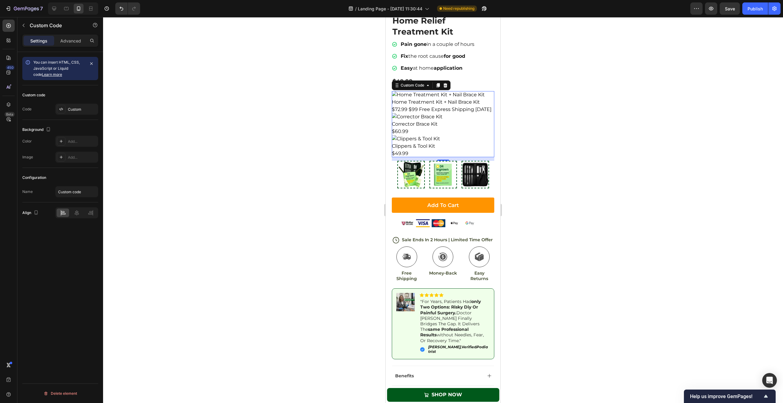
click at [428, 101] on div "Home Treatment Kit + Nail Brace Kit $72.99 $99 Free Express Shipping [DATE]" at bounding box center [443, 105] width 102 height 15
click at [64, 42] on p "Advanced" at bounding box center [70, 41] width 21 height 6
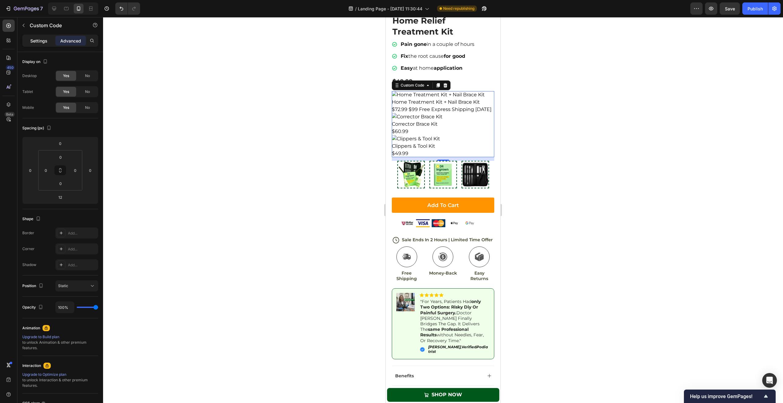
click at [35, 42] on p "Settings" at bounding box center [38, 41] width 17 height 6
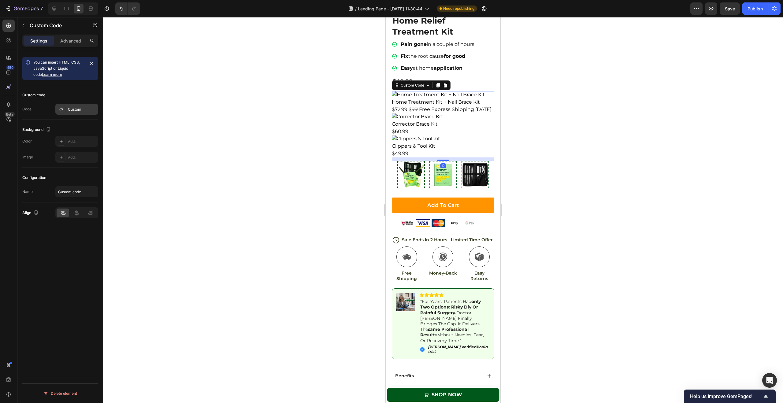
click at [73, 112] on div "Custom" at bounding box center [82, 110] width 29 height 6
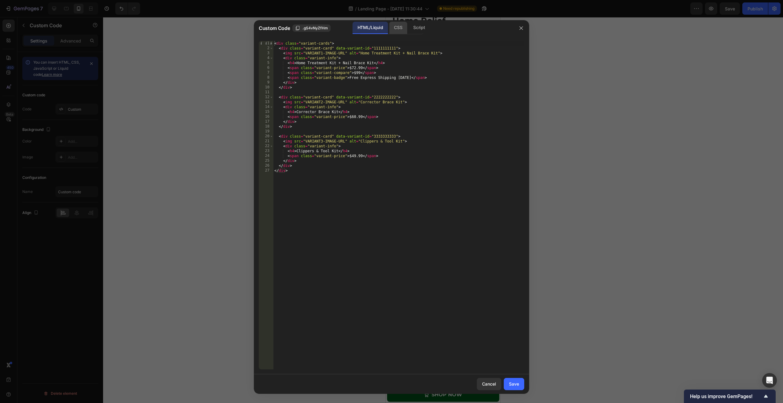
click at [401, 32] on div "CSS" at bounding box center [398, 28] width 18 height 12
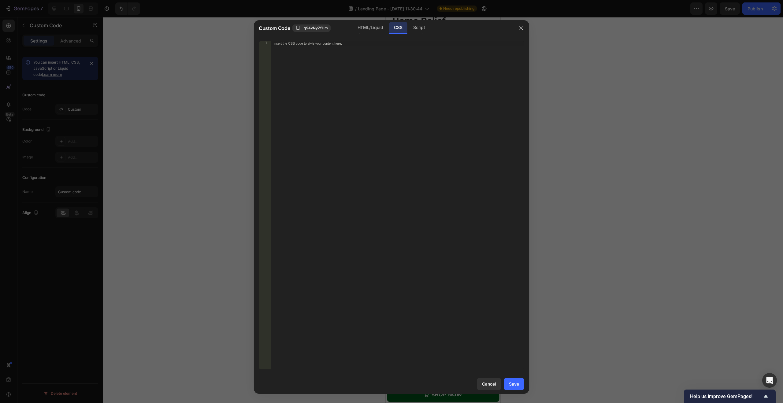
click at [298, 50] on div "Insert the CSS code to style your content here." at bounding box center [397, 210] width 253 height 338
paste textarea "}"
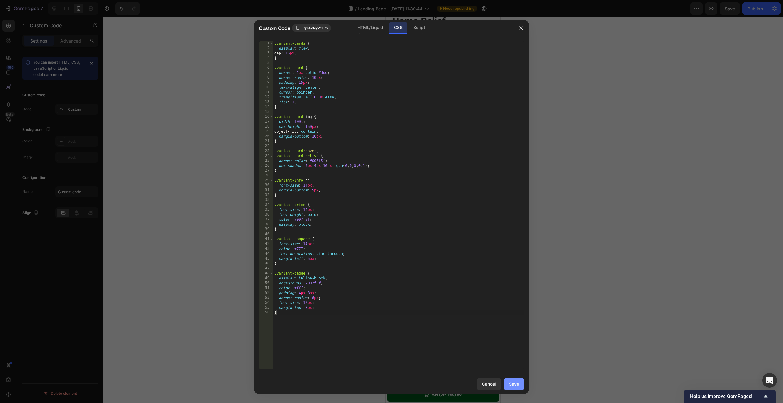
click at [462, 251] on div "Save" at bounding box center [514, 384] width 10 height 6
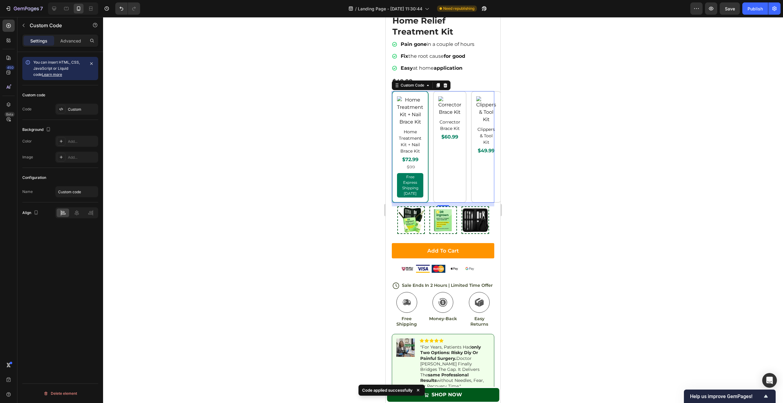
click at [412, 164] on span "$99" at bounding box center [411, 167] width 8 height 6
click at [441, 157] on div "Corrector Brace Kit $60.99" at bounding box center [449, 147] width 33 height 112
click at [462, 157] on div "Clippers & Tool Kit $49.99" at bounding box center [486, 147] width 30 height 112
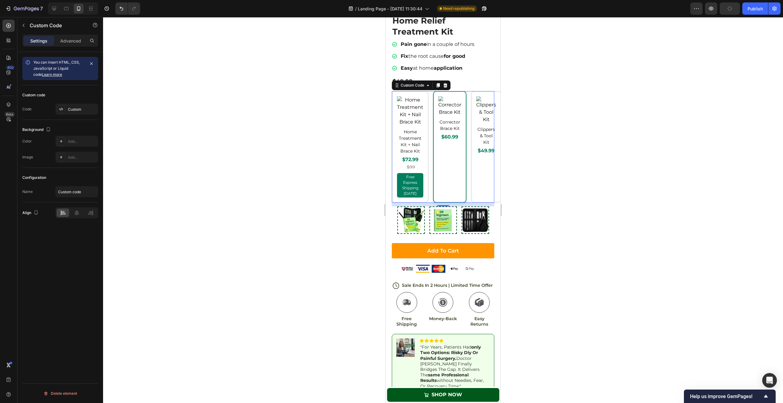
click at [446, 146] on div "Corrector Brace Kit $60.99" at bounding box center [449, 147] width 33 height 112
click at [83, 107] on div "Custom" at bounding box center [82, 110] width 29 height 6
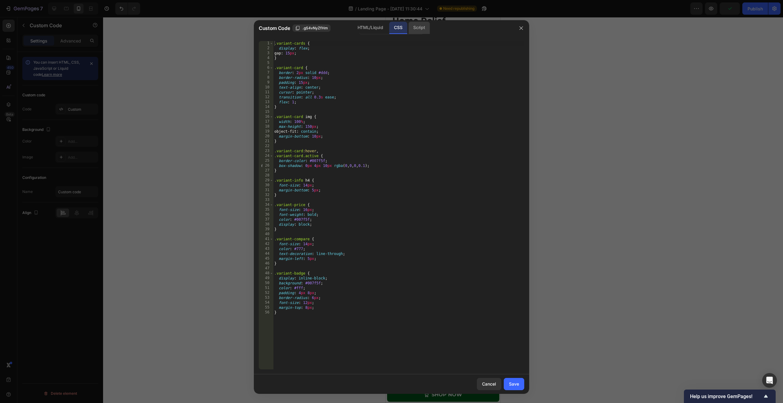
click at [415, 30] on div "Script" at bounding box center [418, 28] width 21 height 12
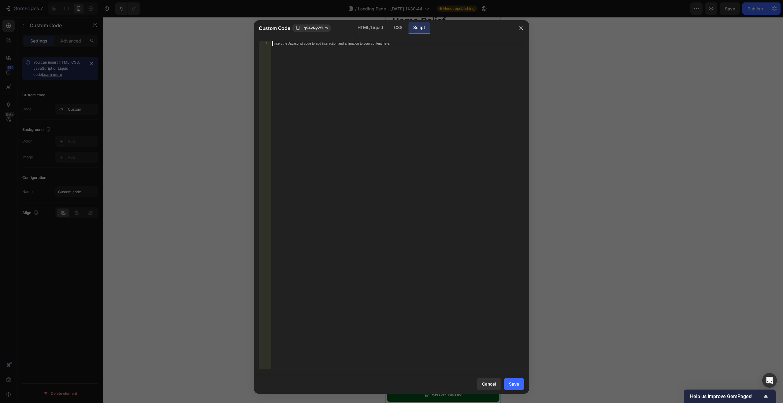
click at [340, 48] on div "Insert the Javascript code to add interaction and animation to your content her…" at bounding box center [397, 210] width 253 height 338
paste textarea "});"
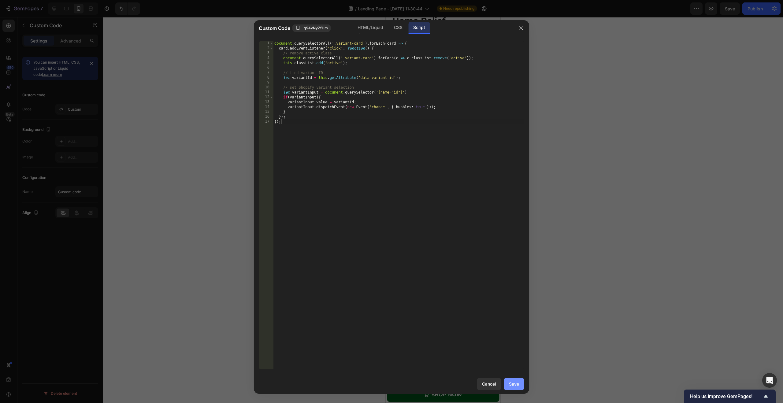
click at [462, 251] on button "Save" at bounding box center [513, 384] width 20 height 12
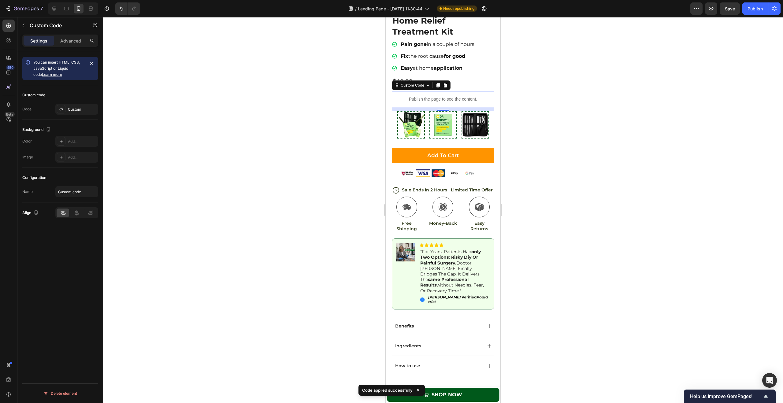
click at [444, 97] on p "Publish the page to see the content." at bounding box center [443, 99] width 102 height 6
click at [433, 98] on div "Publish the page to see the content." at bounding box center [443, 99] width 102 height 16
click at [462, 10] on div "Publish" at bounding box center [754, 9] width 15 height 6
click at [462, 10] on button "Save" at bounding box center [729, 8] width 20 height 12
click at [462, 8] on icon "button" at bounding box center [755, 9] width 6 height 6
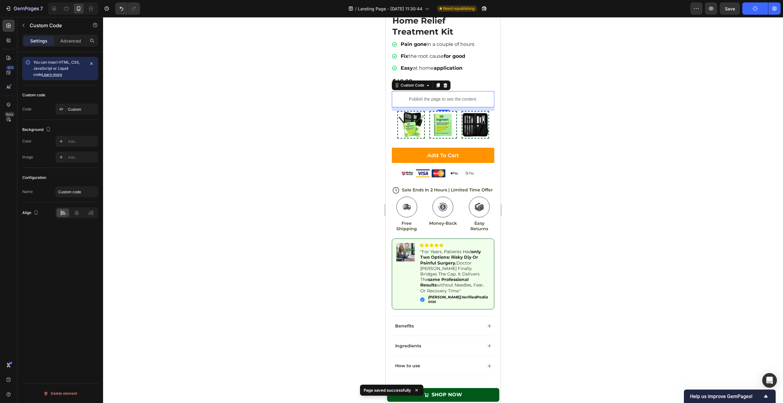
click at [436, 96] on p "Publish the page to see the content." at bounding box center [443, 99] width 102 height 6
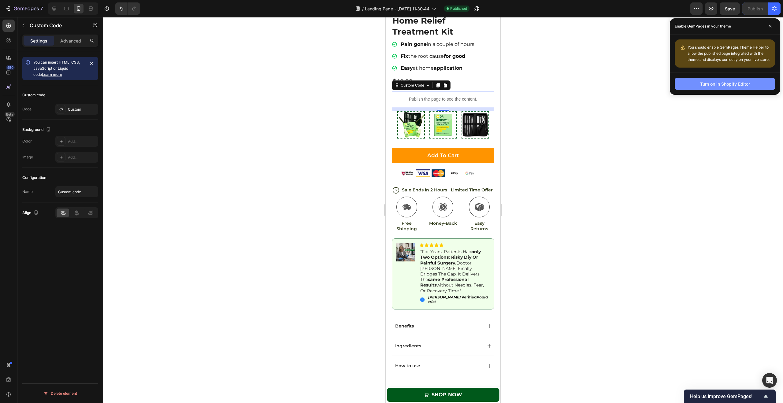
click at [462, 87] on button "Turn on in Shopify Editor" at bounding box center [724, 84] width 100 height 12
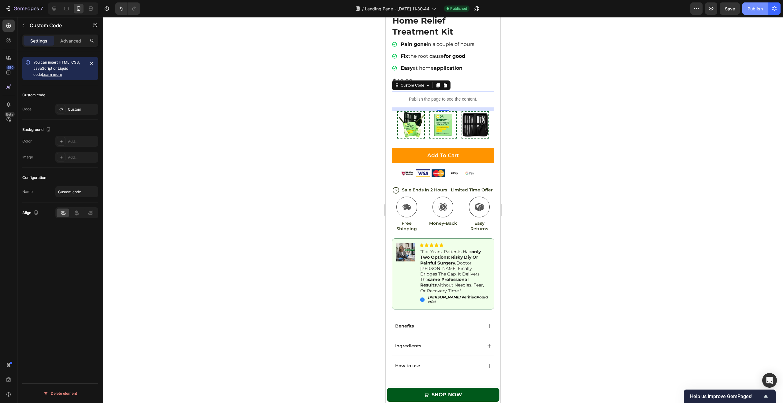
click at [462, 10] on div "Publish" at bounding box center [754, 9] width 15 height 6
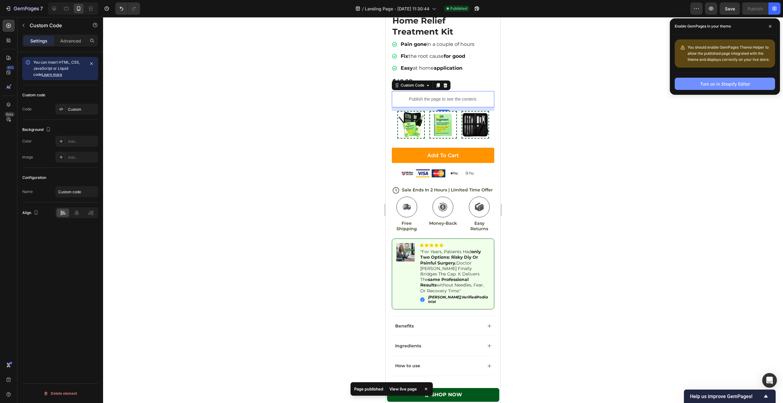
click at [462, 85] on div "Turn on in Shopify Editor" at bounding box center [725, 84] width 50 height 6
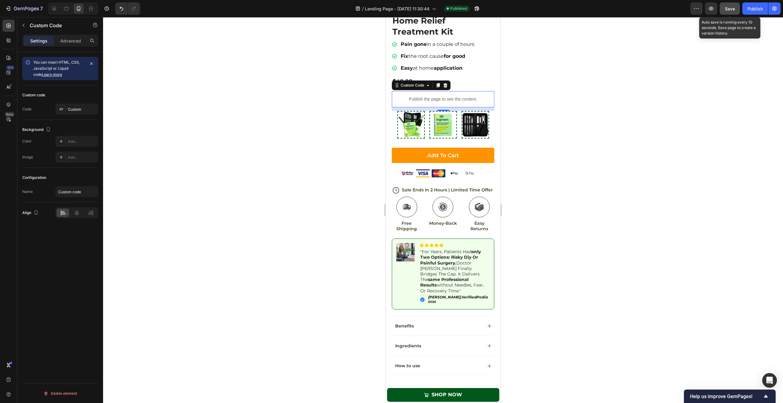
click at [462, 7] on span "Save" at bounding box center [730, 8] width 10 height 5
click at [462, 9] on div "Publish" at bounding box center [754, 9] width 15 height 6
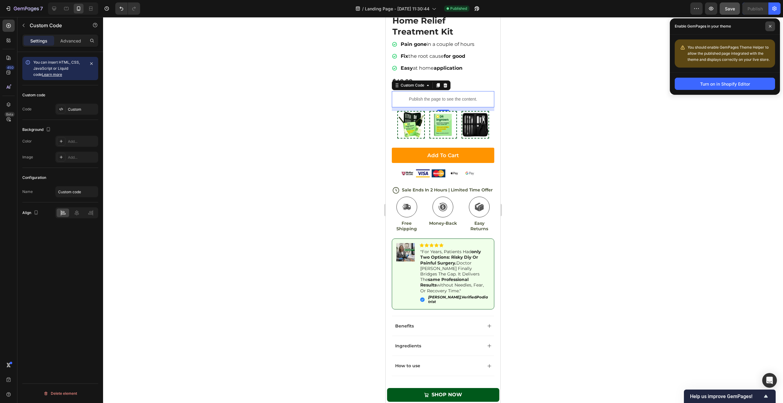
click at [462, 25] on span at bounding box center [770, 26] width 10 height 10
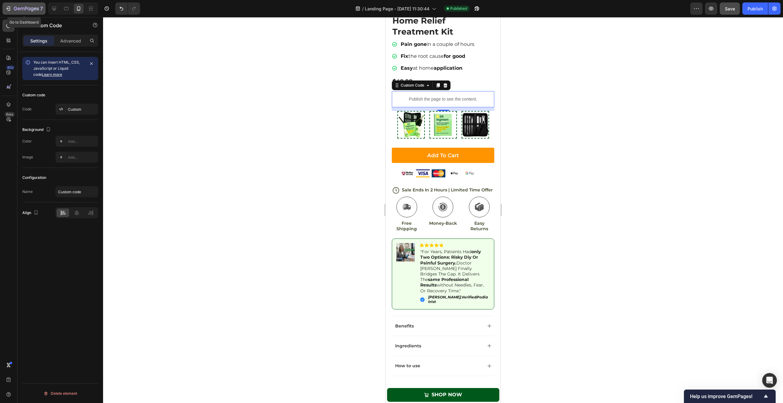
click at [27, 11] on icon "button" at bounding box center [26, 8] width 25 height 5
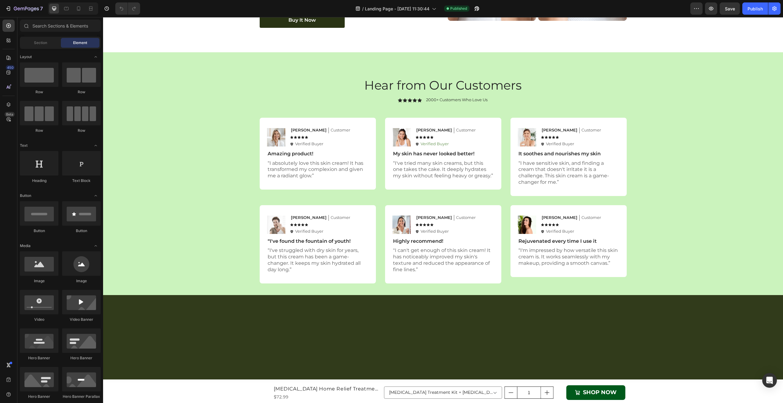
scroll to position [1234, 0]
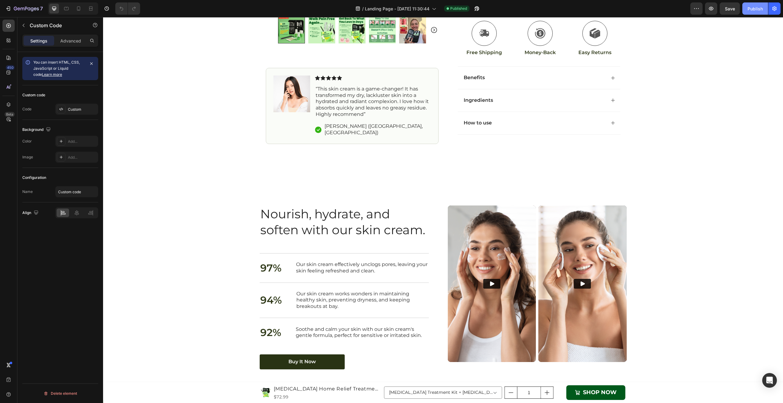
click at [758, 6] on div "Publish" at bounding box center [754, 9] width 15 height 6
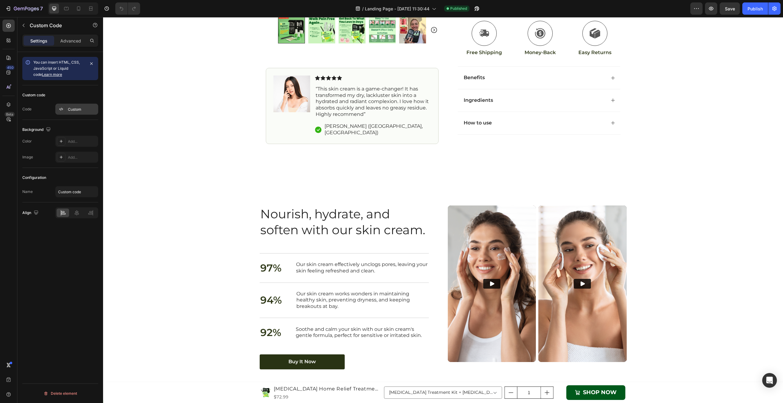
click at [72, 107] on div "Custom" at bounding box center [82, 110] width 29 height 6
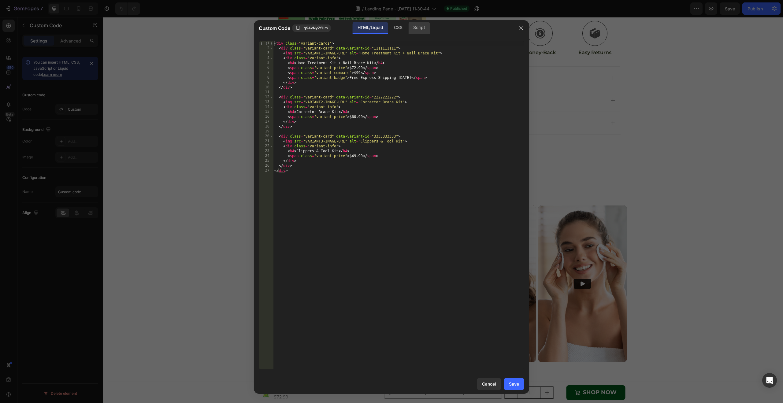
click at [415, 31] on div "Script" at bounding box center [418, 28] width 21 height 12
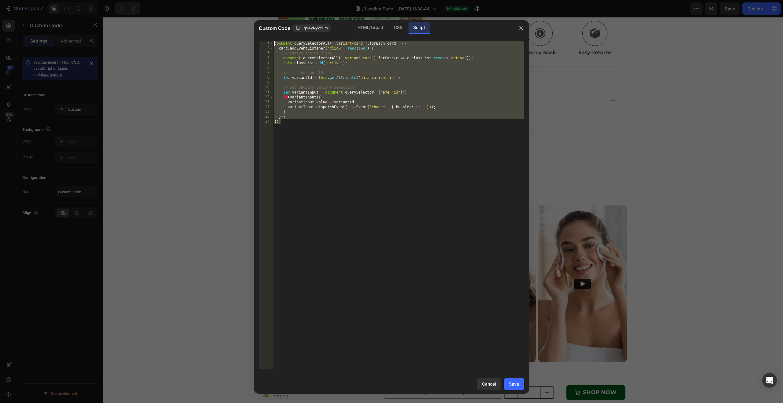
drag, startPoint x: 350, startPoint y: 132, endPoint x: 271, endPoint y: 40, distance: 120.5
click at [271, 40] on div "}); }); 1 2 3 4 5 6 7 8 9 10 11 12 13 14 15 16 17 document . querySelectorAll (…" at bounding box center [391, 205] width 275 height 338
type textarea "document.querySelectorAll('.variant-card').forEach(card => { card.addEventListe…"
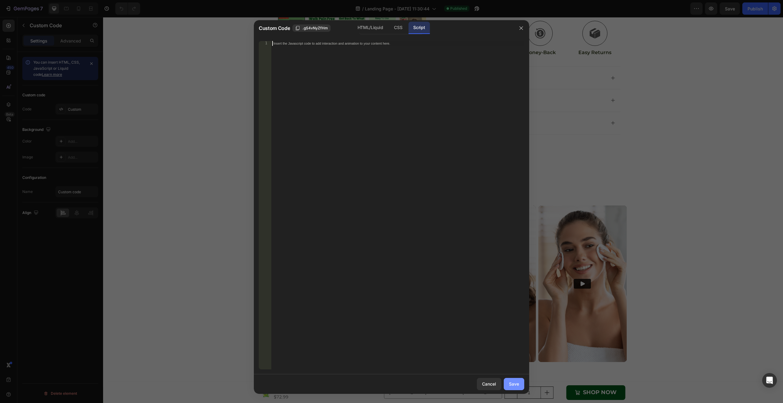
click at [515, 384] on div "Save" at bounding box center [514, 384] width 10 height 6
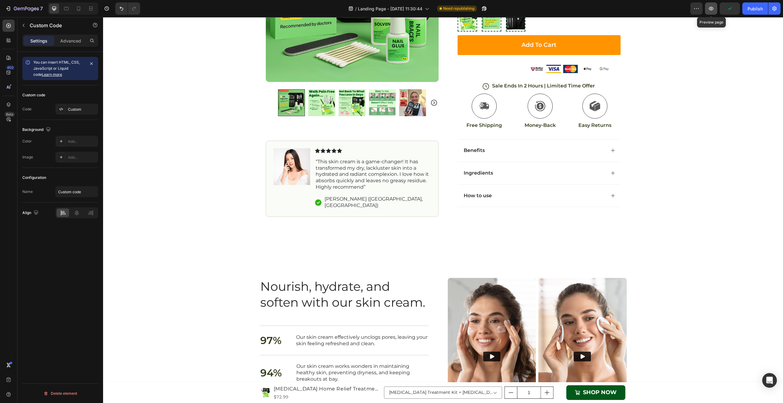
click at [709, 11] on icon "button" at bounding box center [711, 9] width 6 height 6
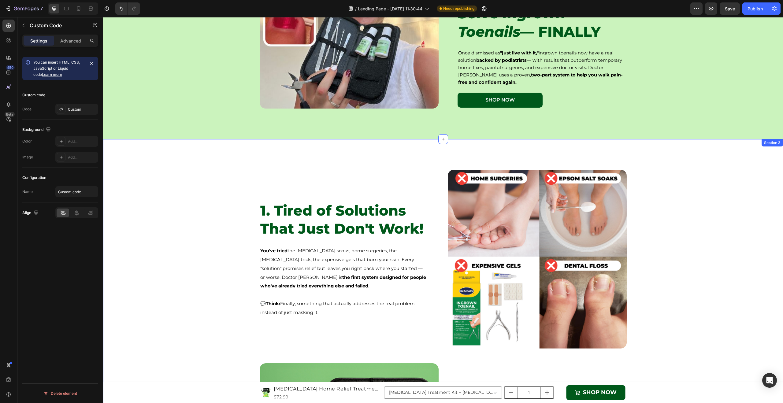
scroll to position [0, 0]
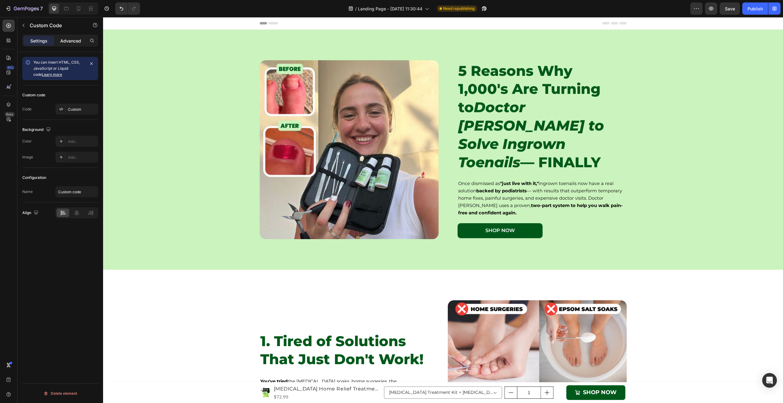
click at [74, 44] on div "Advanced" at bounding box center [70, 41] width 31 height 10
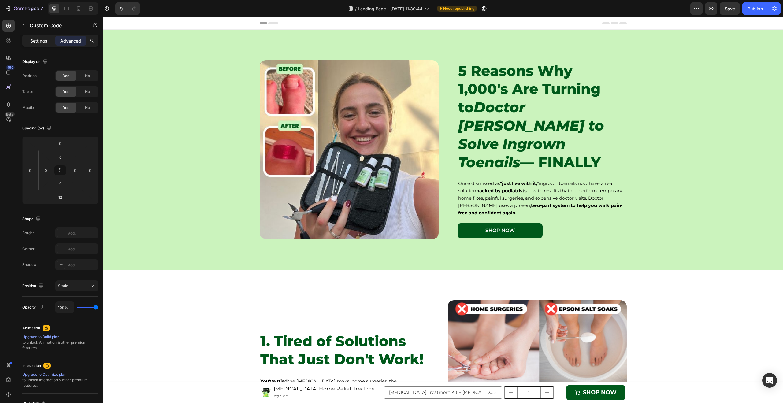
click at [45, 43] on p "Settings" at bounding box center [38, 41] width 17 height 6
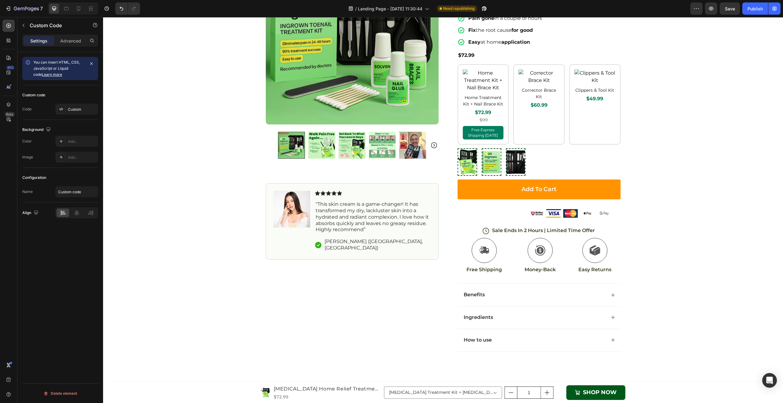
scroll to position [1373, 0]
click at [473, 110] on span "$72.99" at bounding box center [483, 112] width 41 height 7
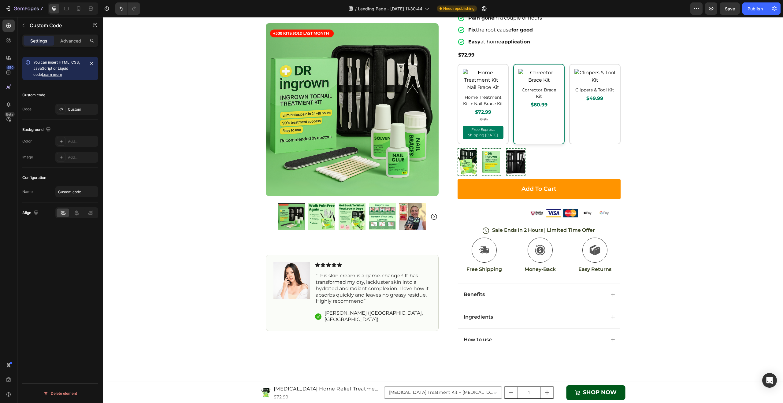
click at [521, 110] on div "Corrector Brace Kit $60.99" at bounding box center [538, 104] width 51 height 80
click at [474, 113] on span "$72.99" at bounding box center [483, 112] width 41 height 7
click at [518, 113] on div "Corrector Brace Kit $60.99" at bounding box center [538, 104] width 51 height 80
click at [75, 110] on div "Custom" at bounding box center [82, 110] width 29 height 6
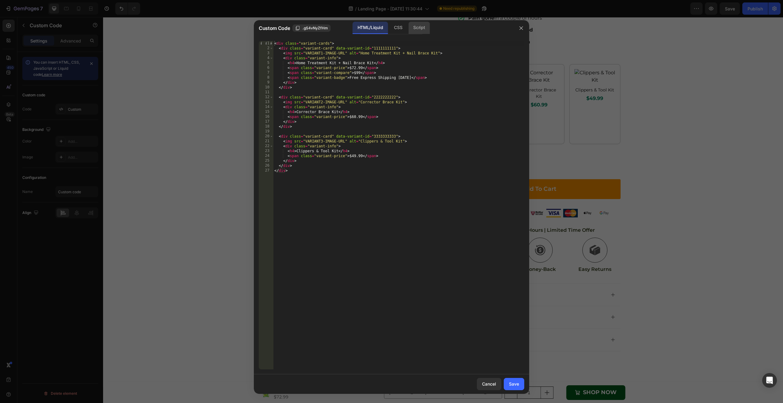
click at [418, 31] on div "Script" at bounding box center [418, 28] width 21 height 12
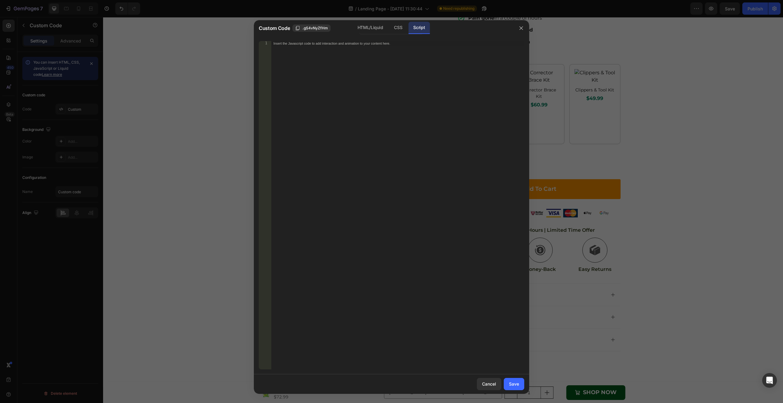
click at [381, 59] on div "Insert the Javascript code to add interaction and animation to your content her…" at bounding box center [397, 210] width 253 height 338
paste textarea "});"
type textarea "});"
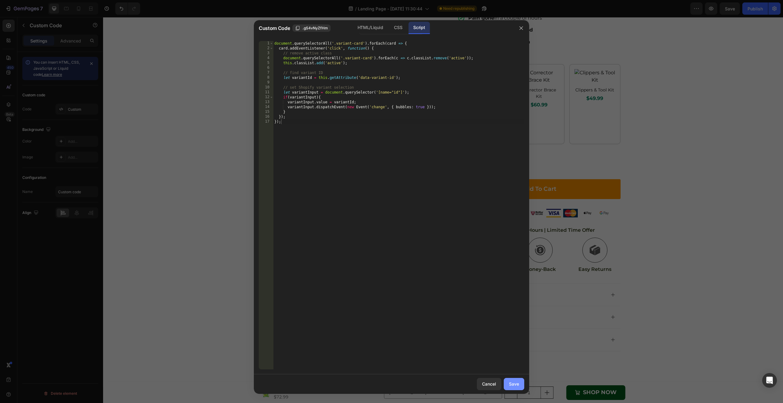
click at [515, 380] on button "Save" at bounding box center [513, 384] width 20 height 12
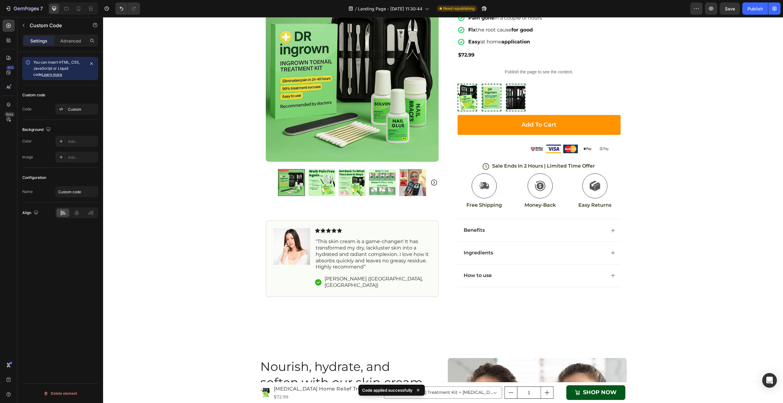
click at [545, 70] on p "Publish the page to see the content." at bounding box center [538, 72] width 163 height 6
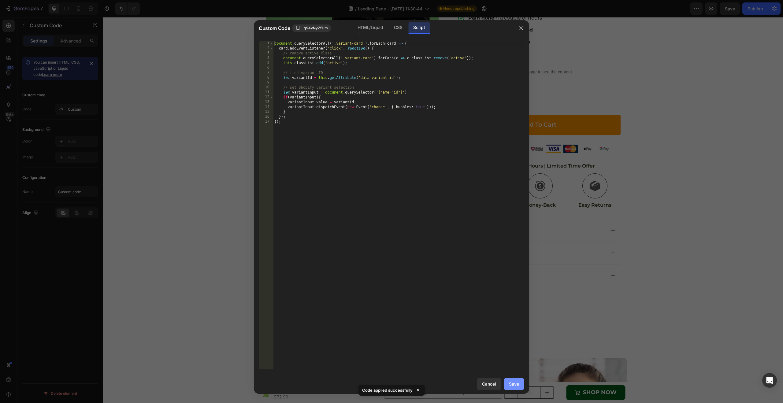
click at [516, 385] on div "Save" at bounding box center [514, 384] width 10 height 6
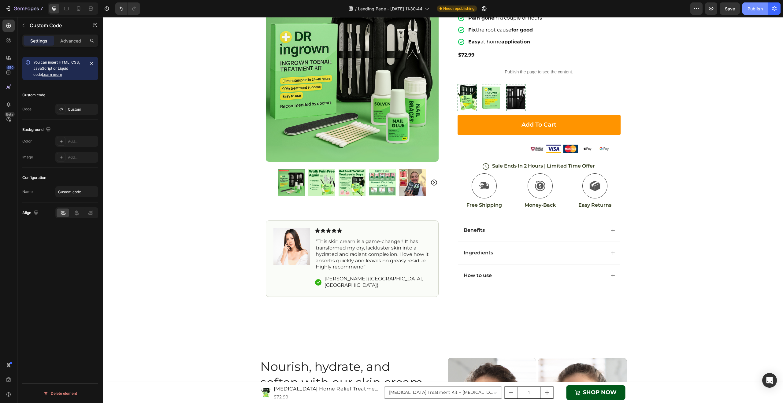
click at [750, 14] on button "Publish" at bounding box center [755, 8] width 26 height 12
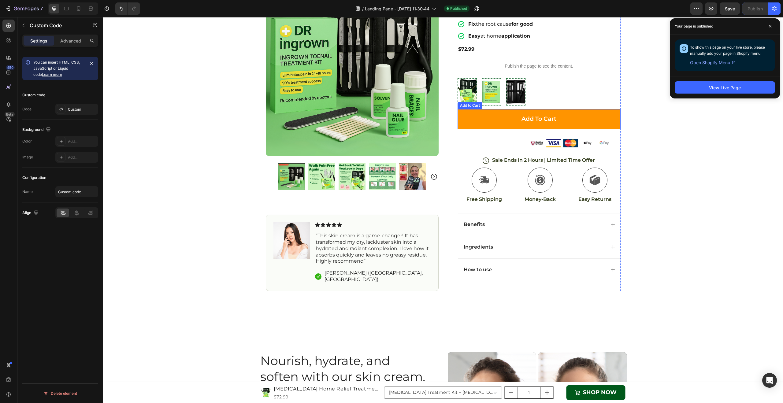
scroll to position [1376, 0]
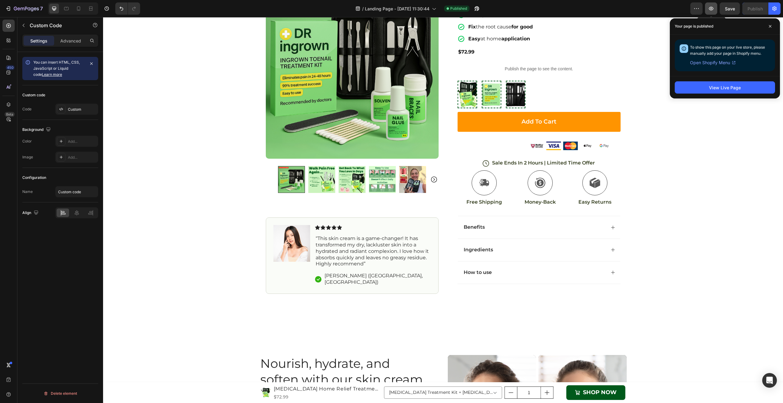
click at [710, 13] on button "button" at bounding box center [711, 8] width 12 height 12
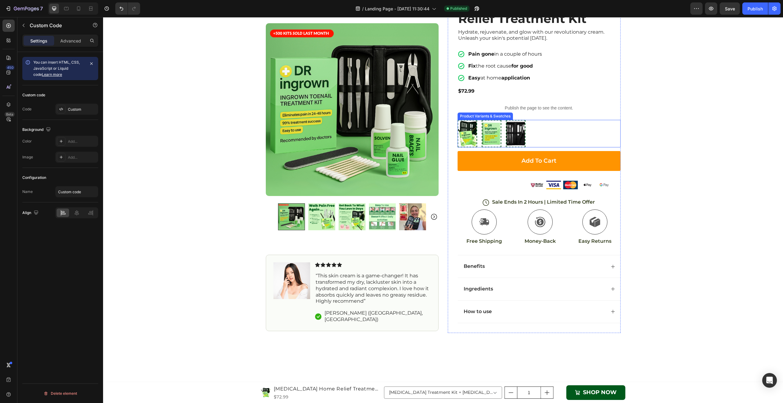
scroll to position [1332, 0]
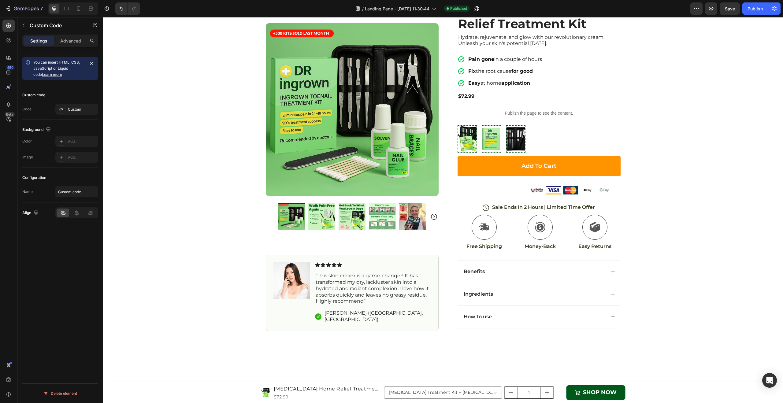
click at [536, 119] on div "Publish the page to see the content." at bounding box center [538, 113] width 163 height 16
click at [545, 108] on div "Publish the page to see the content." at bounding box center [538, 113] width 163 height 16
click at [538, 112] on p "Publish the page to see the content." at bounding box center [538, 113] width 163 height 6
click at [516, 114] on p "Publish the page to see the content." at bounding box center [538, 113] width 163 height 6
click at [762, 9] on div "Publish" at bounding box center [754, 9] width 15 height 6
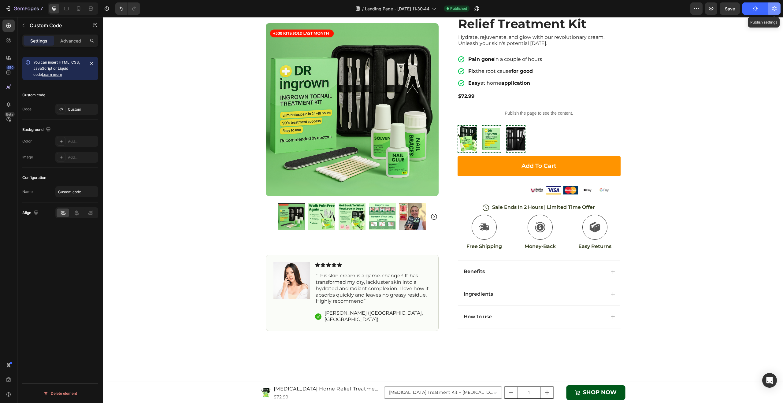
click at [772, 11] on icon "button" at bounding box center [774, 9] width 6 height 6
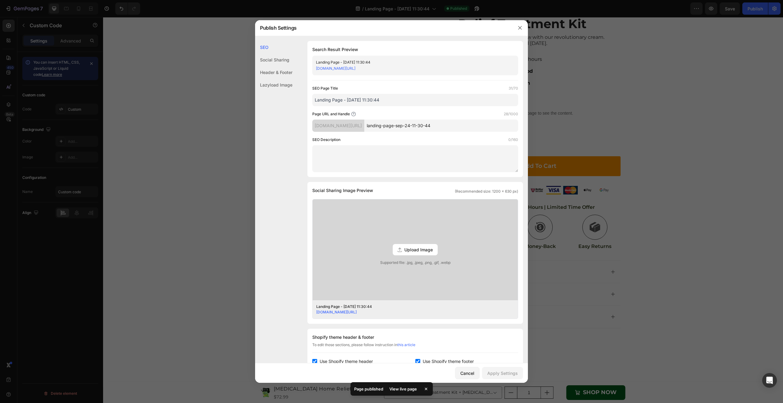
click at [427, 129] on input "landing-page-sep-24-11-30-44" at bounding box center [441, 126] width 154 height 12
click at [364, 125] on div "[DOMAIN_NAME][URL]" at bounding box center [338, 126] width 52 height 12
click at [364, 123] on div "[DOMAIN_NAME][URL]" at bounding box center [338, 126] width 52 height 12
click at [359, 125] on div "[DOMAIN_NAME][URL]" at bounding box center [338, 126] width 52 height 12
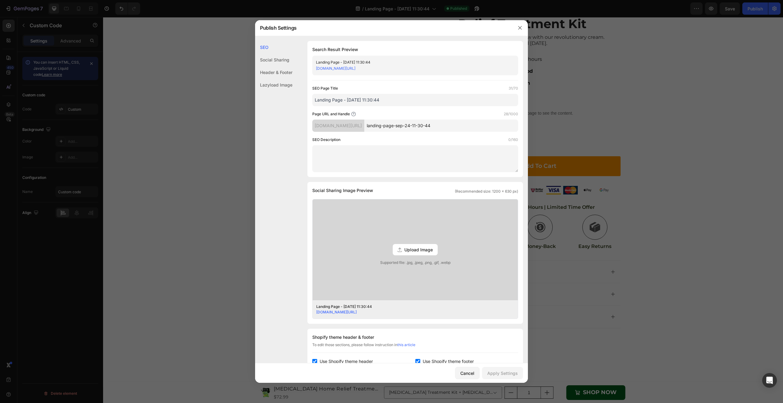
click at [359, 125] on div "[DOMAIN_NAME][URL]" at bounding box center [338, 126] width 52 height 12
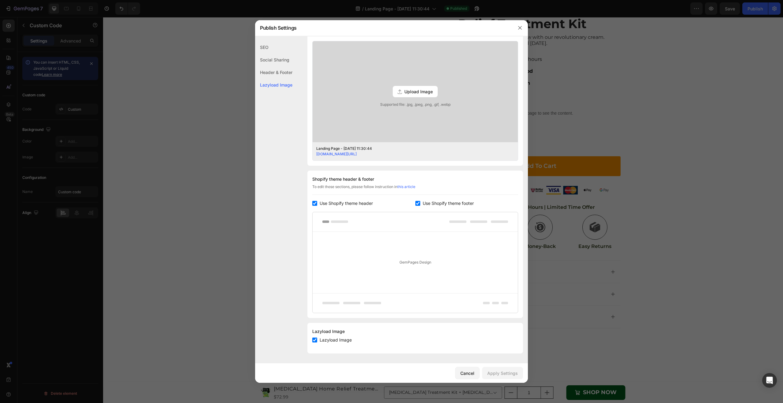
scroll to position [0, 0]
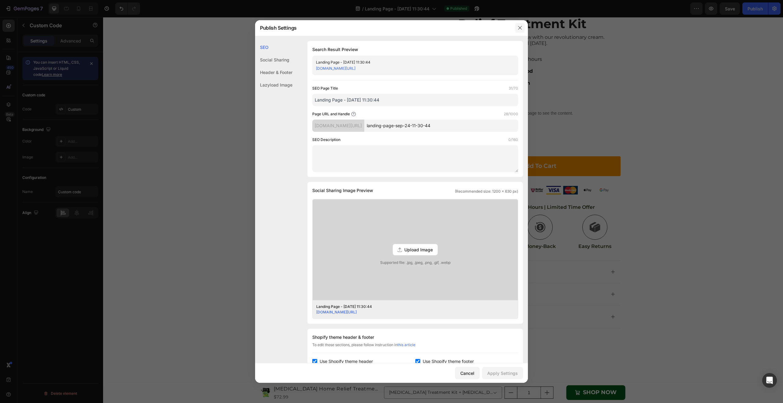
click at [520, 29] on icon "button" at bounding box center [519, 27] width 5 height 5
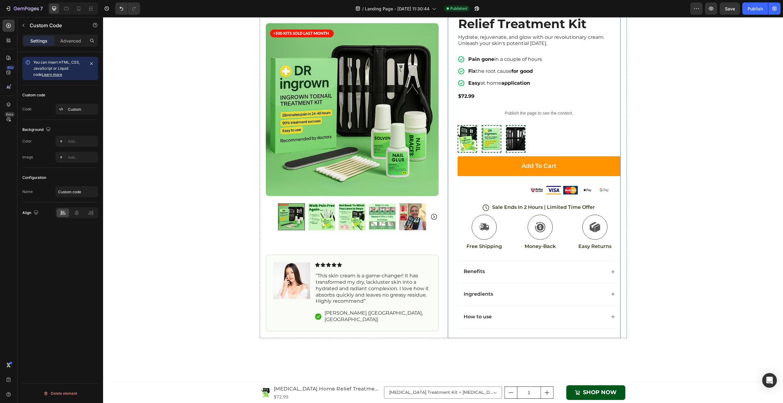
click at [543, 105] on div "Icon Icon Icon Icon Icon Icon List Rated 4.8/5 (673+ Reviews) Text Block Row Im…" at bounding box center [538, 165] width 163 height 345
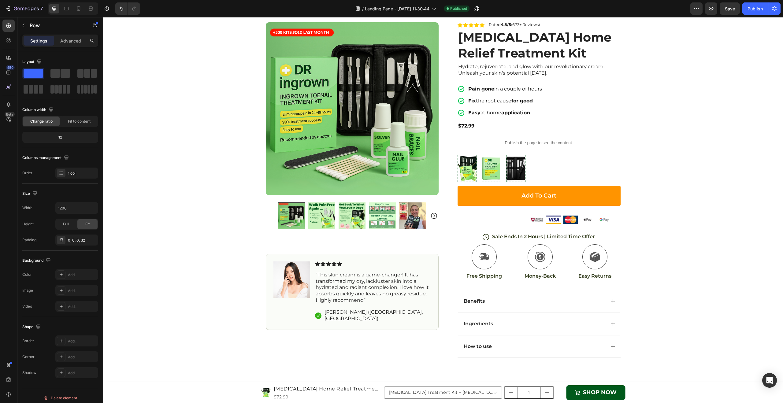
scroll to position [1234, 0]
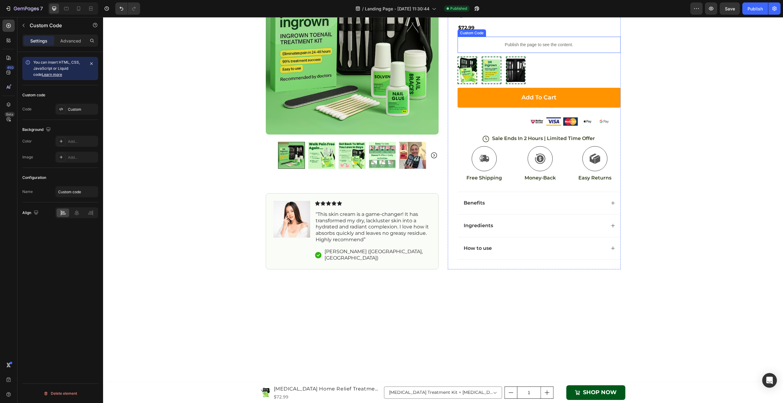
click at [540, 48] on p "Publish the page to see the content." at bounding box center [538, 45] width 163 height 6
click at [75, 189] on input "Custom code" at bounding box center [76, 191] width 43 height 11
click at [76, 174] on div "Configuration" at bounding box center [60, 178] width 76 height 10
click at [71, 44] on div "Advanced" at bounding box center [70, 41] width 31 height 10
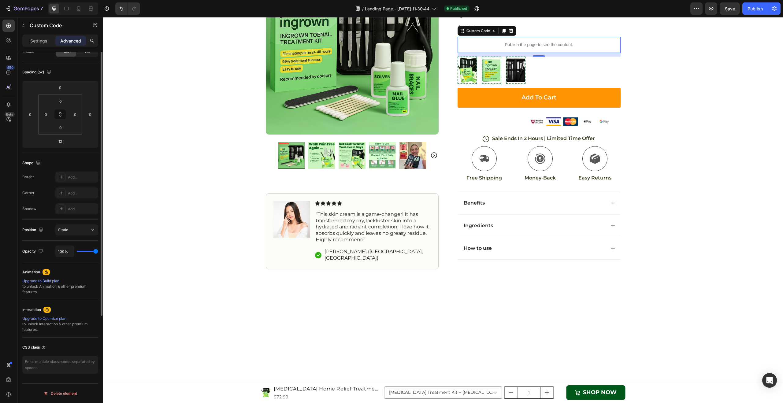
scroll to position [0, 0]
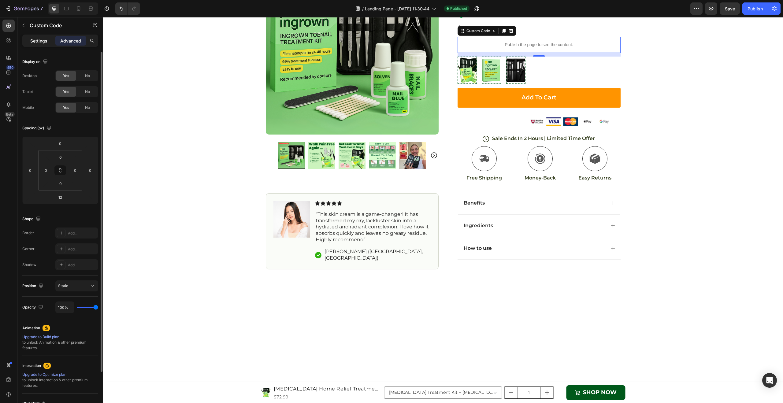
click at [50, 39] on div "Settings" at bounding box center [39, 41] width 31 height 10
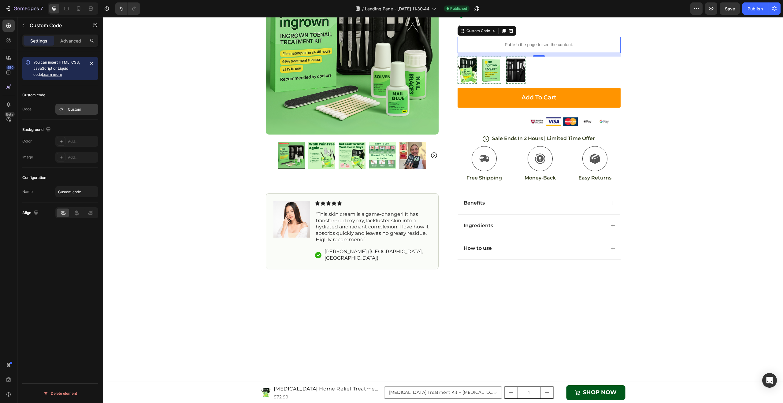
click at [79, 113] on div "Custom" at bounding box center [76, 109] width 43 height 11
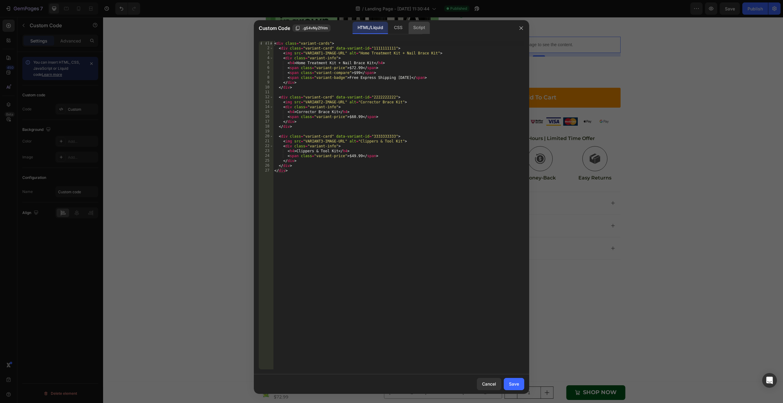
click at [421, 24] on div "Script" at bounding box center [418, 28] width 21 height 12
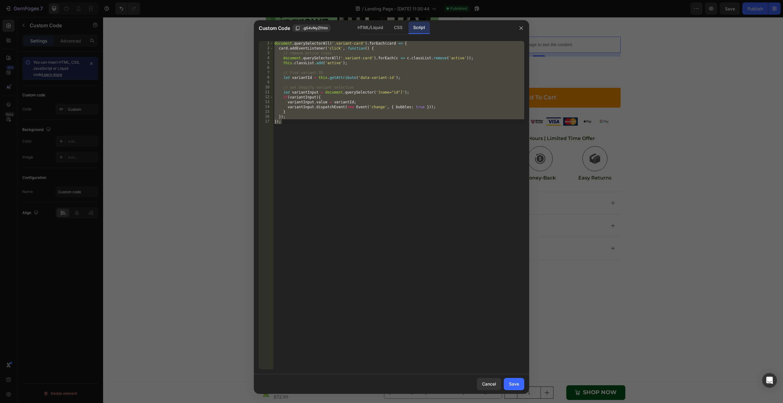
click at [371, 143] on div "document . querySelectorAll ( '.variant-card' ) . forEach ( card => { card . ad…" at bounding box center [398, 210] width 251 height 338
type textarea "});"
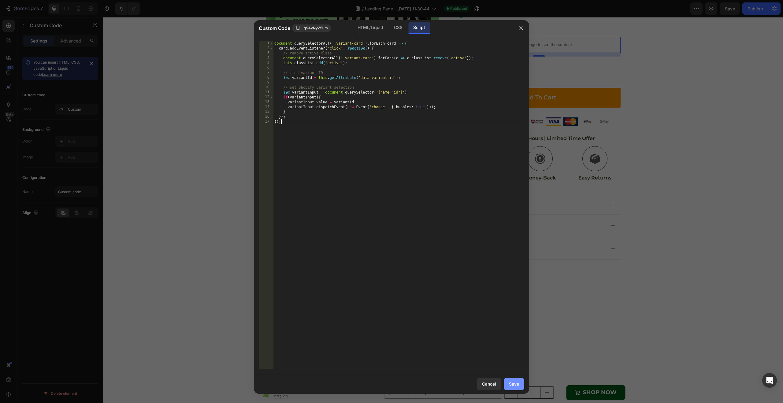
click at [514, 381] on div "Save" at bounding box center [514, 384] width 10 height 6
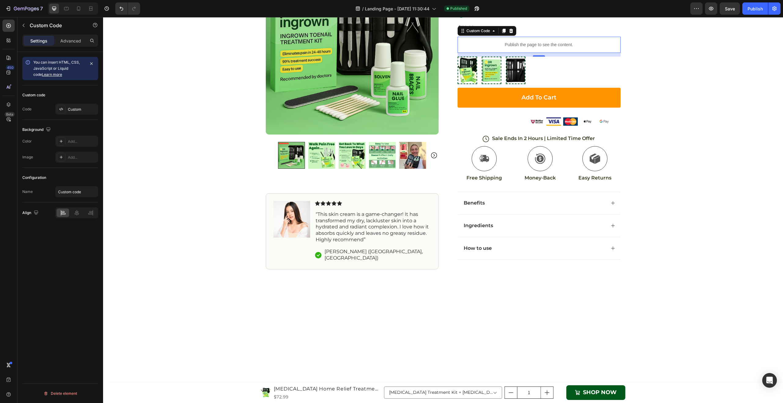
click at [522, 48] on p "Publish the page to see the content." at bounding box center [538, 45] width 163 height 6
click at [529, 48] on p "Publish the page to see the content." at bounding box center [538, 45] width 163 height 6
click at [567, 48] on p "Publish the page to see the content." at bounding box center [538, 45] width 163 height 6
click at [486, 48] on p "Publish the page to see the content." at bounding box center [538, 45] width 163 height 6
click at [472, 34] on div "Custom Code" at bounding box center [478, 31] width 26 height 6
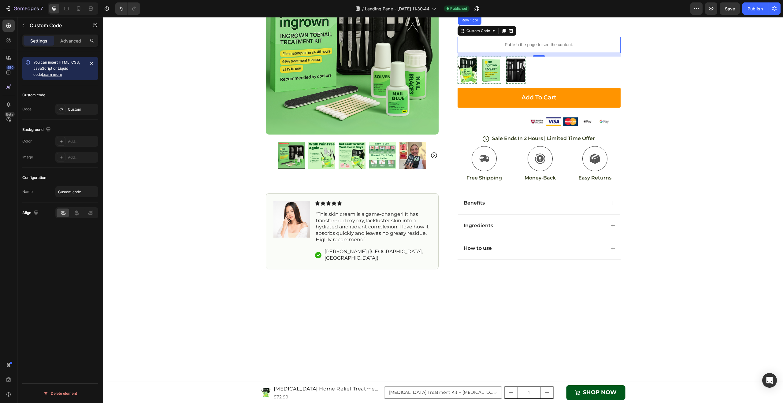
click at [489, 53] on div "Publish the page to see the content." at bounding box center [538, 45] width 163 height 16
click at [493, 48] on p "Publish the page to see the content." at bounding box center [538, 45] width 163 height 6
click at [72, 104] on div "Custom" at bounding box center [76, 109] width 43 height 11
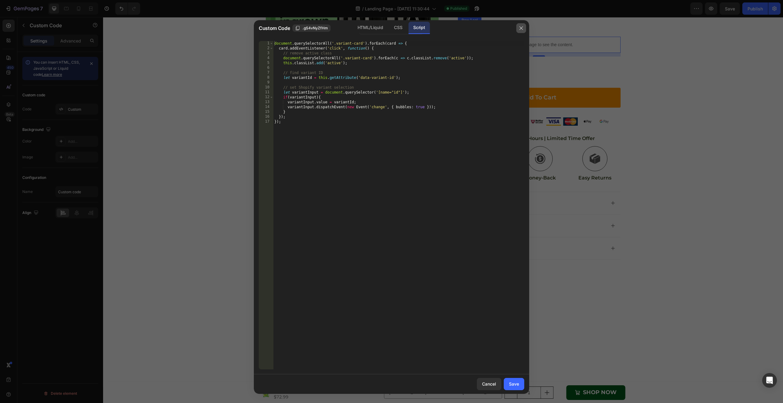
click at [517, 28] on button "button" at bounding box center [521, 28] width 10 height 10
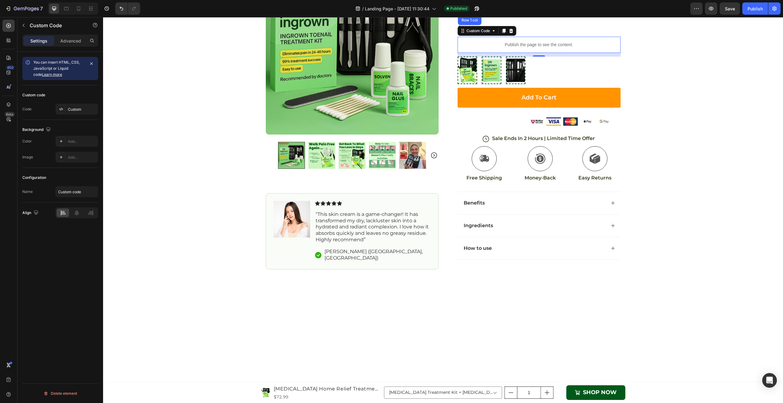
click at [569, 48] on p "Publish the page to see the content." at bounding box center [538, 45] width 163 height 6
click at [71, 106] on div "Custom" at bounding box center [76, 109] width 43 height 11
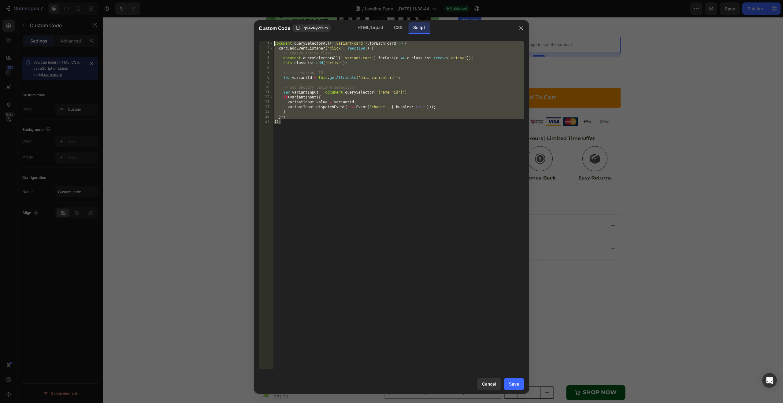
drag, startPoint x: 328, startPoint y: 125, endPoint x: 251, endPoint y: 39, distance: 115.8
click at [251, 39] on div "Custom Code .gS4vNyZfHm HTML/Liquid CSS Script }); 1 2 3 4 5 6 7 8 9 10 11 12 1…" at bounding box center [391, 201] width 783 height 403
type textarea "document.querySelectorAll('.variant-card').forEach(card => { card.addEventListe…"
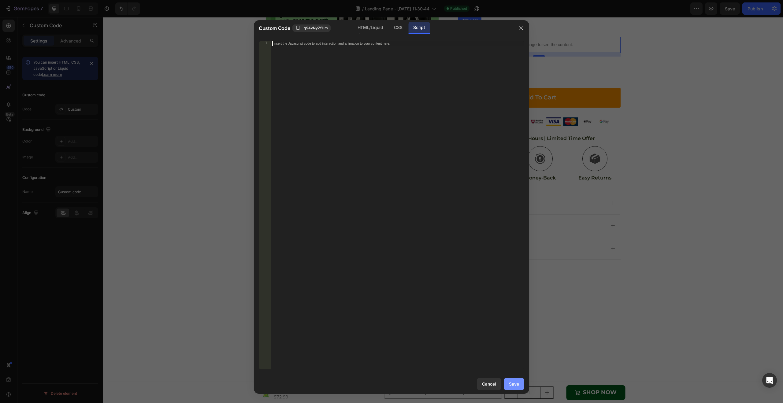
click at [512, 381] on div "Save" at bounding box center [514, 384] width 10 height 6
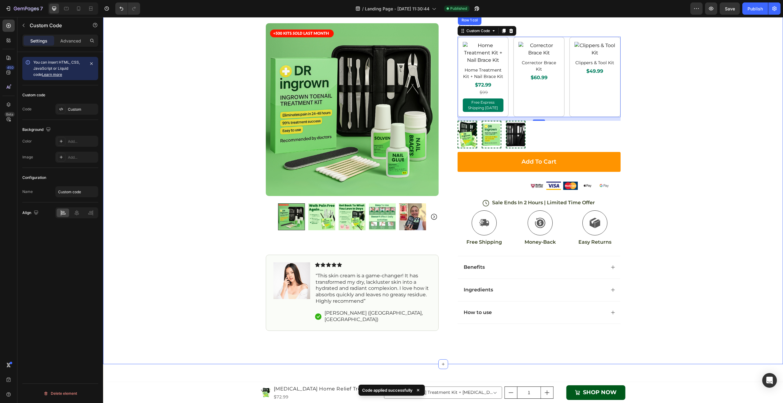
click at [646, 198] on div "Icon Free Shipping [DATE] Only Text Block Row Icon 10,000+ Love Doctor [PERSON_…" at bounding box center [443, 116] width 680 height 436
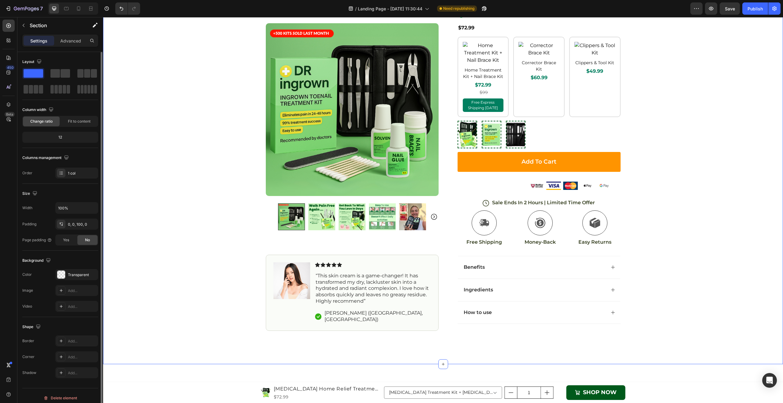
scroll to position [1025, 0]
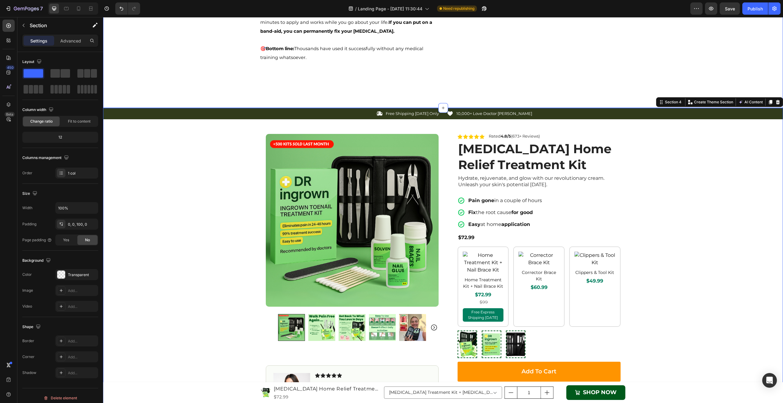
click at [312, 117] on div "Icon Free Shipping [DATE] Only Text Block Row" at bounding box center [350, 113] width 180 height 6
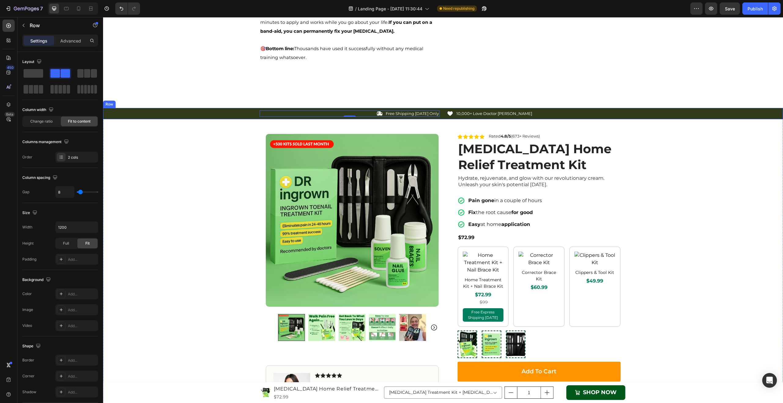
click at [249, 117] on div "Icon Free Shipping [DATE] Only Text Block Row 0 Icon 10,000+ Love Doctor [PERSO…" at bounding box center [443, 113] width 680 height 6
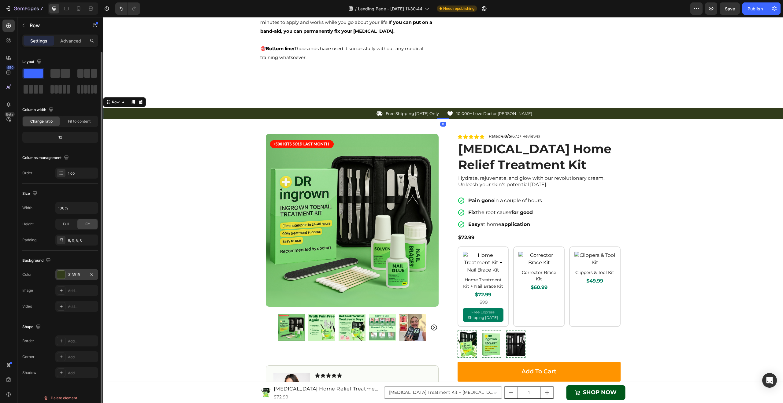
click at [69, 275] on div "313B1B" at bounding box center [77, 275] width 18 height 6
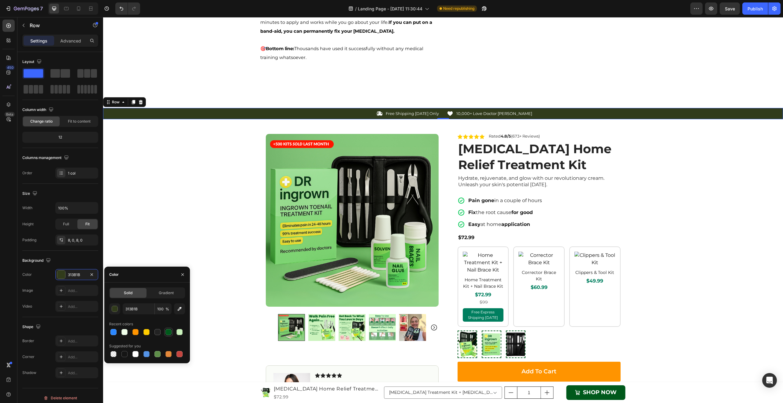
click at [168, 333] on div at bounding box center [168, 332] width 6 height 6
type input "00591B"
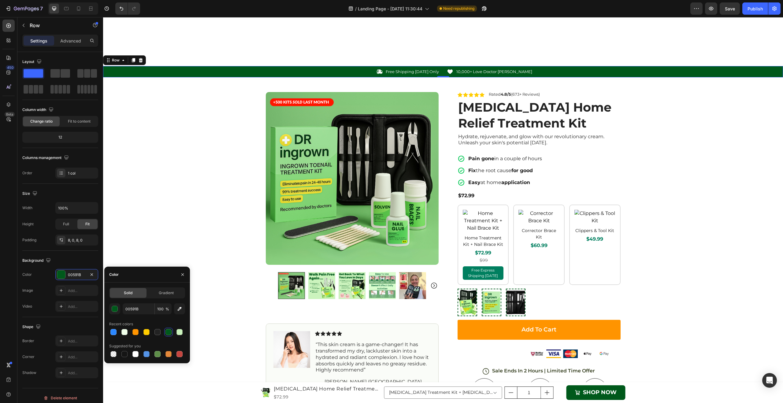
scroll to position [1362, 0]
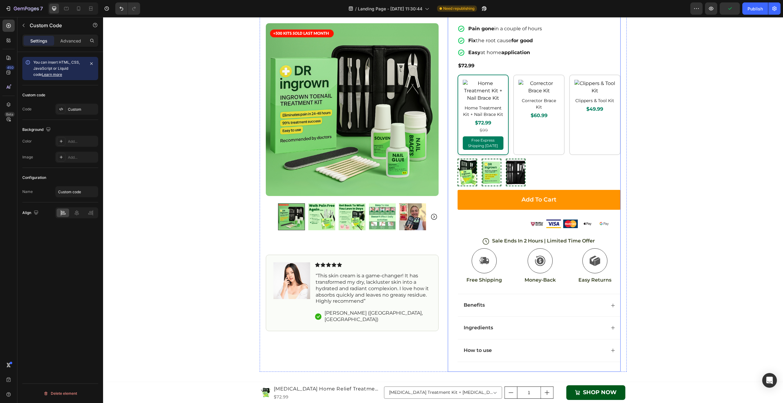
click at [493, 85] on img at bounding box center [483, 91] width 41 height 22
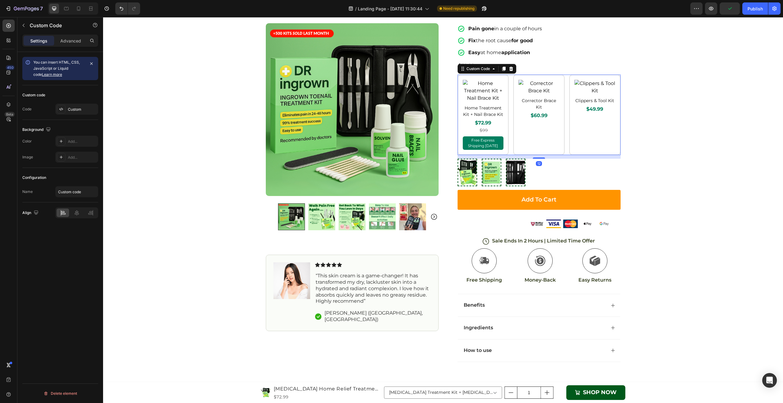
click at [74, 102] on div "Custom code Code Custom" at bounding box center [60, 102] width 76 height 35
click at [73, 109] on div "Custom" at bounding box center [82, 110] width 29 height 6
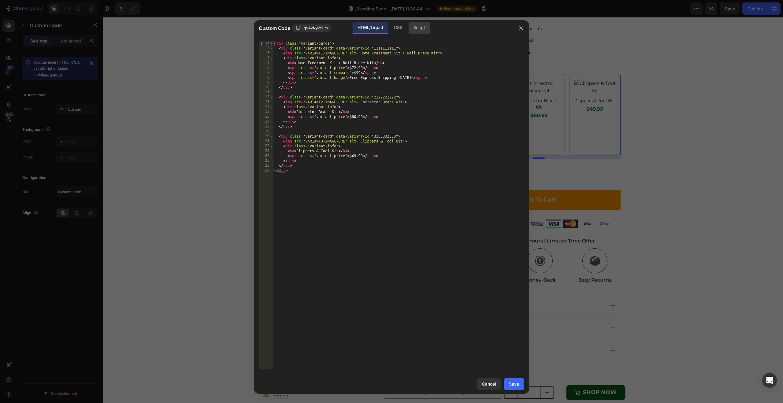
click at [419, 27] on div "Script" at bounding box center [418, 28] width 21 height 12
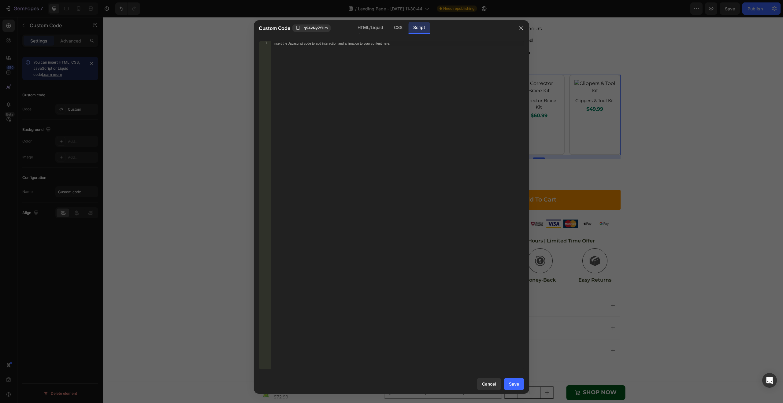
click at [314, 53] on div "Insert the Javascript code to add interaction and animation to your content her…" at bounding box center [397, 210] width 253 height 338
paste textarea "});"
type textarea "});"
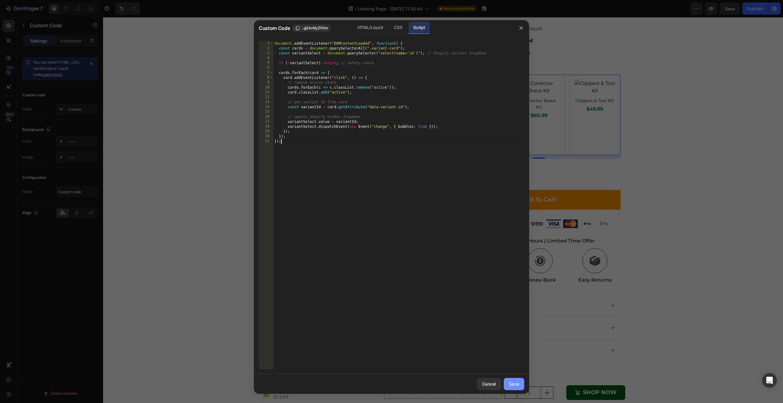
click at [512, 381] on div "Save" at bounding box center [514, 384] width 10 height 6
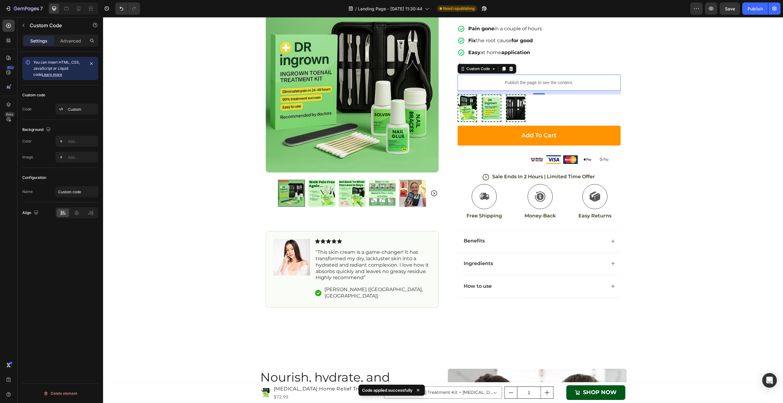
click at [540, 80] on p "Publish the page to see the content." at bounding box center [538, 82] width 163 height 6
click at [754, 4] on button "Publish" at bounding box center [755, 8] width 26 height 12
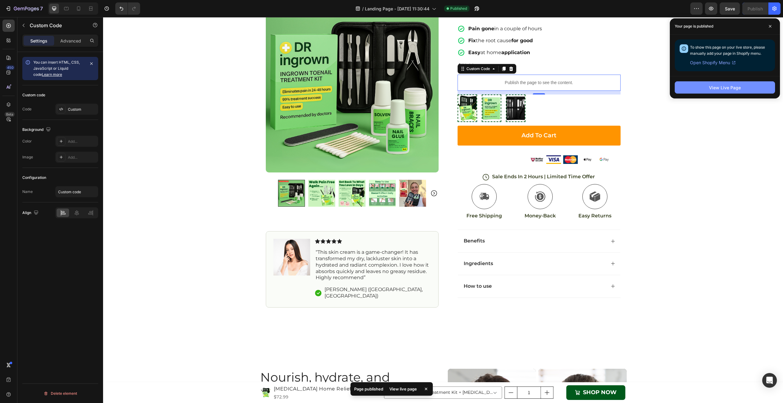
click at [706, 87] on button "View Live Page" at bounding box center [724, 87] width 100 height 12
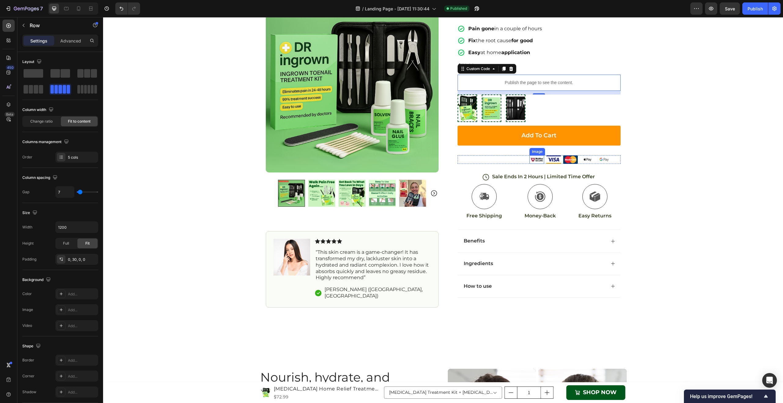
click at [518, 160] on div "Image Image Image Image Image Row" at bounding box center [538, 159] width 163 height 9
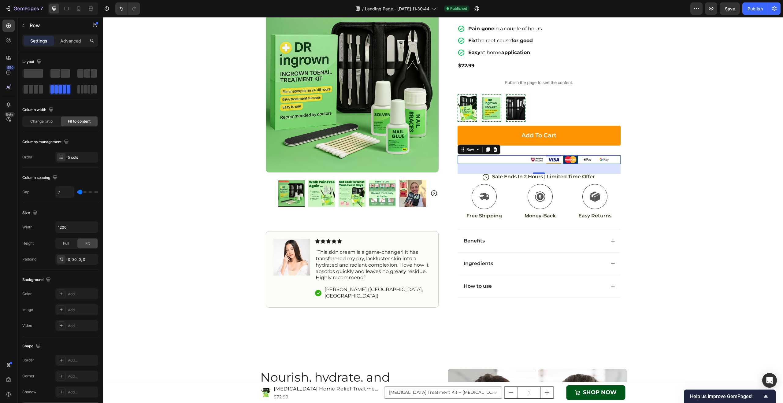
click at [513, 159] on div "Image Image Image Image Image Row 32" at bounding box center [538, 159] width 163 height 9
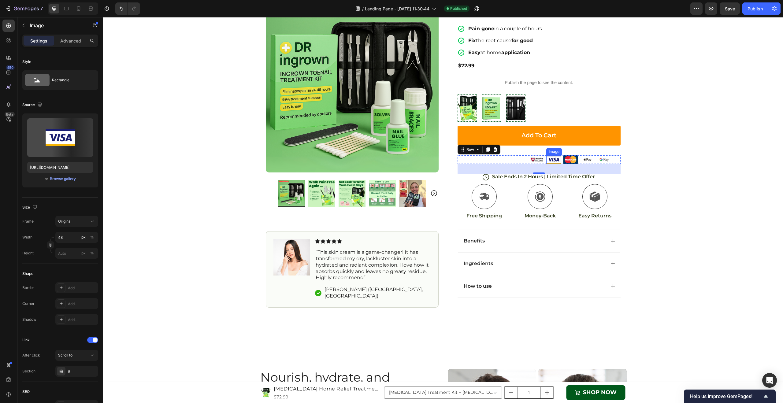
click at [554, 161] on img at bounding box center [553, 159] width 15 height 9
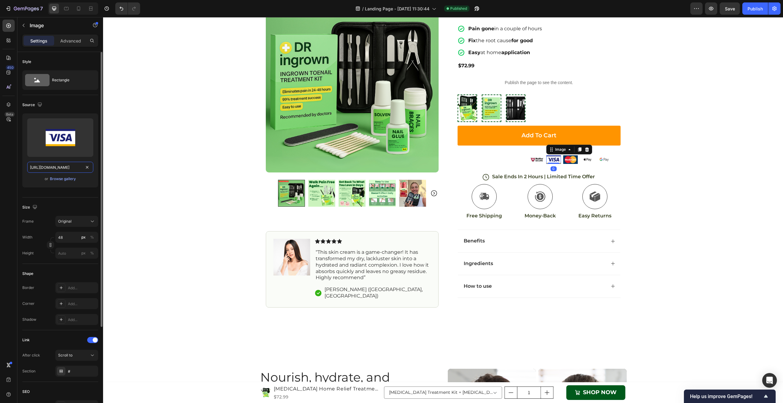
click at [39, 163] on input "[URL][DOMAIN_NAME]" at bounding box center [60, 167] width 66 height 11
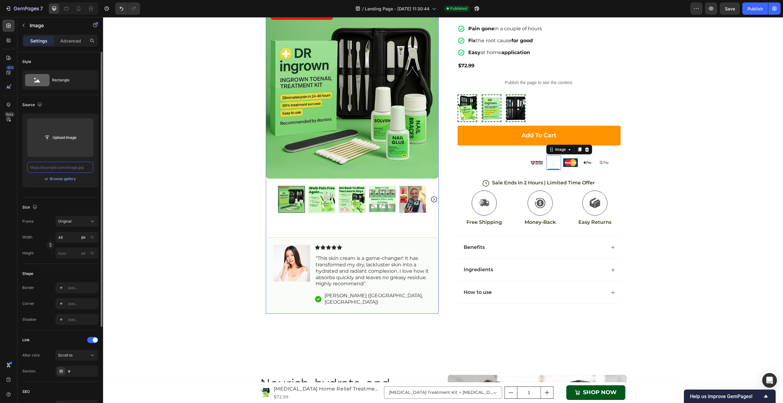
type input "[URL][DOMAIN_NAME]"
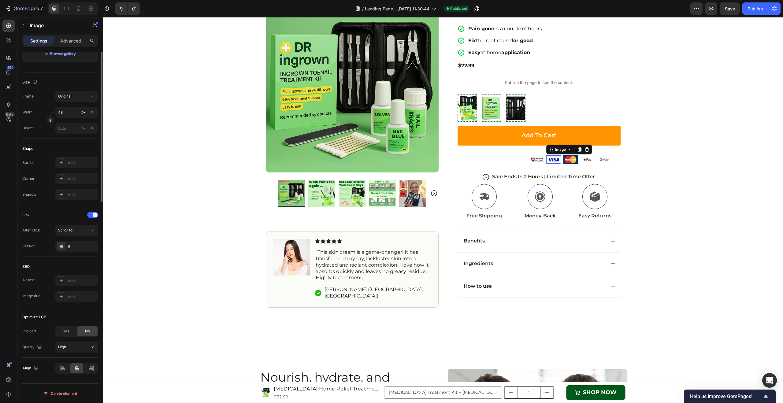
scroll to position [0, 0]
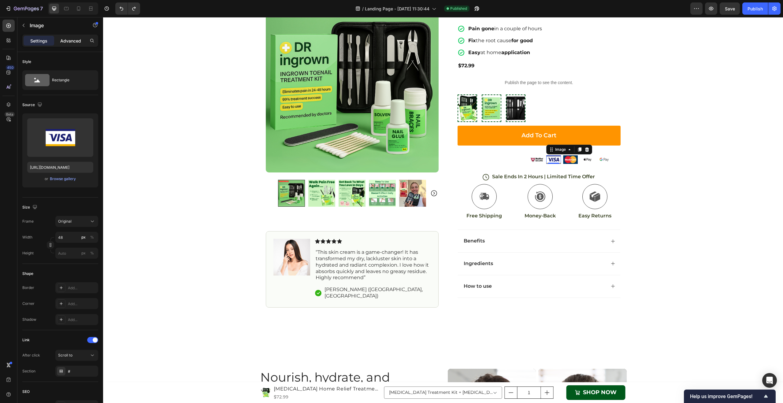
click at [65, 42] on p "Advanced" at bounding box center [70, 41] width 21 height 6
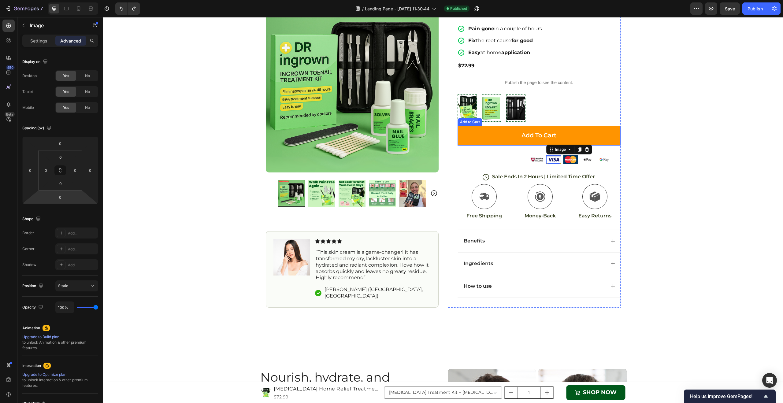
click at [503, 140] on button "Add to cart" at bounding box center [538, 136] width 163 height 20
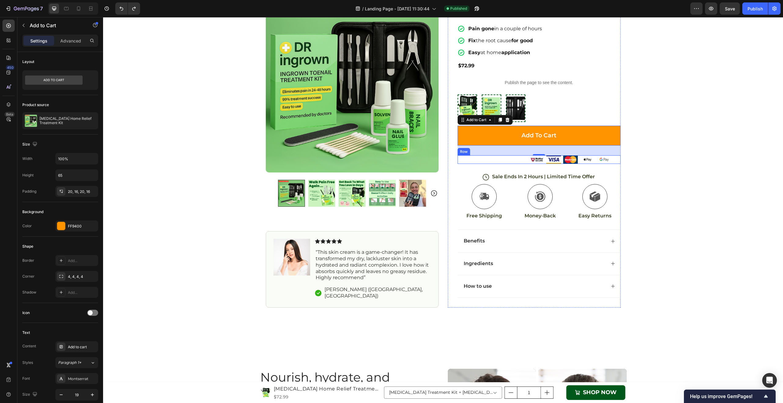
click at [610, 161] on div "Image Image Image Image Image Row" at bounding box center [538, 159] width 163 height 9
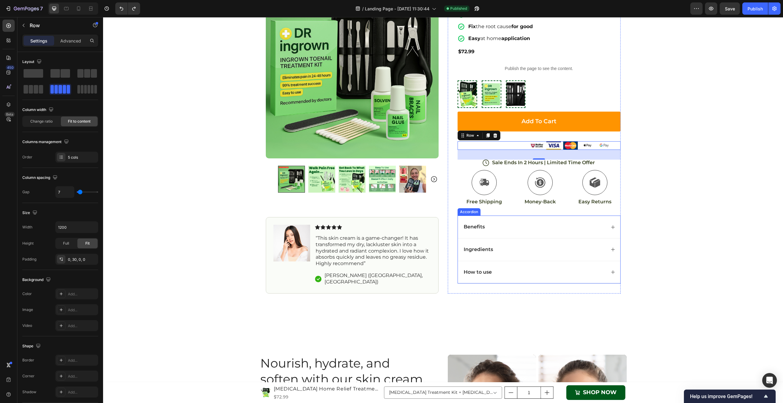
scroll to position [1042, 0]
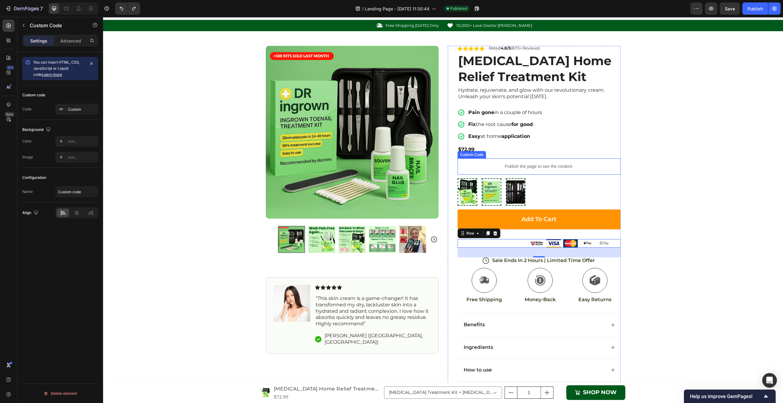
click at [553, 172] on div "Publish the page to see the content." at bounding box center [538, 166] width 163 height 16
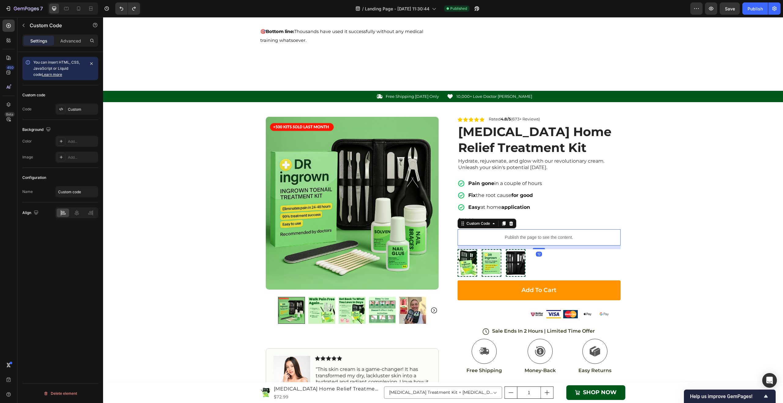
click at [65, 35] on div "Settings Advanced" at bounding box center [60, 41] width 76 height 12
click at [68, 41] on p "Advanced" at bounding box center [70, 41] width 21 height 6
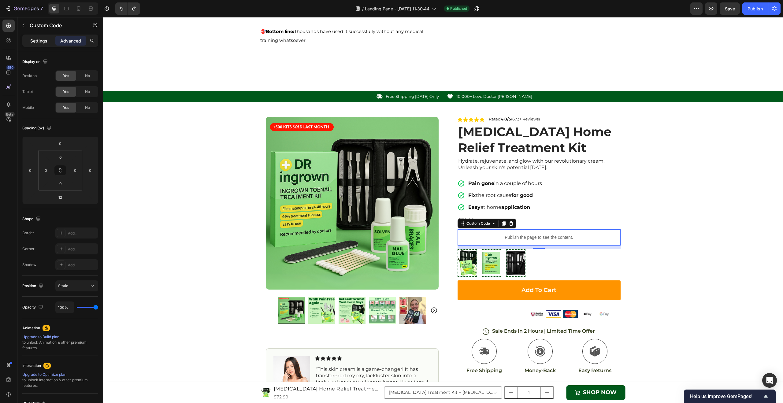
click at [39, 40] on p "Settings" at bounding box center [38, 41] width 17 height 6
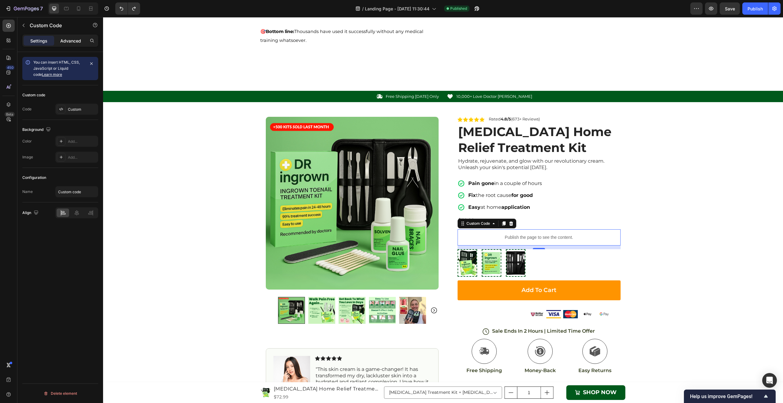
click at [75, 39] on p "Advanced" at bounding box center [70, 41] width 21 height 6
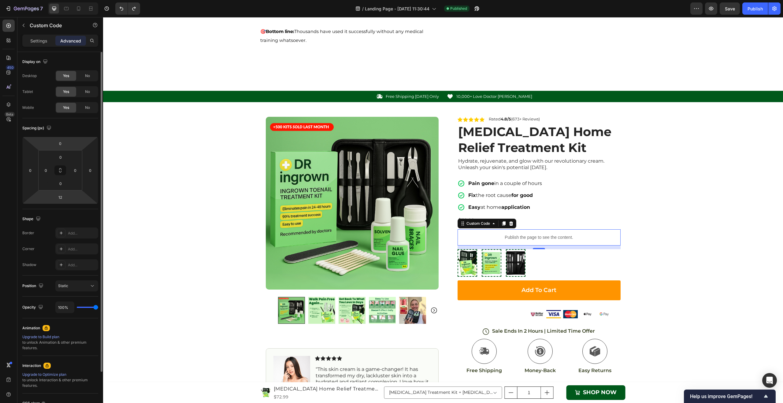
scroll to position [56, 0]
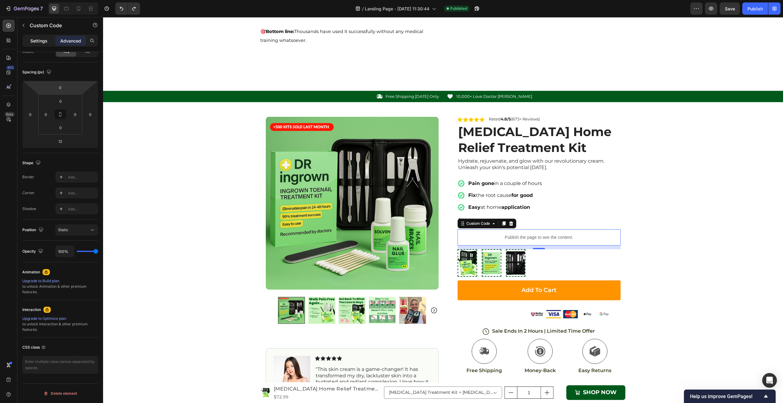
click at [49, 44] on div "Settings" at bounding box center [39, 41] width 31 height 10
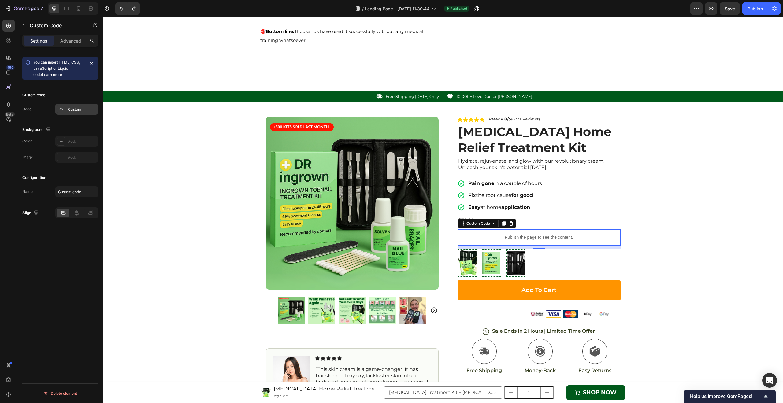
click at [74, 104] on div "Custom" at bounding box center [76, 109] width 43 height 11
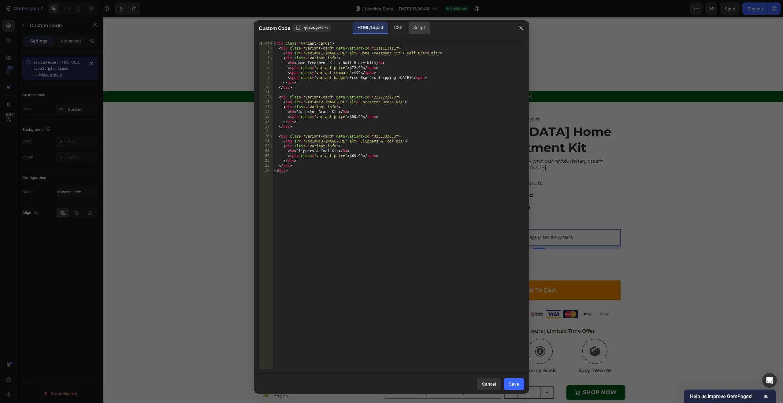
click at [419, 29] on div "Script" at bounding box center [418, 28] width 21 height 12
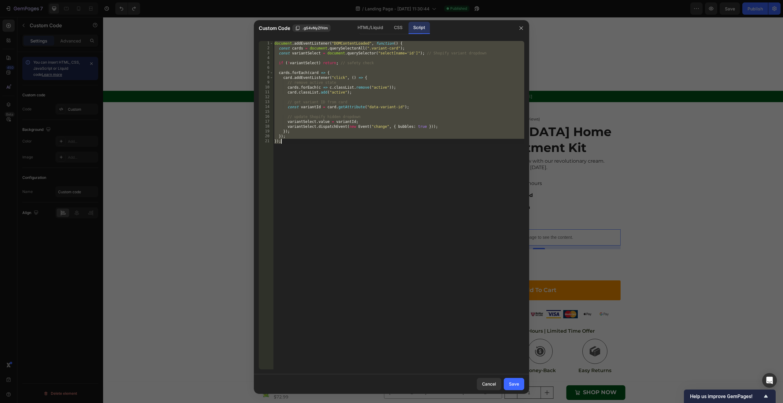
click at [356, 143] on div "document . addEventListener ( "DOMContentLoaded" , function ( ) { const cards =…" at bounding box center [398, 210] width 251 height 338
drag, startPoint x: 336, startPoint y: 144, endPoint x: 257, endPoint y: 40, distance: 130.5
click at [257, 40] on div "}); 1 2 3 4 5 6 7 8 9 10 11 12 13 14 15 16 17 18 19 20 21 document . addEventLi…" at bounding box center [391, 205] width 275 height 338
type textarea "document.addEventListener("DOMContentLoaded", function() { const cards = docume…"
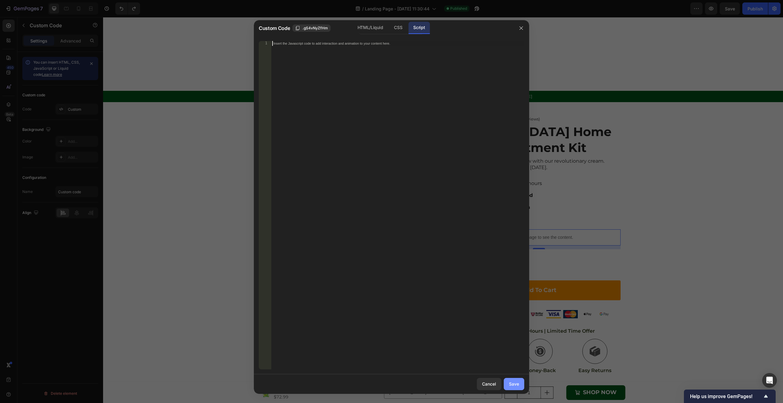
click at [514, 382] on div "Save" at bounding box center [514, 384] width 10 height 6
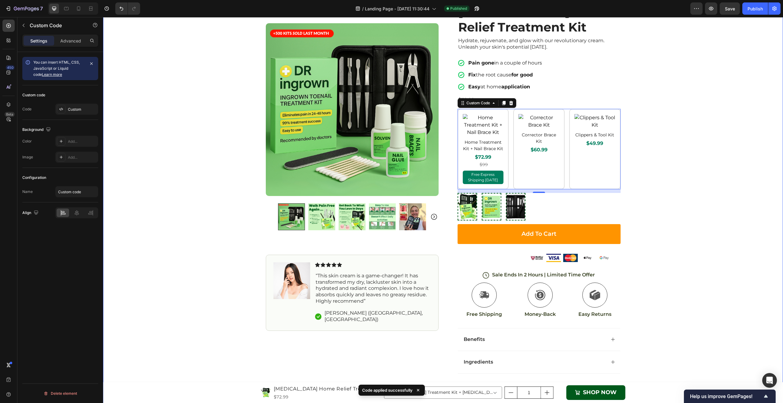
scroll to position [1165, 0]
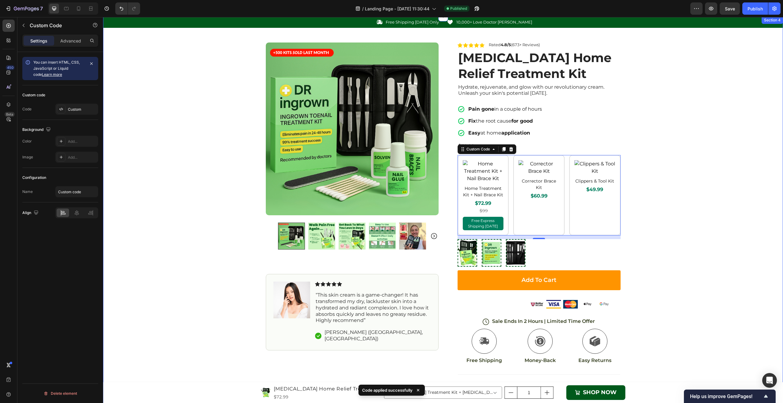
click at [627, 146] on div "Icon Free Shipping [DATE] Only Text Block Row Icon 10,000+ Love Doctor [PERSON_…" at bounding box center [443, 235] width 680 height 436
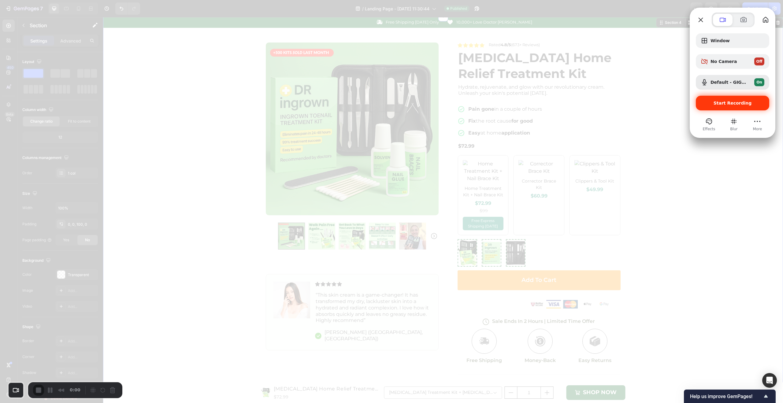
click at [730, 102] on span "Start Recording" at bounding box center [732, 103] width 38 height 5
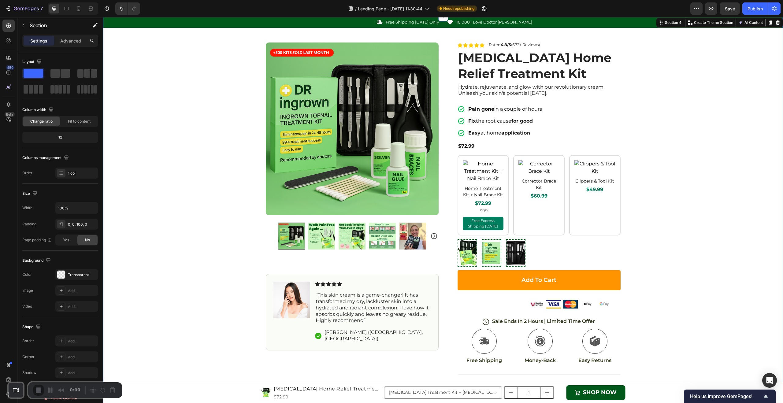
click at [397, 403] on div "3" at bounding box center [391, 406] width 783 height 6
click at [397, 403] on div at bounding box center [391, 403] width 783 height 0
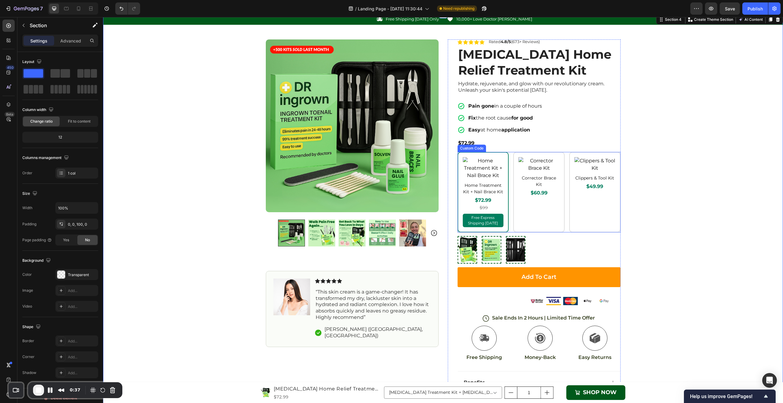
scroll to position [1120, 0]
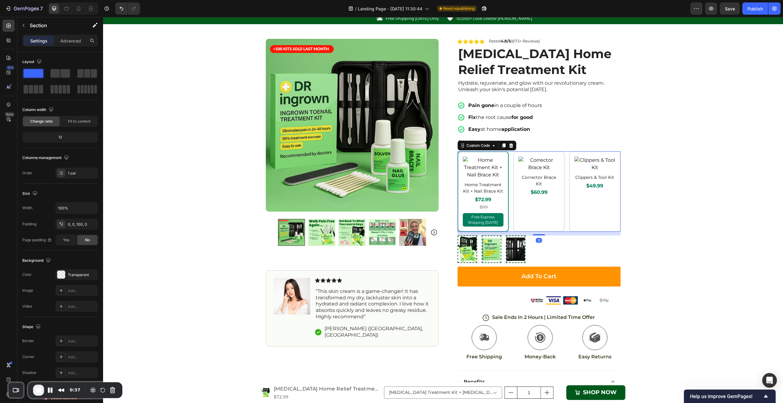
click at [494, 229] on div "Home Treatment Kit + Nail Brace Kit $72.99 $99 Free Express Shipping [DATE]" at bounding box center [482, 191] width 51 height 80
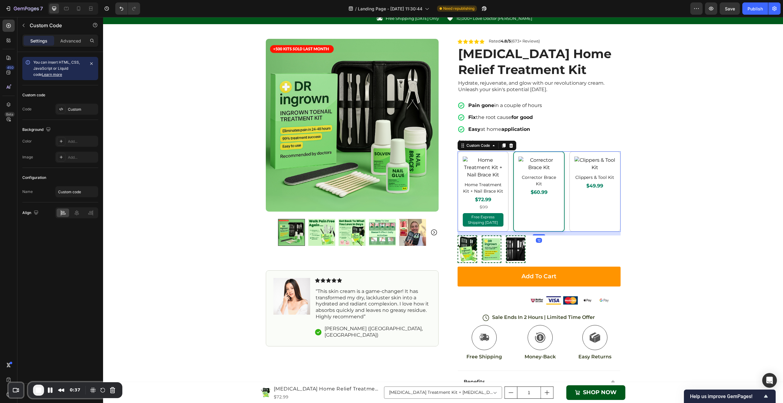
click at [526, 196] on span "$60.99" at bounding box center [538, 192] width 41 height 7
click at [649, 206] on div "Icon Free Shipping [DATE] Only Text Block Row Icon 10,000+ Love Doctor [PERSON_…" at bounding box center [443, 231] width 680 height 436
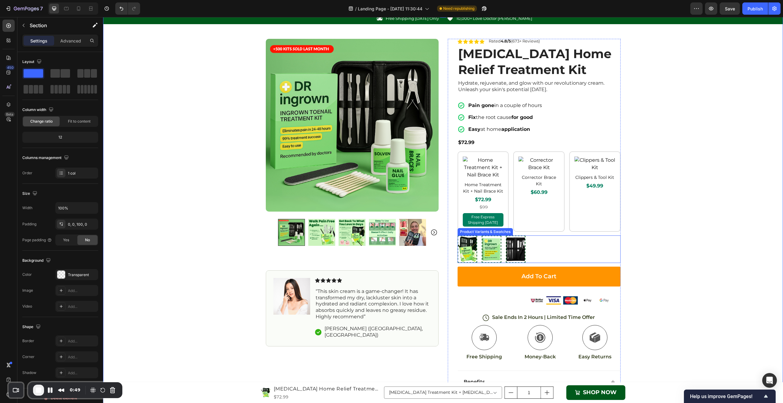
click at [512, 262] on img at bounding box center [515, 249] width 18 height 26
click at [506, 235] on input "[MEDICAL_DATA] Clipper & Tool kit (Instant Pain Relief) [MEDICAL_DATA] Clipper …" at bounding box center [505, 235] width 0 height 0
radio input "true"
select select "585776142355530271"
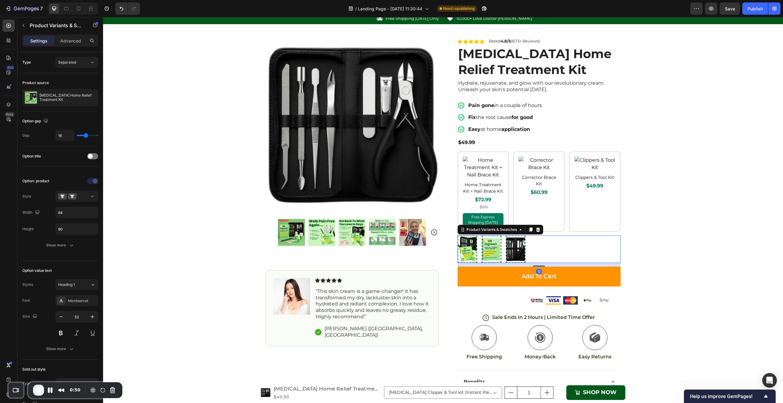
click at [493, 262] on img at bounding box center [491, 249] width 18 height 26
click at [481, 235] on input "[MEDICAL_DATA] Home Treatment Kit (Fix Your Nail Growth Permanently) [MEDICAL_D…" at bounding box center [481, 235] width 0 height 0
radio input "true"
select select "585776142355661343"
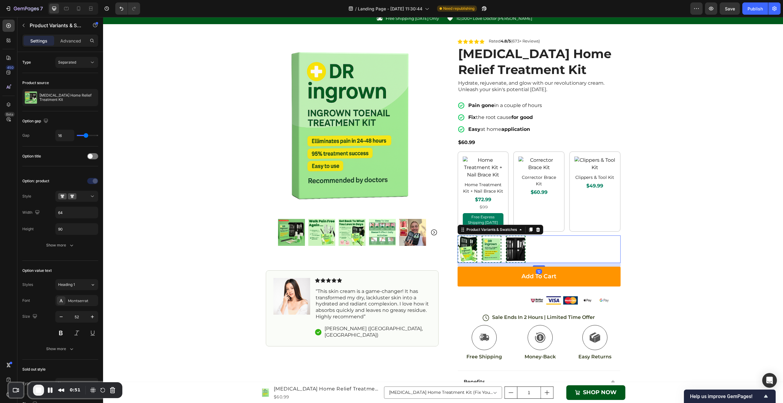
click at [476, 263] on div "[MEDICAL_DATA] Treatment Kit + [MEDICAL_DATA] Clipper & Tool kit [MEDICAL_DATA]…" at bounding box center [538, 249] width 163 height 28
click at [474, 262] on img at bounding box center [467, 249] width 18 height 26
click at [457, 235] on input "[MEDICAL_DATA] Treatment Kit + [MEDICAL_DATA] Clipper & Tool kit [MEDICAL_DATA]…" at bounding box center [457, 235] width 0 height 0
radio input "true"
select select "585776142355595807"
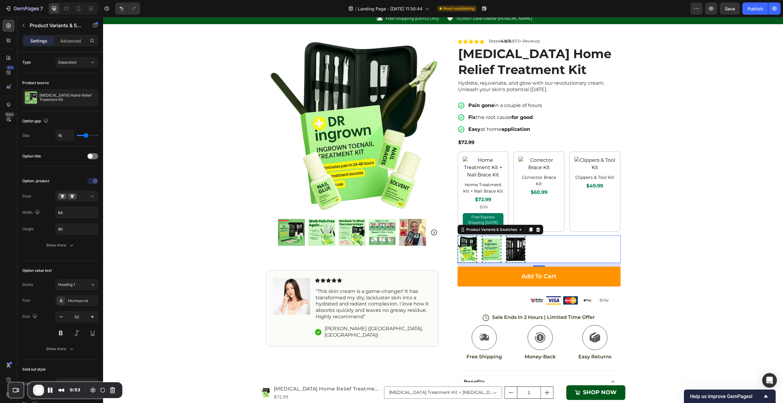
click at [470, 262] on img at bounding box center [467, 249] width 18 height 26
click at [457, 235] on input "[MEDICAL_DATA] Treatment Kit + [MEDICAL_DATA] Clipper & Tool kit [MEDICAL_DATA]…" at bounding box center [457, 235] width 0 height 0
click at [482, 262] on img at bounding box center [491, 249] width 18 height 26
click at [481, 235] on input "[MEDICAL_DATA] Home Treatment Kit (Fix Your Nail Growth Permanently) [MEDICAL_D…" at bounding box center [481, 235] width 0 height 0
radio input "true"
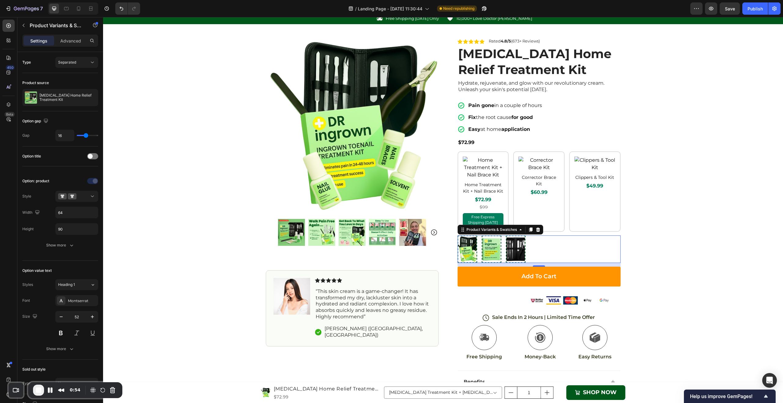
select select "585776142355661343"
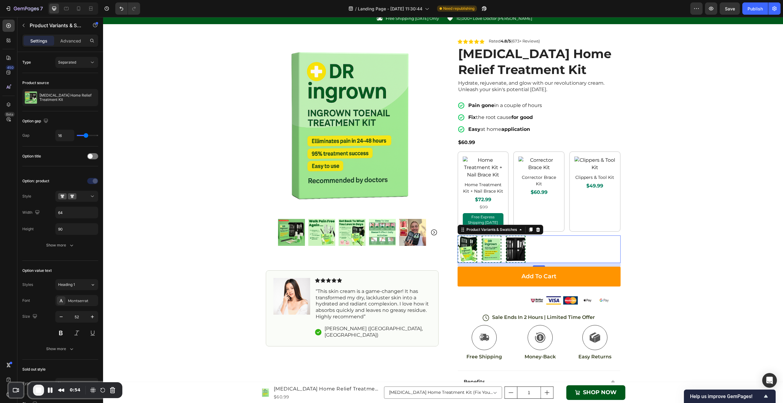
click at [506, 262] on img at bounding box center [515, 249] width 18 height 26
click at [505, 235] on input "[MEDICAL_DATA] Clipper & Tool kit (Instant Pain Relief) [MEDICAL_DATA] Clipper …" at bounding box center [505, 235] width 0 height 0
radio input "true"
select select "585776142355530271"
click at [464, 262] on img at bounding box center [467, 249] width 18 height 26
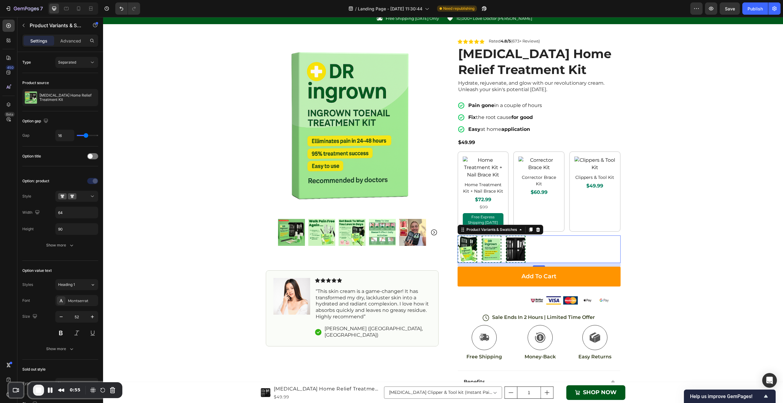
click at [457, 235] on input "[MEDICAL_DATA] Treatment Kit + [MEDICAL_DATA] Clipper & Tool kit [MEDICAL_DATA]…" at bounding box center [457, 235] width 0 height 0
radio input "true"
select select "585776142355595807"
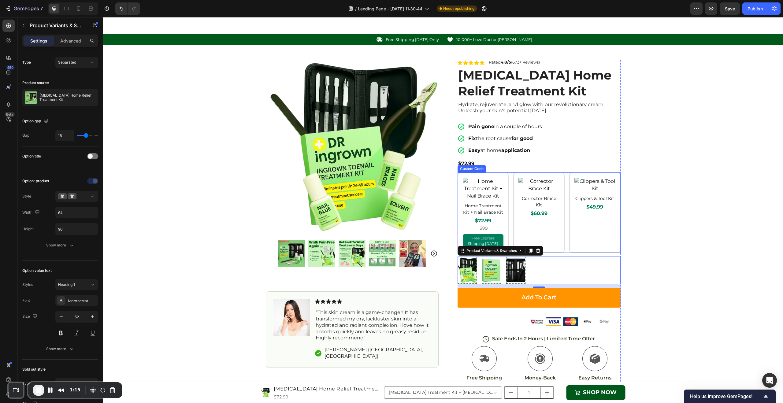
scroll to position [1134, 0]
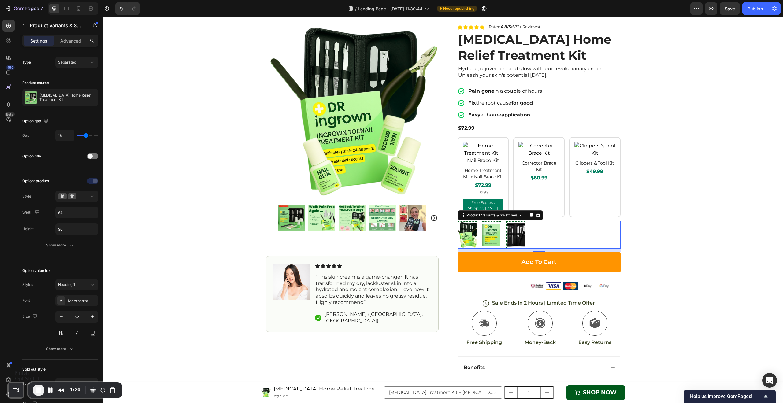
click at [39, 391] on span "End Recording" at bounding box center [38, 389] width 7 height 7
click at [468, 94] on strong "Pain gone" at bounding box center [481, 91] width 26 height 6
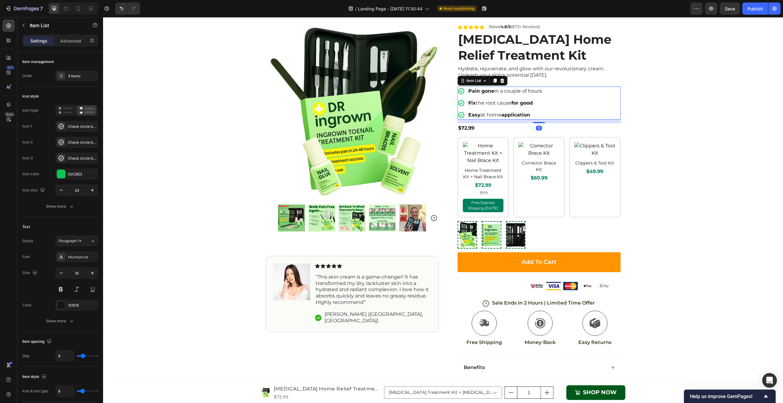
click at [459, 95] on icon at bounding box center [460, 90] width 7 height 7
click at [458, 95] on icon at bounding box center [460, 90] width 7 height 7
click at [460, 95] on icon at bounding box center [460, 90] width 7 height 7
click at [458, 94] on icon at bounding box center [461, 91] width 6 height 6
click at [65, 126] on div at bounding box center [61, 126] width 9 height 9
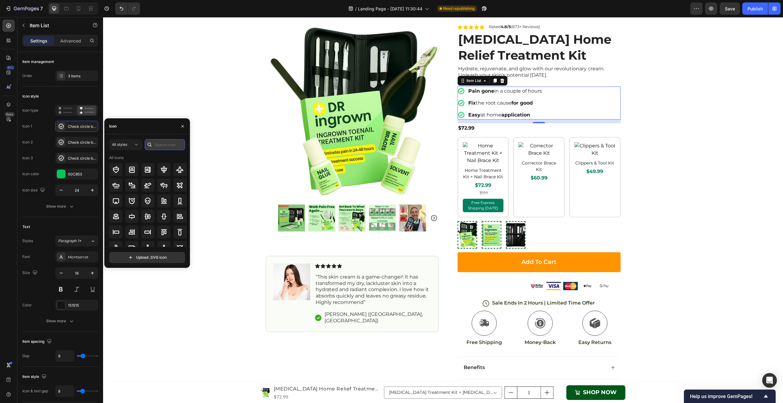
click at [156, 141] on input "text" at bounding box center [165, 144] width 40 height 11
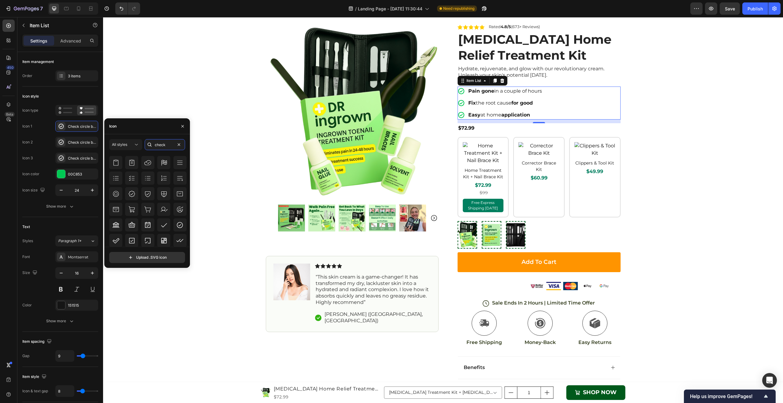
scroll to position [123, 0]
type input "check"
click at [176, 217] on div at bounding box center [179, 221] width 13 height 13
click at [177, 193] on icon at bounding box center [180, 193] width 6 height 6
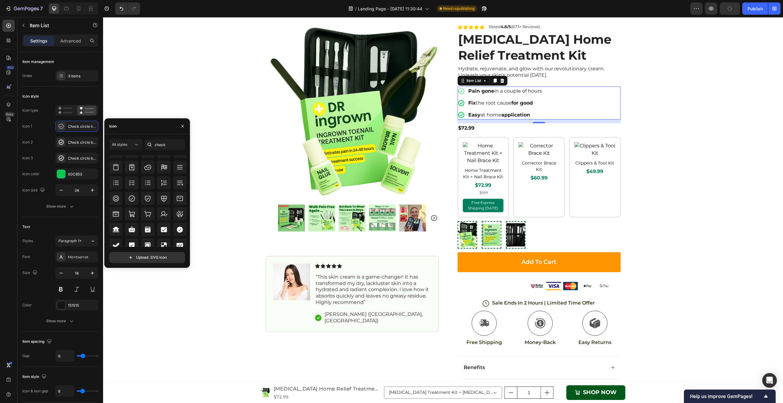
scroll to position [199, 0]
click at [179, 223] on icon at bounding box center [180, 225] width 6 height 6
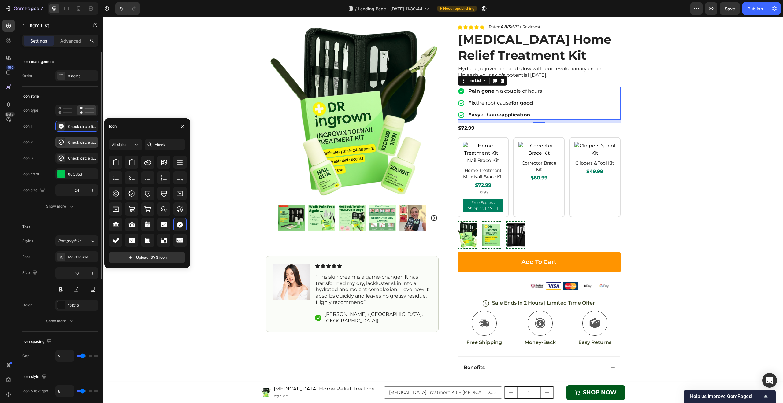
click at [75, 145] on div "Check circle bold" at bounding box center [82, 143] width 29 height 6
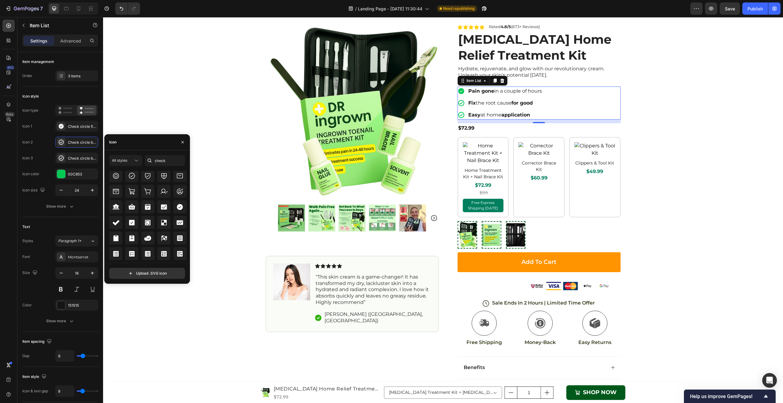
scroll to position [229, 0]
click at [174, 205] on div at bounding box center [179, 205] width 13 height 13
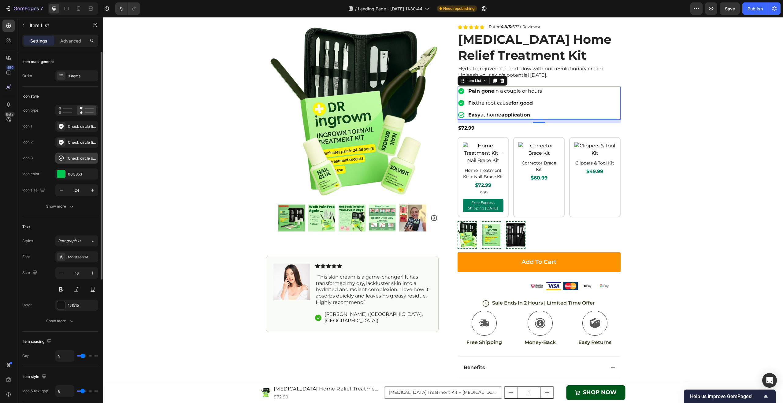
click at [62, 160] on icon at bounding box center [61, 158] width 5 height 5
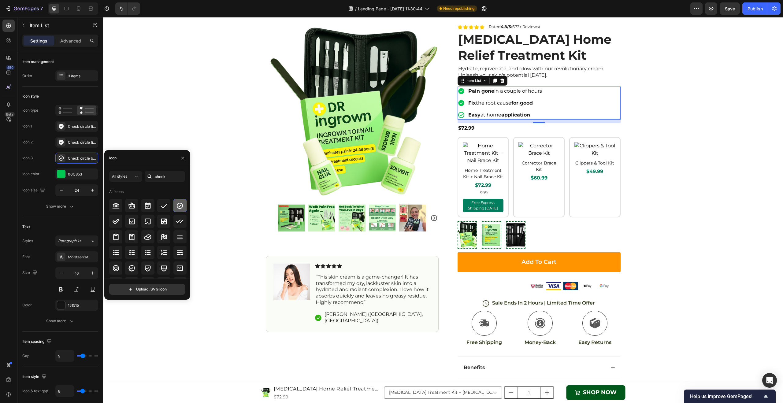
click at [176, 208] on icon at bounding box center [179, 205] width 7 height 7
click at [181, 196] on icon at bounding box center [179, 193] width 7 height 7
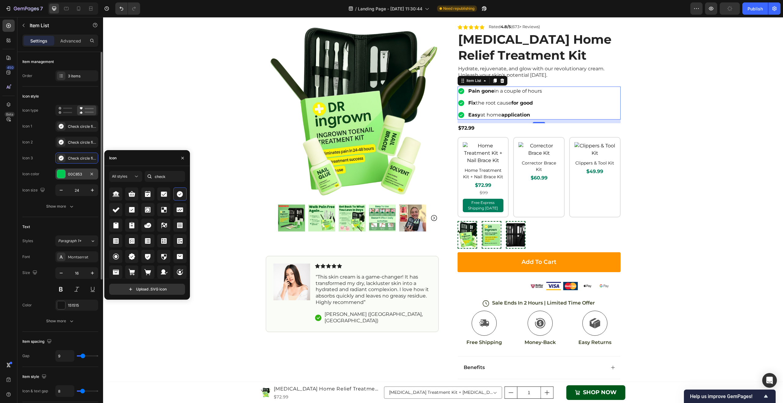
click at [79, 178] on div "00C853" at bounding box center [76, 173] width 43 height 11
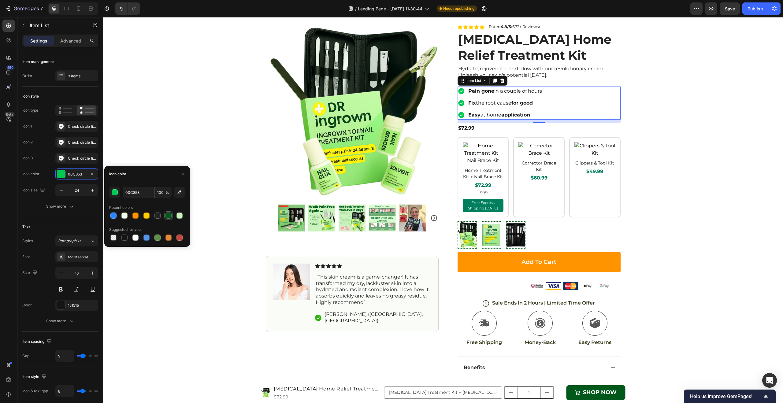
click at [168, 215] on div at bounding box center [168, 215] width 6 height 6
click at [181, 214] on div at bounding box center [179, 215] width 6 height 6
click at [172, 216] on div at bounding box center [168, 215] width 7 height 7
type input "00591B"
click at [659, 146] on div "Icon Free Shipping Today Only Text Block Row Icon 10,000+ Love Doctor Ingrown T…" at bounding box center [443, 216] width 680 height 436
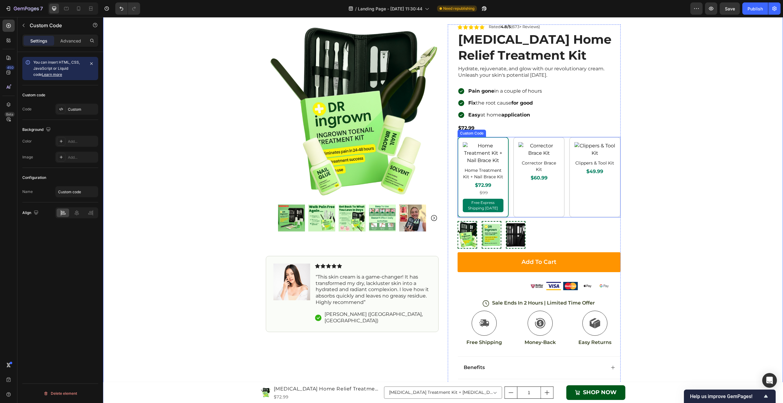
click at [477, 180] on h4 "Home Treatment Kit + Nail Brace Kit" at bounding box center [483, 173] width 41 height 13
click at [532, 182] on span "$60.99" at bounding box center [538, 177] width 41 height 7
click at [584, 175] on span "$49.99" at bounding box center [594, 171] width 41 height 7
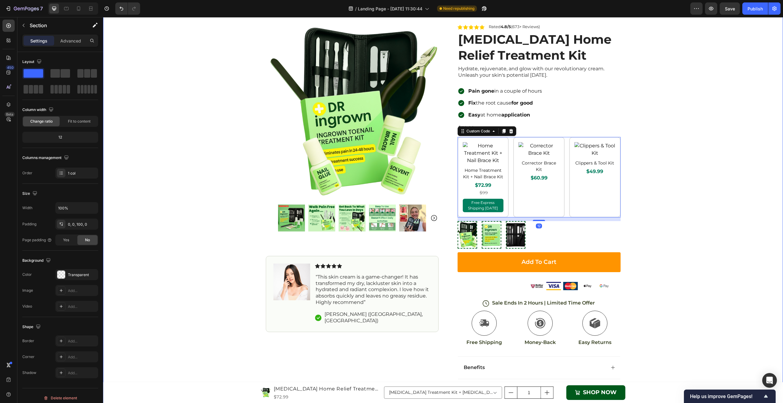
click at [662, 214] on div "Icon Free Shipping Today Only Text Block Row Icon 10,000+ Love Doctor Ingrown T…" at bounding box center [443, 216] width 680 height 436
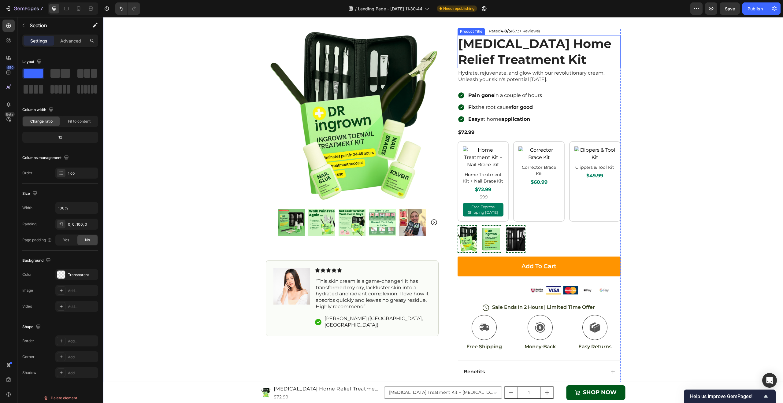
scroll to position [1138, 0]
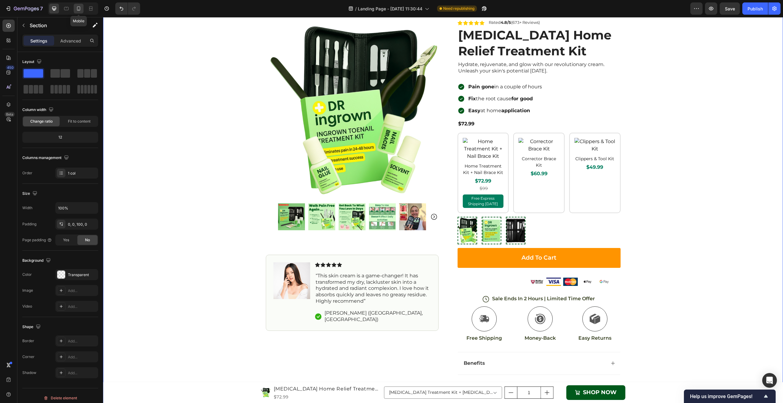
click at [82, 11] on div at bounding box center [79, 9] width 10 height 10
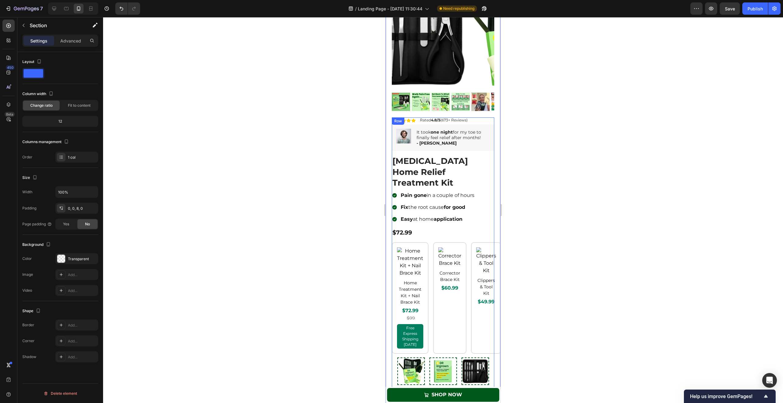
scroll to position [1172, 0]
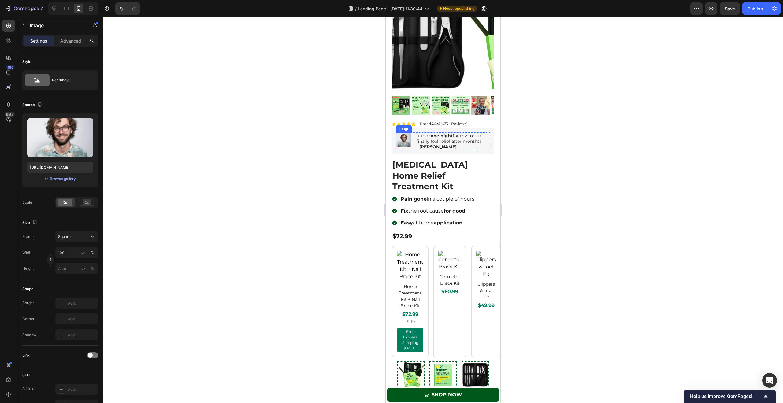
click at [407, 137] on img at bounding box center [403, 139] width 15 height 15
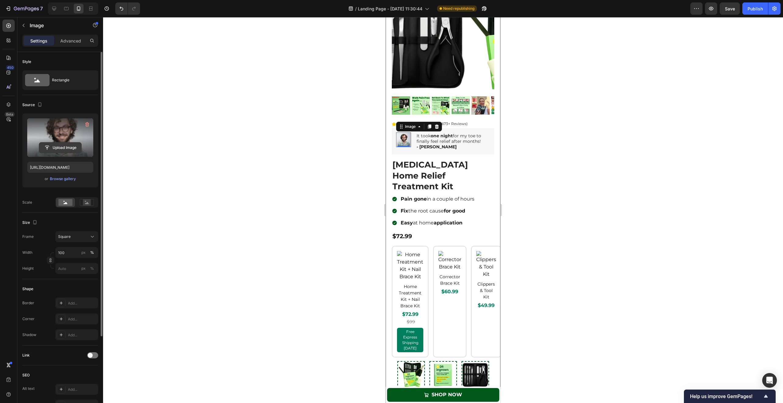
click at [69, 152] on input "file" at bounding box center [60, 147] width 42 height 10
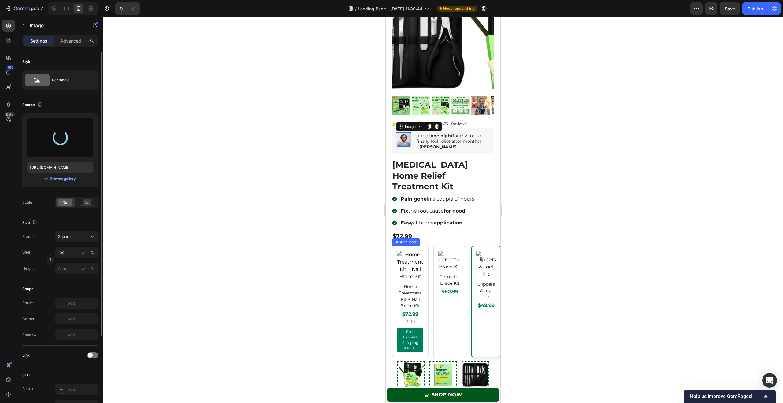
type input "https://cdn.shopify.com/s/files/1/0861/6329/2437/files/gempages_585776135493649…"
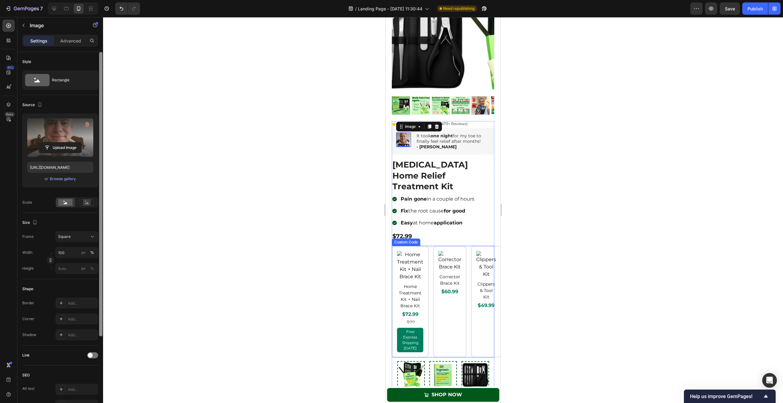
click at [103, 251] on div at bounding box center [100, 236] width 5 height 368
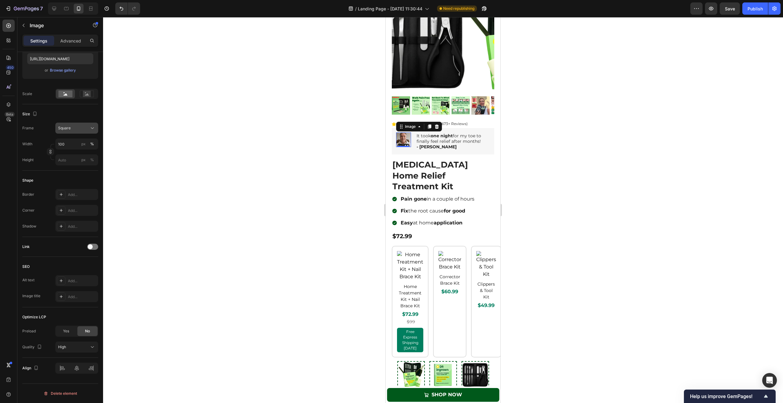
click at [89, 130] on icon at bounding box center [92, 128] width 6 height 6
click at [83, 157] on div "Vertical" at bounding box center [75, 155] width 35 height 6
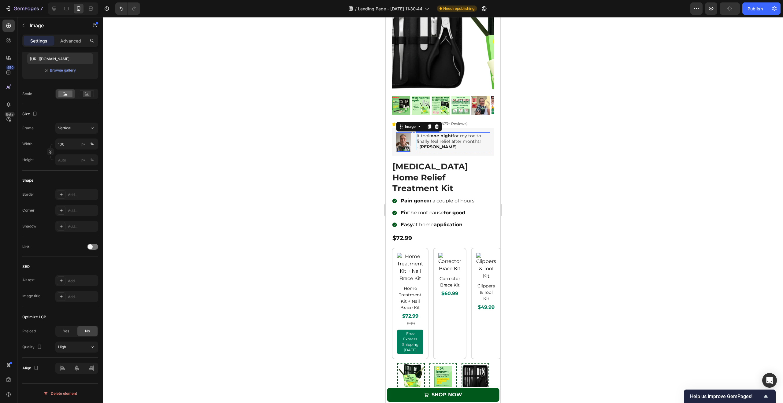
click at [435, 144] on strong "- Susan C" at bounding box center [436, 147] width 40 height 6
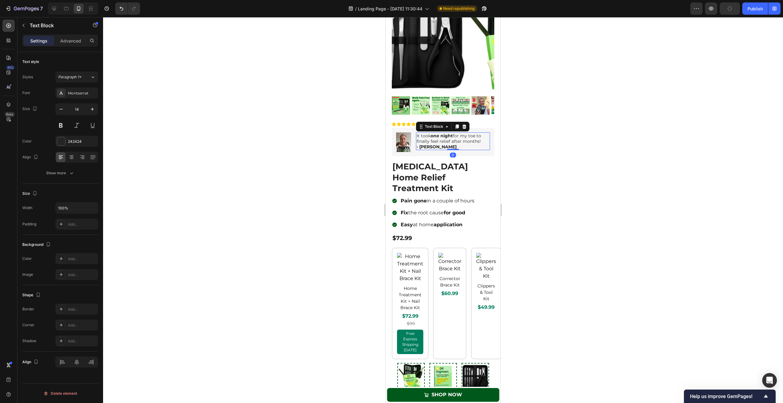
click at [433, 144] on strong "- Susan C" at bounding box center [436, 147] width 40 height 6
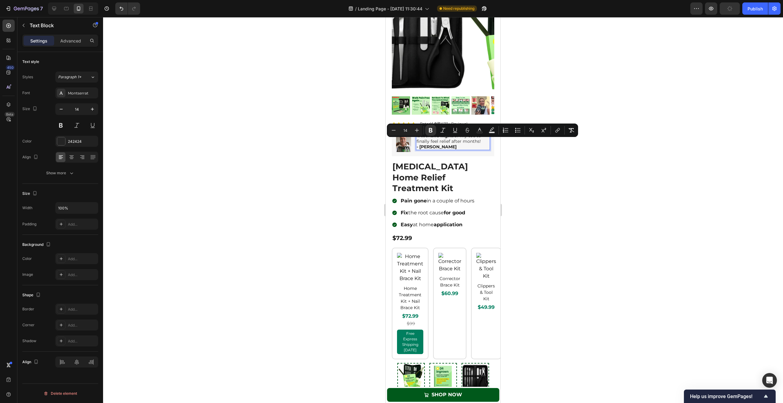
click at [426, 144] on strong "- Susan C" at bounding box center [436, 147] width 40 height 6
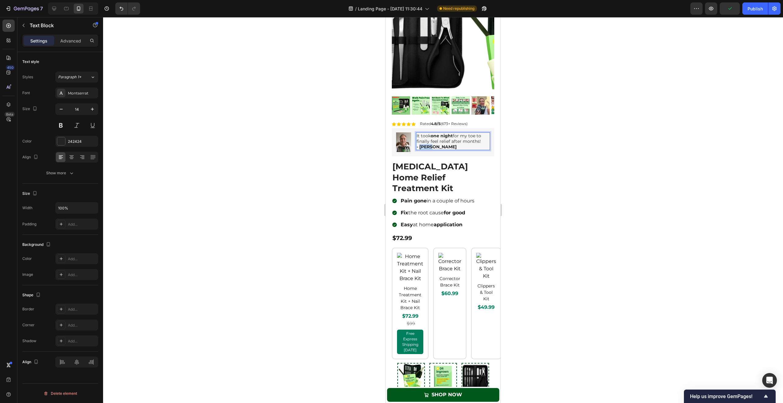
click at [426, 144] on strong "- Susan C" at bounding box center [436, 147] width 40 height 6
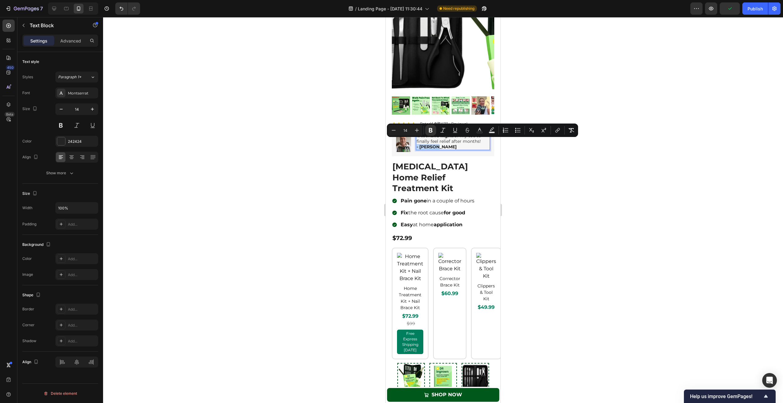
click at [426, 144] on strong "- Susan C" at bounding box center [436, 147] width 40 height 6
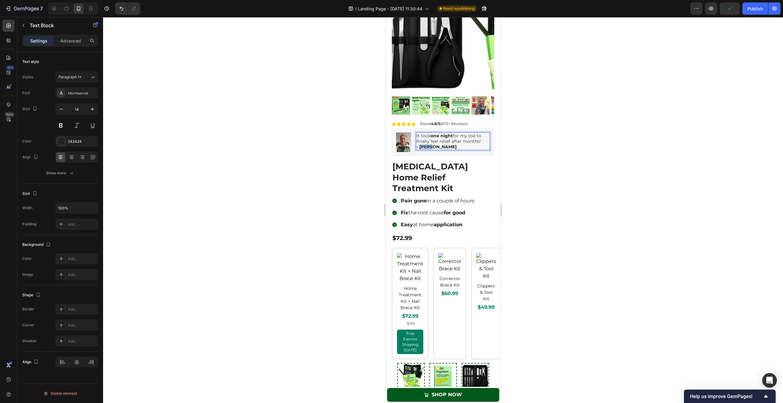
click at [426, 144] on strong "- Susan C" at bounding box center [436, 147] width 40 height 6
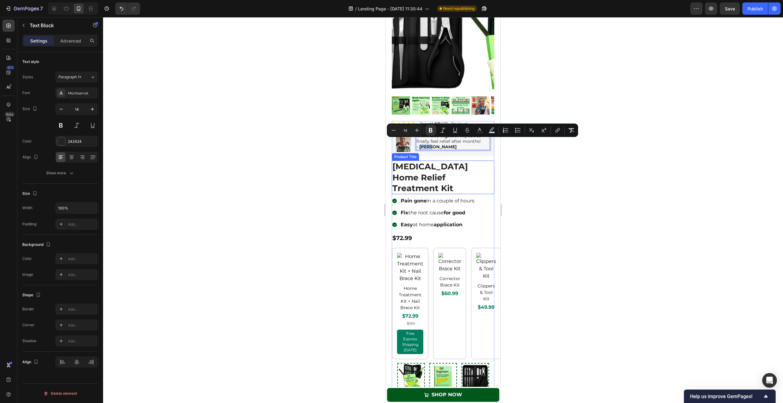
click at [468, 163] on h1 "[MEDICAL_DATA] Home Relief Treatment Kit" at bounding box center [443, 176] width 102 height 33
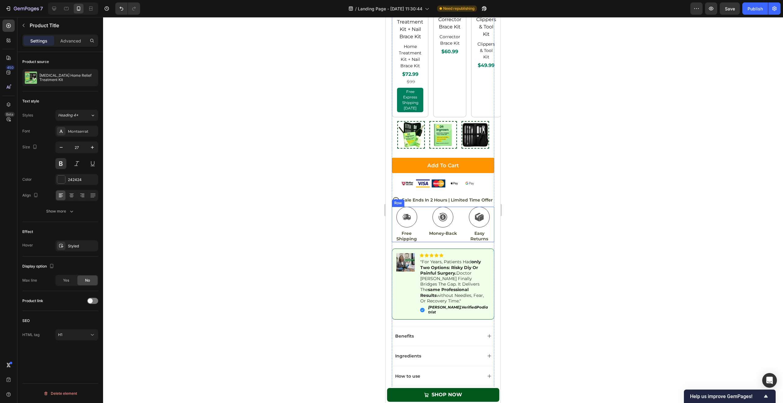
scroll to position [1414, 0]
click at [457, 198] on p "Sale Ends In 2 Hours | Limited Time Offer" at bounding box center [447, 201] width 91 height 6
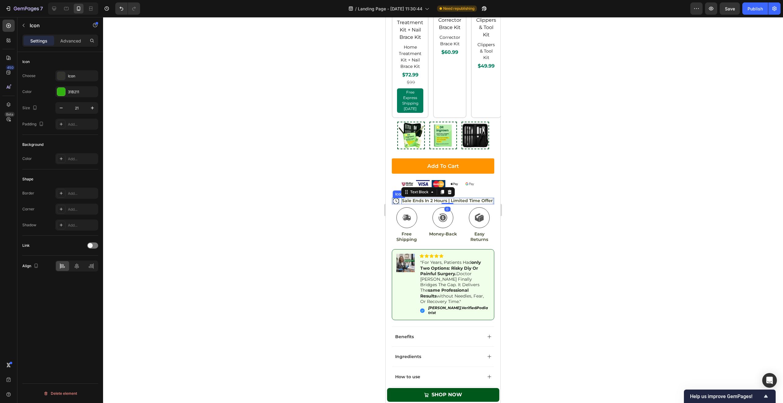
click at [396, 198] on icon at bounding box center [396, 201] width 6 height 6
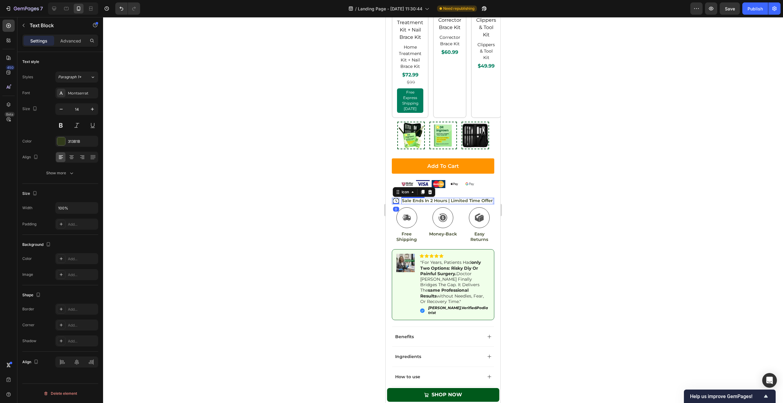
click at [464, 198] on p "Sale Ends In 2 Hours | Limited Time Offer" at bounding box center [447, 201] width 91 height 6
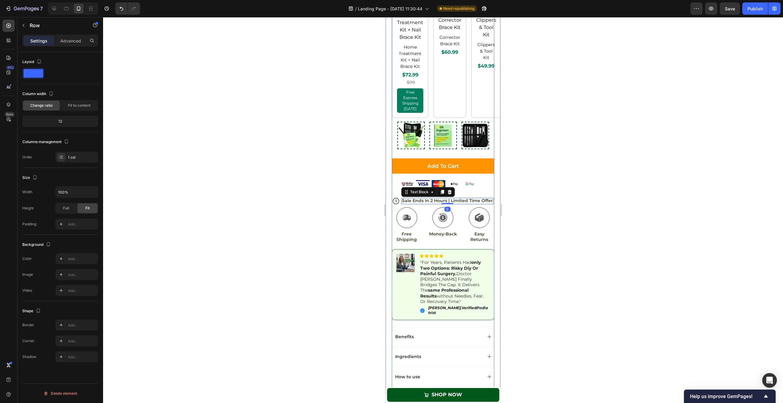
click at [460, 187] on div "Icon Icon Icon Icon Icon Icon List Rated 4.8/5 (673+ Reviews) Text Block Row Im…" at bounding box center [443, 136] width 102 height 513
click at [399, 198] on div "Icon Sale Ends In 2 Hours | Limited Time Offer Text Block Row 0" at bounding box center [443, 201] width 102 height 6
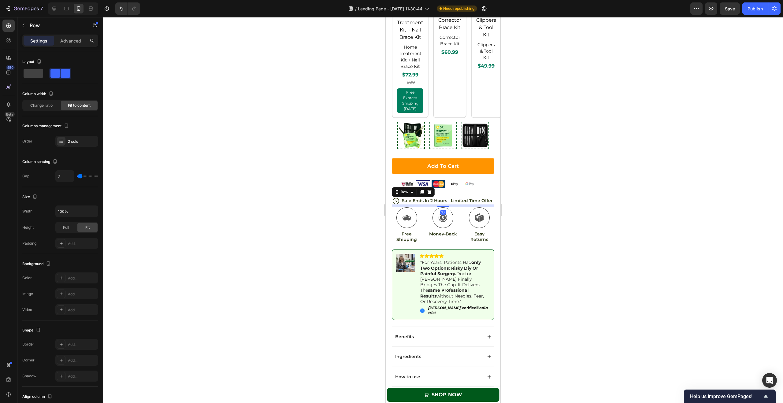
click at [399, 198] on div "Icon Sale Ends In 2 Hours | Limited Time Offer Text Block Row 10" at bounding box center [443, 201] width 102 height 6
click at [30, 105] on span "Change ratio" at bounding box center [41, 106] width 22 height 6
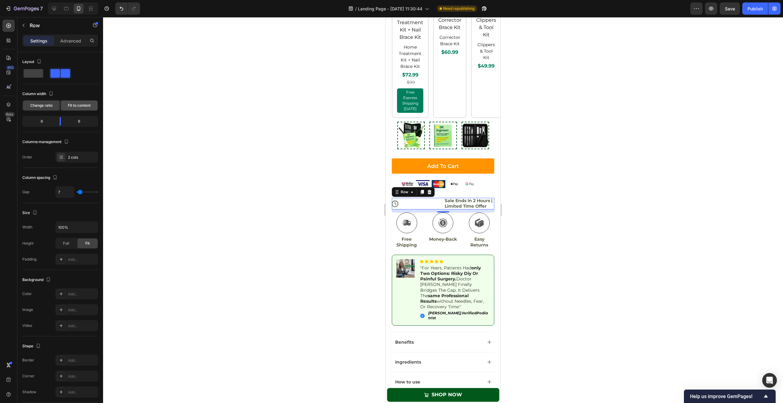
click at [76, 107] on span "Fit to content" at bounding box center [79, 106] width 23 height 6
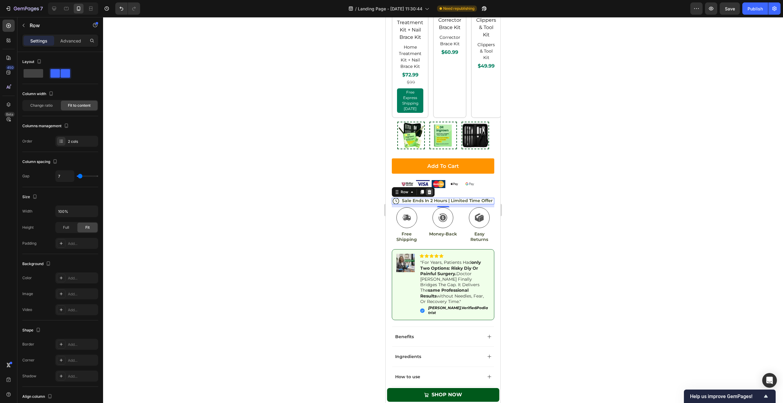
click at [429, 190] on icon at bounding box center [429, 192] width 5 height 5
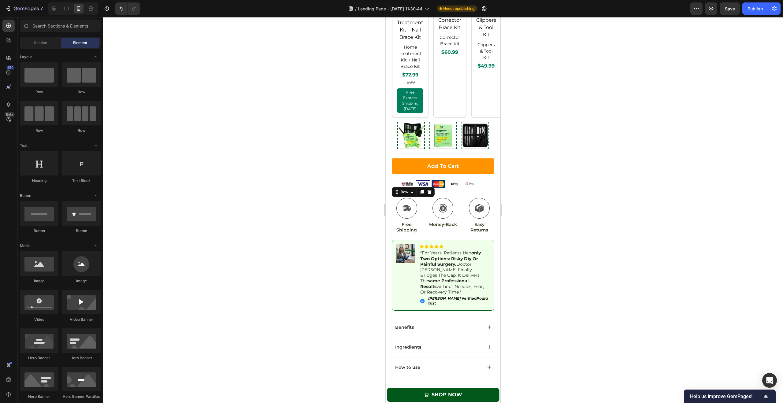
click at [457, 226] on div "Icon Free Shipping Text Block Icon Money-Back Text Block Icon Easy Returns Text…" at bounding box center [443, 215] width 102 height 35
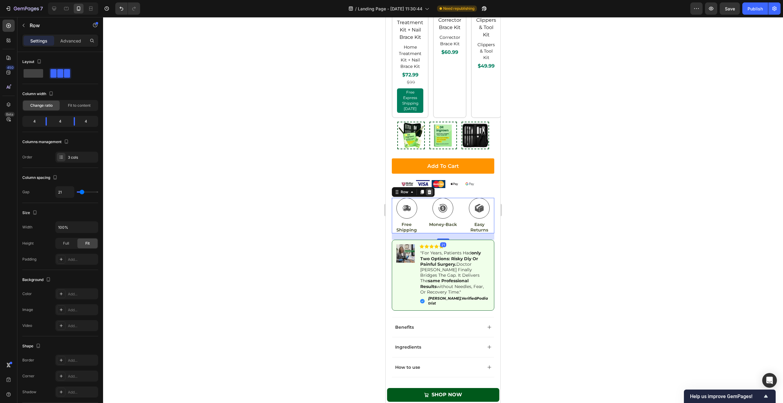
click at [430, 190] on icon at bounding box center [429, 192] width 4 height 4
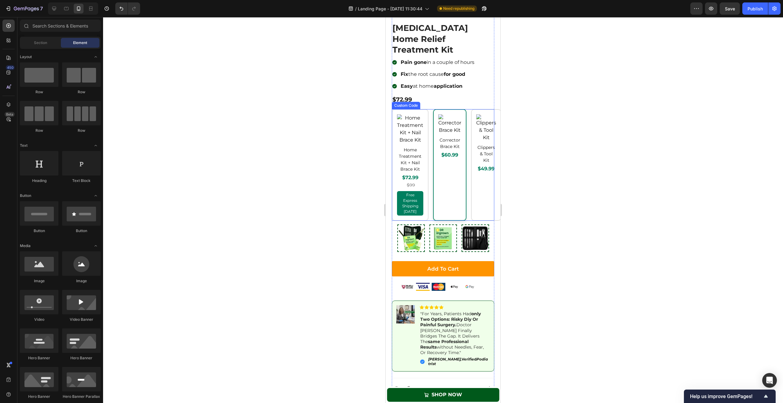
scroll to position [1227, 0]
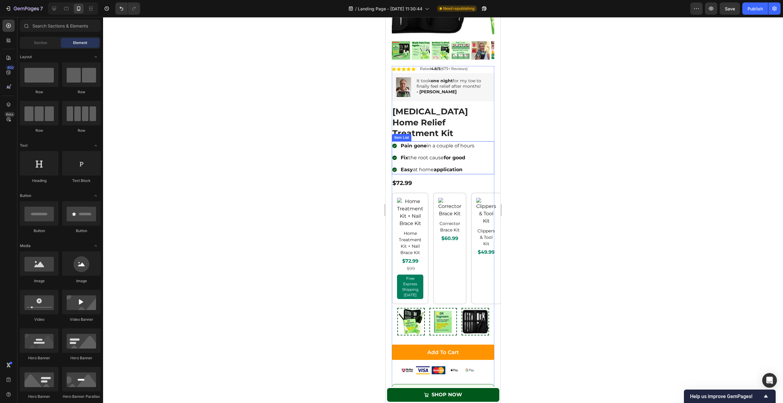
click at [421, 143] on p "Pain gone in a couple of hours" at bounding box center [437, 145] width 74 height 7
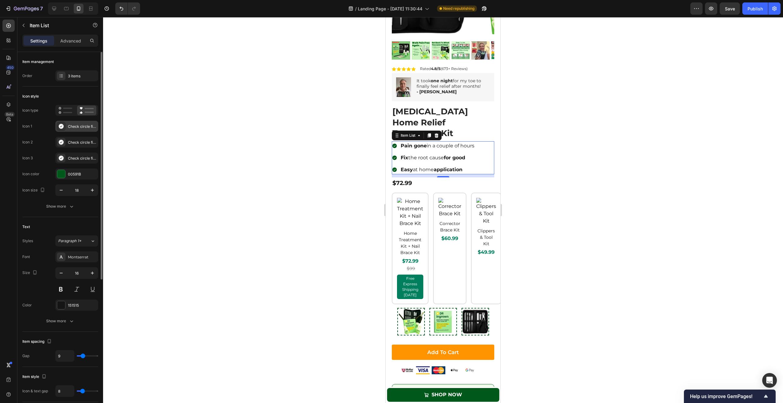
click at [77, 128] on div "Check circle filled" at bounding box center [82, 127] width 29 height 6
click at [65, 92] on div "Icon style" at bounding box center [60, 96] width 76 height 10
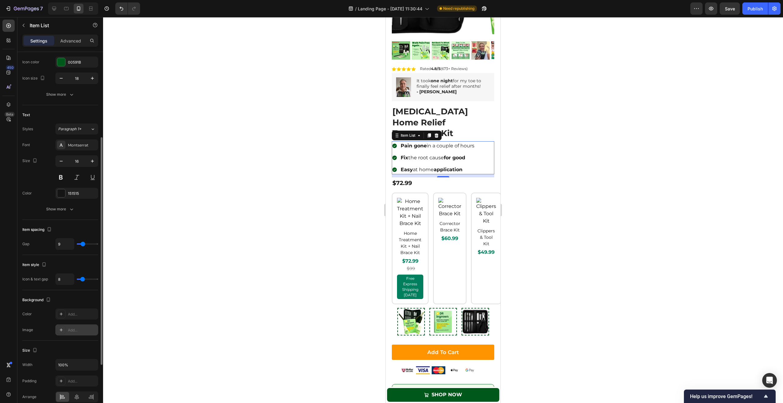
scroll to position [153, 0]
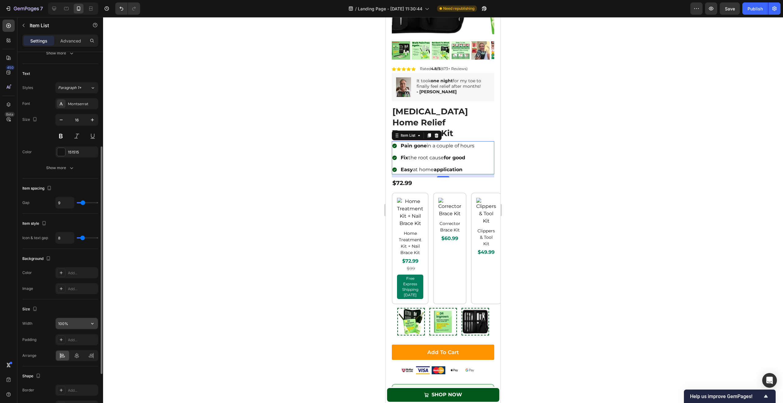
click at [77, 321] on input "100%" at bounding box center [77, 323] width 42 height 11
click at [92, 321] on icon "button" at bounding box center [92, 323] width 6 height 6
click at [82, 301] on div "Size Width 100% Padding Add... Arrange" at bounding box center [60, 332] width 76 height 67
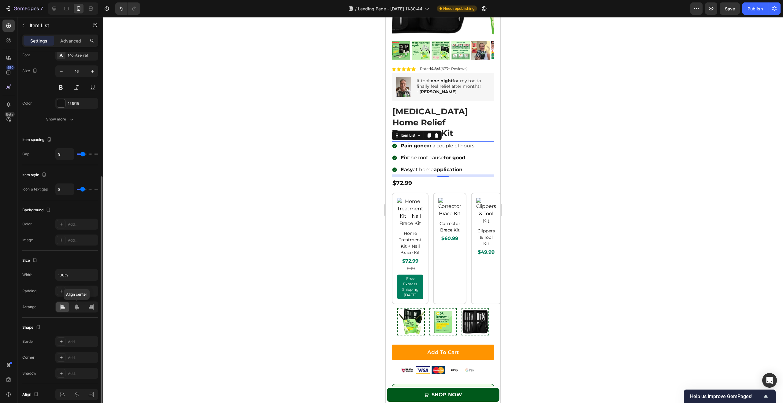
scroll to position [228, 0]
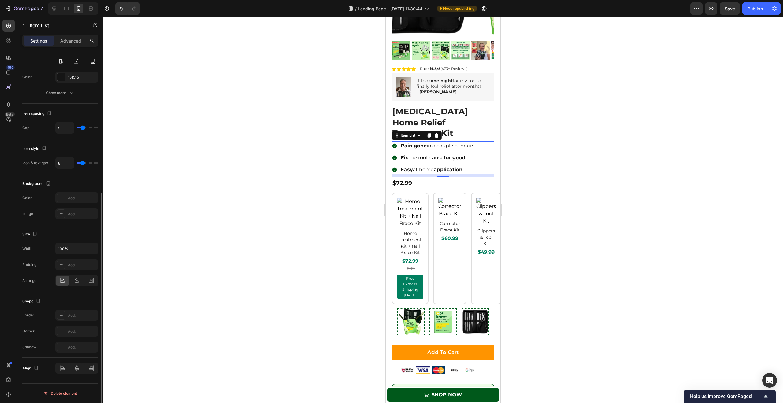
type input "14"
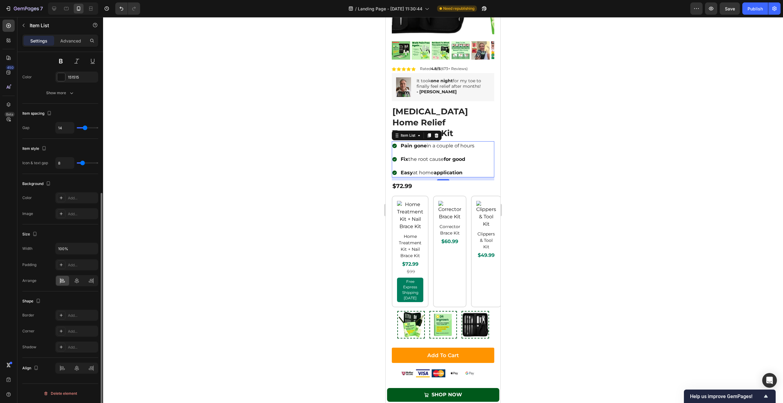
type input "15"
type input "16"
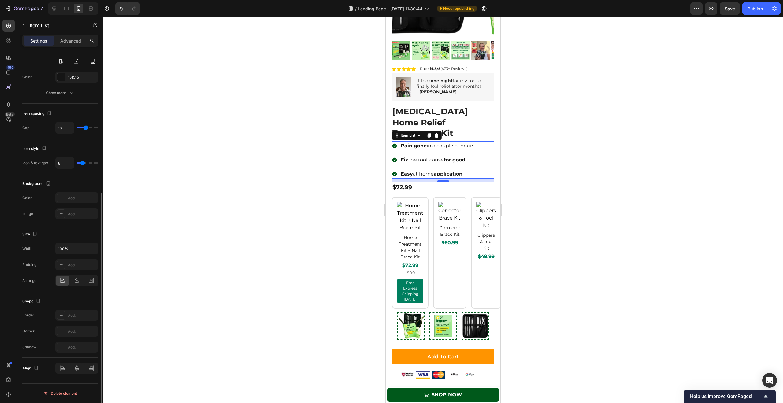
type input "15"
type input "14"
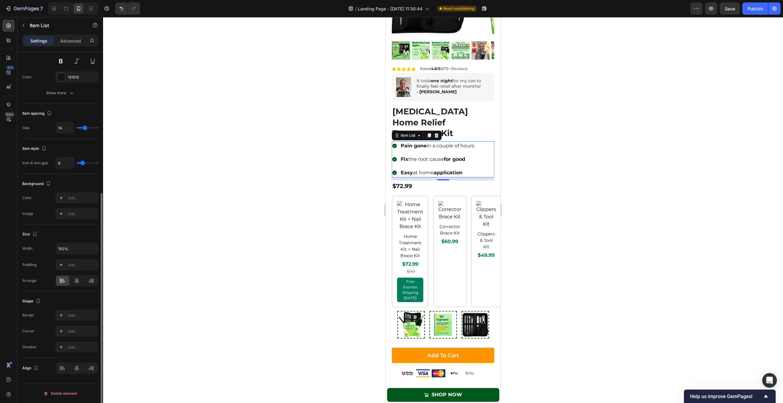
type input "13"
type input "12"
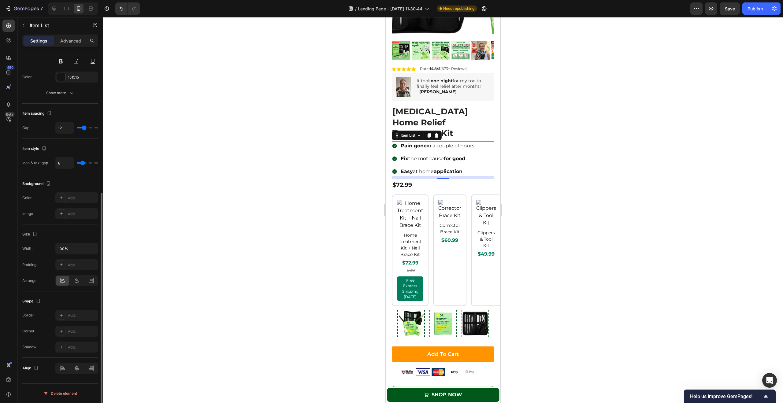
type input "11"
type input "10"
type input "9"
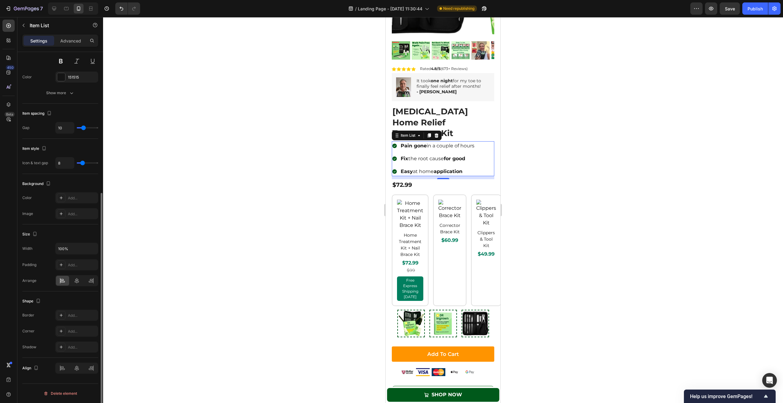
type input "9"
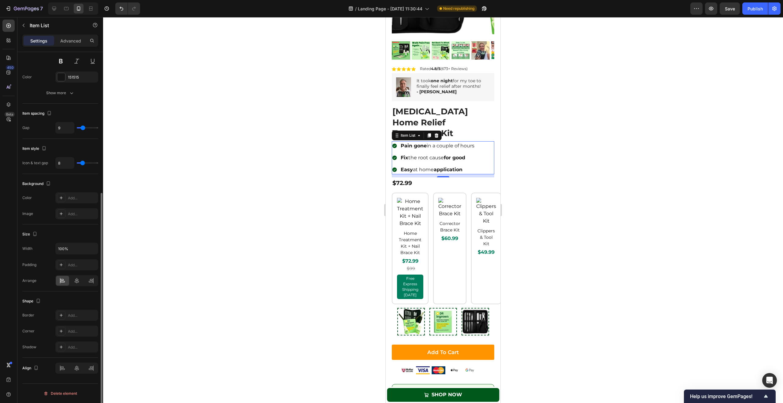
type input "8"
type input "7"
type input "6"
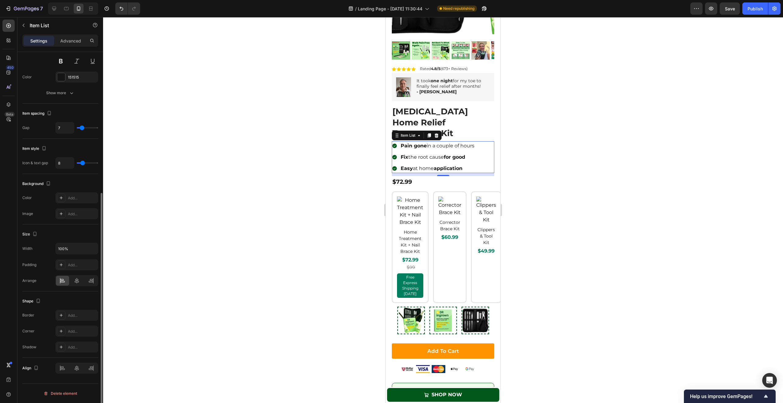
type input "6"
type input "4"
type input "3"
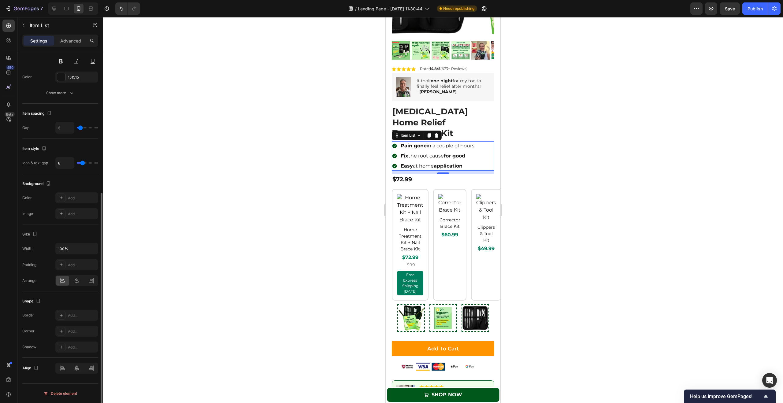
drag, startPoint x: 84, startPoint y: 127, endPoint x: 80, endPoint y: 128, distance: 3.6
type input "3"
click at [80, 128] on input "range" at bounding box center [87, 127] width 21 height 1
type input "11"
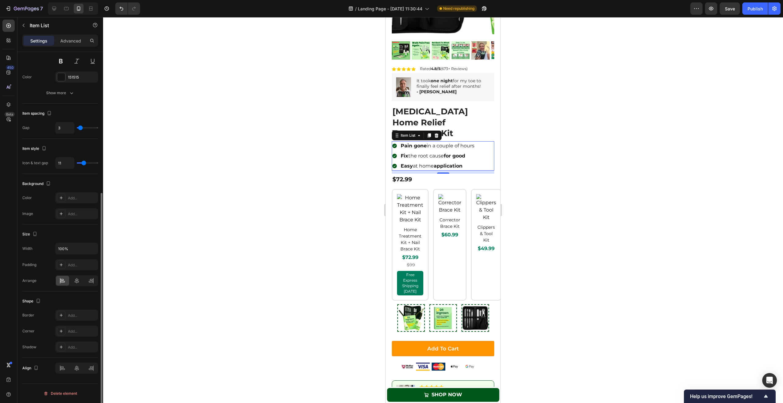
type input "12"
type input "13"
type input "14"
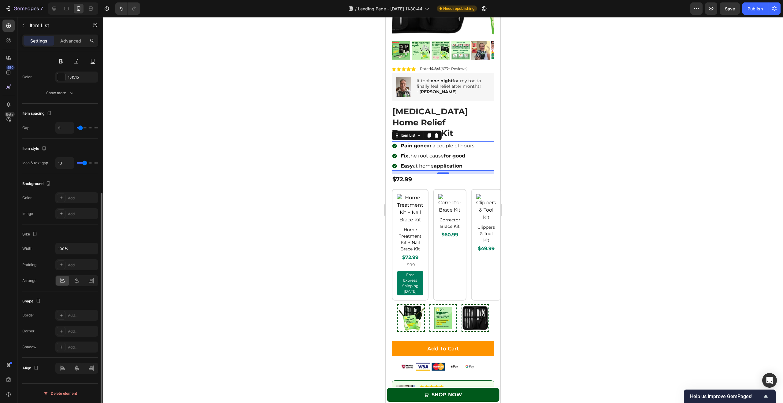
type input "14"
type input "13"
type input "12"
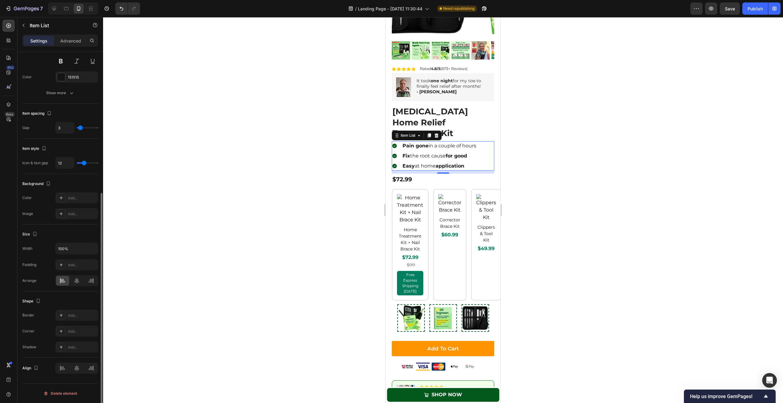
type input "11"
type input "10"
type input "9"
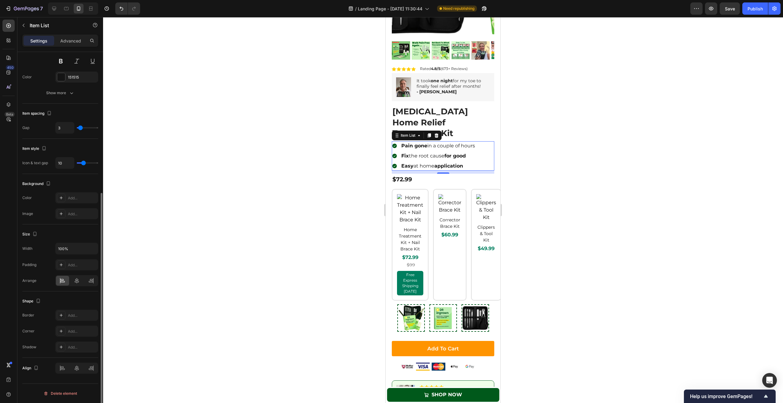
type input "9"
type input "8"
type input "7"
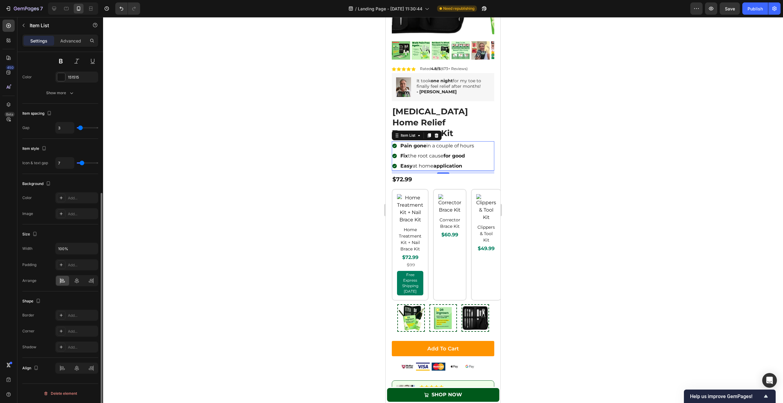
type input "6"
type input "5"
type input "4"
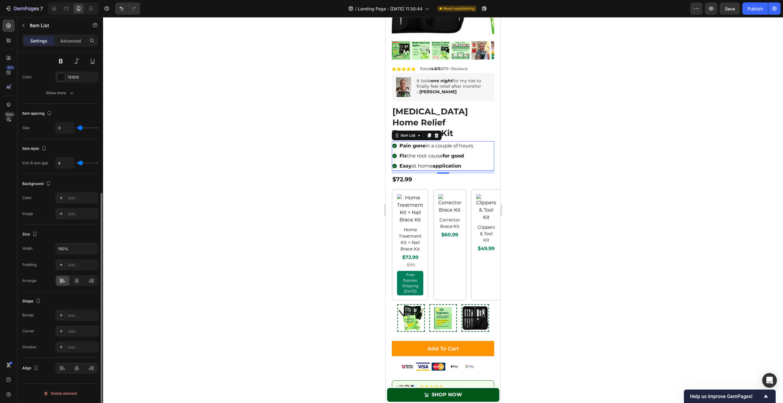
type input "4"
click at [81, 162] on input "range" at bounding box center [87, 162] width 21 height 1
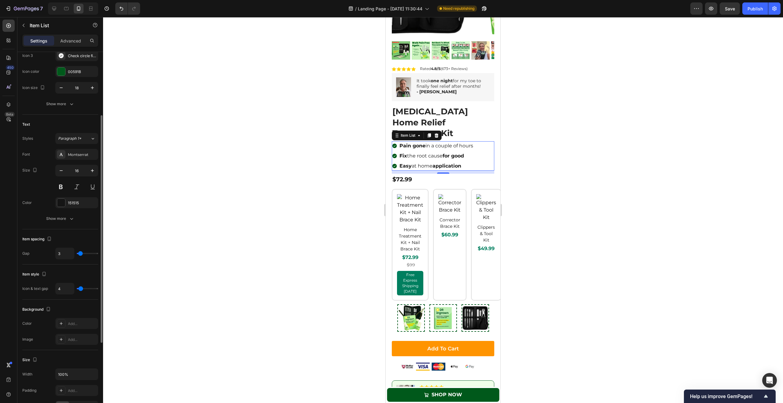
scroll to position [51, 0]
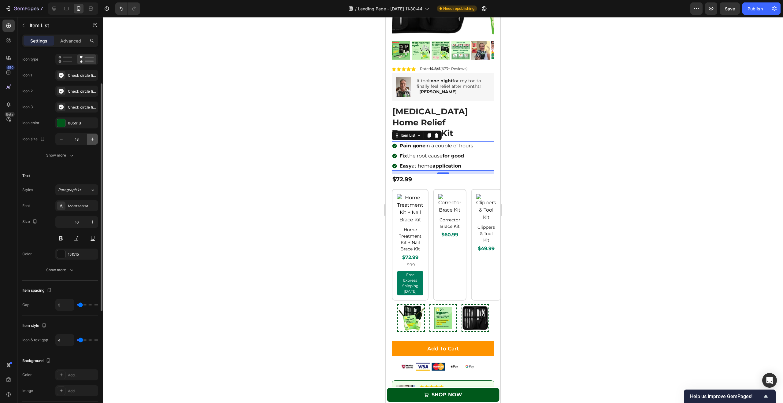
click at [89, 139] on icon "button" at bounding box center [92, 139] width 6 height 6
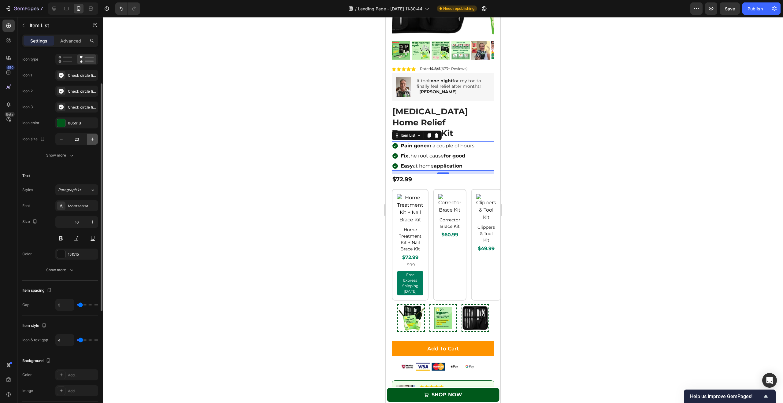
click at [89, 139] on icon "button" at bounding box center [92, 139] width 6 height 6
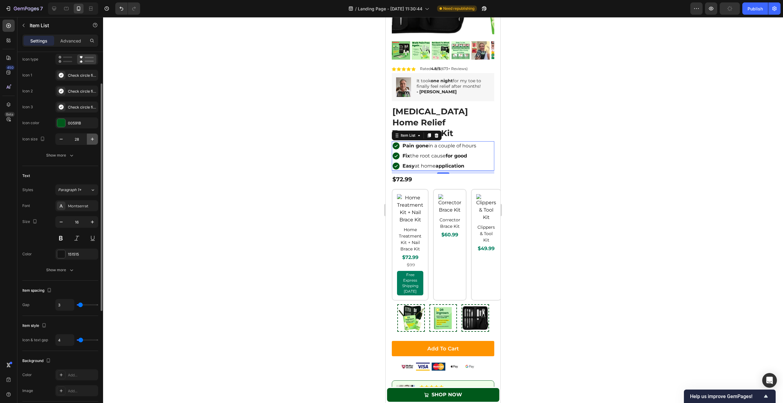
click at [89, 139] on icon "button" at bounding box center [92, 139] width 6 height 6
click at [57, 140] on button "button" at bounding box center [61, 139] width 11 height 11
type input "27"
type input "1"
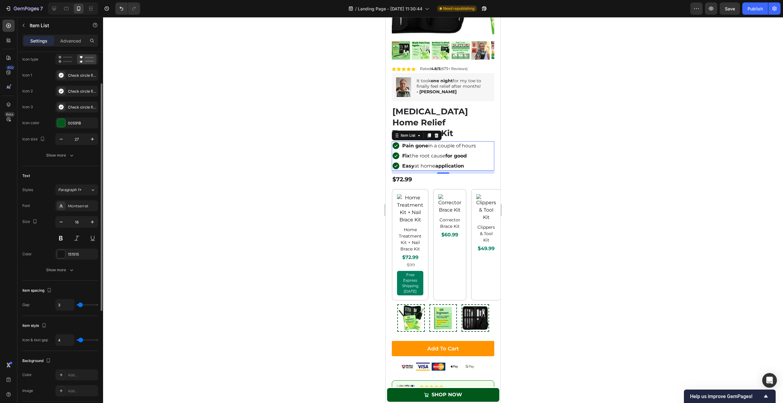
type input "1"
type input "2"
type input "3"
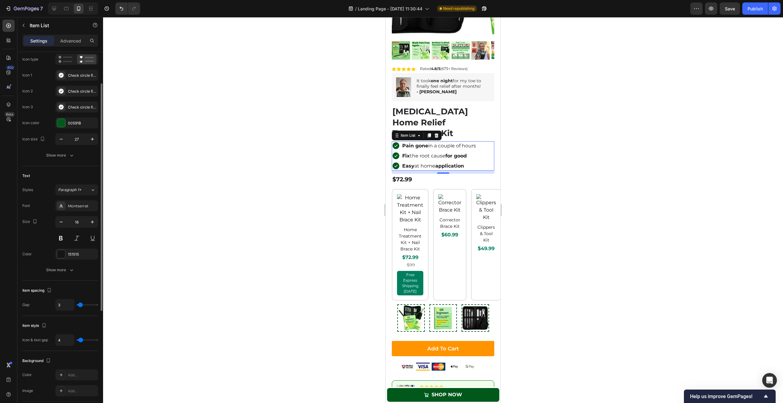
type input "6"
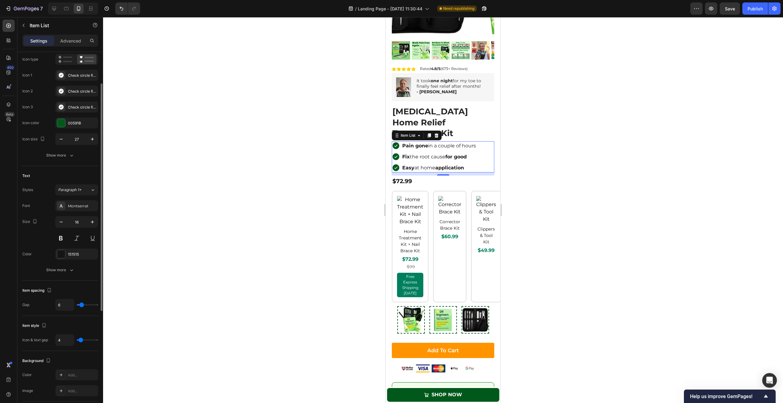
type input "7"
click at [82, 304] on input "range" at bounding box center [87, 304] width 21 height 1
click at [238, 271] on div at bounding box center [443, 210] width 680 height 386
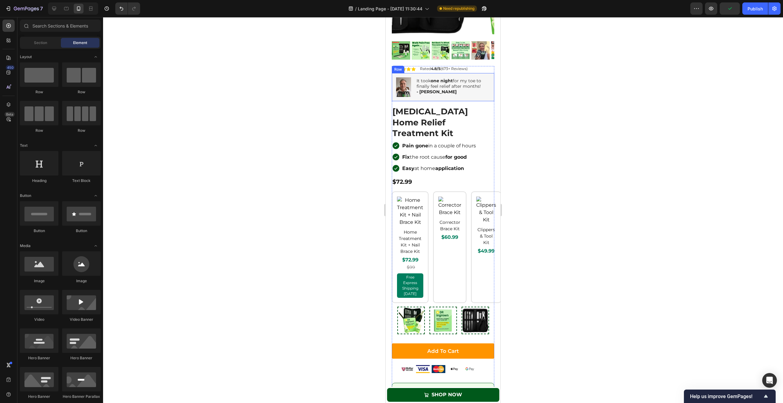
click at [482, 73] on div "Image It took one night for my toe to finally feel relief after months! - Susan…" at bounding box center [443, 87] width 102 height 28
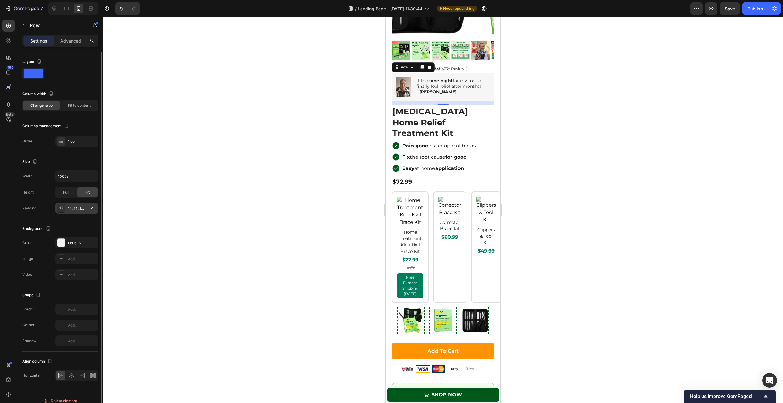
click at [78, 207] on div "14, 14, 14, 14" at bounding box center [77, 209] width 18 height 6
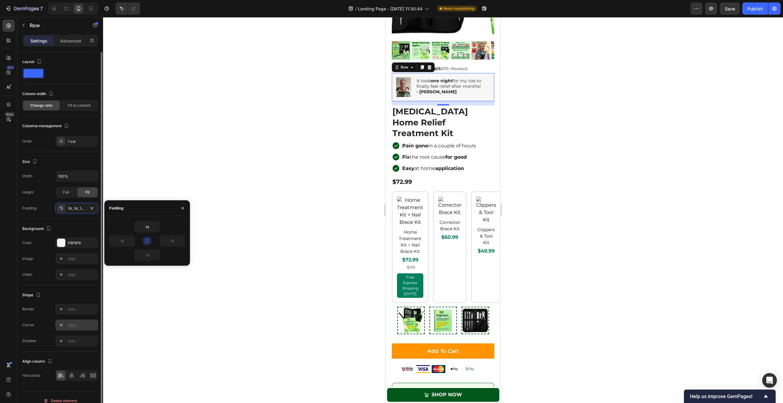
click at [78, 326] on div "Add..." at bounding box center [82, 326] width 29 height 6
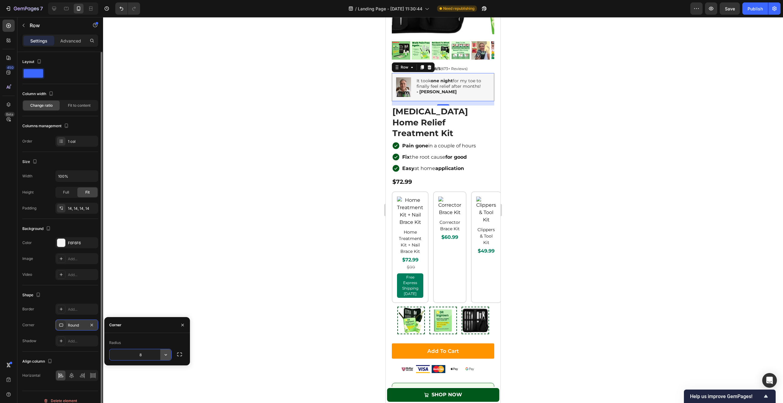
click at [160, 352] on button "button" at bounding box center [165, 354] width 11 height 11
drag, startPoint x: 154, startPoint y: 344, endPoint x: 163, endPoint y: 333, distance: 14.1
click at [154, 344] on div "Radius" at bounding box center [147, 343] width 76 height 10
click at [232, 221] on div at bounding box center [443, 210] width 680 height 386
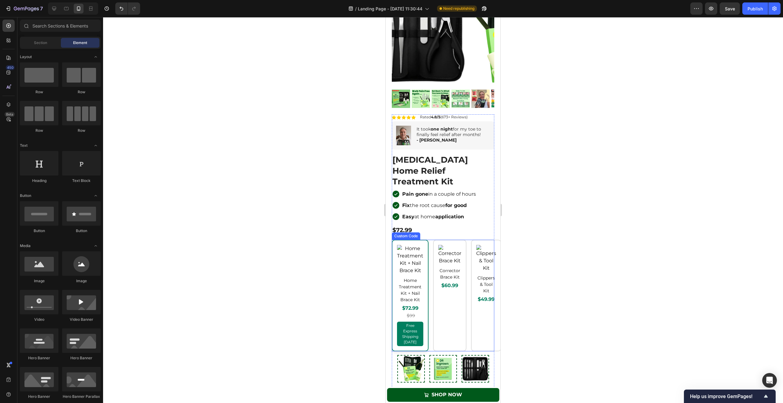
scroll to position [1175, 0]
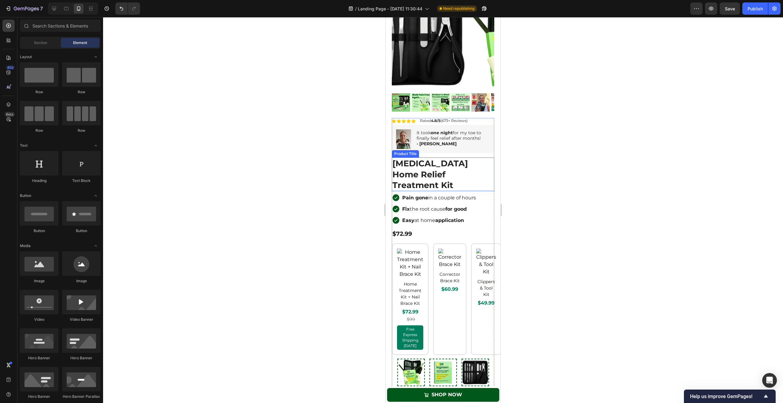
click at [426, 157] on h1 "[MEDICAL_DATA] Home Relief Treatment Kit" at bounding box center [443, 173] width 102 height 33
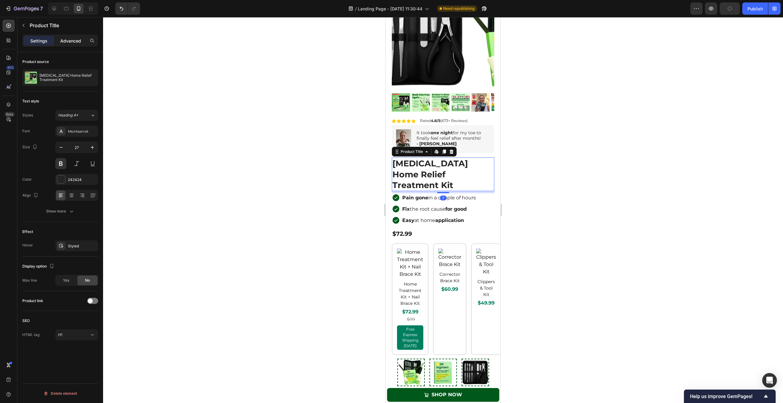
click at [79, 40] on p "Advanced" at bounding box center [70, 41] width 21 height 6
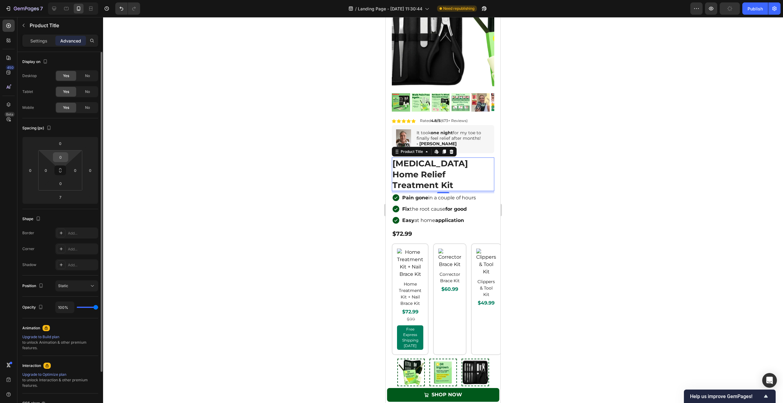
click at [59, 155] on input "0" at bounding box center [60, 157] width 12 height 9
type input "-"
click at [560, 128] on div at bounding box center [443, 210] width 680 height 386
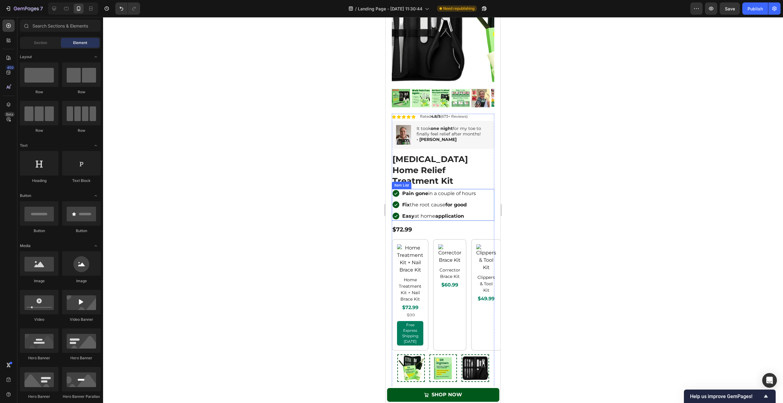
scroll to position [1181, 0]
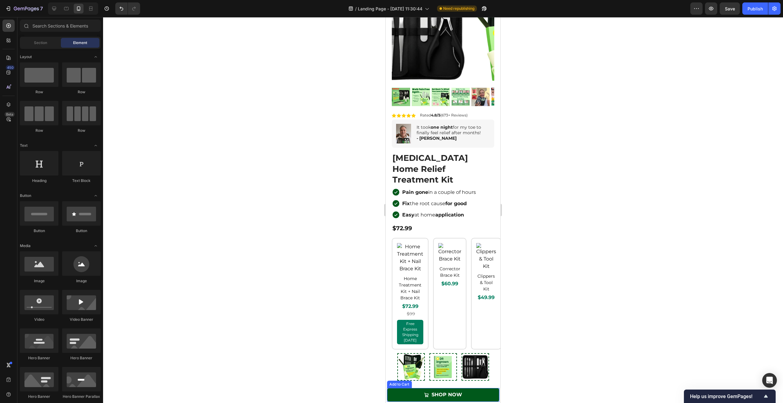
click at [463, 391] on button "SHOP NOW" at bounding box center [443, 395] width 112 height 14
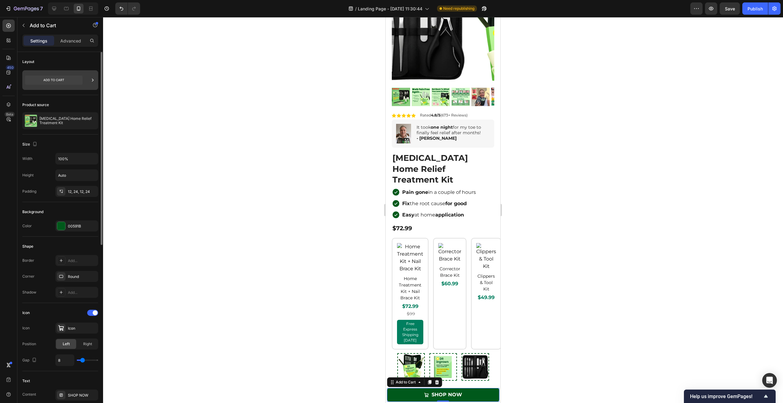
click at [54, 81] on icon at bounding box center [53, 80] width 57 height 9
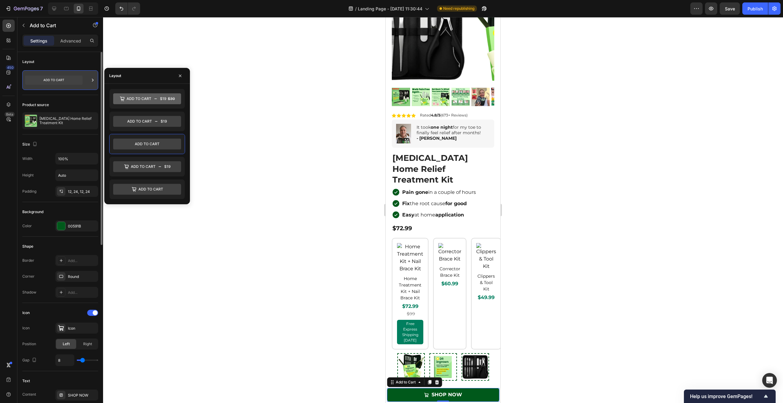
click at [54, 81] on icon at bounding box center [53, 80] width 57 height 9
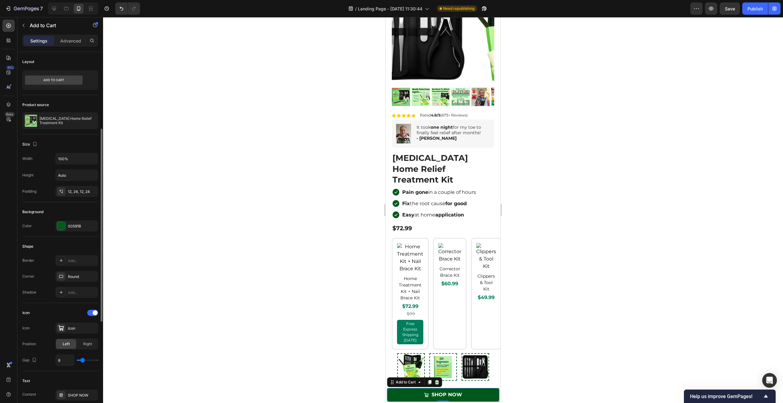
scroll to position [50, 0]
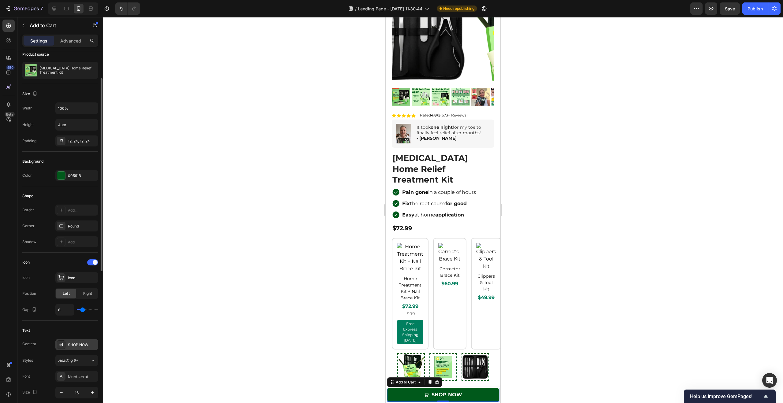
click at [79, 344] on div "SHOP NOW" at bounding box center [82, 345] width 29 height 6
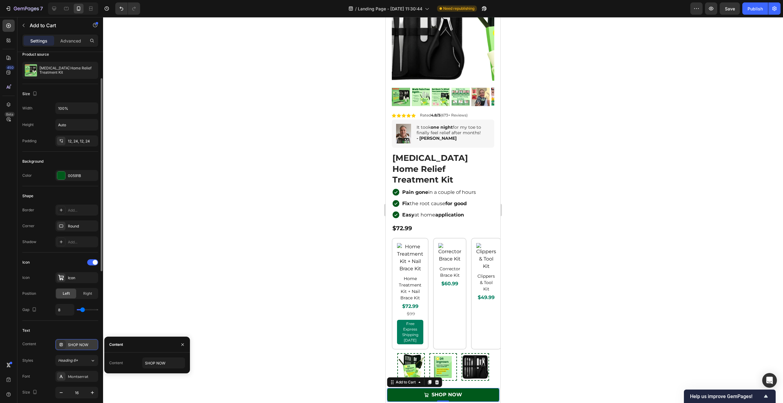
click at [79, 344] on div "SHOP NOW" at bounding box center [82, 345] width 29 height 6
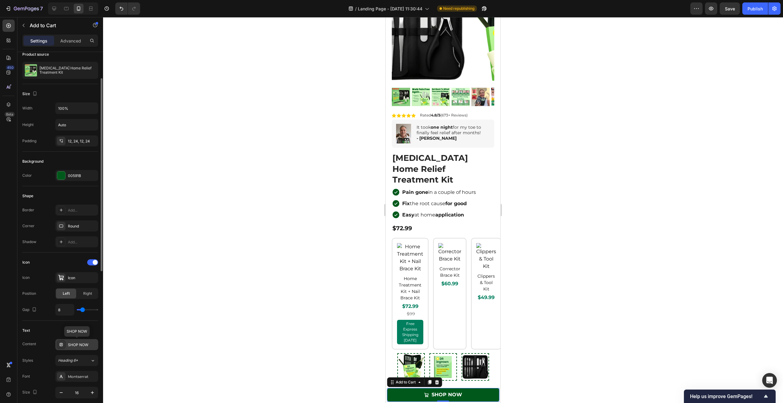
click at [79, 344] on div "SHOP NOW" at bounding box center [82, 345] width 29 height 6
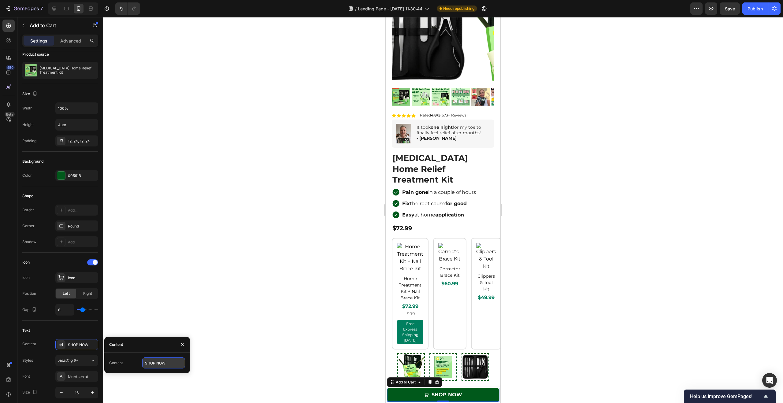
click at [148, 360] on input "SHOP NOW" at bounding box center [163, 362] width 43 height 11
type input "LIVE PAIN FREE AGAIN"
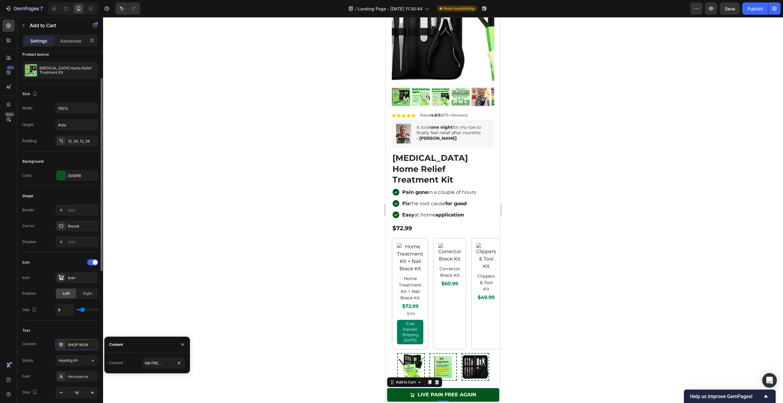
click at [85, 267] on div "Icon" at bounding box center [60, 262] width 76 height 10
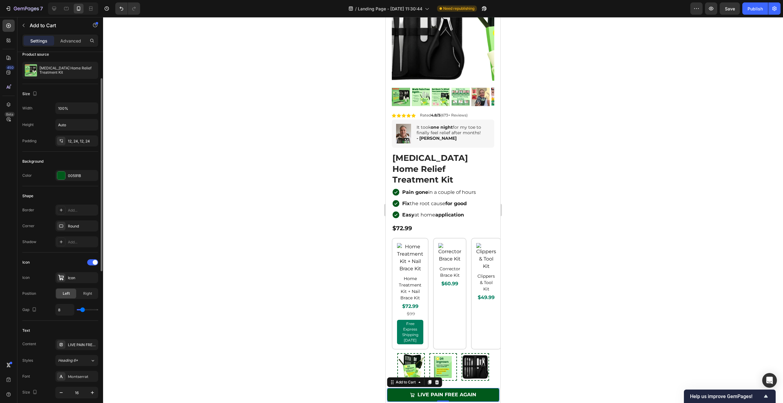
scroll to position [0, 0]
click at [88, 265] on div at bounding box center [92, 262] width 11 height 6
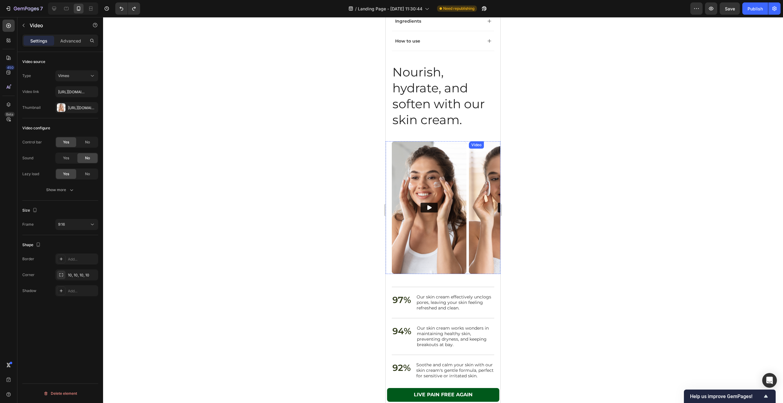
click at [473, 236] on img at bounding box center [506, 207] width 75 height 133
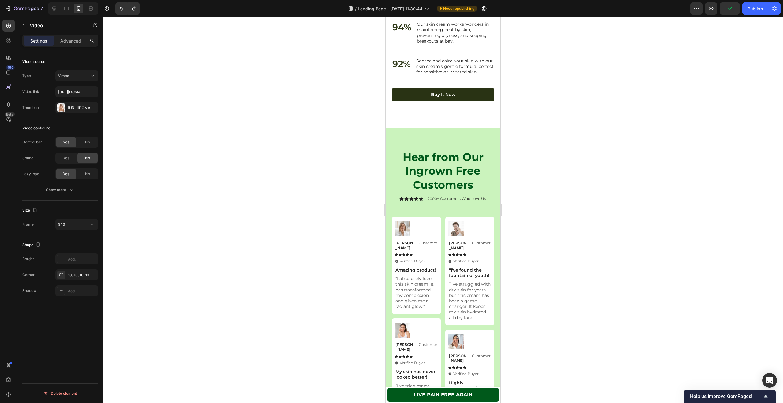
scroll to position [2116, 0]
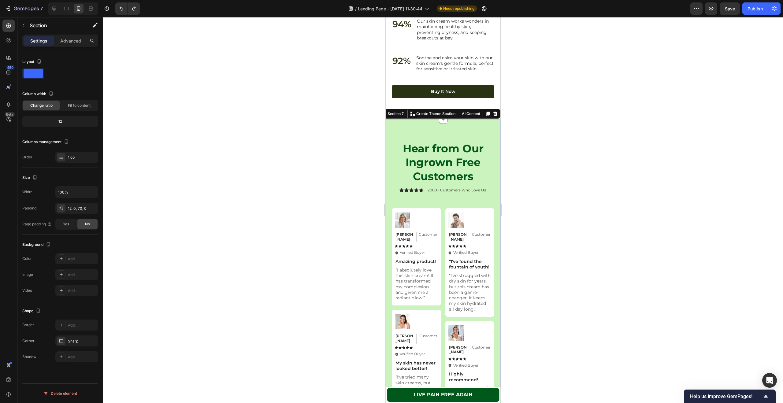
click at [417, 128] on div "Hear from Our Ingrown Free Customers Heading Icon Icon Icon Icon Icon Icon List…" at bounding box center [442, 345] width 115 height 450
click at [72, 261] on div "CBF3BD" at bounding box center [77, 259] width 18 height 6
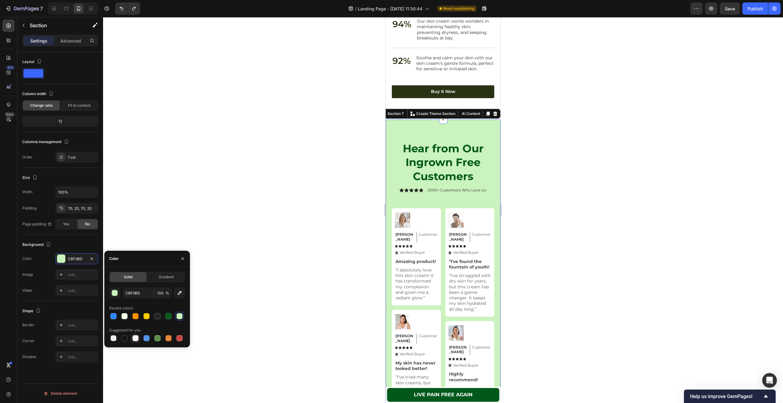
click at [133, 339] on div at bounding box center [135, 338] width 6 height 6
type input "FFFFFF"
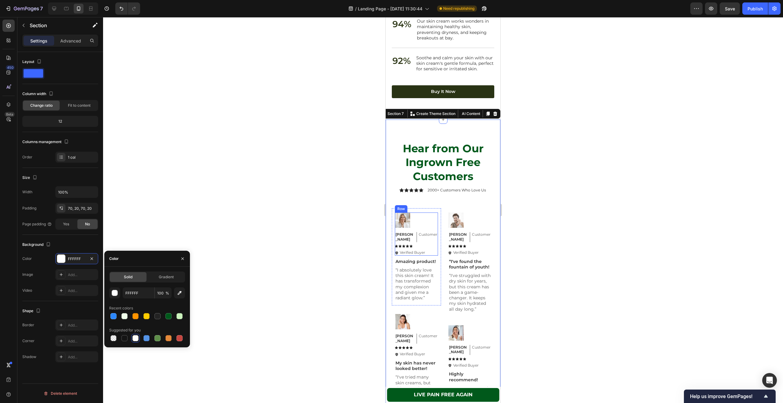
click at [432, 219] on div "Image Emily Text Block Customer Text Block Row Icon Icon Icon Icon Icon Icon Li…" at bounding box center [416, 233] width 43 height 43
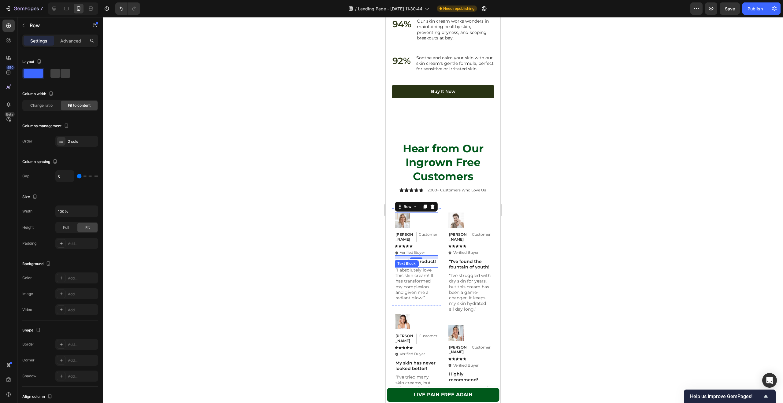
click at [434, 286] on p "“I absolutely love this skin cream! It has transformed my complexion and given …" at bounding box center [416, 283] width 42 height 33
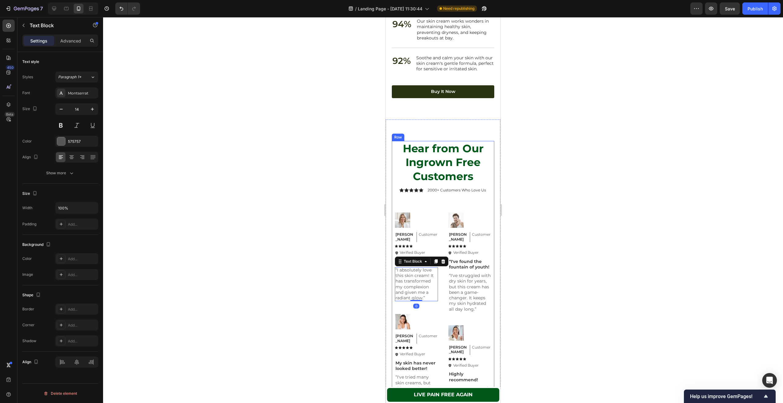
click at [423, 212] on div "Hear from Our Ingrown Free Customers Heading Icon Icon Icon Icon Icon Icon List…" at bounding box center [443, 344] width 102 height 407
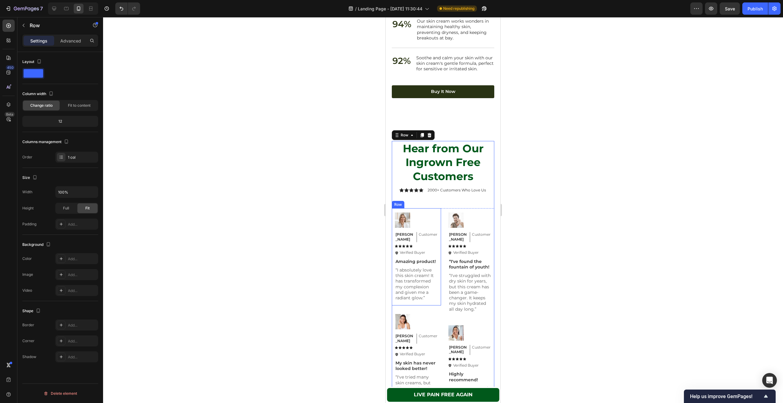
click at [419, 216] on div "Image Emily Text Block Customer Text Block Row Icon Icon Icon Icon Icon Icon Li…" at bounding box center [416, 256] width 49 height 97
click at [77, 255] on div "FFFFFF" at bounding box center [76, 258] width 43 height 11
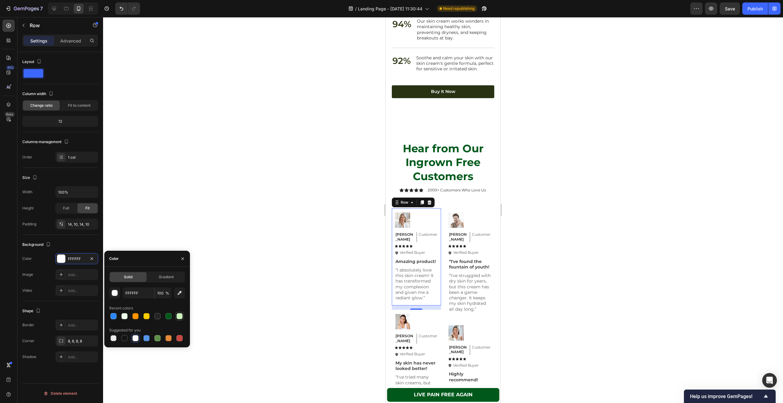
click at [179, 317] on div at bounding box center [179, 316] width 6 height 6
type input "CBF3BD"
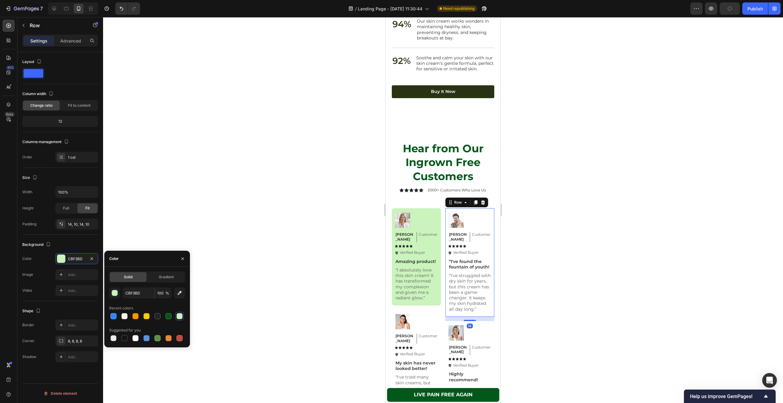
click at [462, 215] on div "Image Michael Text Block Customer Text Block Row Icon Icon Icon Icon Icon Icon …" at bounding box center [469, 262] width 49 height 109
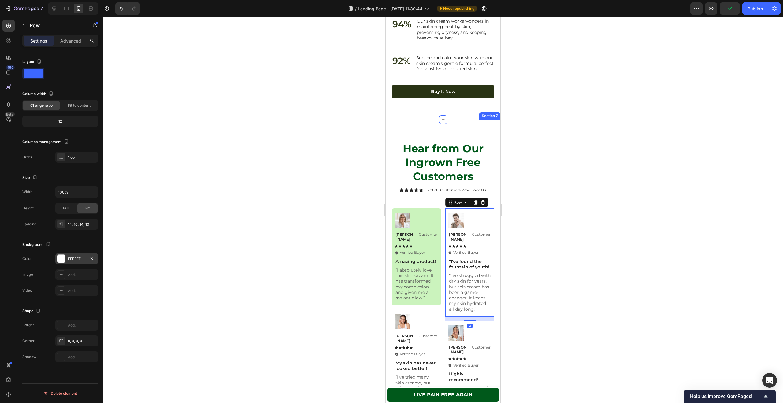
click at [79, 253] on div "FFFFFF" at bounding box center [76, 258] width 43 height 11
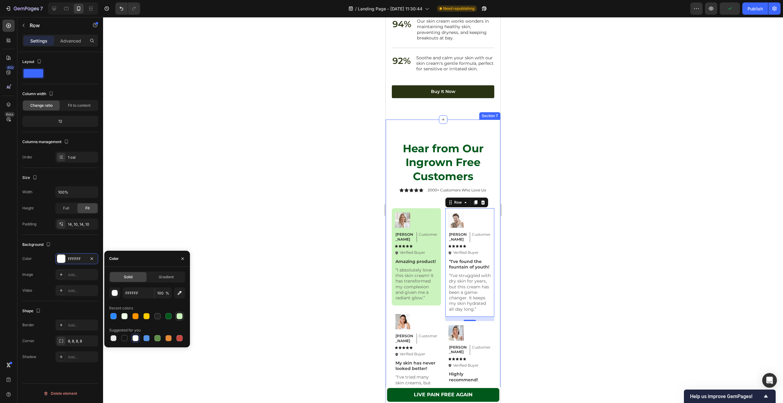
click at [183, 316] on div at bounding box center [179, 316] width 9 height 9
type input "CBF3BD"
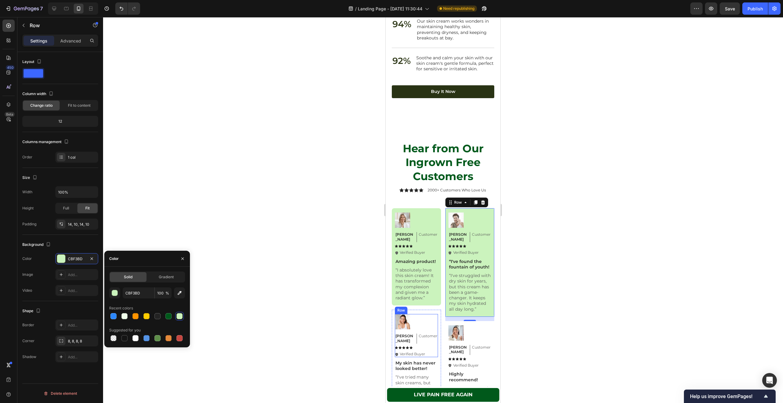
click at [431, 321] on div "Image Sarah Text Block Customer Text Block Row Icon Icon Icon Icon Icon Icon Li…" at bounding box center [416, 335] width 43 height 43
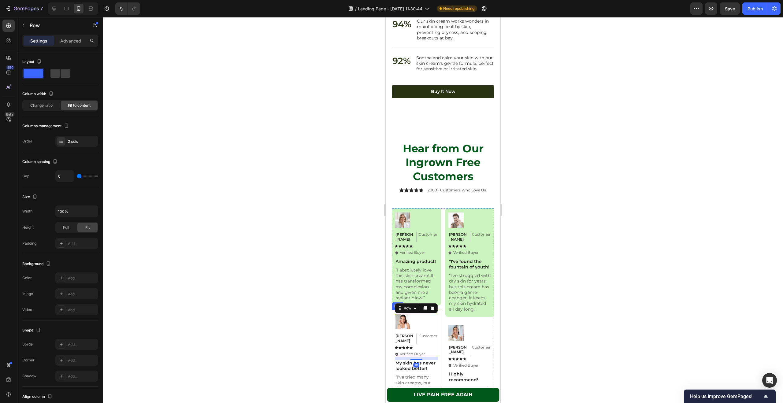
click at [436, 321] on div "Image Sarah Text Block Customer Text Block Row Icon Icon Icon Icon Icon Icon Li…" at bounding box center [416, 364] width 49 height 109
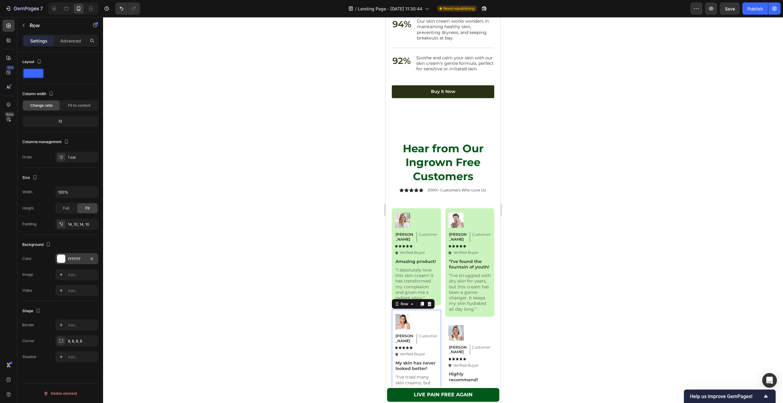
click at [79, 259] on div "FFFFFF" at bounding box center [77, 259] width 18 height 6
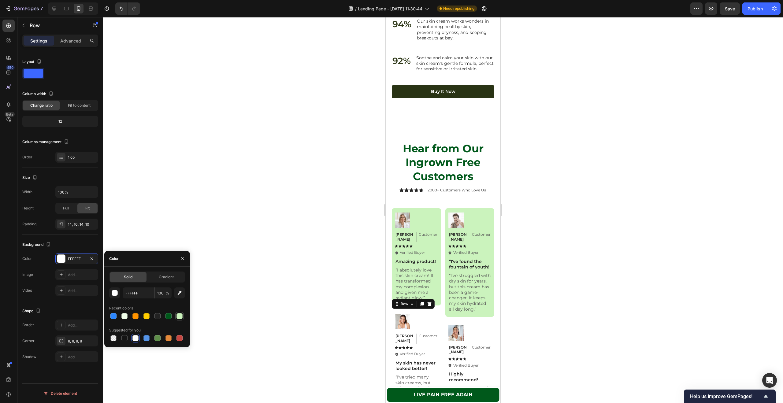
click at [182, 315] on div at bounding box center [179, 316] width 6 height 6
type input "CBF3BD"
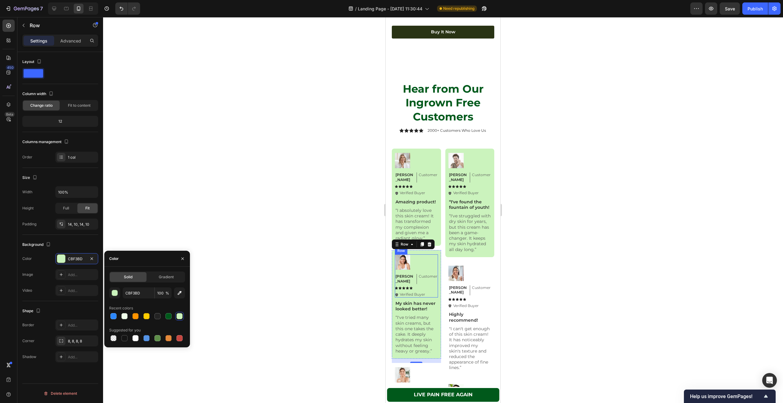
scroll to position [2176, 0]
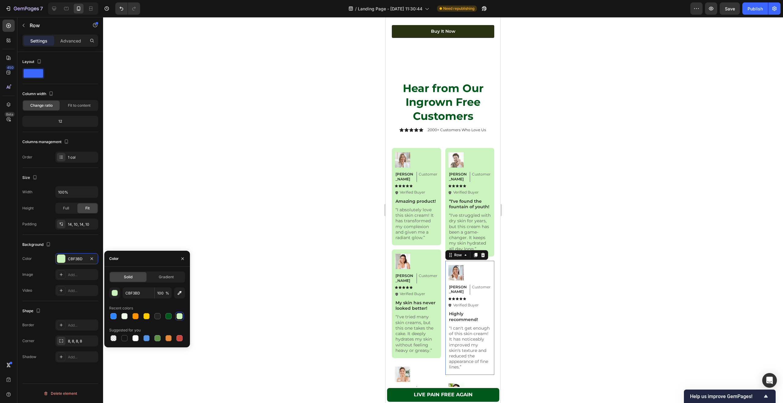
click at [487, 272] on div "Image Jessica Text Block Customer Text Block Row Icon Icon Icon Icon Icon Icon …" at bounding box center [469, 318] width 49 height 114
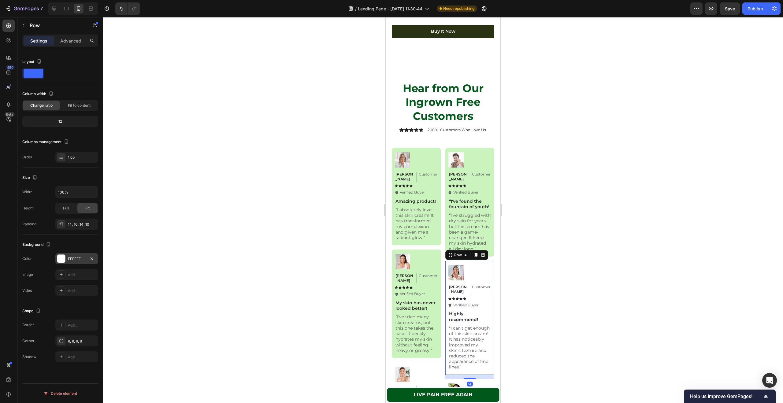
click at [85, 255] on div "FFFFFF" at bounding box center [76, 258] width 43 height 11
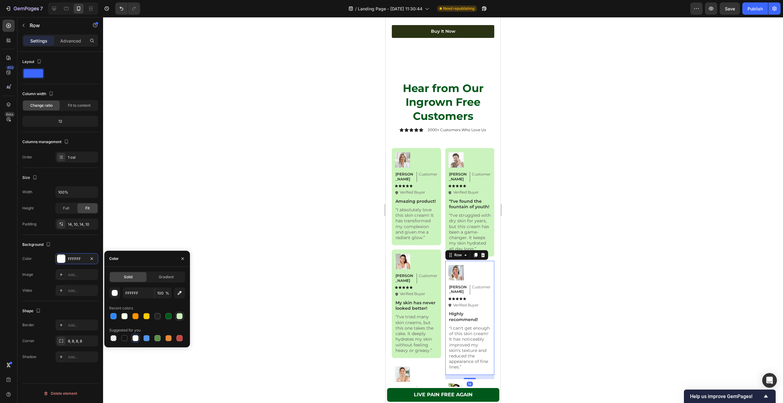
click at [179, 314] on div at bounding box center [179, 316] width 6 height 6
type input "CBF3BD"
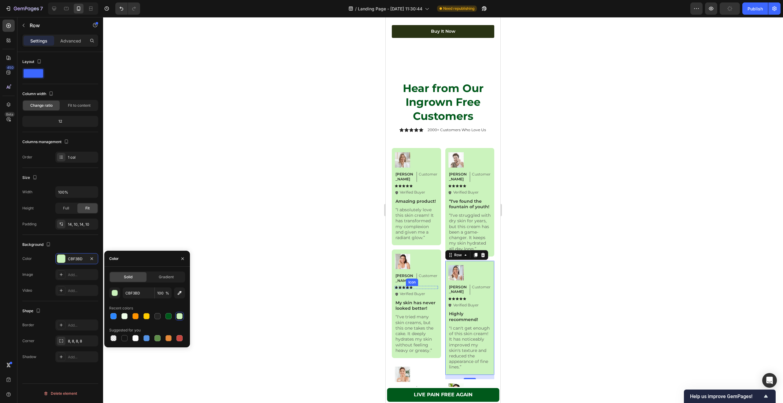
scroll to position [2297, 0]
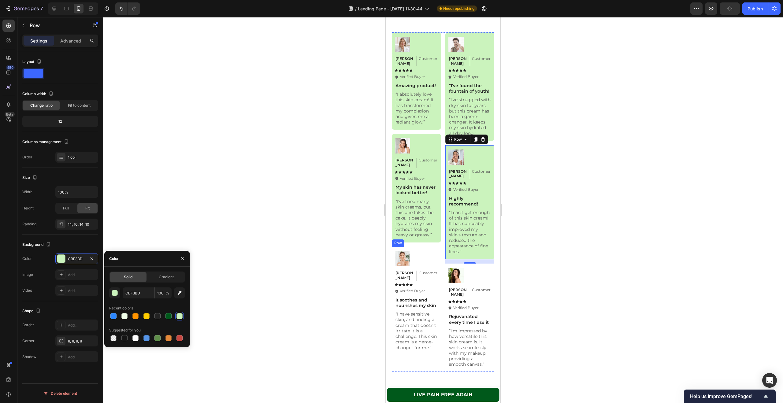
click at [432, 247] on div "Image Ken K Text Block Customer Text Block Row Icon Icon Icon Icon Icon Icon Li…" at bounding box center [416, 301] width 49 height 109
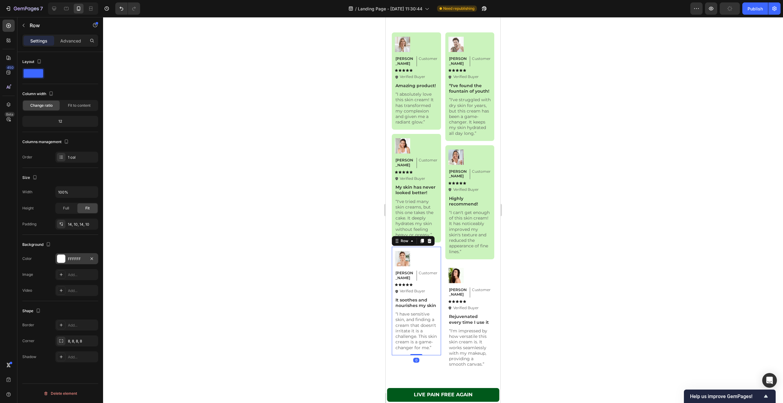
click at [80, 257] on div "FFFFFF" at bounding box center [77, 259] width 18 height 6
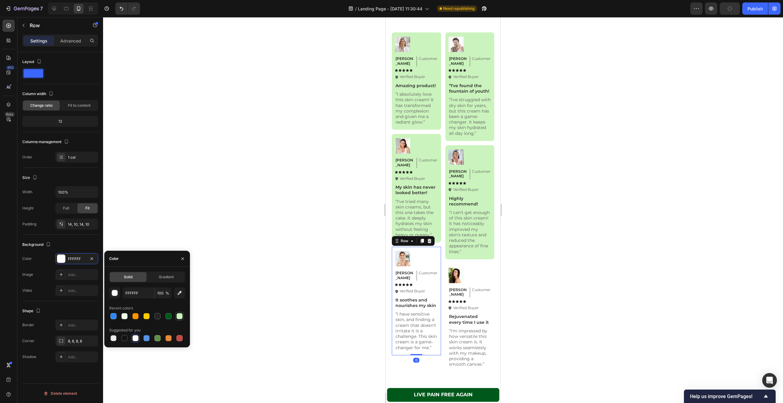
click at [179, 315] on div at bounding box center [179, 316] width 6 height 6
type input "CBF3BD"
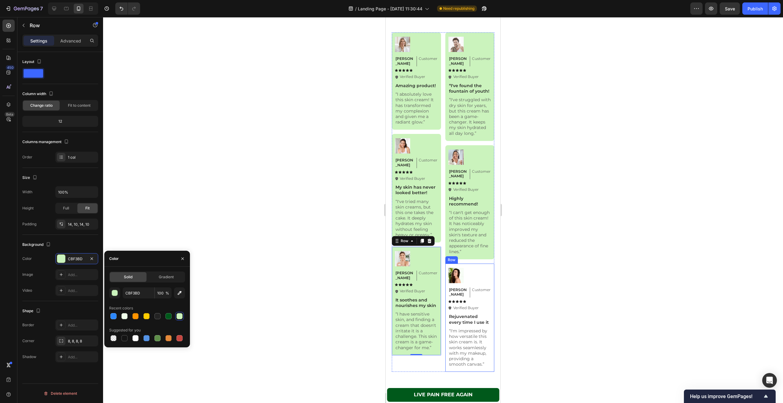
click at [481, 265] on div "Image Olivia Text Block Customer Text Block Row Icon Icon Icon Icon Icon Icon L…" at bounding box center [469, 318] width 49 height 109
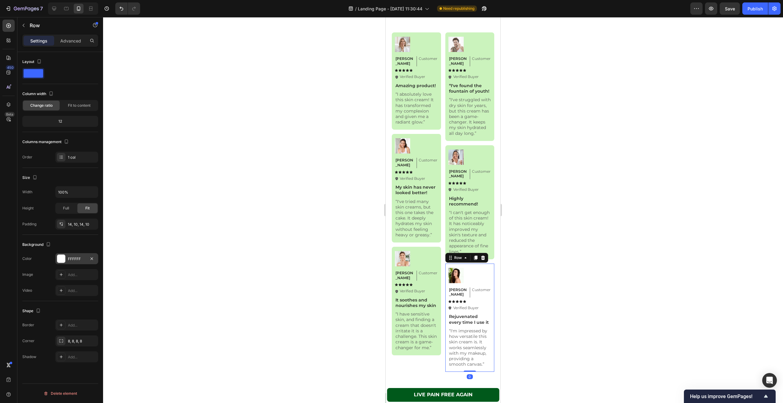
click at [83, 258] on div "FFFFFF" at bounding box center [77, 259] width 18 height 6
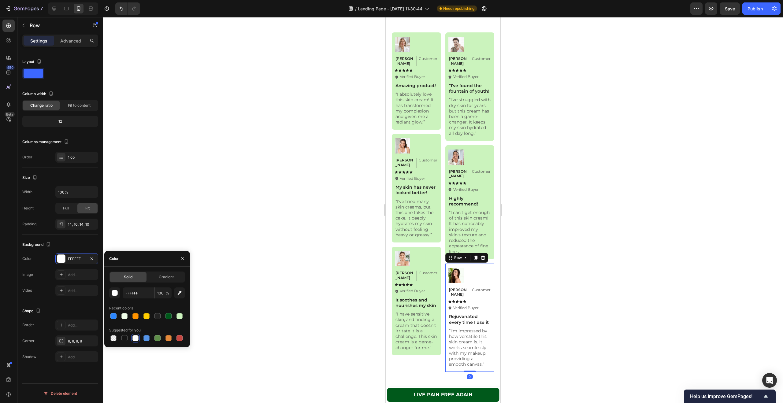
click at [181, 320] on div at bounding box center [179, 316] width 9 height 9
type input "CBF3BD"
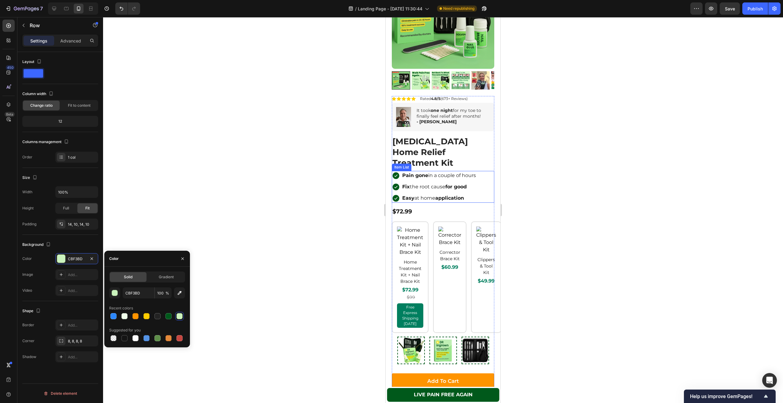
scroll to position [1322, 0]
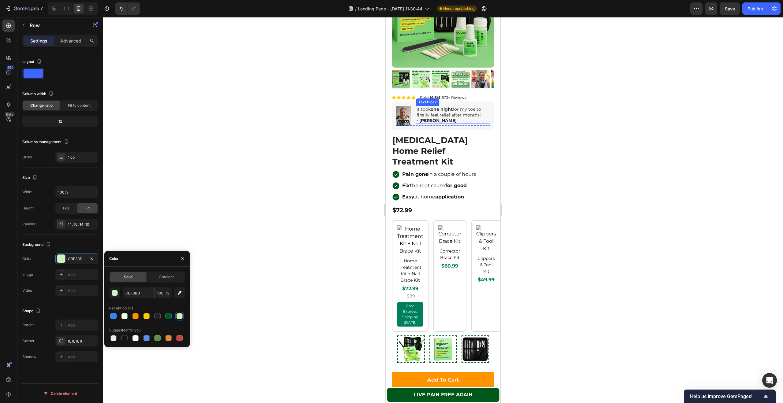
click at [431, 118] on strong "- Susan C" at bounding box center [436, 121] width 40 height 6
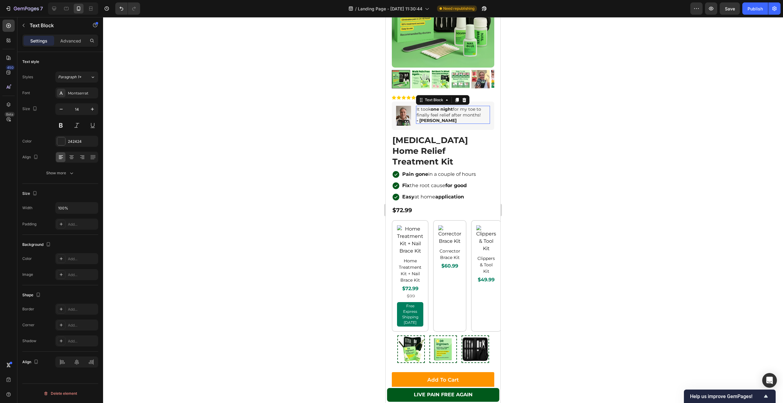
click at [431, 118] on strong "- Susan C" at bounding box center [436, 121] width 40 height 6
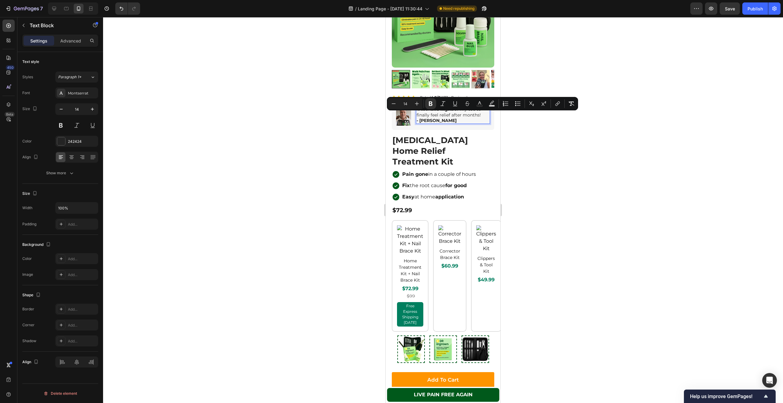
click at [430, 118] on strong "- Susan C" at bounding box center [436, 121] width 40 height 6
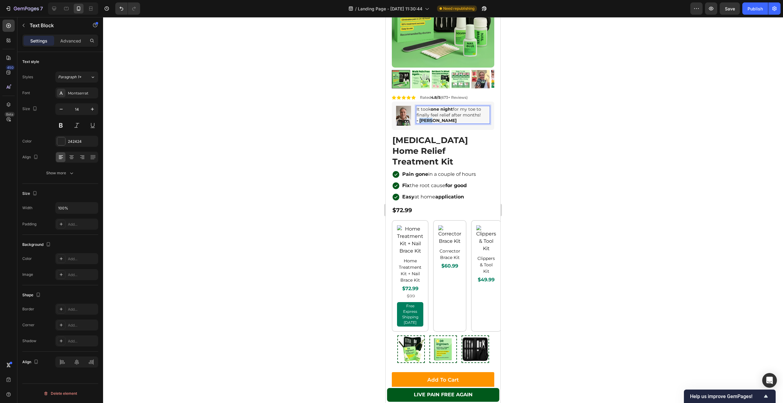
click at [430, 118] on strong "- Susan C" at bounding box center [436, 121] width 40 height 6
click at [545, 156] on div at bounding box center [443, 210] width 680 height 386
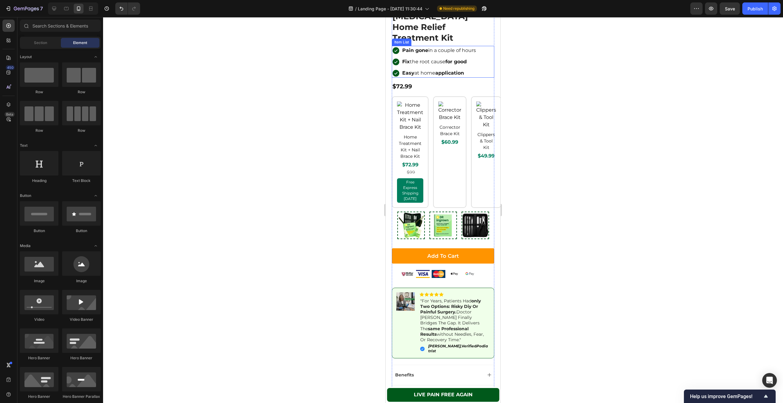
scroll to position [1456, 0]
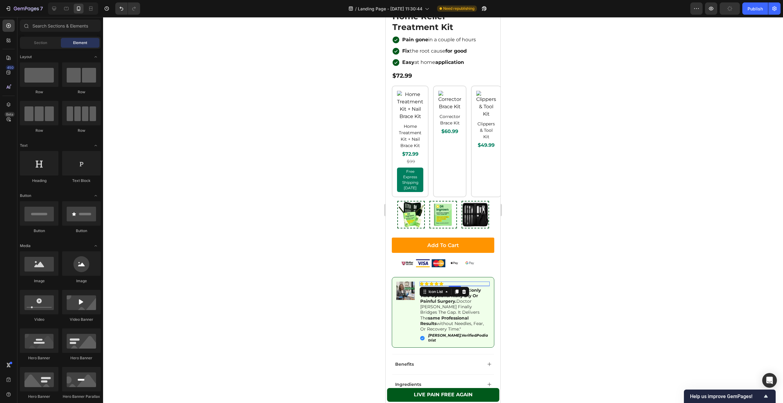
click at [468, 282] on div "Icon Icon Icon Icon Icon" at bounding box center [454, 284] width 70 height 4
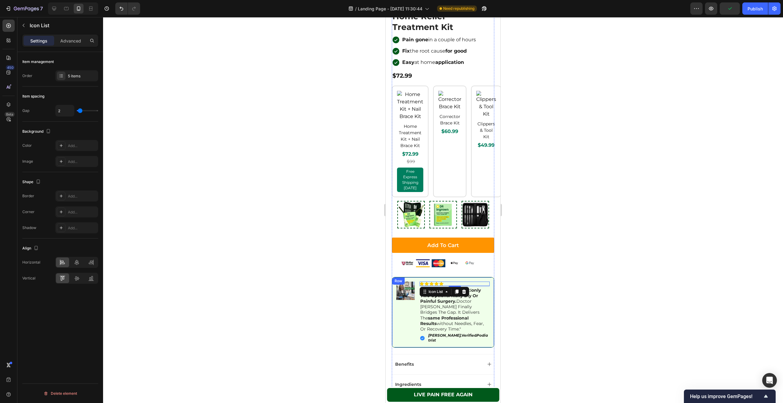
click at [463, 277] on div "Image Icon Icon Icon Icon Icon Icon List 3 "for years, patients had only two op…" at bounding box center [443, 312] width 102 height 71
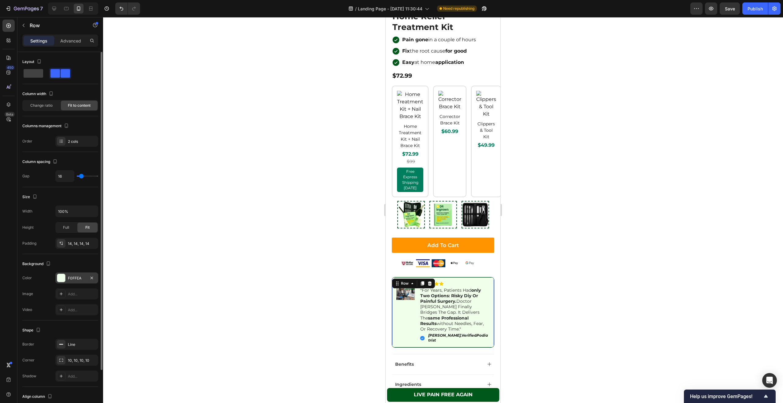
scroll to position [58, 0]
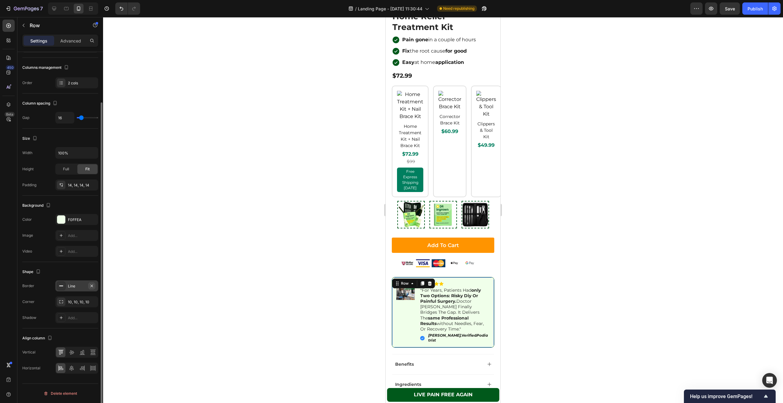
click at [93, 284] on icon "button" at bounding box center [91, 285] width 2 height 2
click at [551, 215] on div at bounding box center [443, 210] width 680 height 386
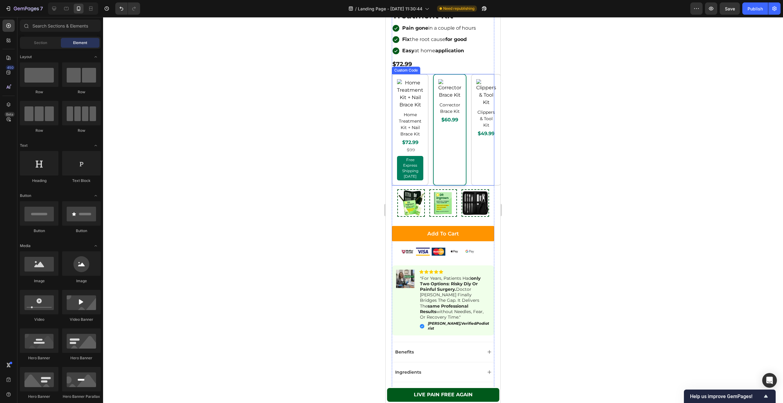
scroll to position [1468, 0]
click at [410, 274] on img at bounding box center [405, 278] width 18 height 18
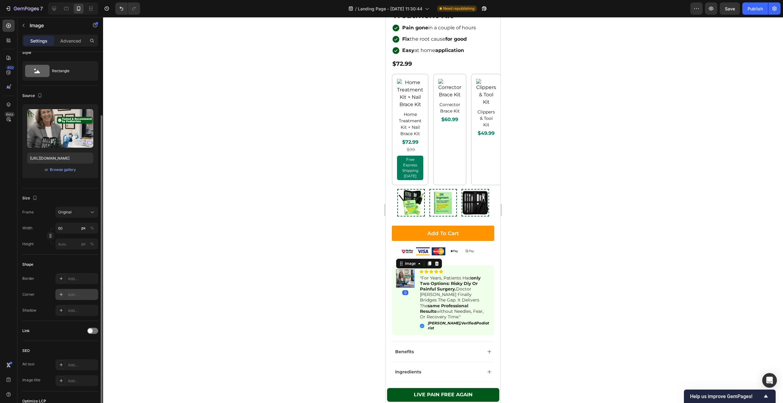
scroll to position [40, 0]
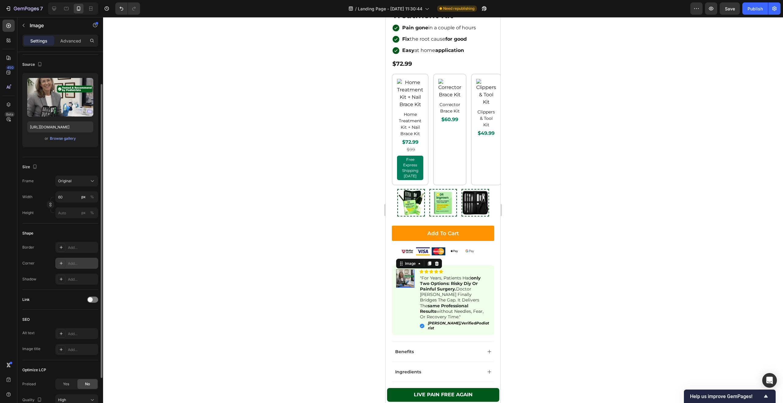
click at [74, 263] on div "Add..." at bounding box center [82, 264] width 29 height 6
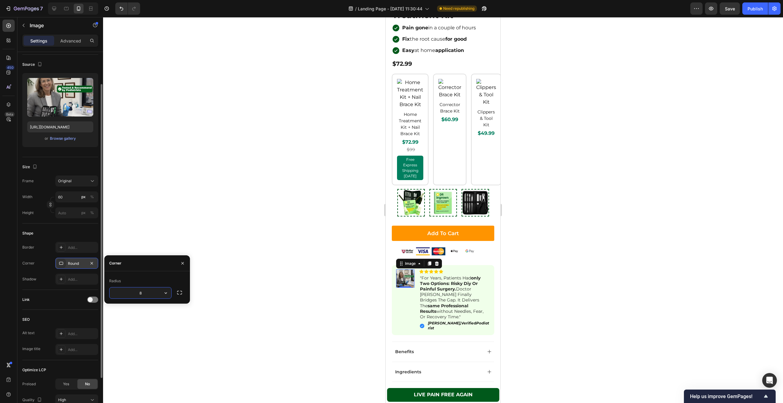
click at [160, 294] on input "8" at bounding box center [140, 292] width 62 height 11
click at [163, 293] on icon "button" at bounding box center [166, 293] width 6 height 6
click at [189, 316] on div at bounding box center [443, 210] width 680 height 386
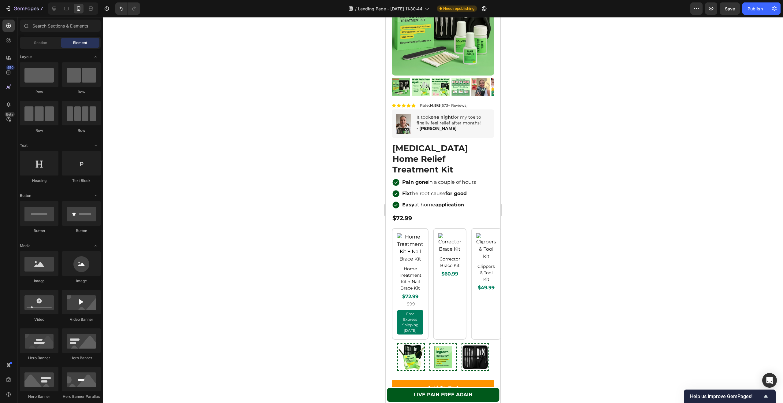
scroll to position [1157, 0]
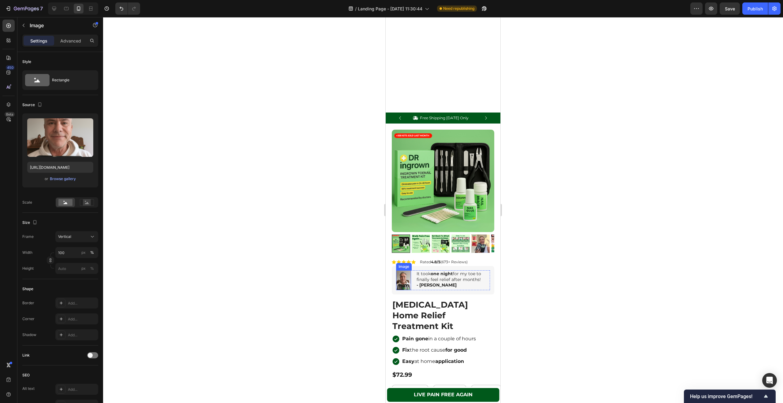
click at [404, 274] on img at bounding box center [403, 280] width 15 height 20
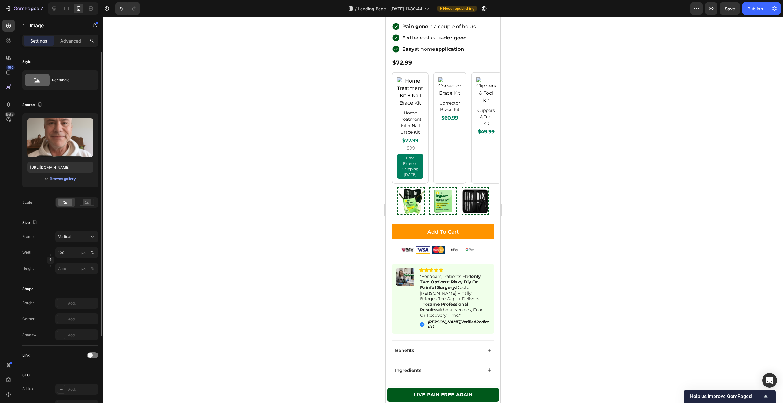
scroll to position [109, 0]
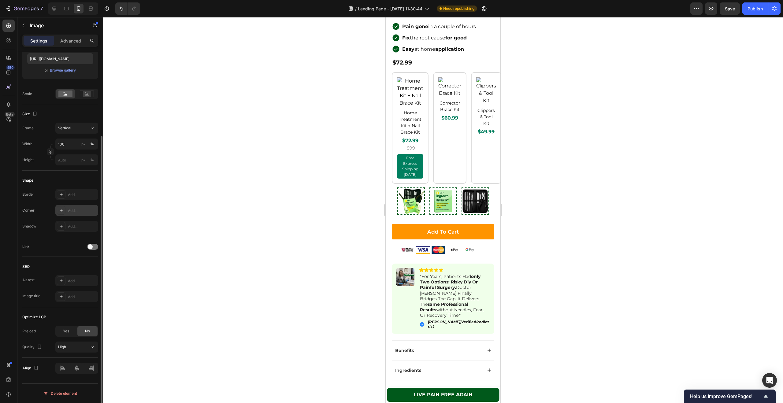
click at [79, 207] on div "Add..." at bounding box center [76, 210] width 43 height 11
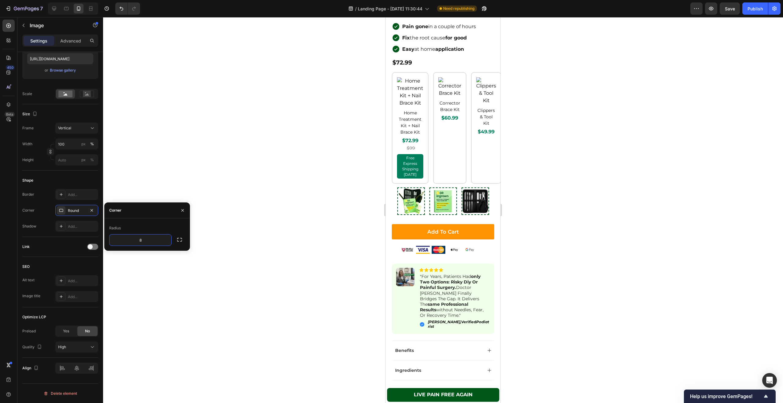
click at [223, 242] on div at bounding box center [443, 210] width 680 height 386
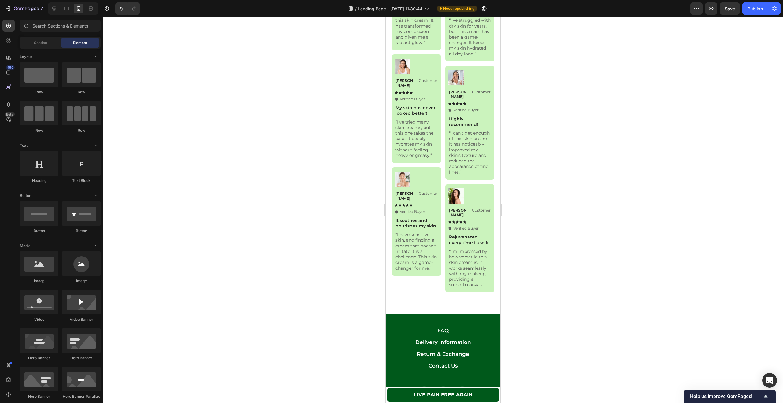
scroll to position [2191, 0]
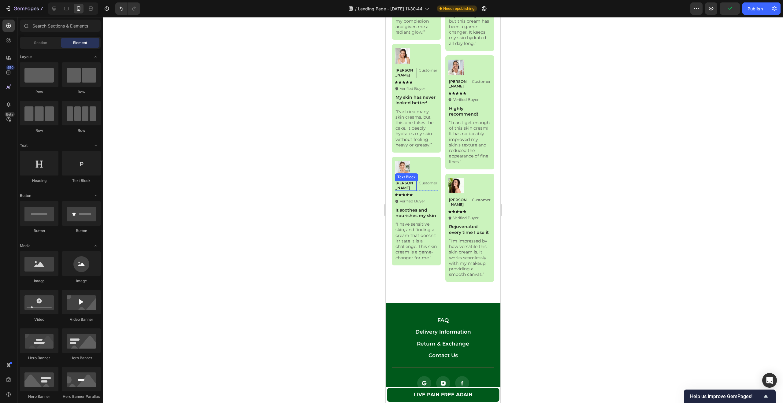
click at [405, 181] on p "[PERSON_NAME]" at bounding box center [404, 185] width 19 height 9
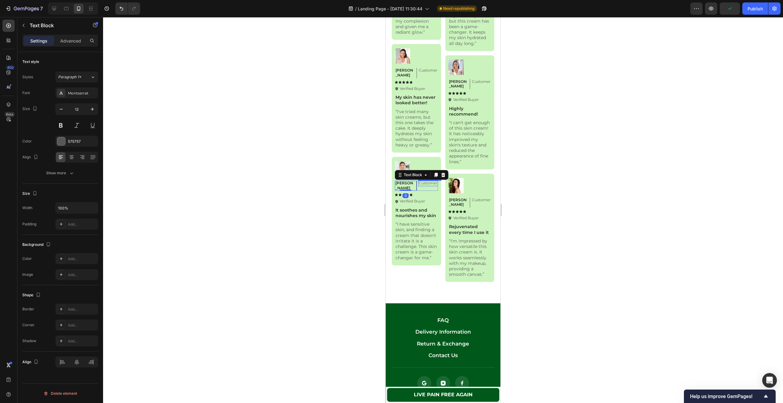
click at [420, 181] on div "Customer Text Block" at bounding box center [428, 184] width 20 height 6
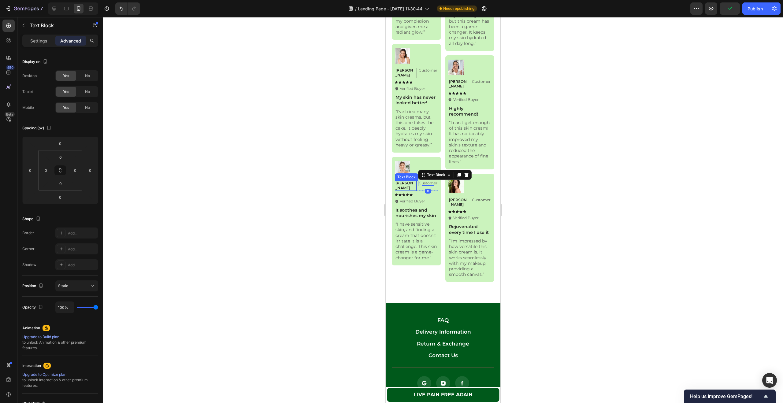
click at [401, 181] on p "[PERSON_NAME]" at bounding box center [404, 185] width 19 height 9
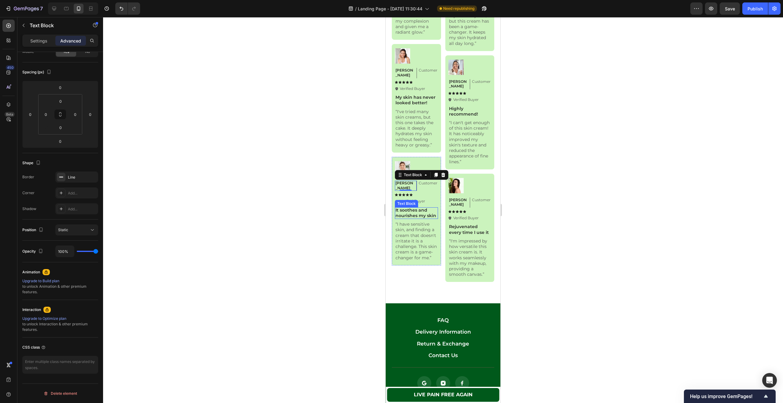
click at [429, 207] on p "It soothes and nourishes my skin" at bounding box center [416, 212] width 42 height 11
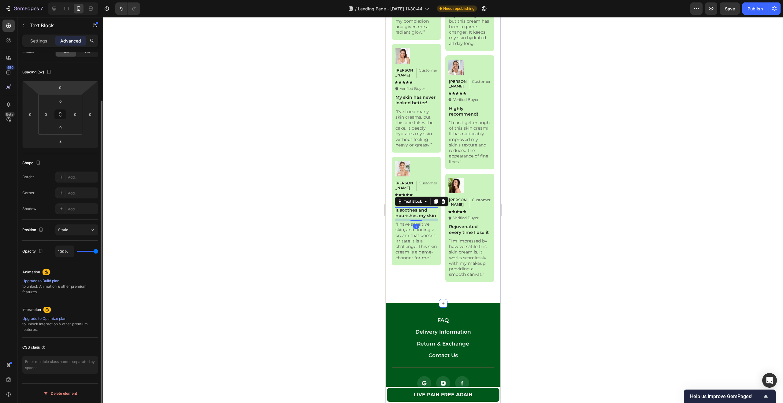
scroll to position [0, 0]
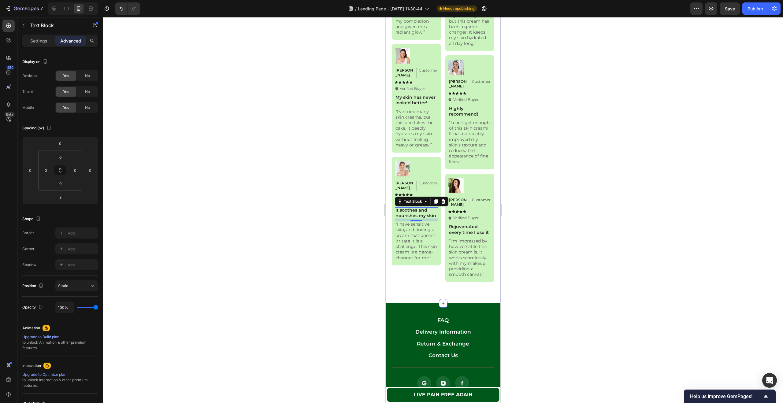
click at [41, 43] on p "Settings" at bounding box center [38, 41] width 17 height 6
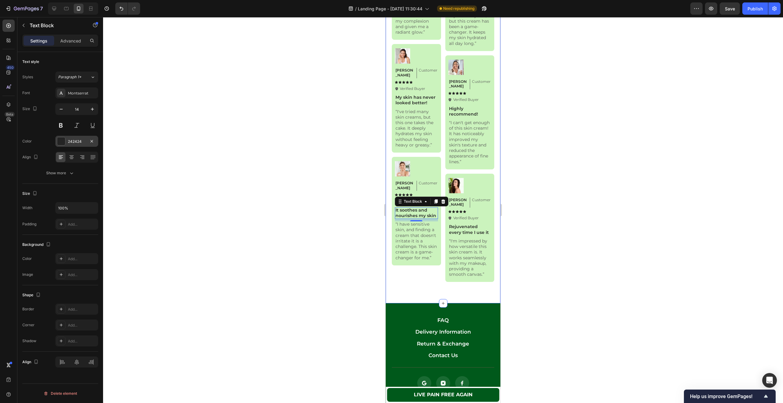
click at [74, 140] on div "242424" at bounding box center [77, 142] width 18 height 6
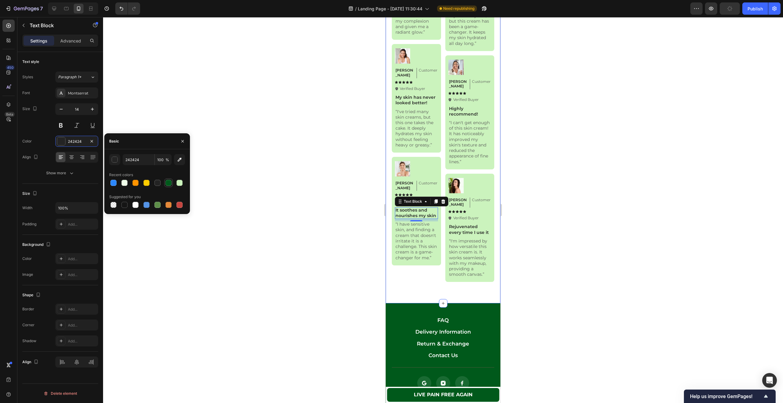
click at [168, 185] on div at bounding box center [168, 183] width 6 height 6
type input "00591B"
click at [433, 275] on div "Image Emily Text Block Customer Text Block Row Icon Icon Icon Icon Icon Icon Li…" at bounding box center [416, 112] width 49 height 339
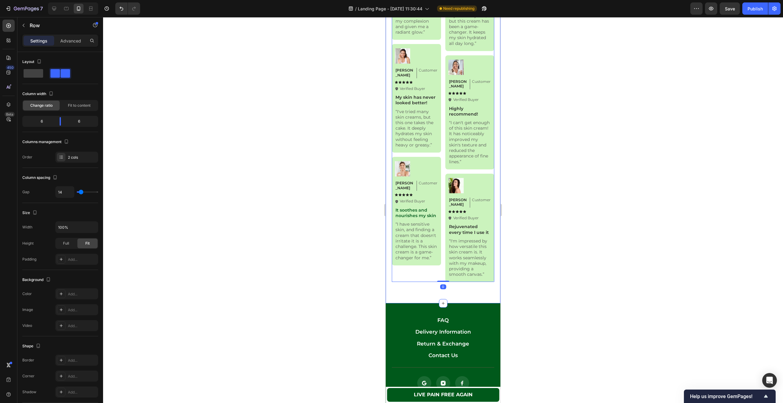
click at [420, 286] on div "Hear from Our Ingrown Free Customers Heading Icon Icon Icon Icon Icon Icon List…" at bounding box center [442, 79] width 115 height 450
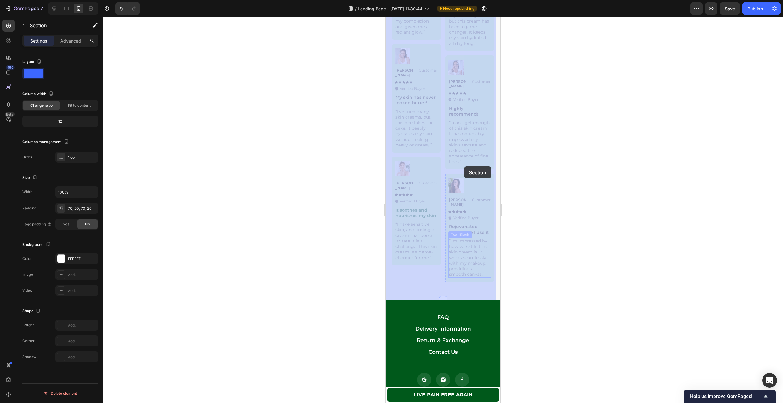
drag, startPoint x: 416, startPoint y: 291, endPoint x: 463, endPoint y: 166, distance: 133.4
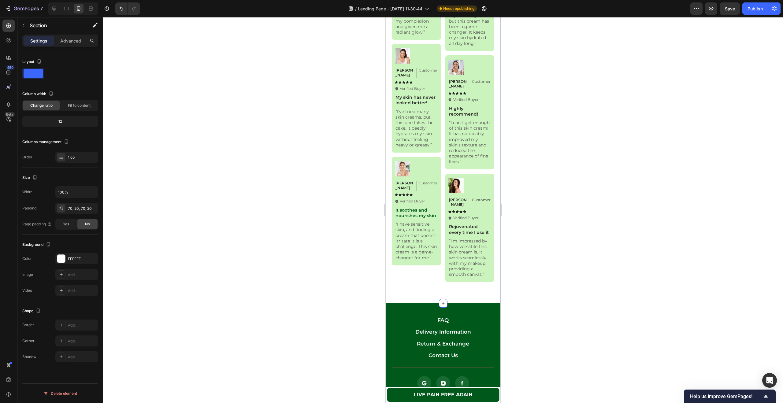
click at [490, 172] on div "Hear from Our Ingrown Free Customers Heading Icon Icon Icon Icon Icon Icon List…" at bounding box center [442, 79] width 115 height 450
click at [490, 171] on div "Hear from Our Ingrown Free Customers Heading Icon Icon Icon Icon Icon Icon List…" at bounding box center [442, 79] width 115 height 450
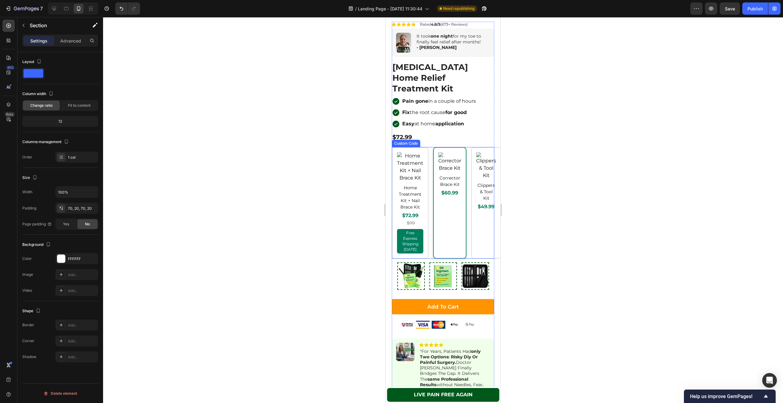
scroll to position [1199, 0]
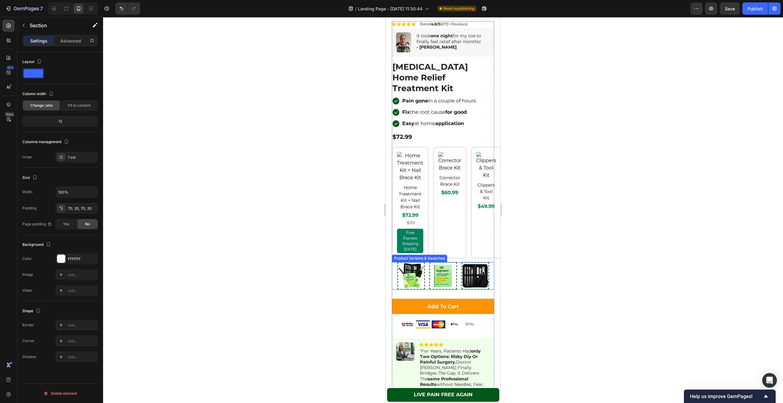
click at [444, 275] on img at bounding box center [443, 276] width 26 height 26
click at [443, 262] on input "Ingrown Toenail Home Treatment Kit (Fix Your Nail Growth Permanently) Ingrown T…" at bounding box center [443, 262] width 0 height 0
radio input "true"
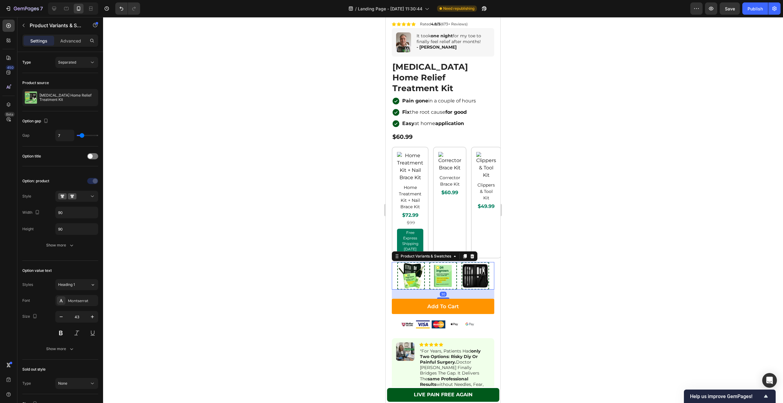
click at [403, 271] on img at bounding box center [411, 276] width 26 height 26
click at [411, 262] on input "Ingrown Toenail Treatment Kit + Ingrown Toenail Clipper & Tool kit Ingrown Toen…" at bounding box center [411, 262] width 0 height 0
radio input "true"
click at [443, 268] on img at bounding box center [443, 276] width 26 height 26
click at [443, 262] on input "Ingrown Toenail Home Treatment Kit (Fix Your Nail Growth Permanently) Ingrown T…" at bounding box center [443, 262] width 0 height 0
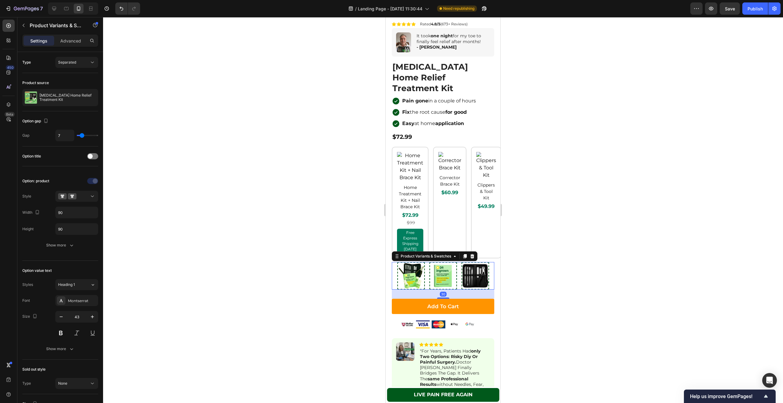
radio input "true"
click at [468, 270] on img at bounding box center [475, 276] width 26 height 26
click at [475, 262] on input "Ingrown Toenail Clipper & Tool kit (Instant Pain Relief) Ingrown Toenail Clippe…" at bounding box center [475, 262] width 0 height 0
radio input "true"
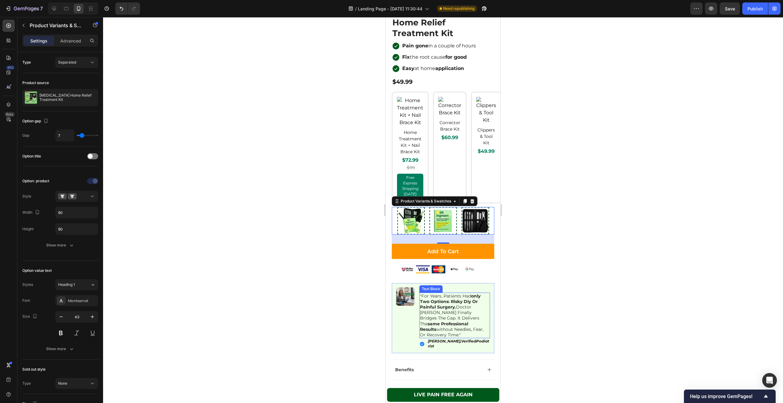
scroll to position [1256, 0]
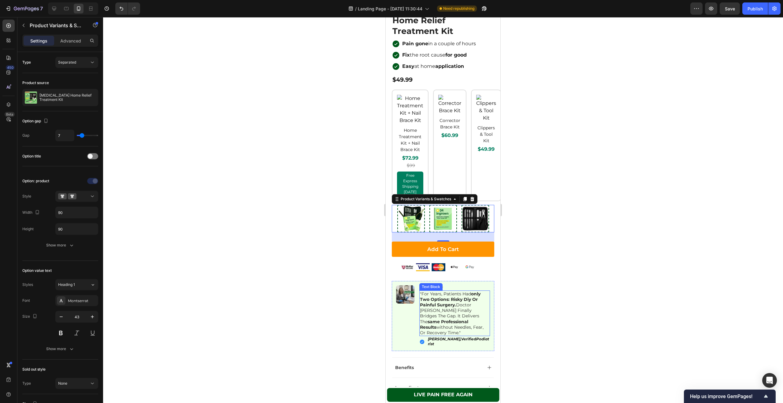
click at [467, 306] on p ""for years, patients had only two options: risky diy or painful surgery. doctor…" at bounding box center [454, 313] width 69 height 45
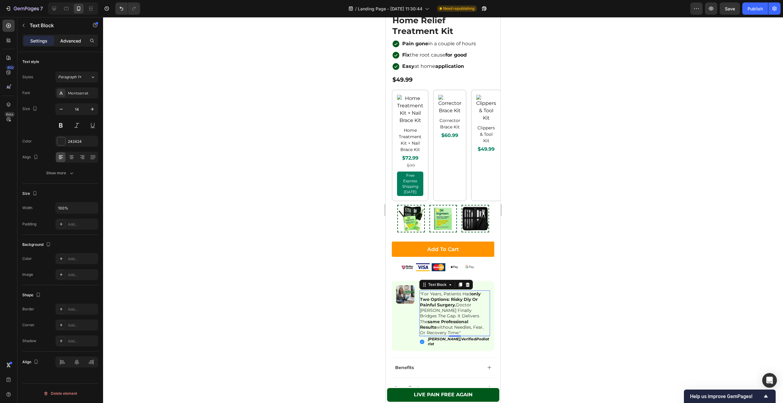
click at [69, 44] on div "Advanced" at bounding box center [70, 41] width 31 height 10
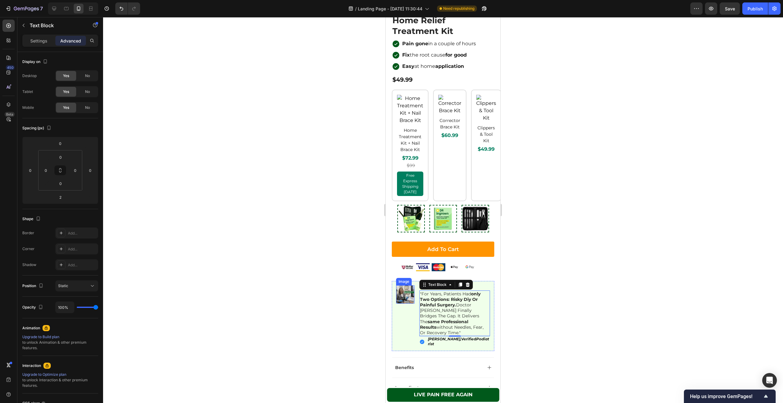
click at [414, 292] on img at bounding box center [405, 294] width 18 height 18
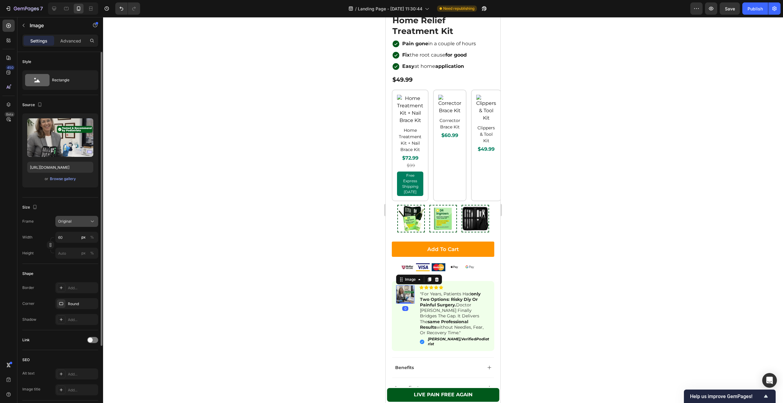
click at [74, 221] on div "Original" at bounding box center [73, 222] width 30 height 6
click at [62, 205] on div "Size" at bounding box center [60, 207] width 76 height 10
click at [73, 30] on div "Image" at bounding box center [52, 25] width 70 height 16
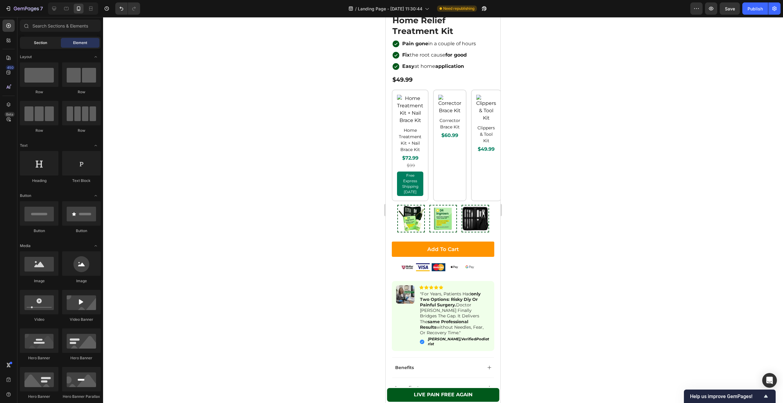
click at [44, 38] on div "Section" at bounding box center [40, 43] width 39 height 10
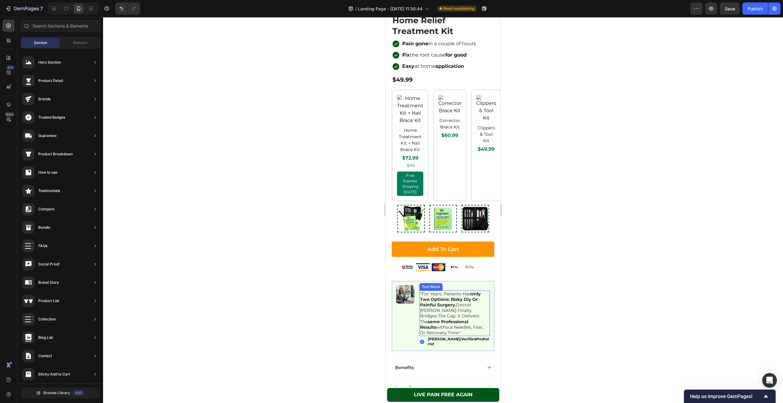
click at [433, 304] on p ""for years, patients had only two options: risky diy or painful surgery. doctor…" at bounding box center [454, 313] width 69 height 45
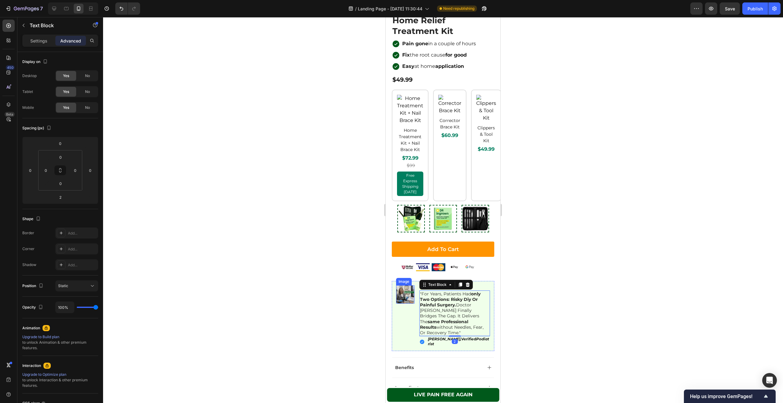
click at [411, 295] on img at bounding box center [405, 294] width 18 height 18
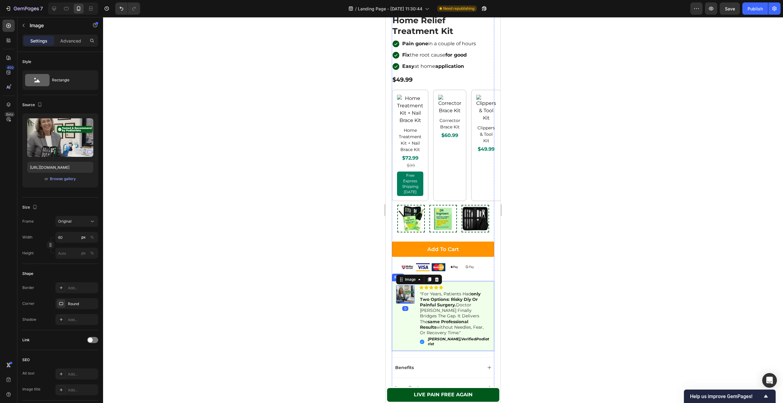
click at [67, 46] on div "Settings Advanced" at bounding box center [60, 41] width 76 height 12
click at [66, 45] on div "Advanced" at bounding box center [70, 41] width 31 height 10
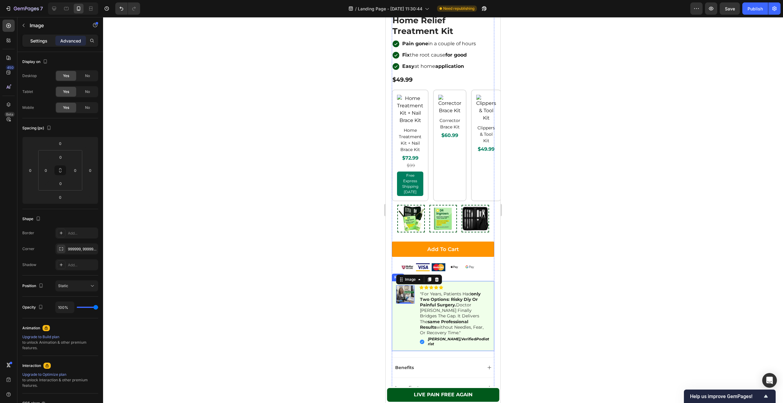
click at [45, 42] on p "Settings" at bounding box center [38, 41] width 17 height 6
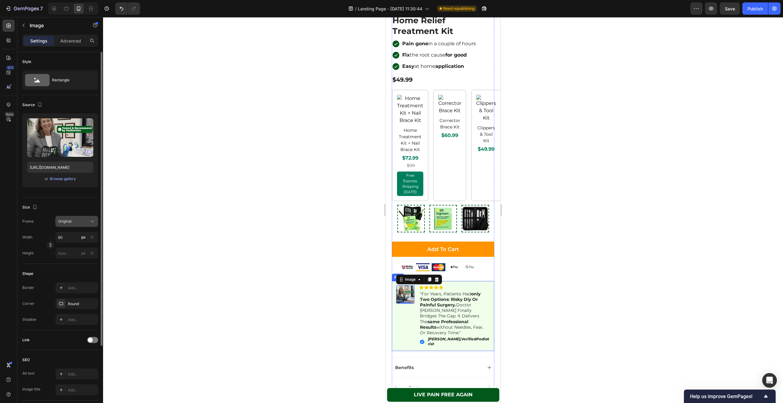
click at [72, 219] on div "Original" at bounding box center [73, 222] width 30 height 6
click at [72, 210] on div "Size" at bounding box center [60, 207] width 76 height 10
click at [69, 234] on input "60" at bounding box center [76, 237] width 43 height 11
click at [588, 337] on div at bounding box center [443, 210] width 680 height 386
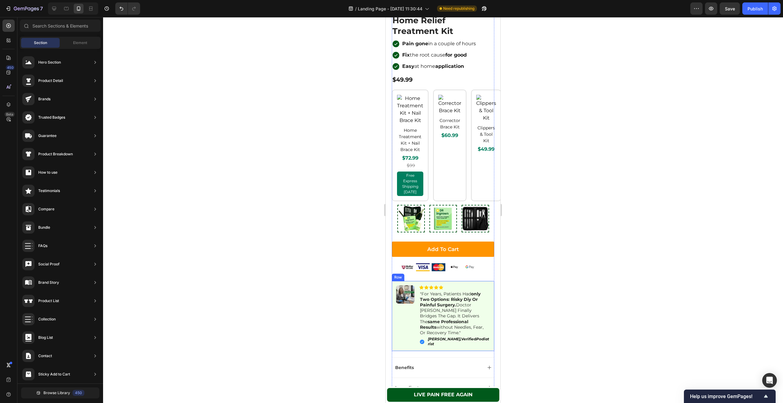
click at [579, 294] on div at bounding box center [443, 210] width 680 height 386
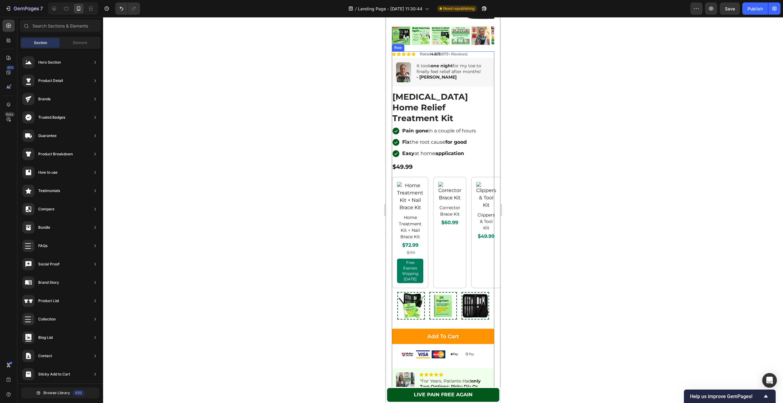
scroll to position [1169, 0]
click at [728, 9] on span "Save" at bounding box center [730, 8] width 10 height 5
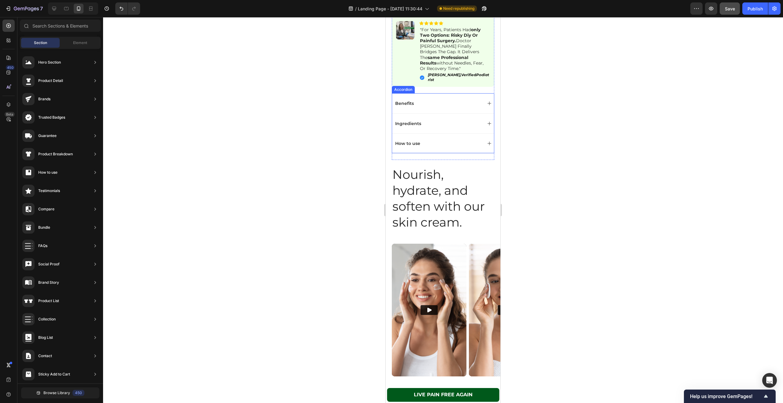
scroll to position [1302, 0]
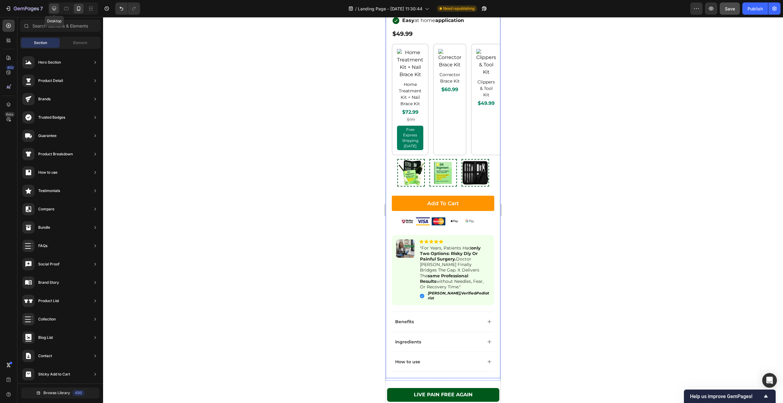
click at [56, 8] on icon at bounding box center [54, 9] width 4 height 4
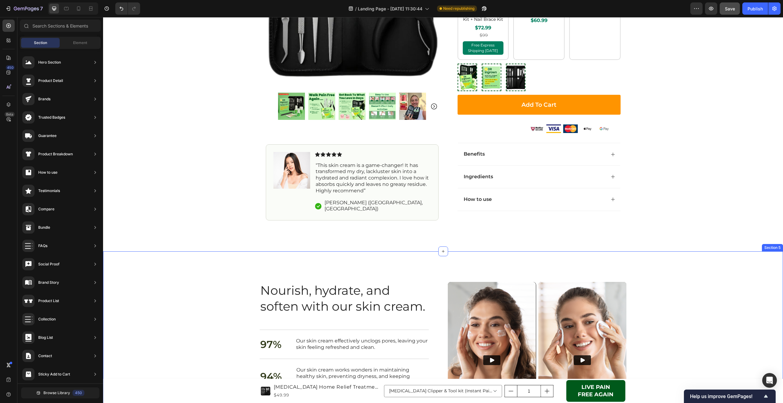
scroll to position [1219, 0]
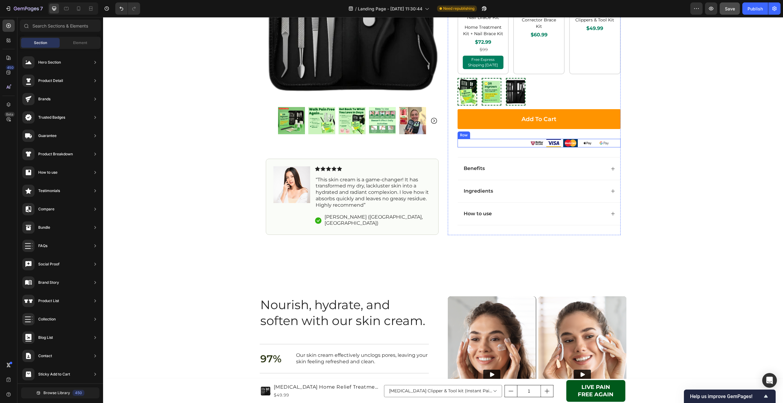
click at [517, 140] on div "Image Image Image Image Image Row" at bounding box center [538, 143] width 163 height 9
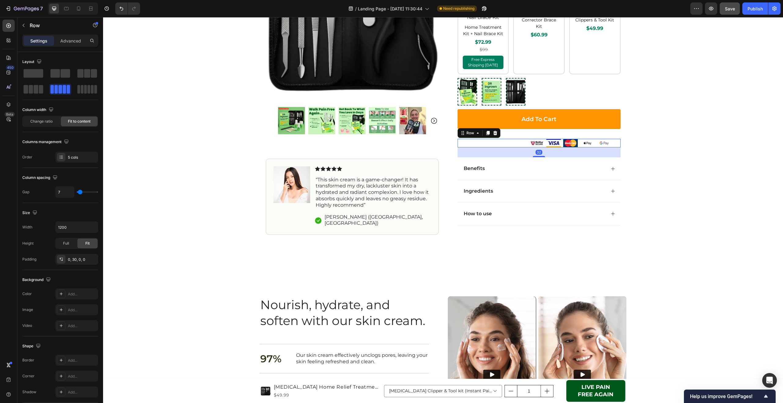
click at [517, 141] on div "Image Image Image Image Image Row 32" at bounding box center [538, 143] width 163 height 9
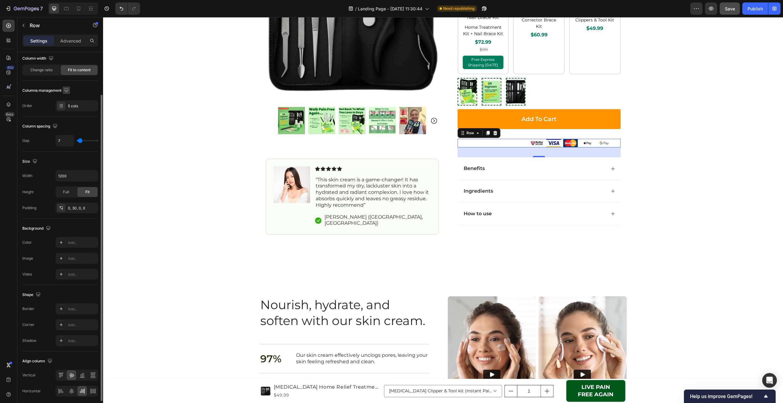
scroll to position [74, 0]
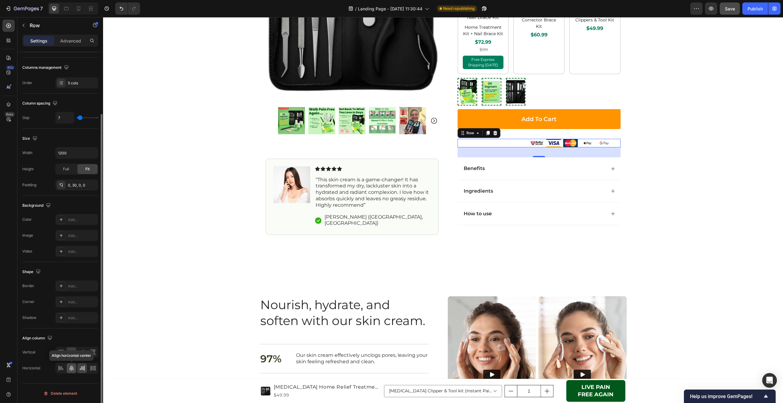
click at [74, 371] on icon at bounding box center [71, 368] width 6 height 6
click at [553, 144] on img at bounding box center [551, 143] width 15 height 8
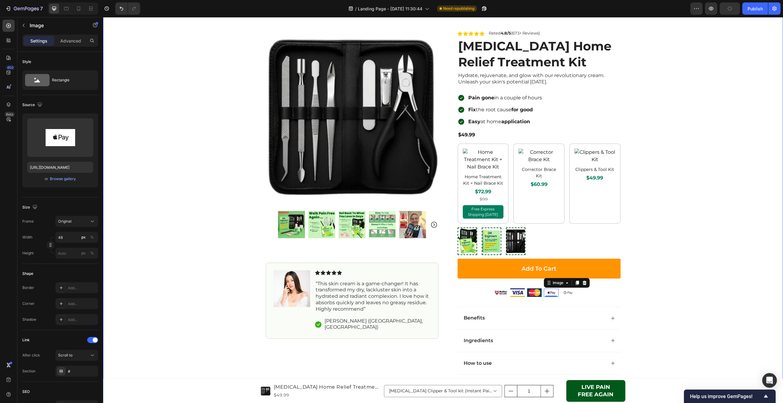
scroll to position [1061, 0]
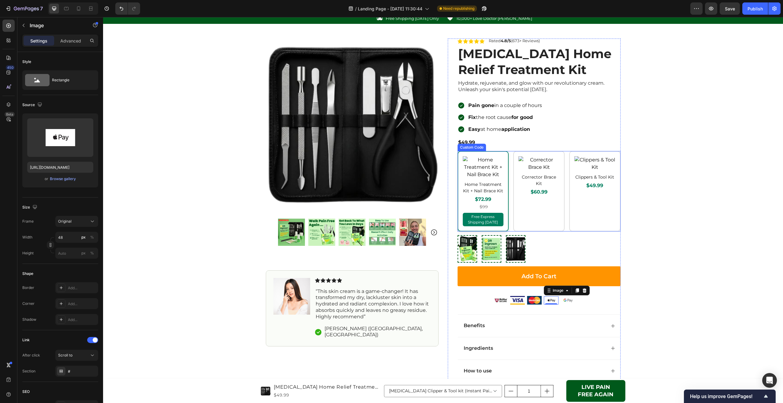
click at [503, 186] on div "Home Treatment Kit + Nail Brace Kit $72.99 $99 Free Express Shipping [DATE]" at bounding box center [482, 191] width 51 height 80
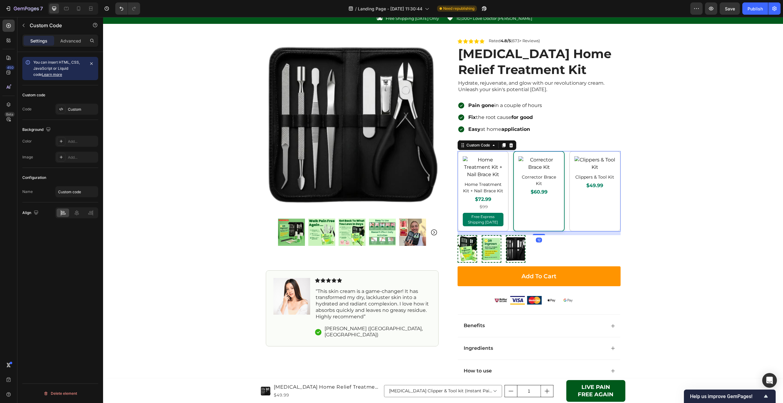
click at [524, 188] on span "$60.99" at bounding box center [538, 191] width 41 height 7
click at [714, 10] on icon "button" at bounding box center [711, 9] width 6 height 6
